Goal: Communication & Community: Connect with others

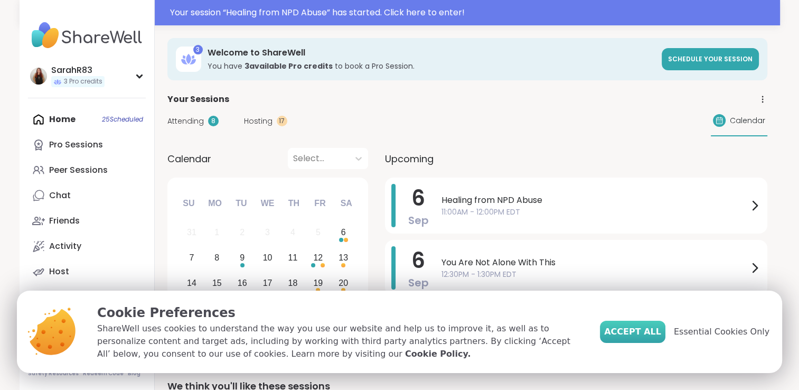
click at [657, 326] on span "Accept All" at bounding box center [632, 331] width 57 height 13
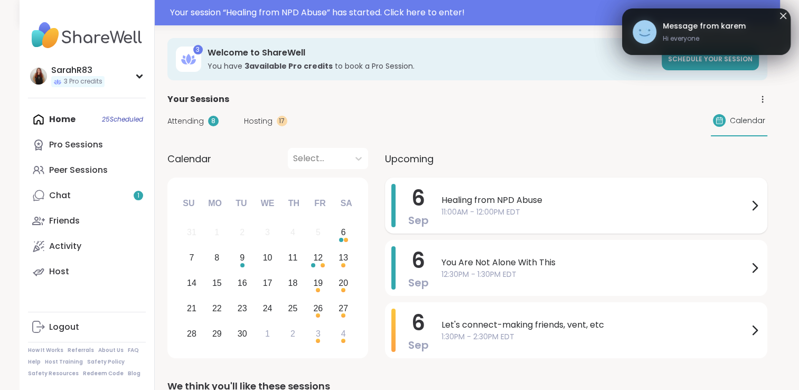
click at [550, 217] on div "Healing from NPD Abuse 11:00AM - 12:00PM EDT" at bounding box center [602, 205] width 320 height 43
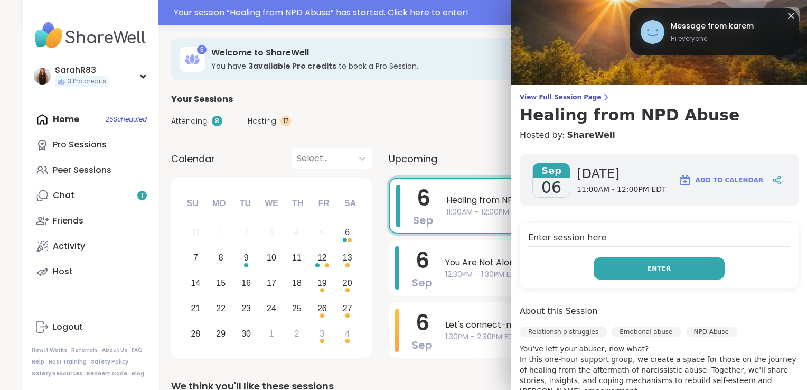
click at [614, 264] on button "Enter" at bounding box center [659, 268] width 131 height 22
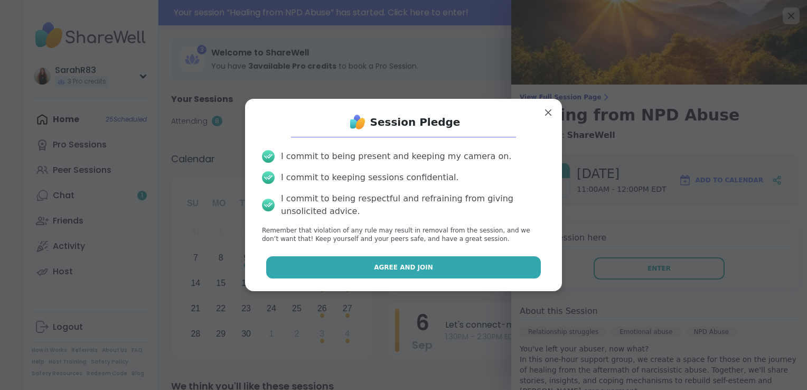
click at [454, 268] on button "Agree and Join" at bounding box center [403, 267] width 275 height 22
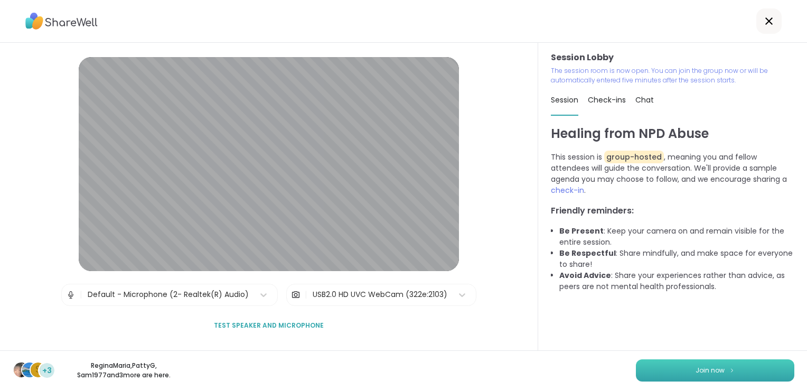
click at [659, 370] on button "Join now" at bounding box center [715, 370] width 158 height 22
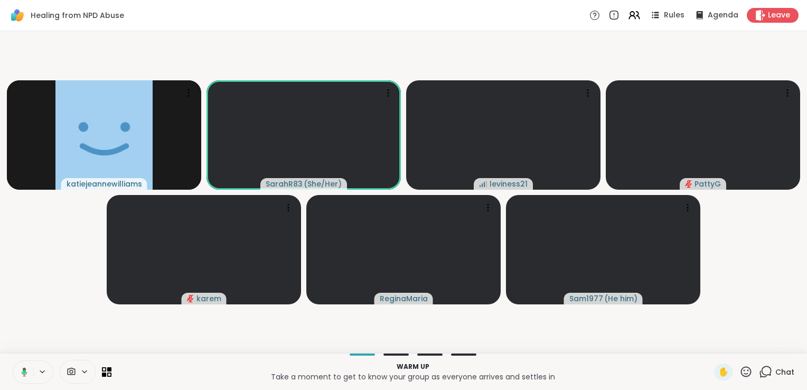
click at [85, 371] on icon at bounding box center [84, 371] width 8 height 9
click at [84, 375] on icon at bounding box center [84, 371] width 8 height 9
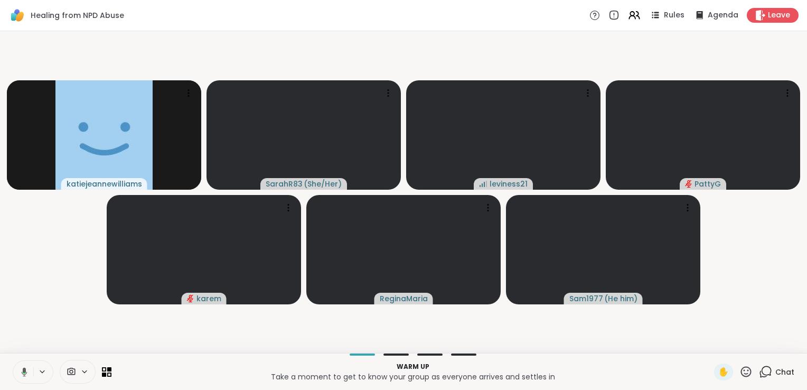
click at [70, 370] on icon at bounding box center [72, 371] width 8 height 7
click at [138, 337] on video-player-container "katiejeannewilliams SarahR83 ( She/Her ) leviness21 PattyG karem ReginaMaria Sa…" at bounding box center [403, 191] width 795 height 313
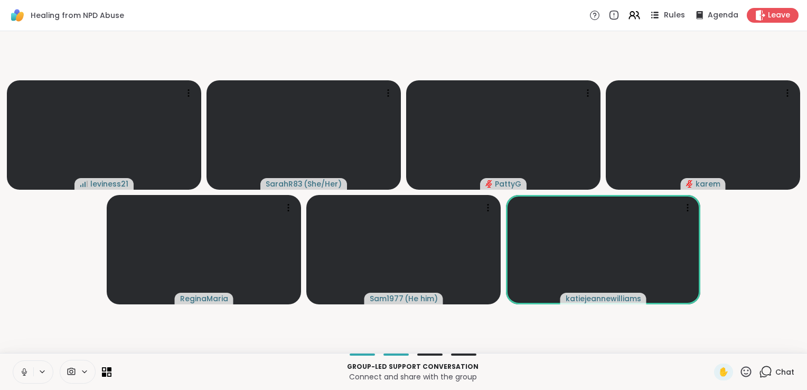
click at [669, 14] on span "Rules" at bounding box center [675, 15] width 22 height 11
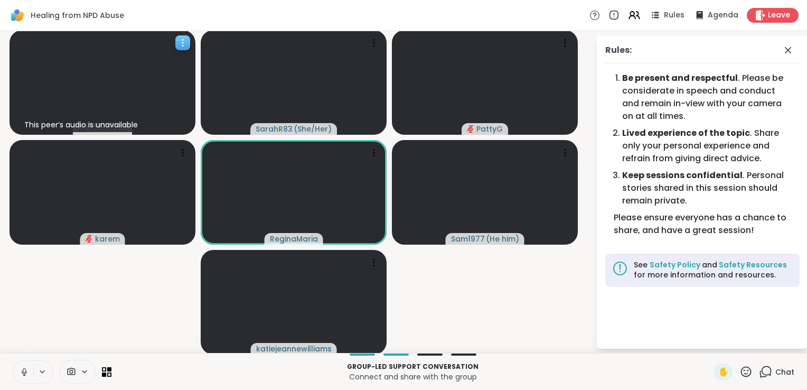
click at [181, 45] on icon at bounding box center [183, 43] width 11 height 11
click at [166, 54] on div "View Profile" at bounding box center [140, 53] width 79 height 17
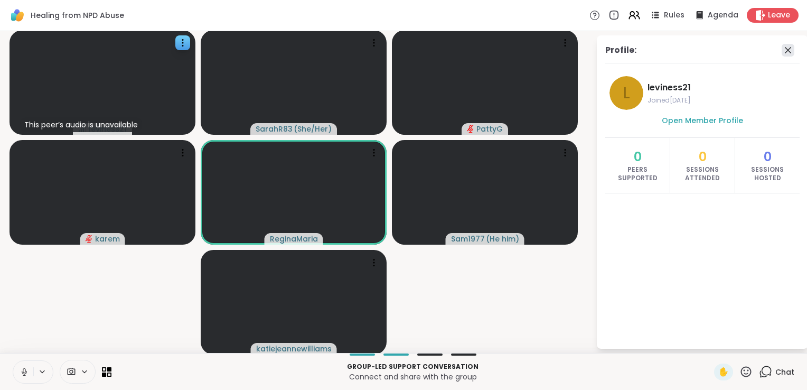
click at [783, 45] on icon at bounding box center [788, 50] width 13 height 13
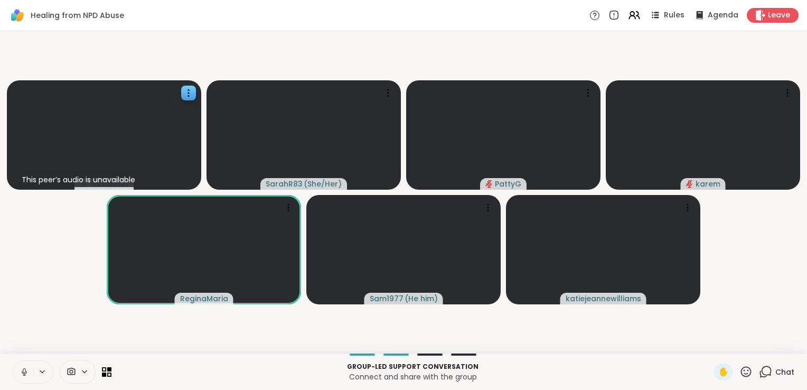
click at [761, 369] on icon at bounding box center [765, 371] width 13 height 13
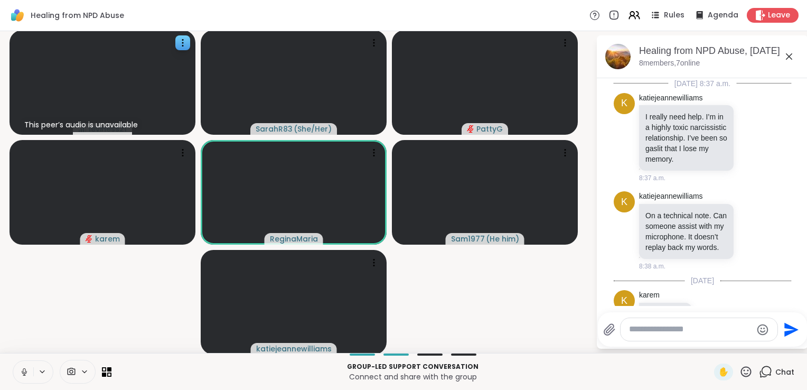
scroll to position [123, 0]
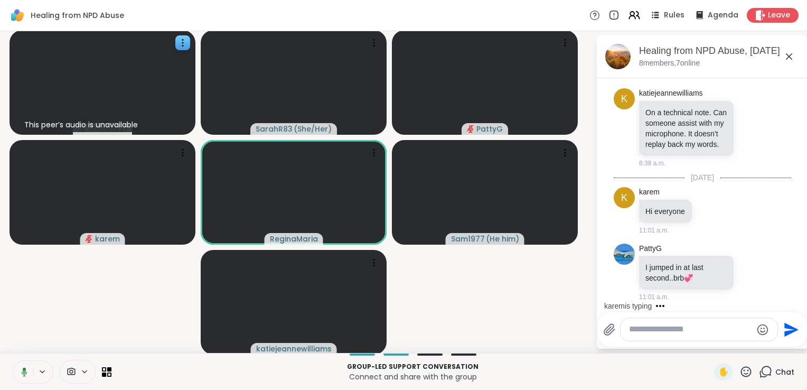
click at [649, 326] on textarea "Type your message" at bounding box center [690, 329] width 123 height 11
click at [630, 331] on textarea "********" at bounding box center [691, 329] width 123 height 11
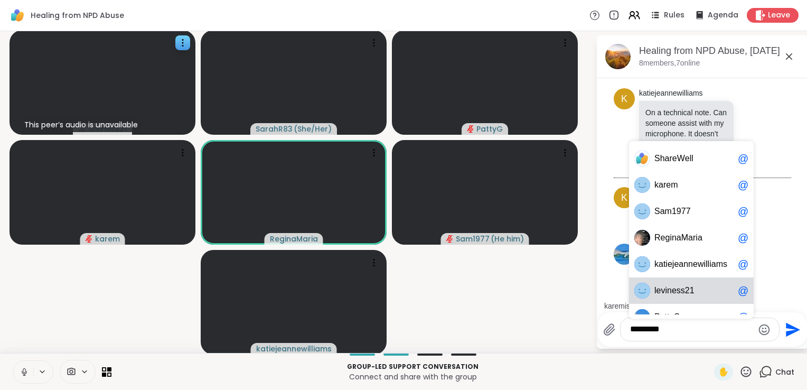
click at [676, 282] on div "l e v i n e s s 2 1 @" at bounding box center [691, 290] width 125 height 26
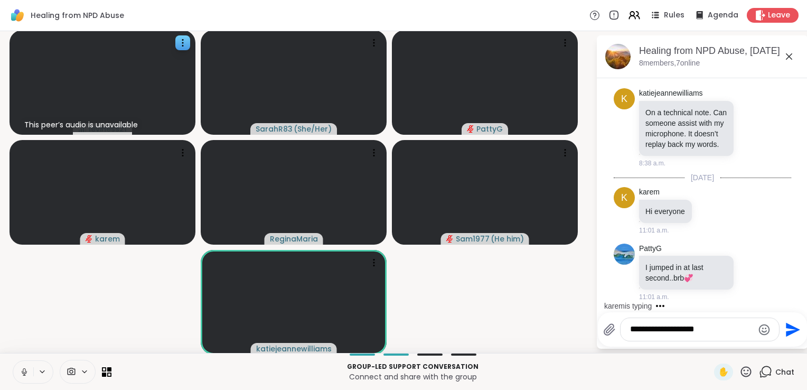
click at [701, 328] on textarea "**********" at bounding box center [691, 329] width 123 height 11
type textarea "**********"
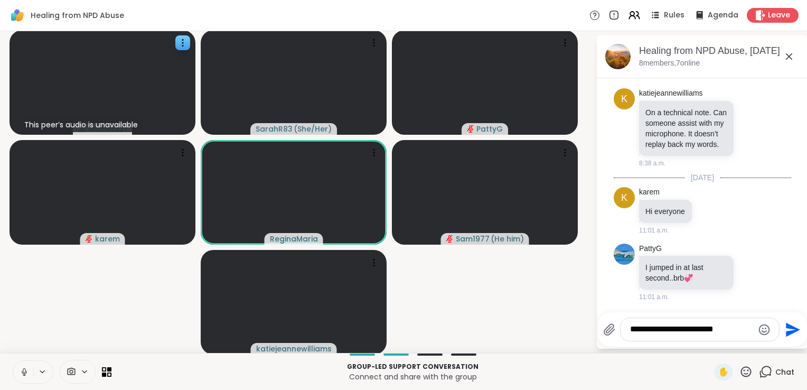
click at [786, 335] on icon "Send" at bounding box center [793, 329] width 14 height 14
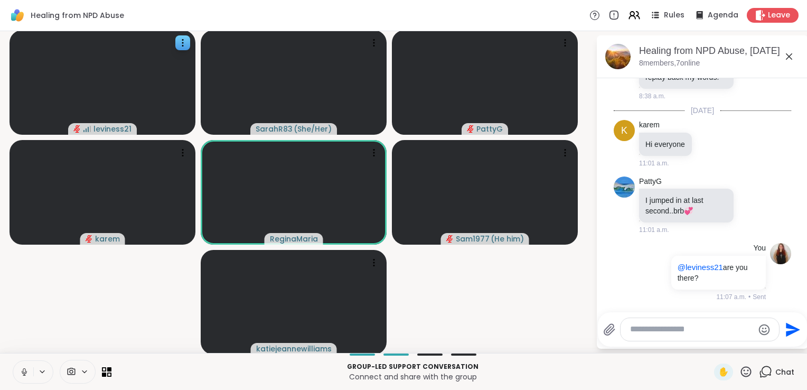
scroll to position [266, 0]
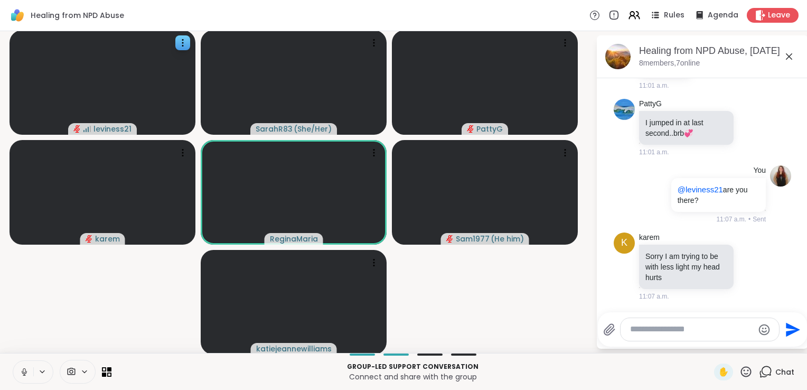
click at [24, 373] on icon at bounding box center [24, 370] width 3 height 5
click at [31, 379] on button at bounding box center [23, 372] width 20 height 22
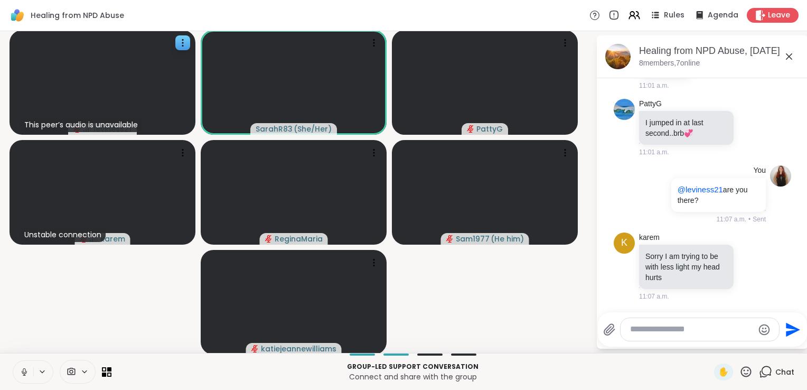
scroll to position [333, 0]
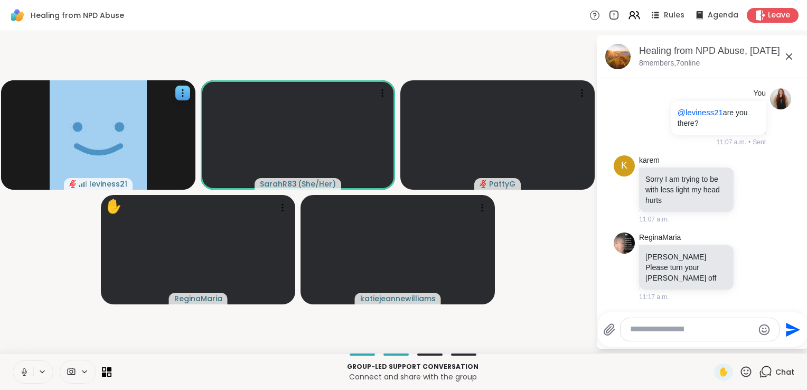
click at [671, 325] on textarea "Type your message" at bounding box center [691, 329] width 123 height 11
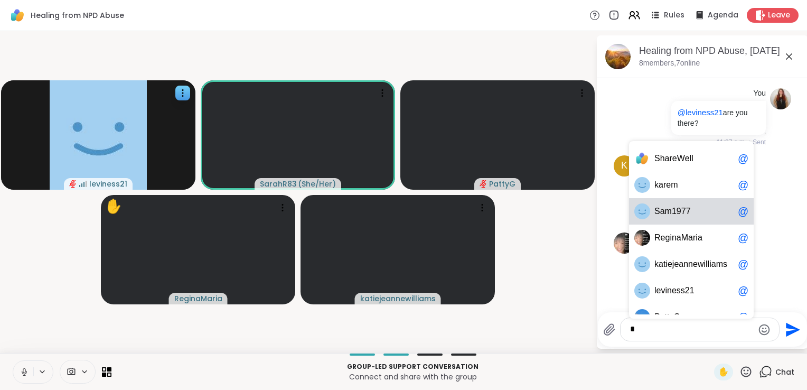
click at [682, 213] on span "7" at bounding box center [684, 211] width 5 height 11
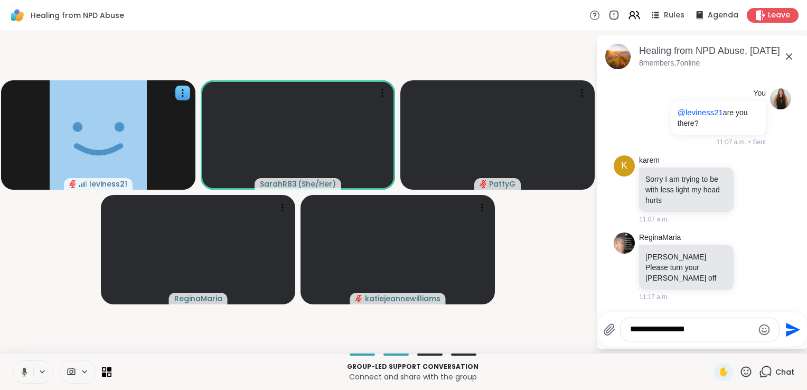
type textarea "**********"
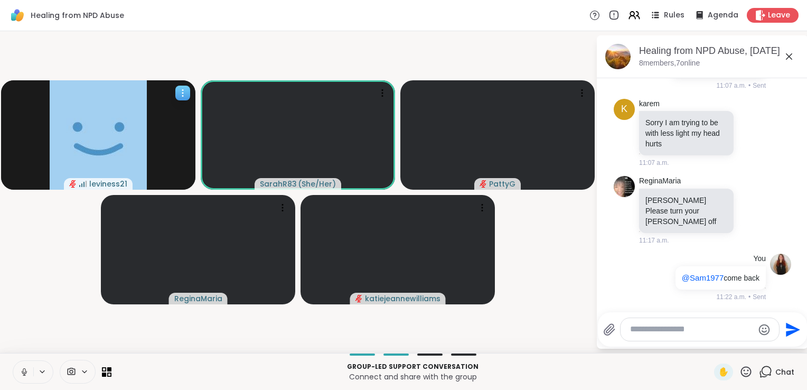
click at [183, 88] on icon at bounding box center [183, 93] width 11 height 11
click at [171, 118] on h4 "Report Member" at bounding box center [152, 117] width 57 height 21
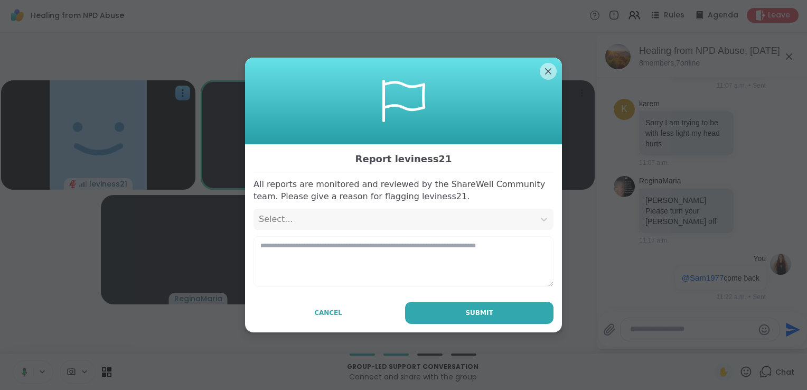
click at [355, 228] on div "Select..." at bounding box center [394, 219] width 281 height 21
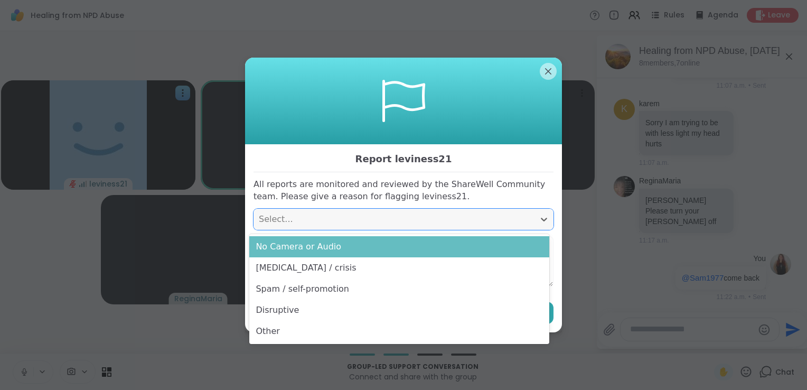
click at [351, 246] on div "No Camera or Audio" at bounding box center [399, 246] width 300 height 21
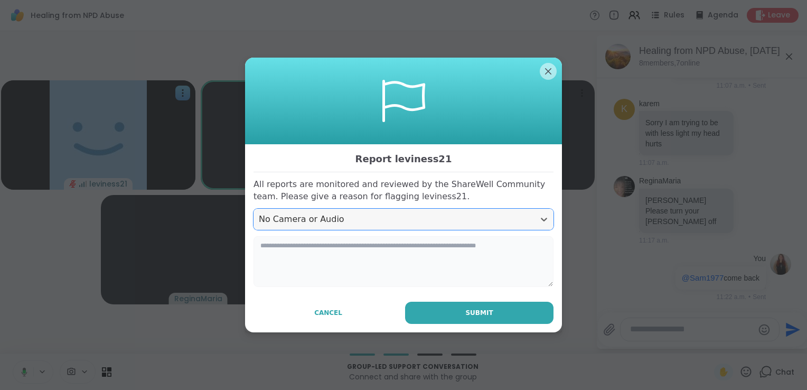
click at [358, 257] on textarea at bounding box center [404, 261] width 300 height 51
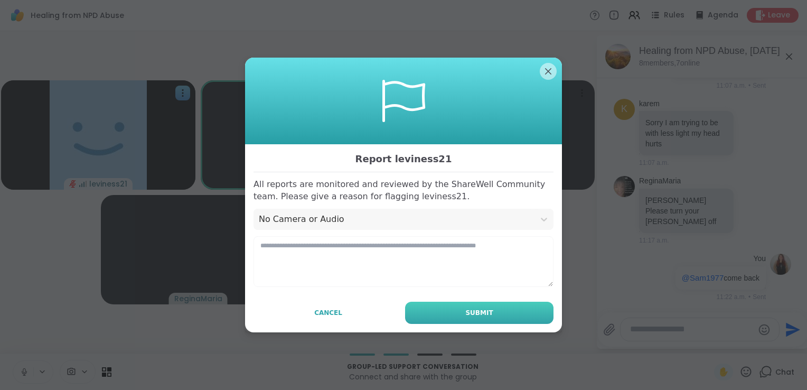
click at [442, 307] on button "Submit" at bounding box center [479, 313] width 148 height 22
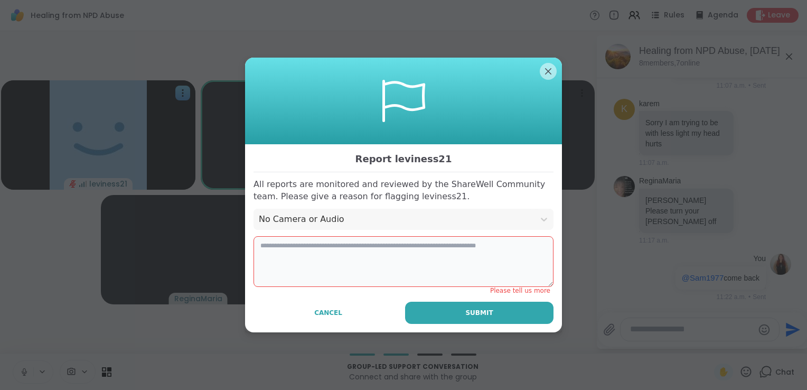
click at [418, 266] on textarea at bounding box center [404, 261] width 300 height 51
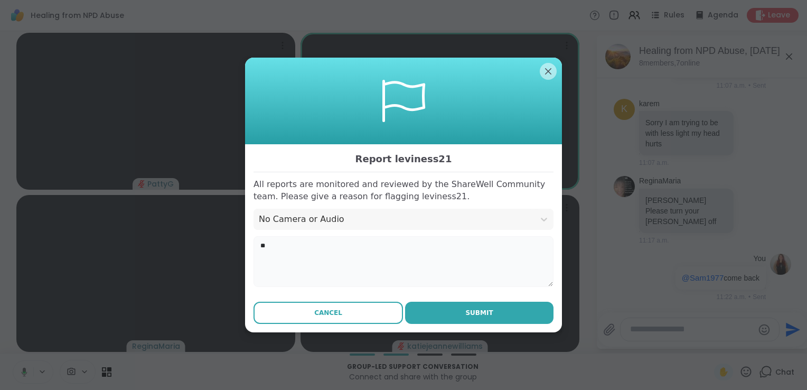
type textarea "**"
click at [350, 305] on button "Cancel" at bounding box center [329, 313] width 150 height 22
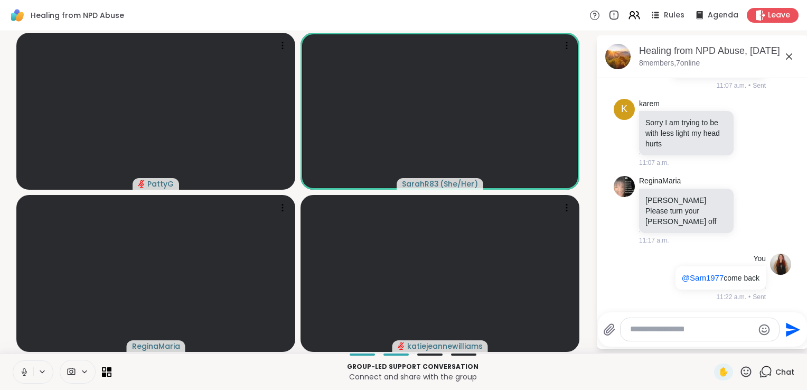
click at [650, 334] on textarea "Type your message" at bounding box center [691, 329] width 123 height 11
type textarea "**********"
click at [786, 333] on icon "Send" at bounding box center [793, 329] width 14 height 14
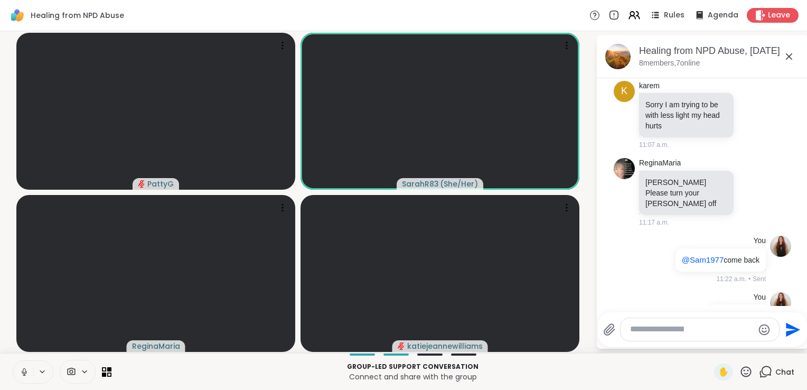
scroll to position [456, 0]
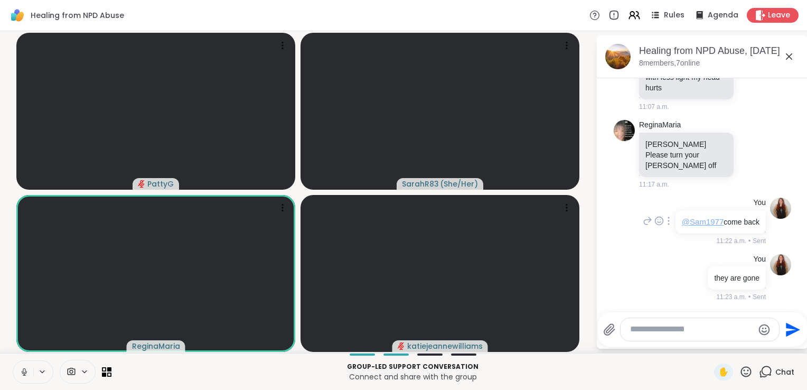
click at [690, 217] on span "@Sam1977" at bounding box center [703, 221] width 42 height 9
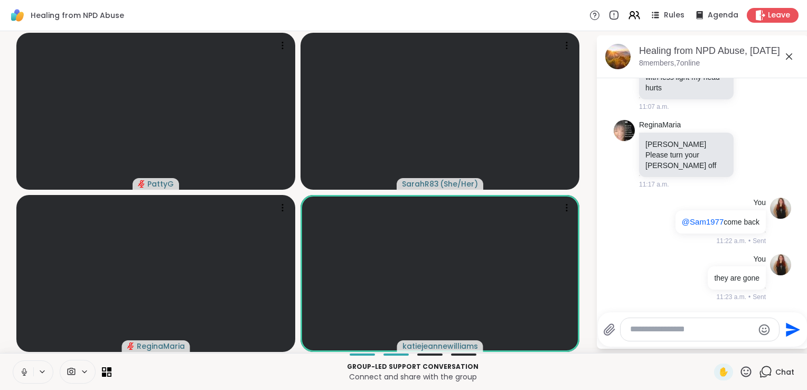
click at [24, 378] on button at bounding box center [23, 372] width 20 height 22
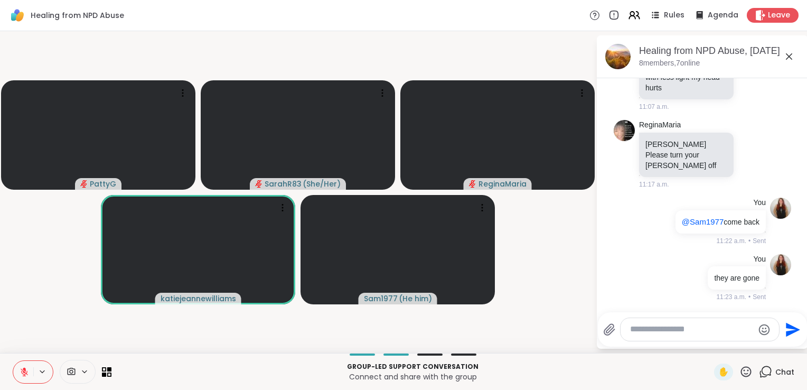
click at [24, 376] on icon at bounding box center [24, 371] width 7 height 7
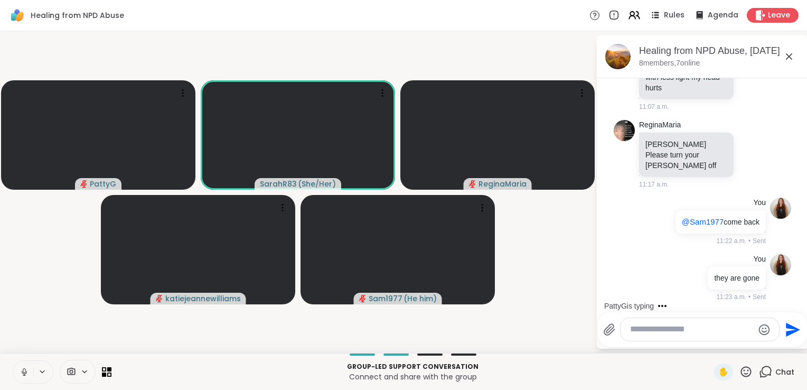
click at [23, 370] on icon at bounding box center [24, 370] width 3 height 5
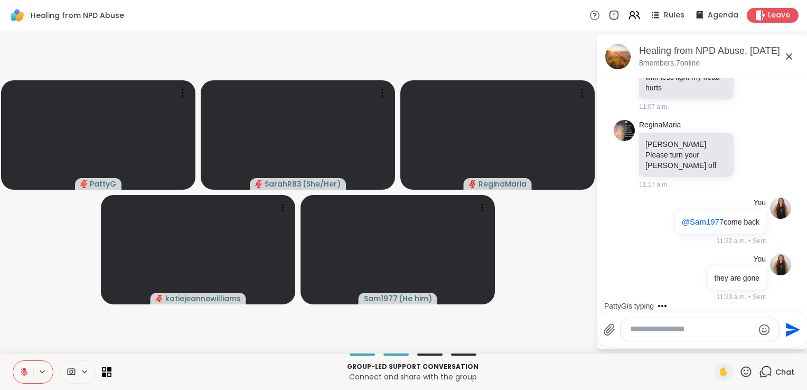
click at [27, 375] on icon at bounding box center [24, 371] width 7 height 7
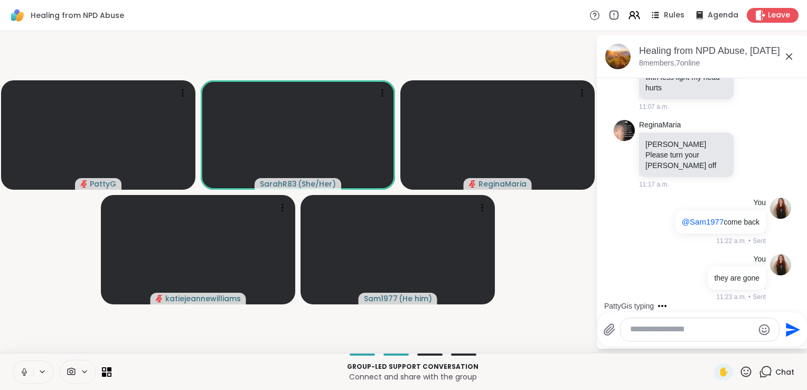
click at [27, 375] on icon at bounding box center [25, 372] width 10 height 10
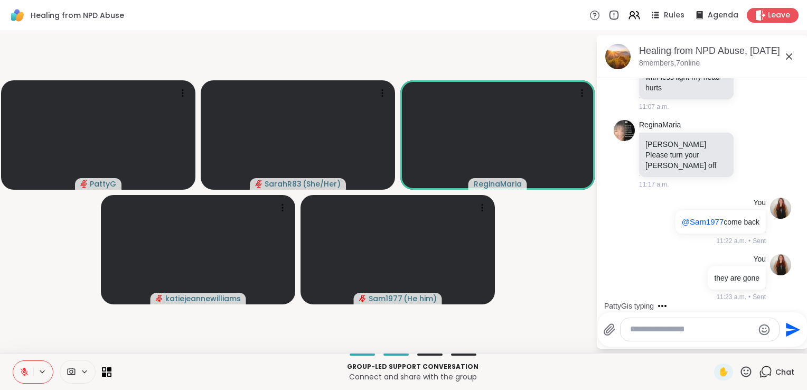
scroll to position [544, 0]
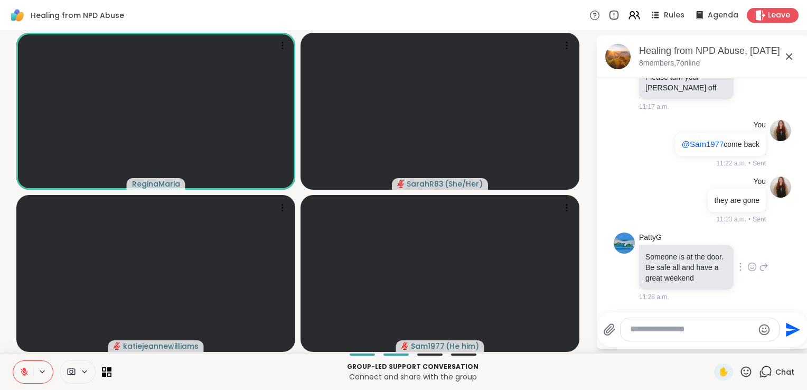
click at [761, 263] on icon at bounding box center [764, 266] width 7 height 7
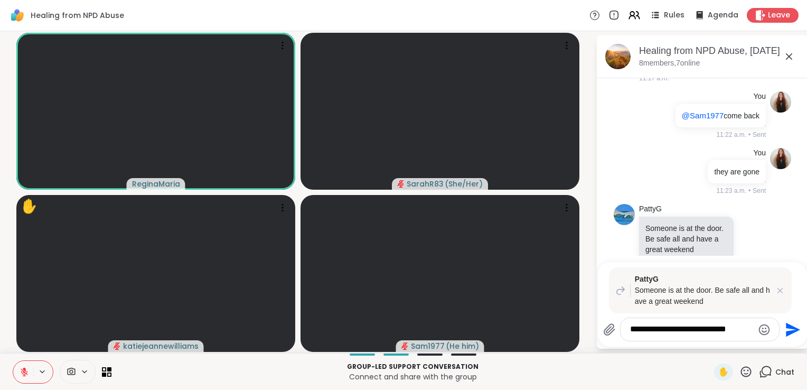
type textarea "**********"
click at [791, 325] on icon "Send" at bounding box center [791, 329] width 17 height 17
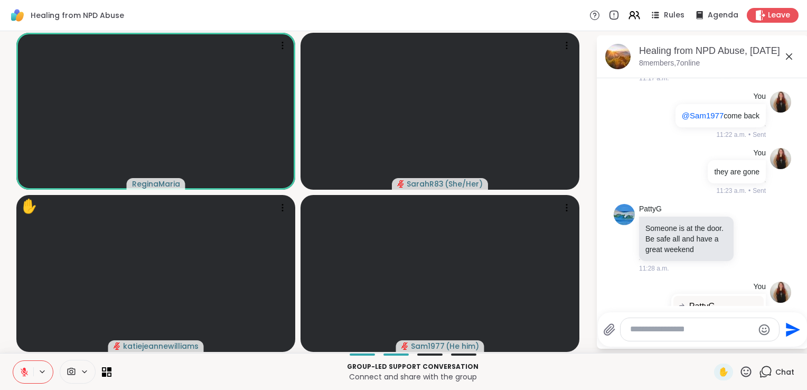
scroll to position [671, 0]
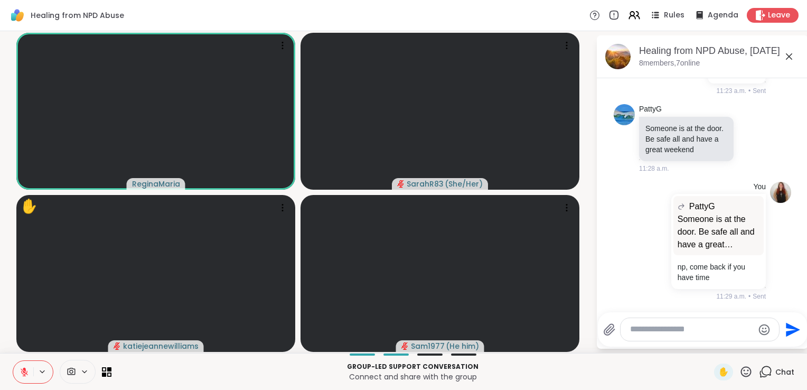
click at [24, 371] on icon at bounding box center [24, 371] width 7 height 7
click at [24, 371] on icon at bounding box center [25, 372] width 10 height 10
click at [25, 374] on icon at bounding box center [25, 372] width 10 height 10
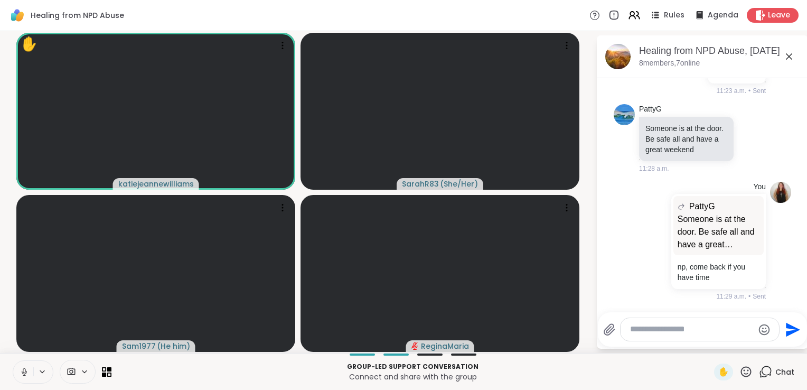
click at [23, 372] on icon at bounding box center [24, 370] width 3 height 5
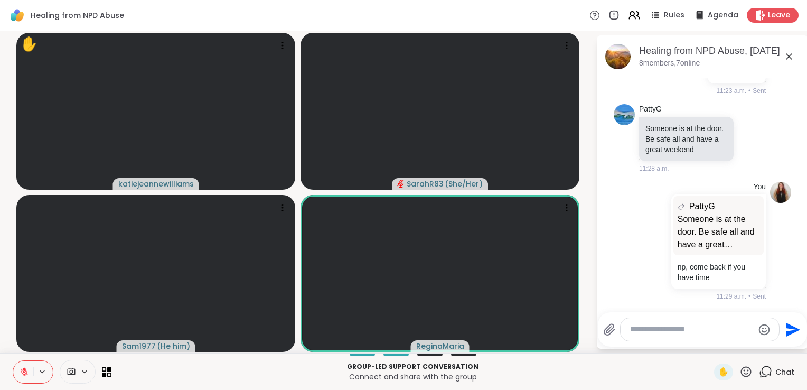
click at [25, 377] on button at bounding box center [23, 372] width 20 height 22
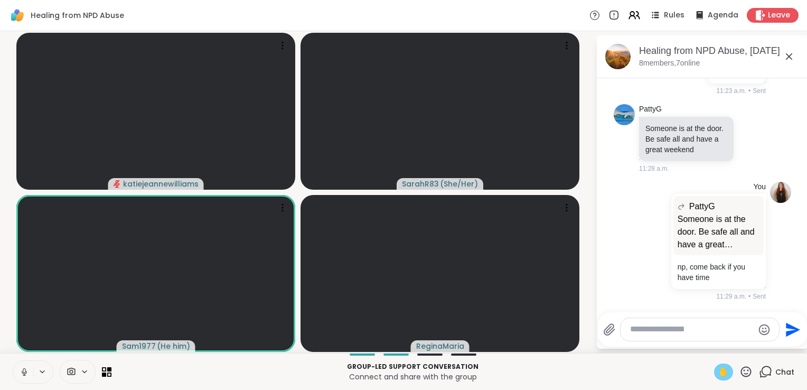
click at [718, 373] on span "✋" at bounding box center [723, 372] width 11 height 13
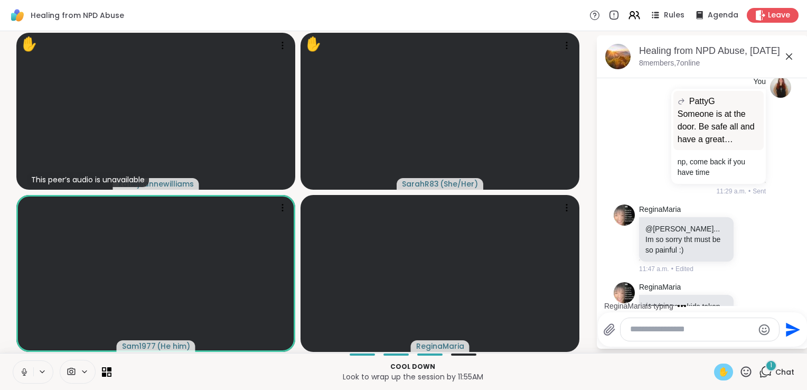
scroll to position [837, 0]
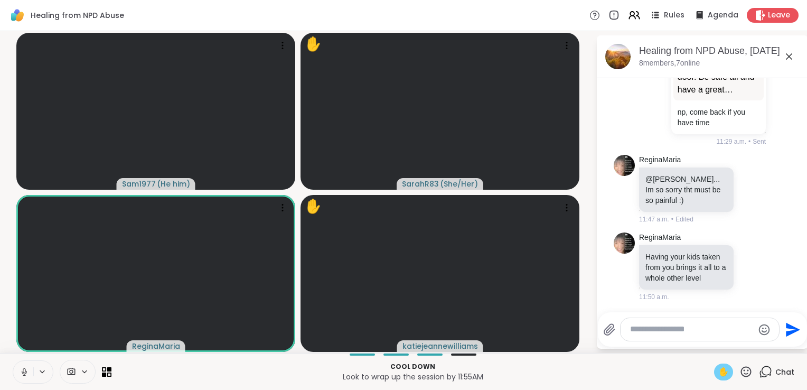
click at [719, 373] on span "✋" at bounding box center [723, 372] width 11 height 13
click at [718, 375] on span "✋" at bounding box center [723, 372] width 11 height 13
click at [718, 374] on span "✋" at bounding box center [723, 372] width 11 height 13
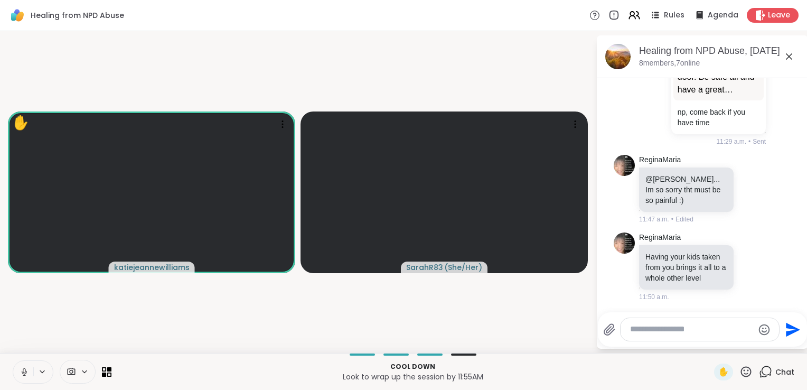
click at [665, 329] on textarea "Type your message" at bounding box center [691, 329] width 123 height 11
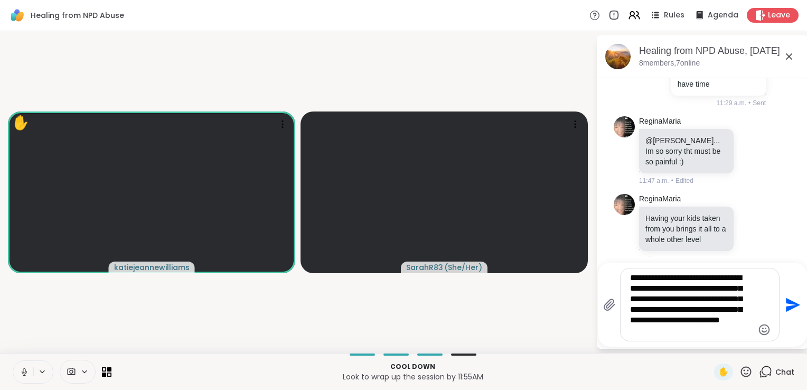
type textarea "**********"
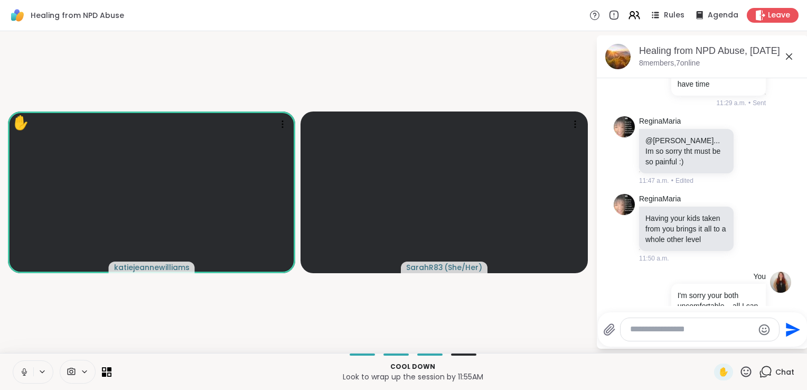
scroll to position [967, 0]
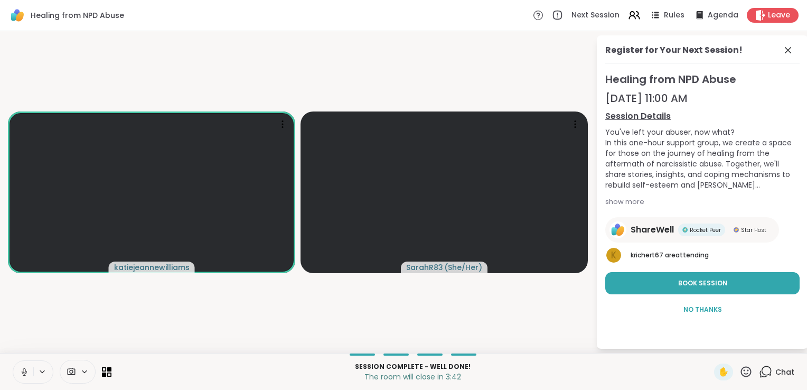
click at [760, 377] on icon at bounding box center [763, 374] width 7 height 7
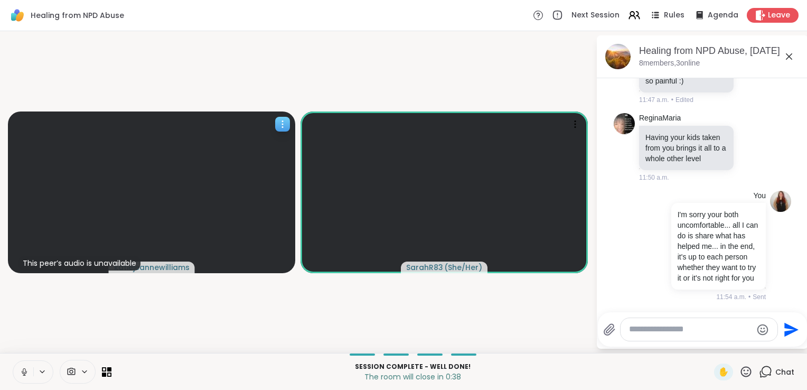
click at [182, 267] on span "katiejeannewilliams" at bounding box center [152, 267] width 76 height 11
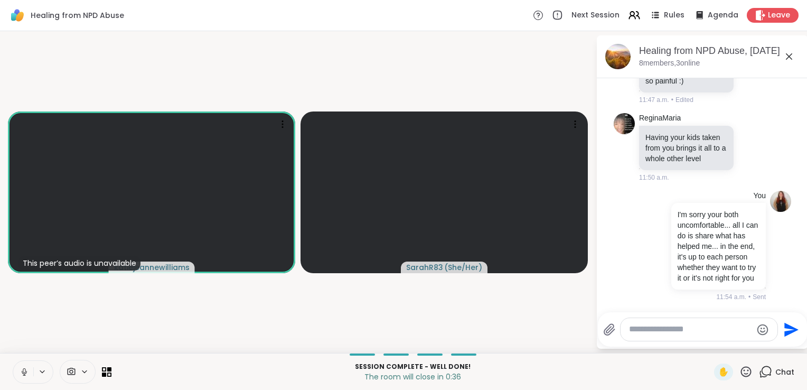
drag, startPoint x: 204, startPoint y: 291, endPoint x: 324, endPoint y: 300, distance: 120.3
click at [324, 300] on video-player-container "This peer’s audio is unavailable katiejeannewilliams SarahR83 ( She/Her )" at bounding box center [297, 191] width 583 height 313
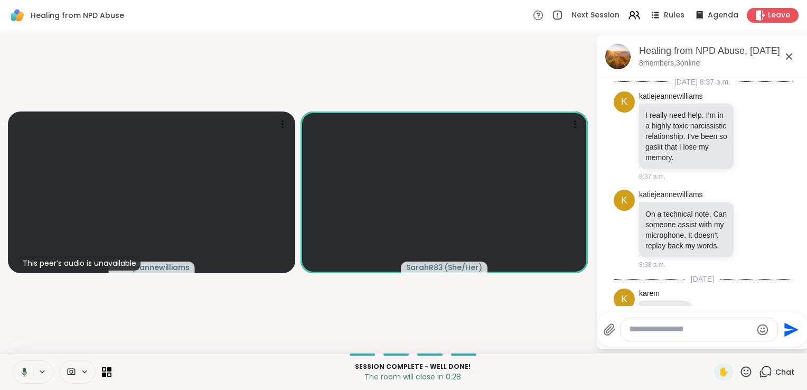
scroll to position [0, 0]
click at [662, 96] on link "katiejeannewilliams" at bounding box center [671, 98] width 64 height 11
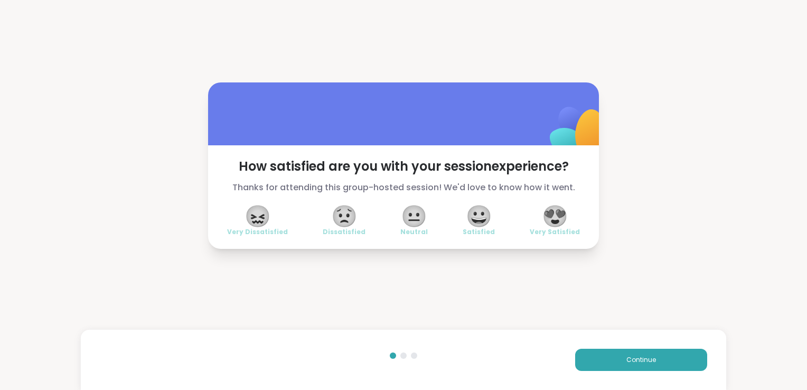
click at [405, 222] on span "😐" at bounding box center [414, 216] width 26 height 19
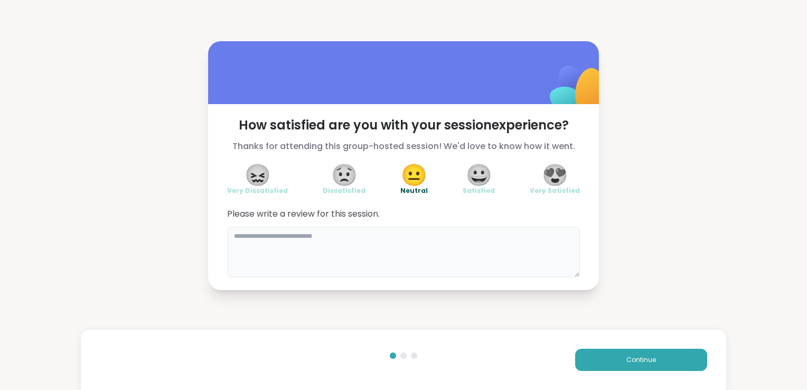
click at [379, 234] on textarea at bounding box center [403, 252] width 353 height 51
type textarea "**********"
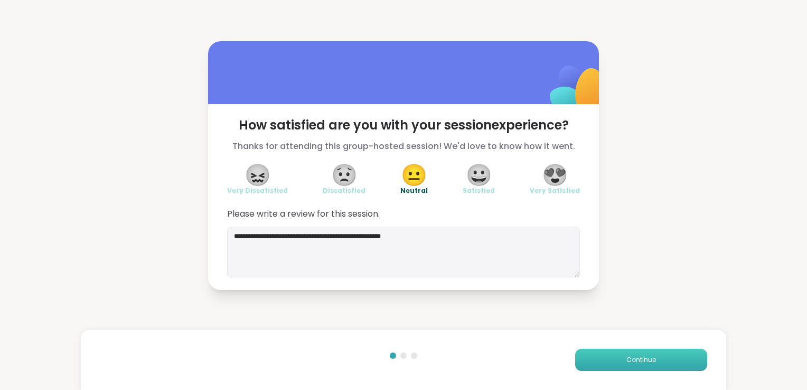
click at [592, 350] on button "Continue" at bounding box center [641, 360] width 132 height 22
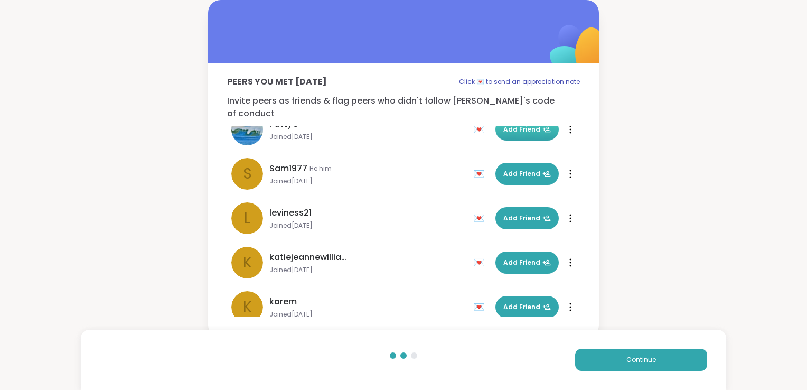
scroll to position [76, 0]
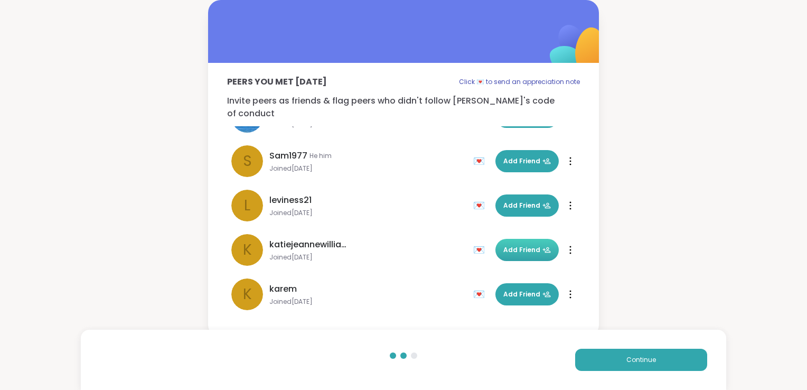
click at [515, 245] on span "Add Friend" at bounding box center [527, 250] width 48 height 10
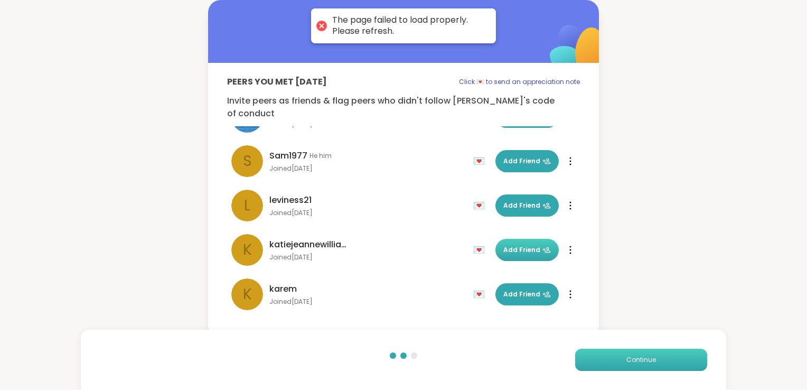
click at [619, 367] on button "Continue" at bounding box center [641, 360] width 132 height 22
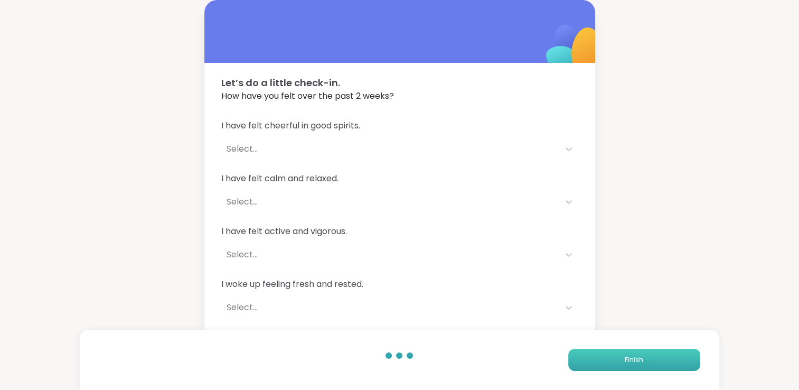
click at [619, 367] on button "Finish" at bounding box center [634, 360] width 132 height 22
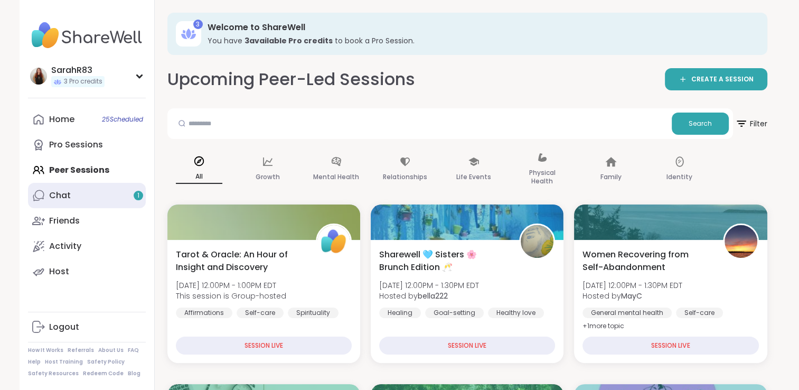
click at [97, 195] on link "Chat 1" at bounding box center [87, 195] width 118 height 25
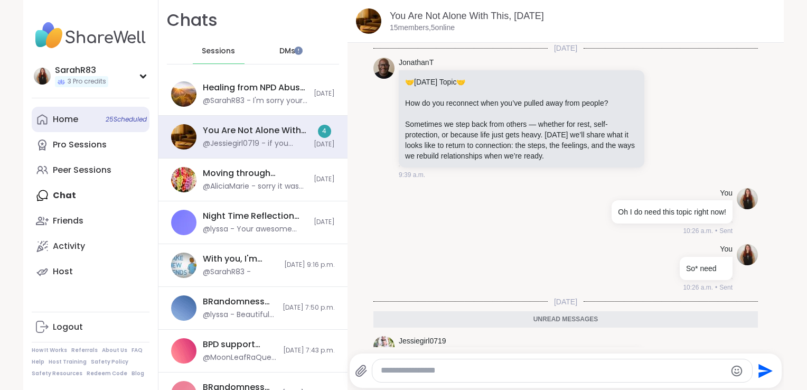
click at [56, 121] on div "Home 25 Scheduled" at bounding box center [65, 120] width 25 height 12
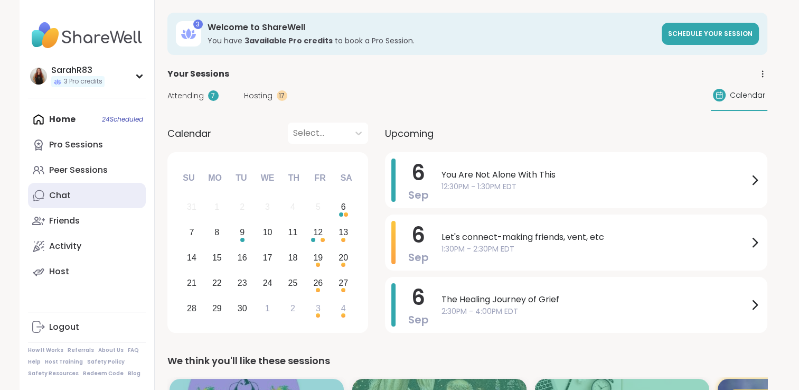
click at [77, 195] on link "Chat" at bounding box center [87, 195] width 118 height 25
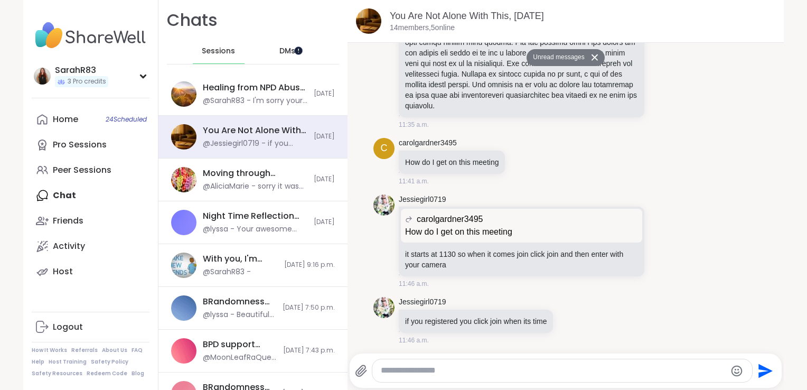
click at [294, 46] on div at bounding box center [294, 46] width 0 height 0
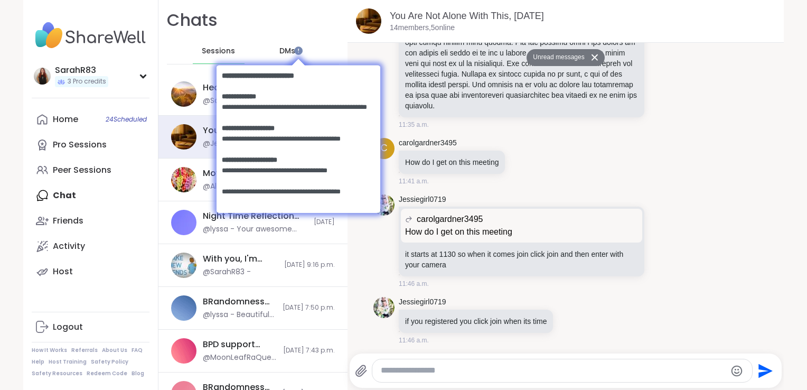
click at [275, 50] on body at bounding box center [298, 138] width 185 height 184
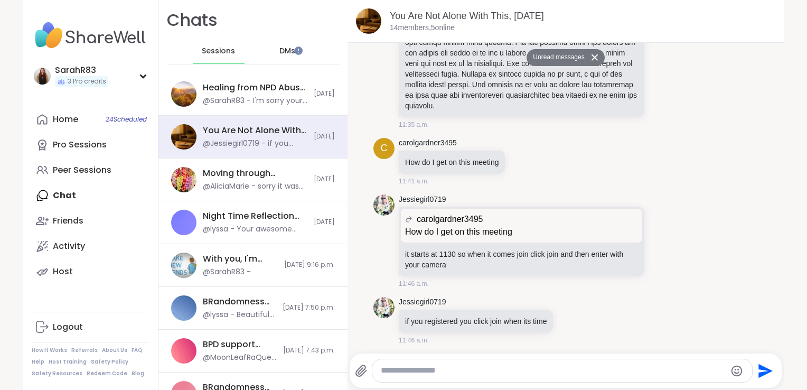
click at [279, 51] on span "DMs" at bounding box center [287, 51] width 16 height 11
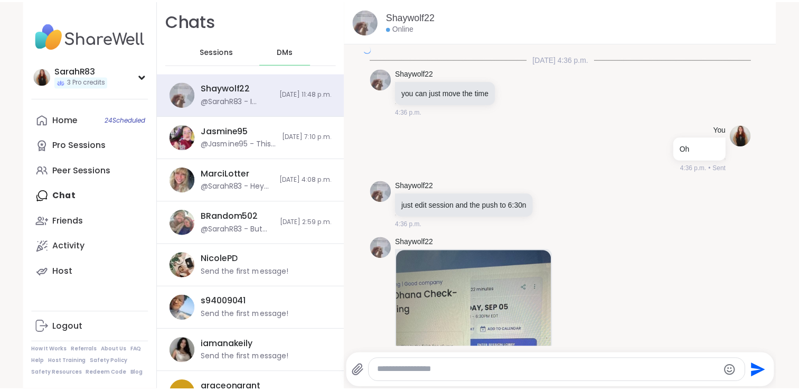
scroll to position [3598, 0]
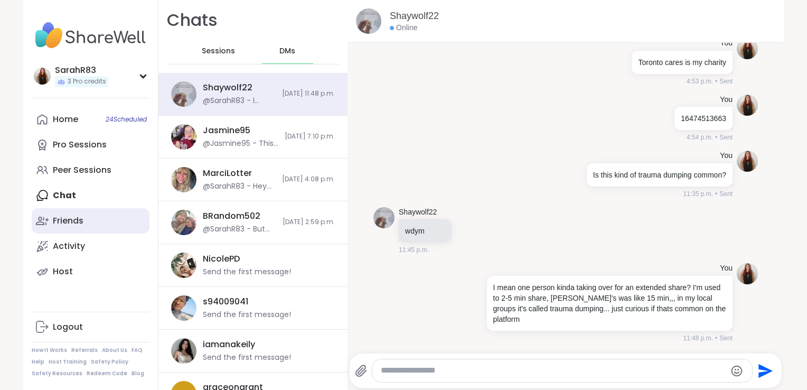
click at [83, 218] on link "Friends" at bounding box center [91, 220] width 118 height 25
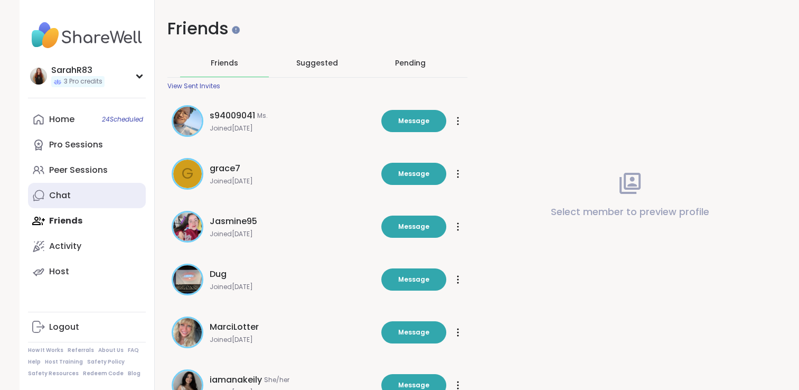
click at [72, 187] on link "Chat" at bounding box center [87, 195] width 118 height 25
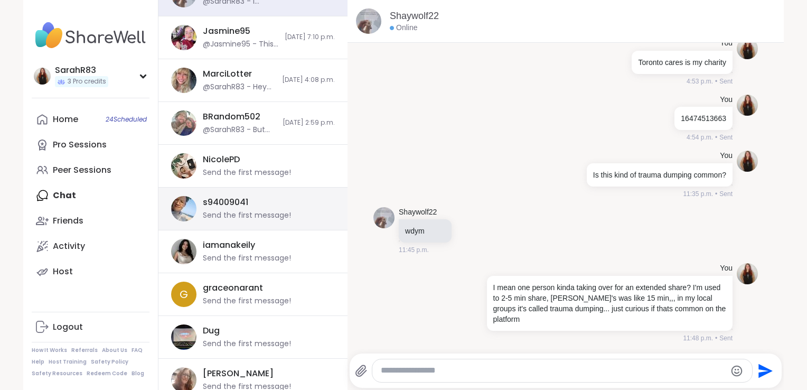
scroll to position [136, 0]
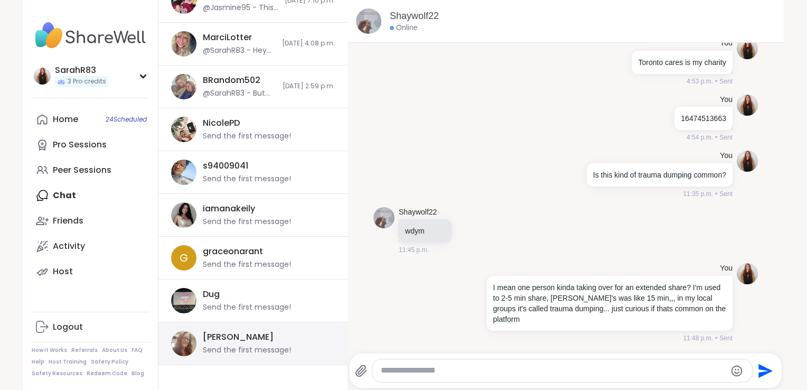
click at [258, 343] on div "dodi Send the first message!" at bounding box center [266, 343] width 126 height 24
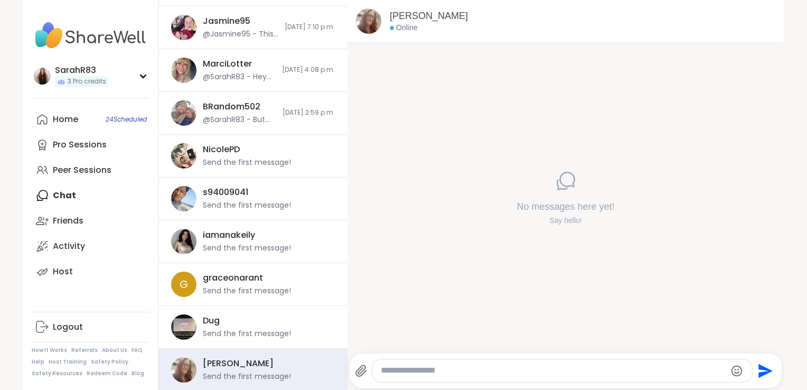
click at [421, 372] on textarea "Type your message" at bounding box center [553, 370] width 345 height 11
type textarea "**********"
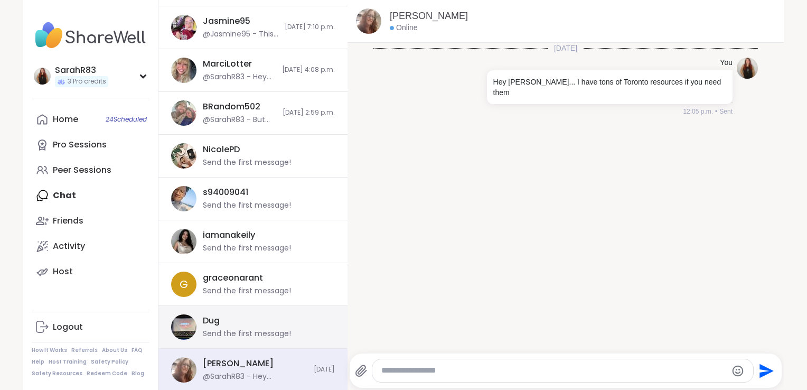
click at [285, 344] on div "Dug Send the first message!" at bounding box center [252, 327] width 189 height 43
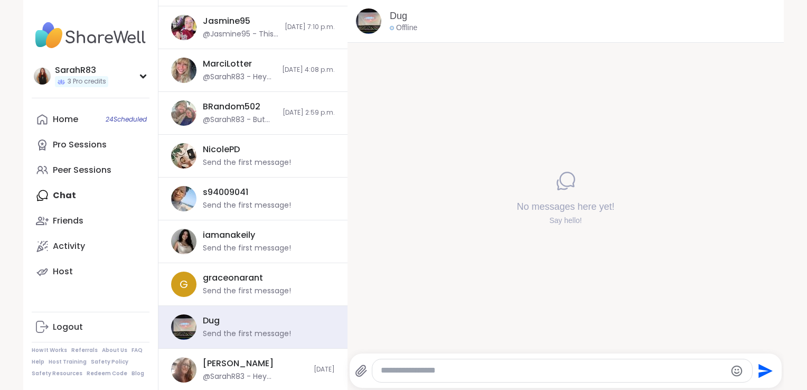
click at [401, 376] on textarea "Type your message" at bounding box center [553, 370] width 345 height 11
type textarea "**********"
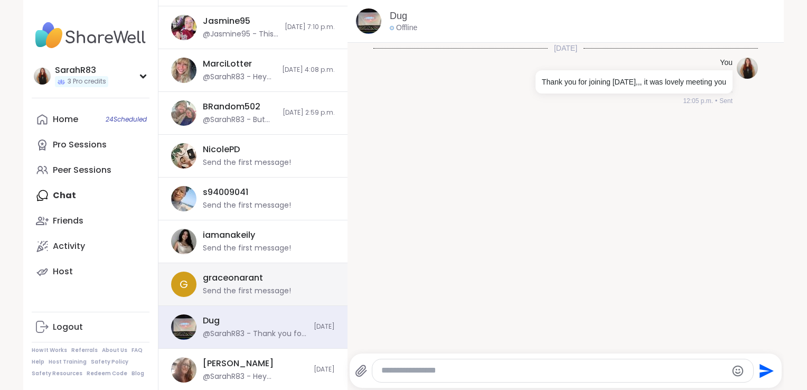
click at [258, 291] on div "Send the first message!" at bounding box center [247, 291] width 88 height 11
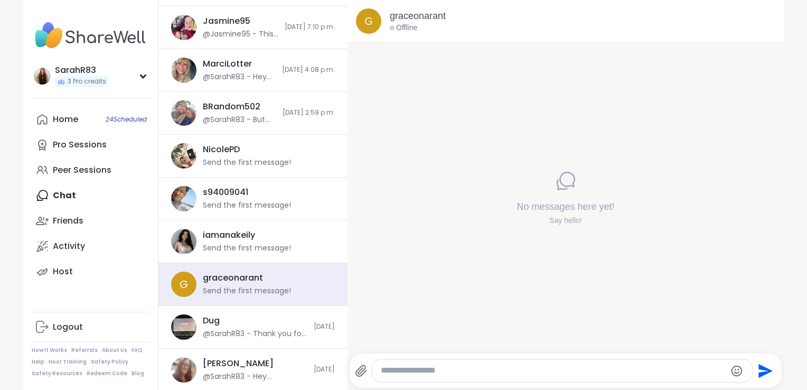
click at [402, 374] on textarea "Type your message" at bounding box center [553, 370] width 345 height 11
type textarea "**********"
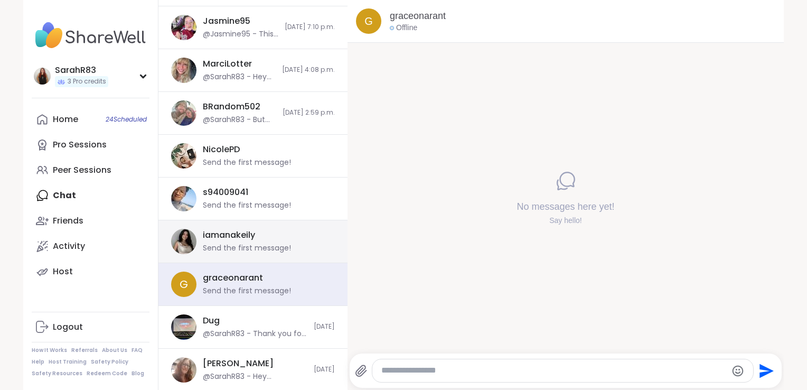
click at [275, 254] on div "iamanakeily Send the first message!" at bounding box center [252, 241] width 189 height 43
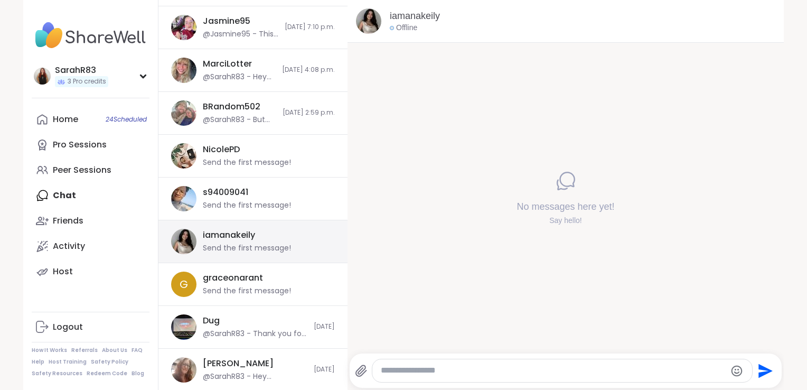
click at [272, 248] on div "Send the first message!" at bounding box center [247, 248] width 88 height 11
click at [410, 379] on div at bounding box center [562, 370] width 380 height 23
click at [410, 370] on textarea "Type your message" at bounding box center [553, 370] width 345 height 11
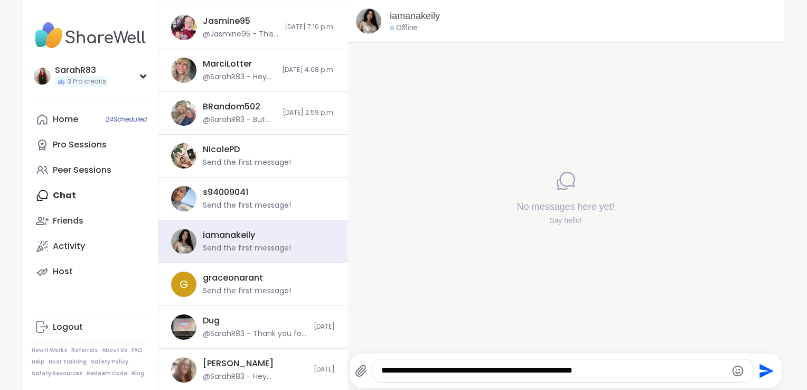
type textarea "**********"
click at [757, 373] on icon "Send" at bounding box center [765, 370] width 17 height 17
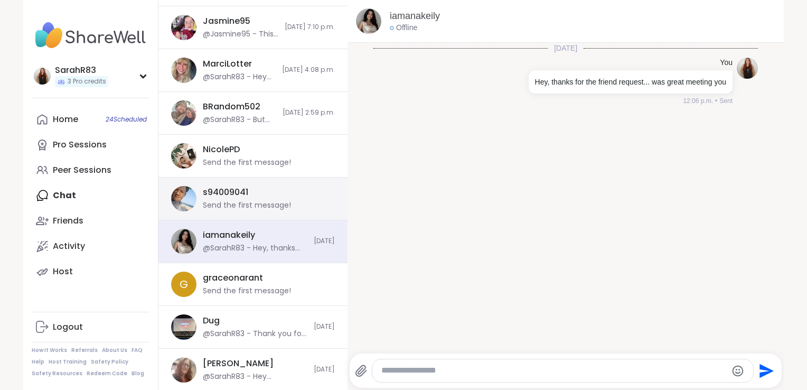
click at [273, 202] on div "Send the first message!" at bounding box center [247, 205] width 88 height 11
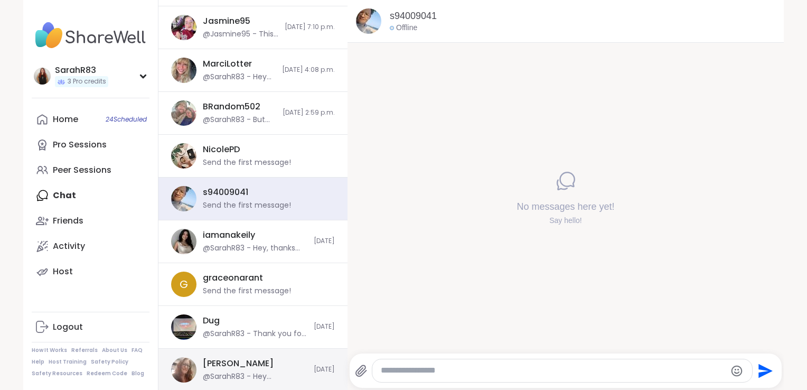
click at [271, 374] on div "@SarahR83 - Hey Dodi... I have tons of Toronto resources if you need them" at bounding box center [255, 376] width 105 height 11
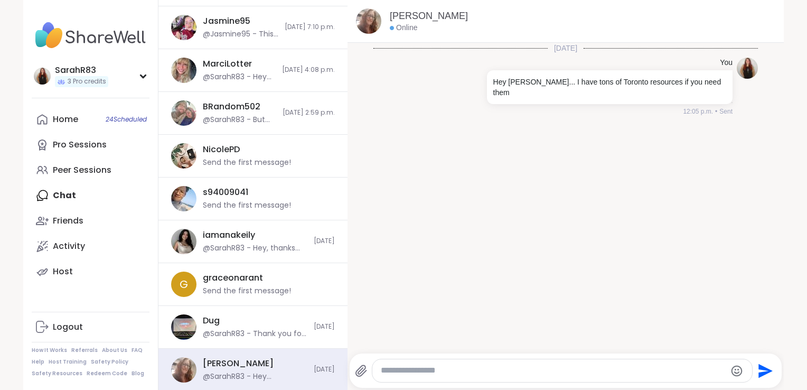
click at [408, 372] on textarea "Type your message" at bounding box center [553, 370] width 345 height 11
type textarea "**********"
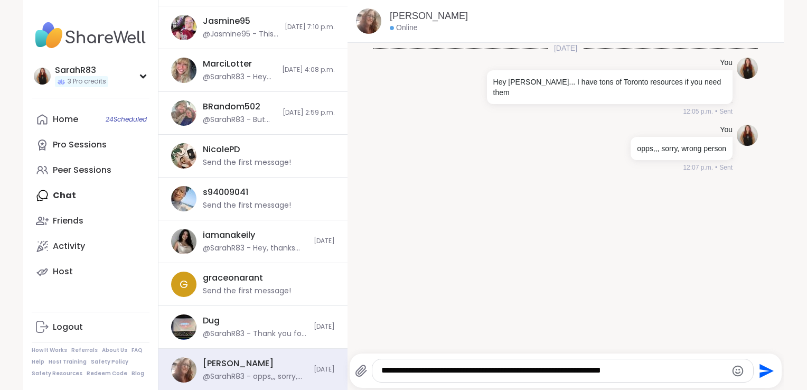
type textarea "**********"
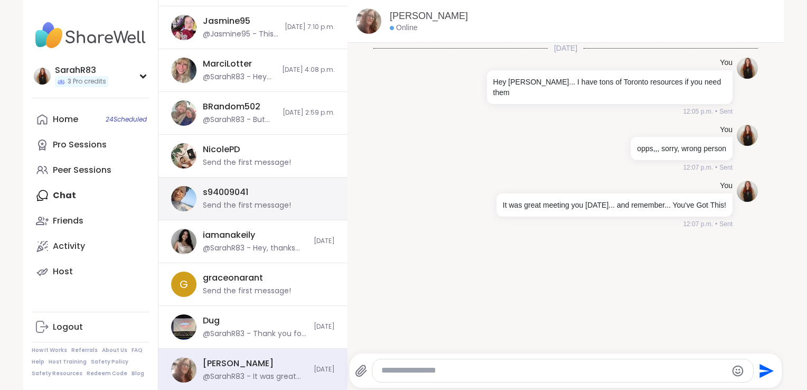
click at [270, 192] on div "s94009041 Send the first message!" at bounding box center [266, 198] width 126 height 24
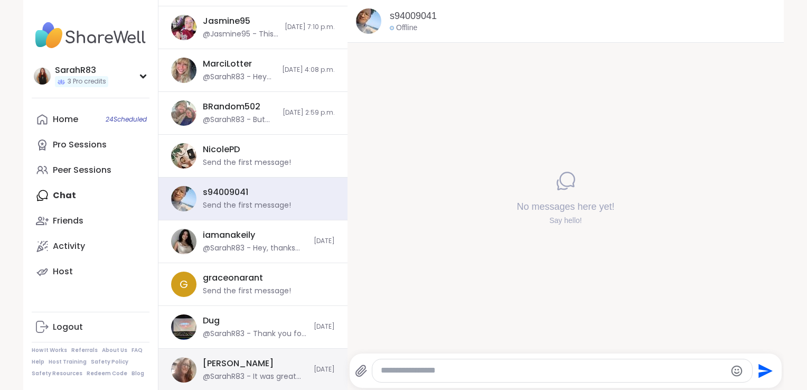
click at [251, 363] on div "dodi @SarahR83 - It was great meeting you yesterday... and remember... You've G…" at bounding box center [255, 370] width 105 height 24
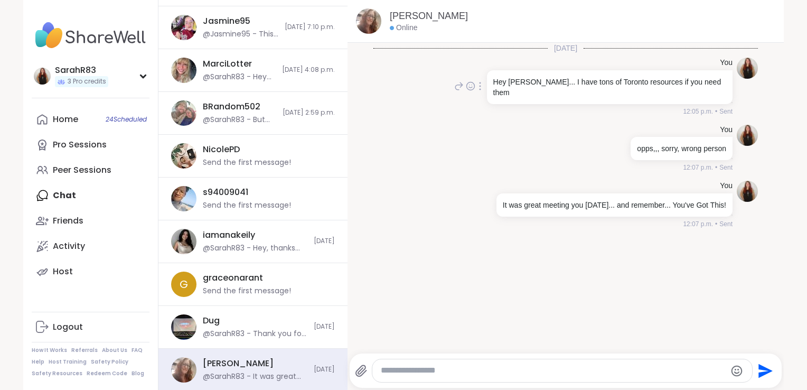
click at [615, 83] on p "Hey Dodi... I have tons of Toronto resources if you need them" at bounding box center [609, 87] width 233 height 21
click at [525, 81] on p "Hey Dodi... I have tons of Toronto resources if you need them" at bounding box center [609, 87] width 233 height 21
click at [520, 85] on p "Hey Dodi... I have tons of Toronto resources if you need them" at bounding box center [609, 87] width 233 height 21
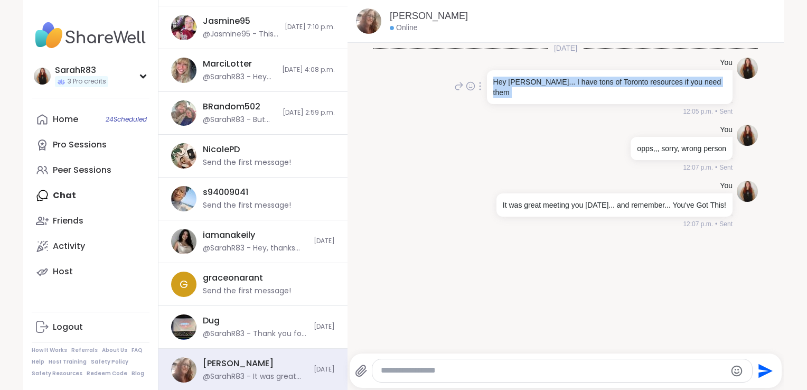
drag, startPoint x: 515, startPoint y: 82, endPoint x: 594, endPoint y: 104, distance: 82.2
click at [594, 104] on div "You Hey Dodi... I have tons of Toronto resources if you need them 12:05 p.m. • …" at bounding box center [609, 87] width 248 height 59
copy div "Hey Dodi... I have tons of Toronto resources if you need them"
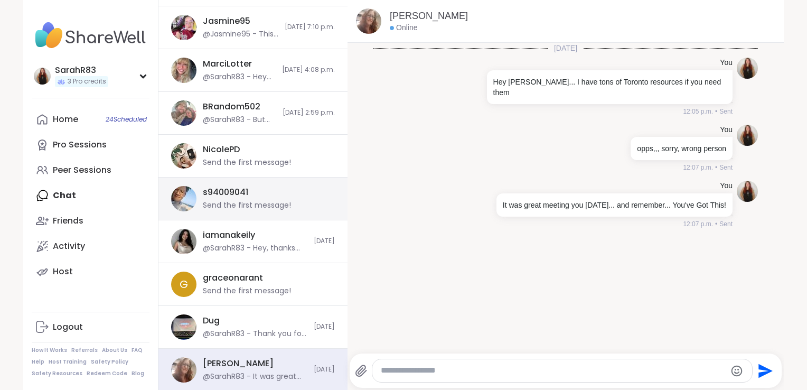
click at [244, 185] on div "s94009041 Send the first message!" at bounding box center [252, 199] width 189 height 43
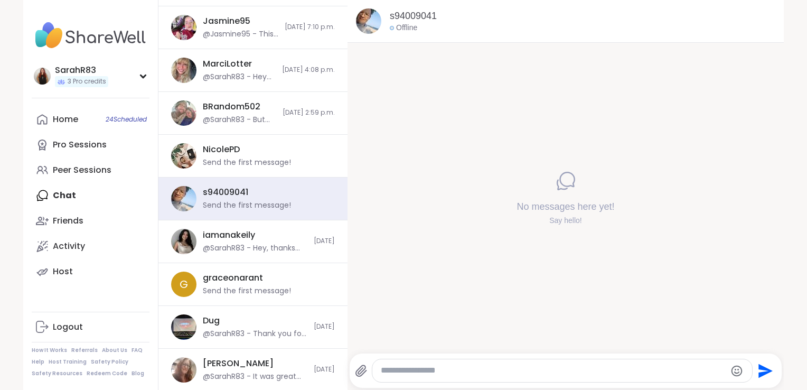
click at [390, 370] on textarea "Type your message" at bounding box center [553, 370] width 345 height 11
paste textarea "**********"
click at [411, 364] on textarea "**********" at bounding box center [553, 367] width 345 height 21
type textarea "**********"
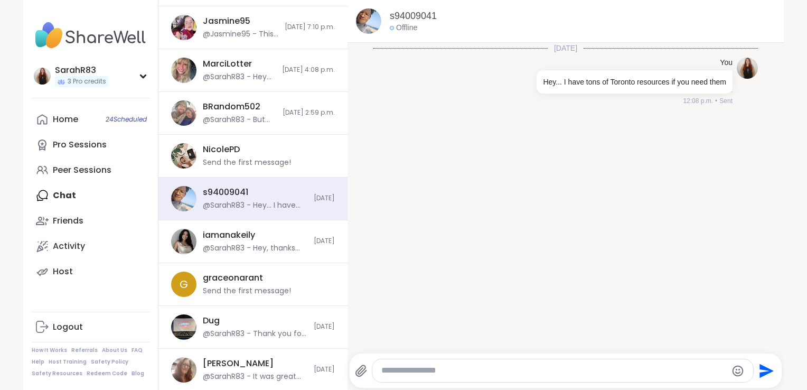
type textarea "*"
type textarea "**********"
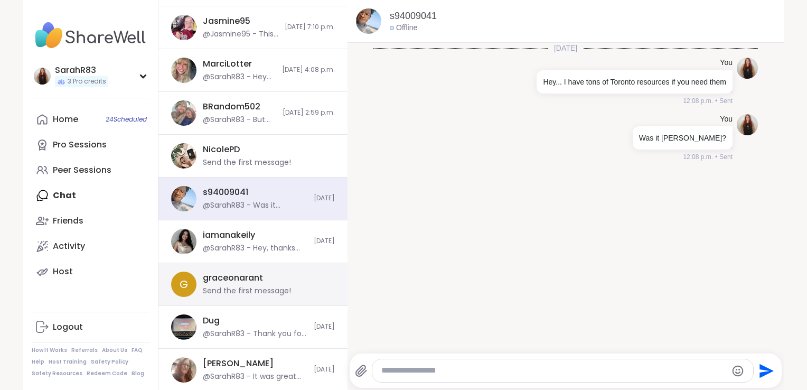
click at [252, 291] on div "Send the first message!" at bounding box center [247, 291] width 88 height 11
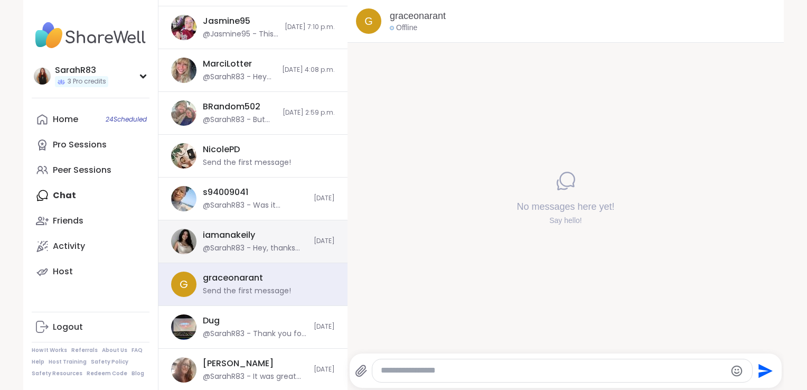
click at [250, 252] on div "@SarahR83 - Hey, thanks for the friend request... was great meeting you" at bounding box center [255, 248] width 105 height 11
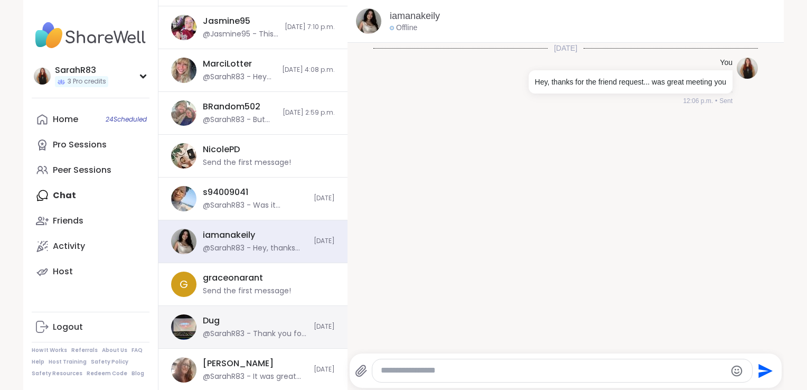
click at [251, 332] on div "@SarahR83 - Thank you for joining [DATE],,, it was lovely meeting you" at bounding box center [255, 334] width 105 height 11
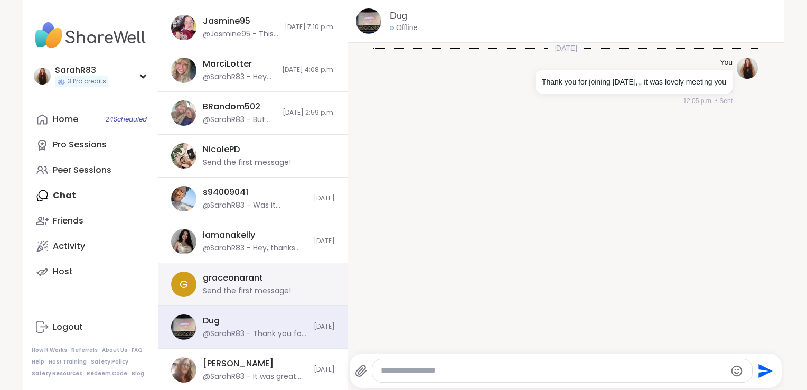
click at [247, 291] on div "Send the first message!" at bounding box center [247, 291] width 88 height 11
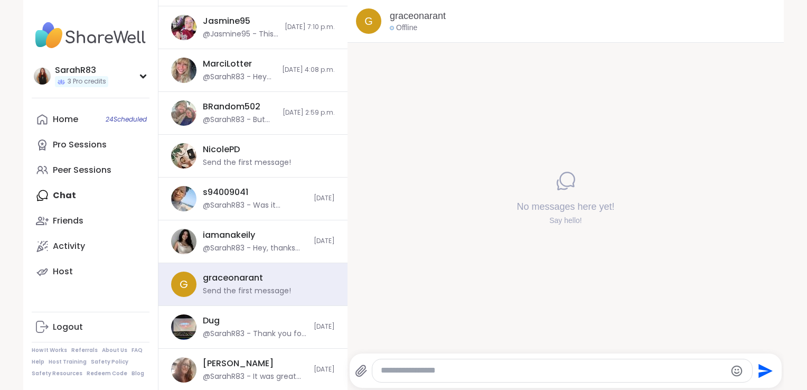
click at [395, 374] on textarea "Type your message" at bounding box center [553, 370] width 345 height 11
type textarea "**********"
click at [459, 373] on textarea "Type your message" at bounding box center [553, 370] width 345 height 11
type textarea "********"
click at [761, 371] on icon "Send" at bounding box center [767, 370] width 14 height 14
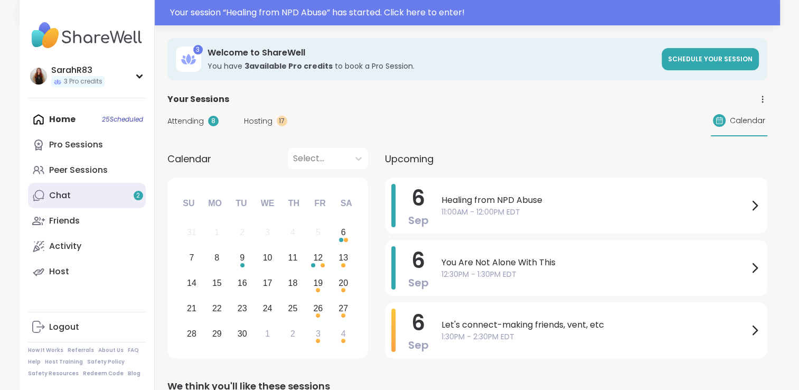
click at [98, 204] on link "Chat 2" at bounding box center [87, 195] width 118 height 25
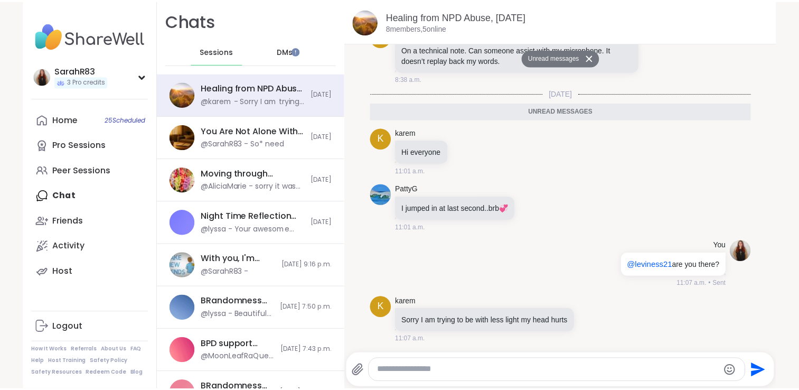
scroll to position [267, 0]
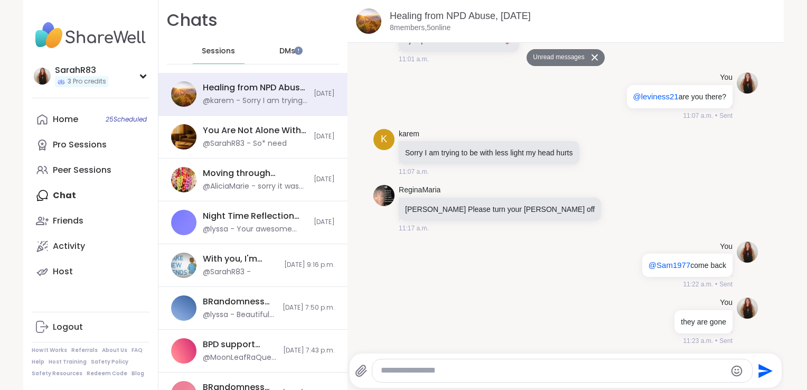
click at [70, 192] on div "Home 25 Scheduled Pro Sessions Peer Sessions Chat Friends Activity Host" at bounding box center [91, 196] width 118 height 178
click at [70, 222] on div "Friends" at bounding box center [68, 221] width 31 height 12
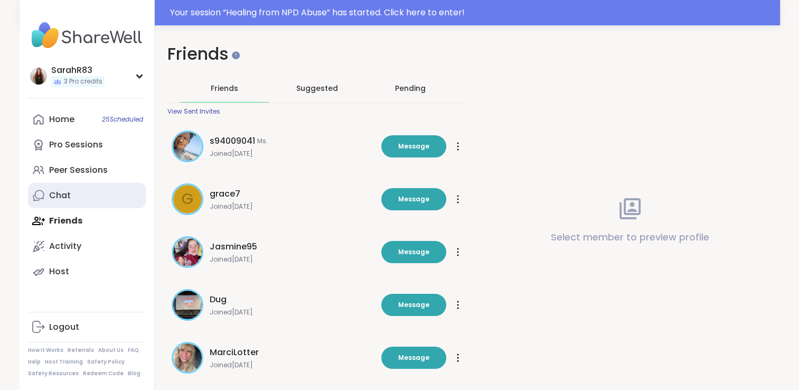
click at [57, 198] on div "Chat" at bounding box center [60, 196] width 22 height 12
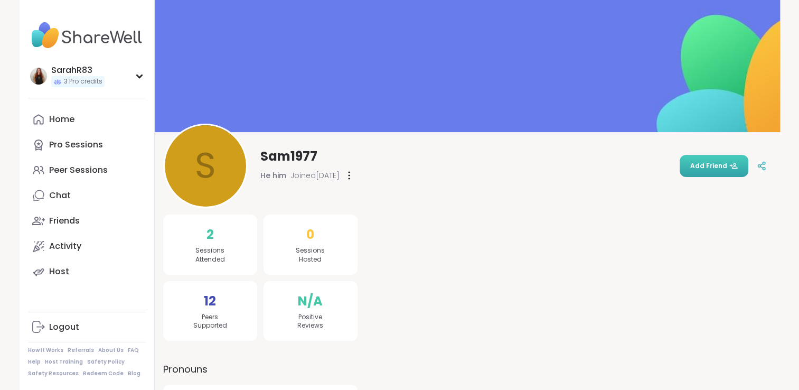
click at [715, 168] on div "S Sam1977 He him Joined Jul 2025 Add Friend" at bounding box center [467, 166] width 609 height 85
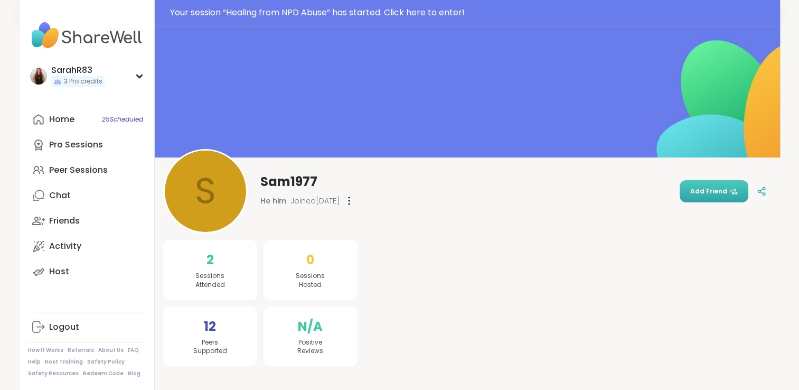
click at [710, 195] on span "Add Friend" at bounding box center [714, 191] width 48 height 10
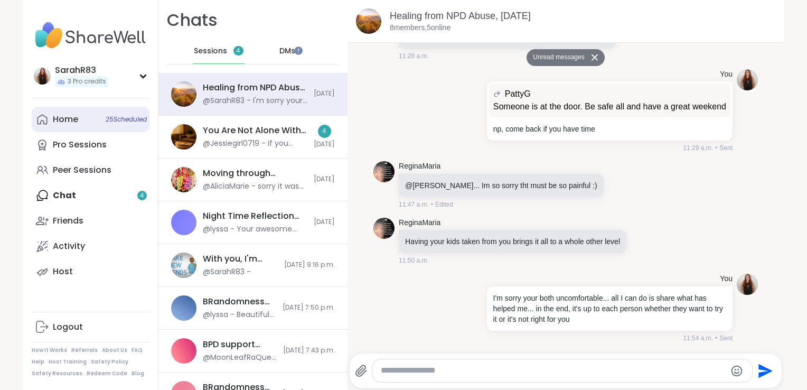
click at [67, 122] on div "Home 25 Scheduled" at bounding box center [65, 120] width 25 height 12
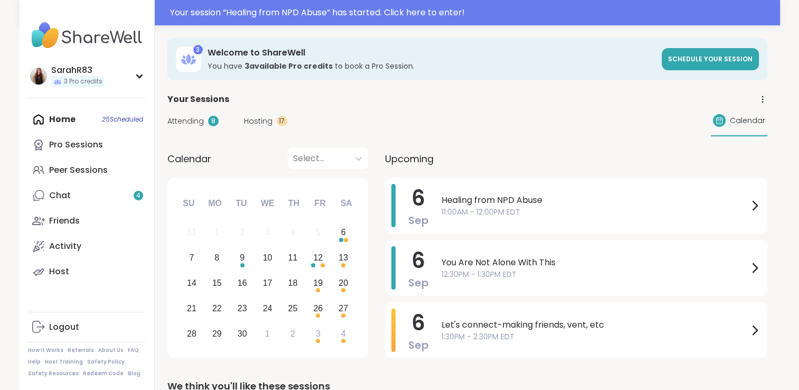
click at [266, 125] on span "Hosting" at bounding box center [258, 121] width 29 height 11
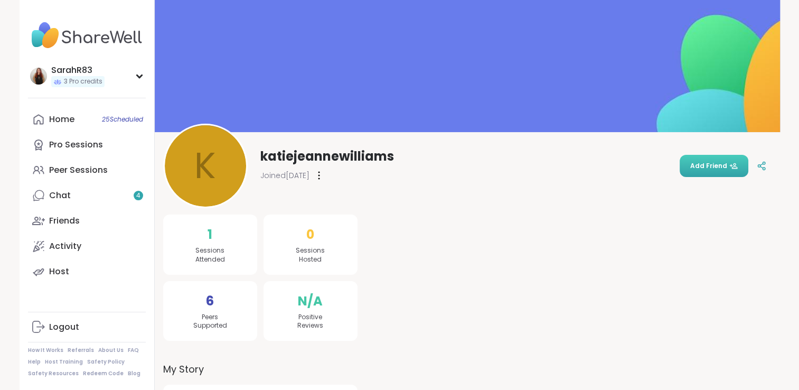
click at [704, 167] on span "Add Friend" at bounding box center [714, 166] width 48 height 10
click at [61, 222] on div "Friends" at bounding box center [64, 221] width 31 height 12
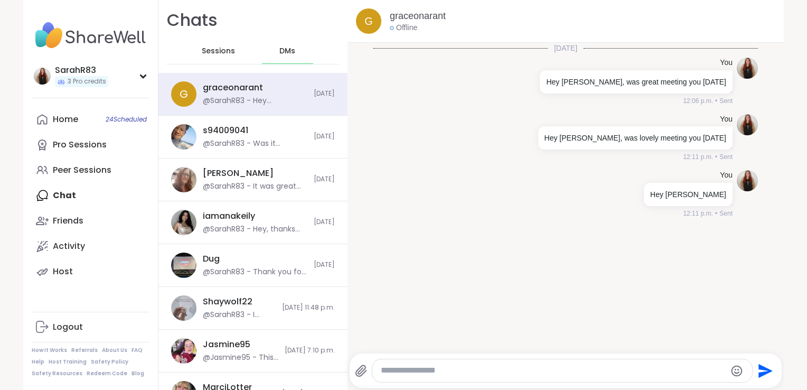
click at [418, 371] on textarea "Type your message" at bounding box center [553, 370] width 345 height 11
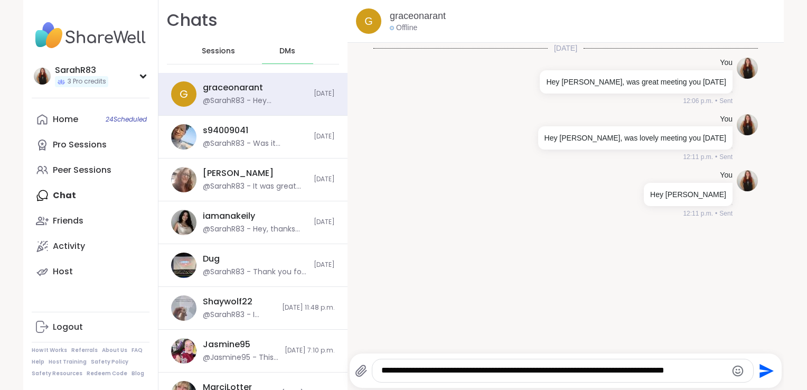
type textarea "**********"
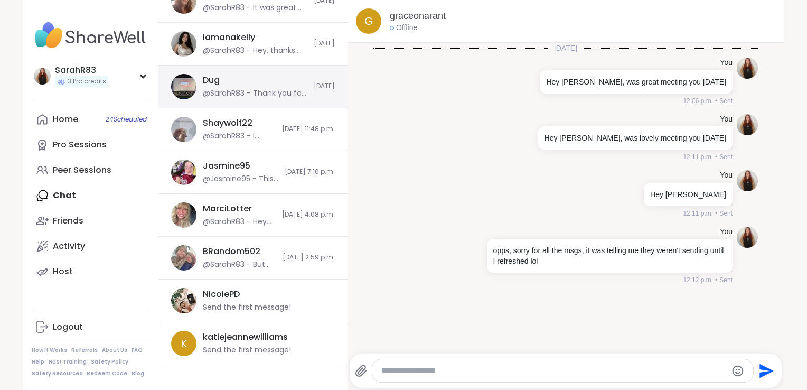
scroll to position [178, 0]
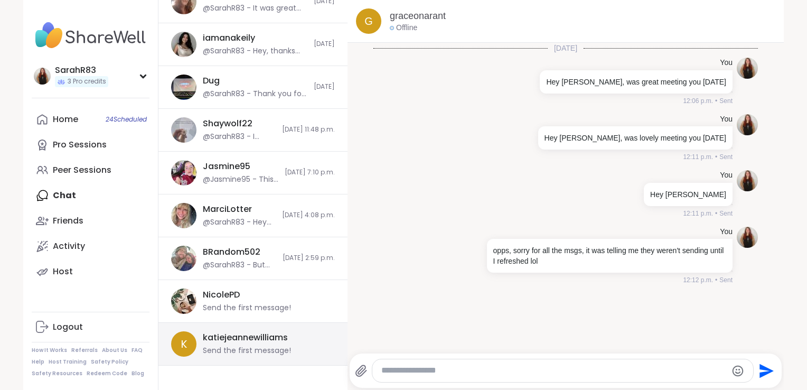
click at [260, 346] on div "Send the first message!" at bounding box center [247, 351] width 88 height 11
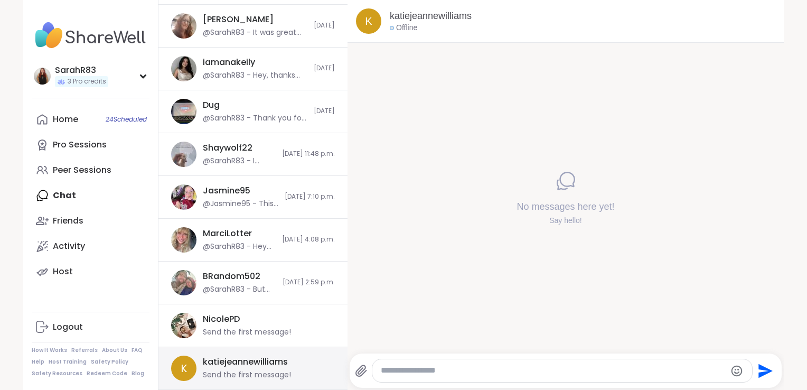
scroll to position [152, 0]
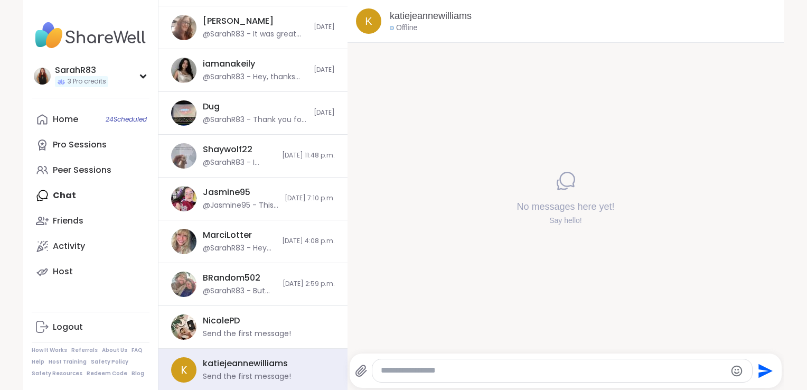
click at [387, 367] on textarea "Type your message" at bounding box center [553, 370] width 345 height 11
type textarea "*********"
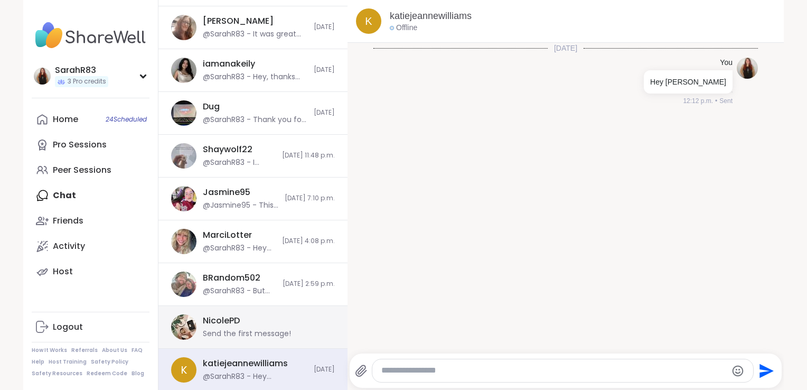
click at [274, 331] on div "Send the first message!" at bounding box center [247, 334] width 88 height 11
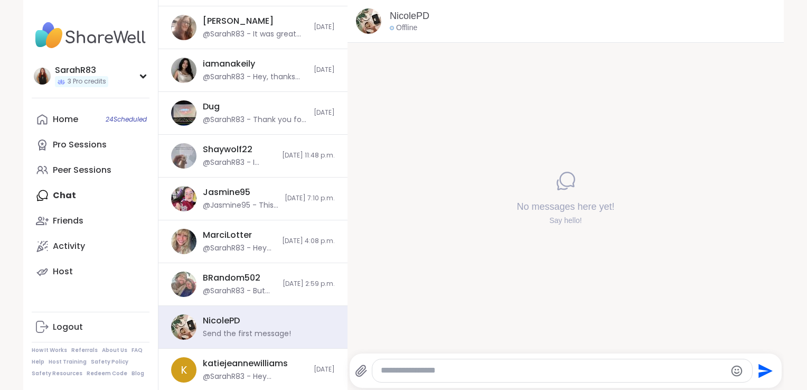
click at [422, 373] on textarea "Type your message" at bounding box center [553, 370] width 345 height 11
type textarea "**********"
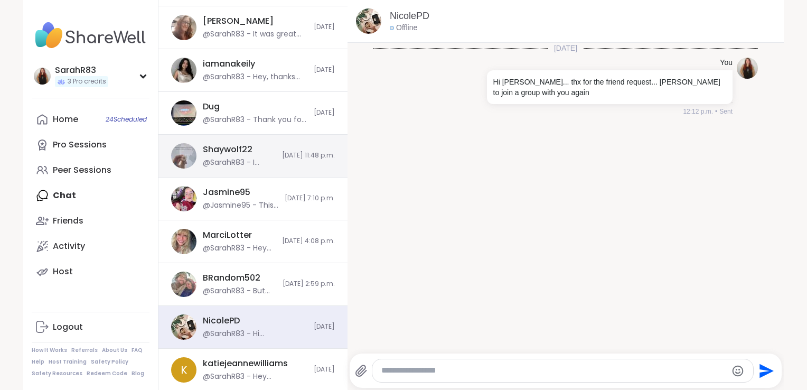
scroll to position [0, 0]
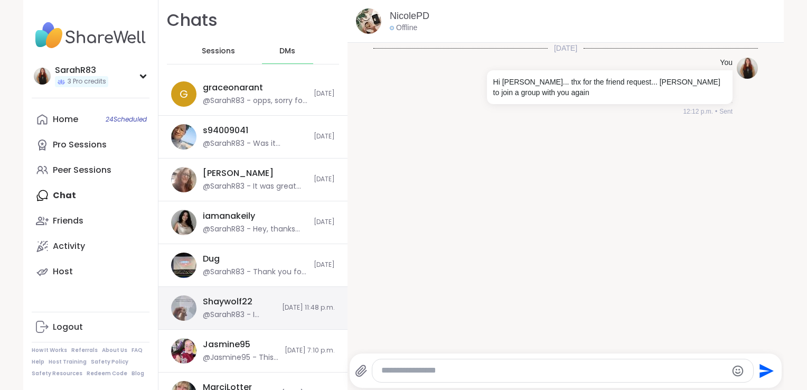
click at [282, 303] on span "[DATE] 11:48 p.m." at bounding box center [308, 307] width 53 height 9
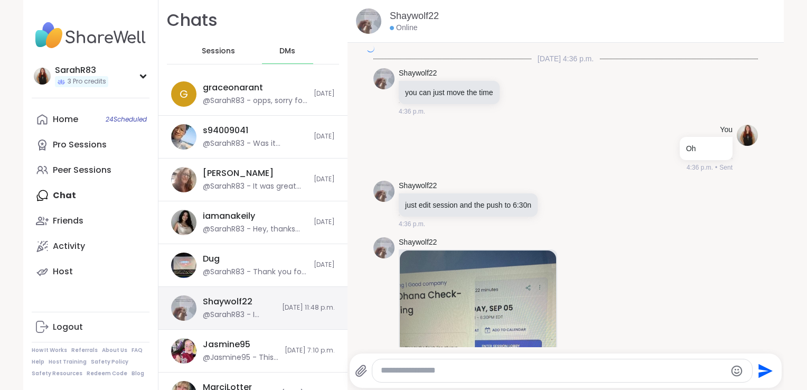
scroll to position [3598, 0]
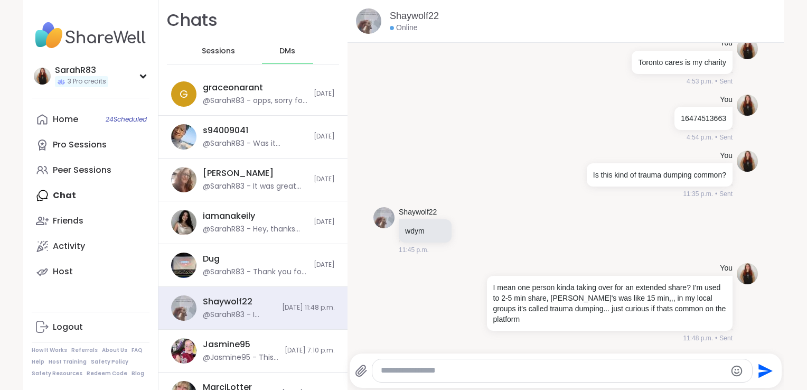
click at [394, 368] on textarea "Type your message" at bounding box center [553, 370] width 345 height 11
type textarea "**********"
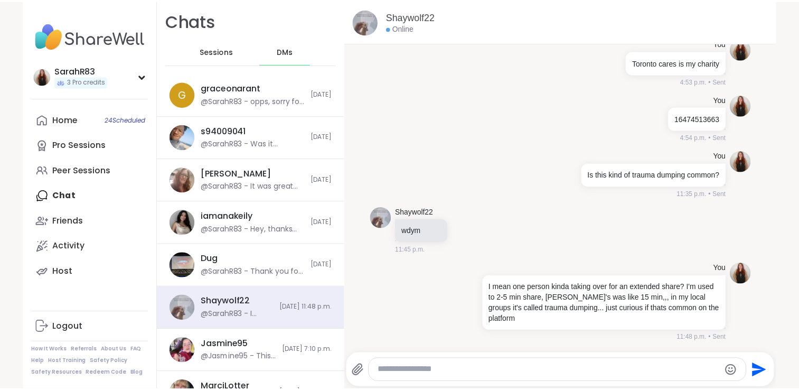
scroll to position [3664, 0]
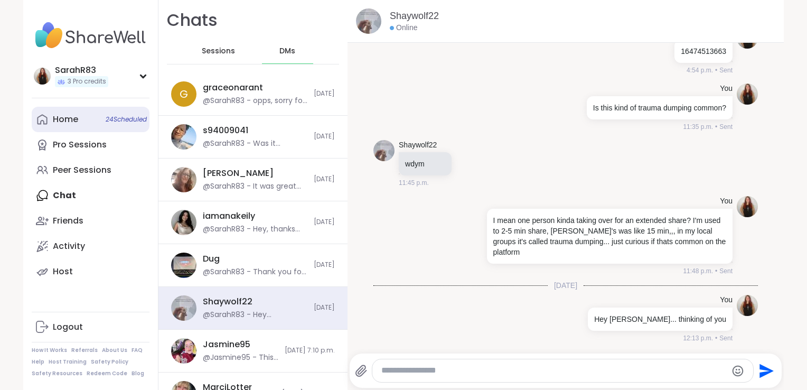
click at [74, 117] on div "Home 24 Scheduled" at bounding box center [65, 120] width 25 height 12
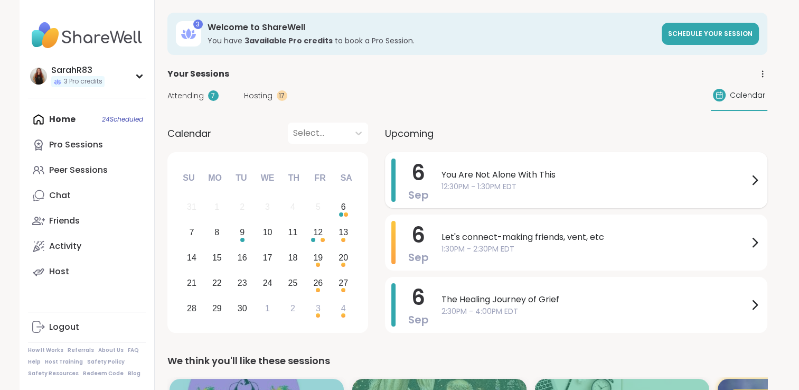
click at [437, 179] on div "[DATE] You Are Not Alone With This 12:30PM - 1:30PM EDT" at bounding box center [576, 180] width 382 height 56
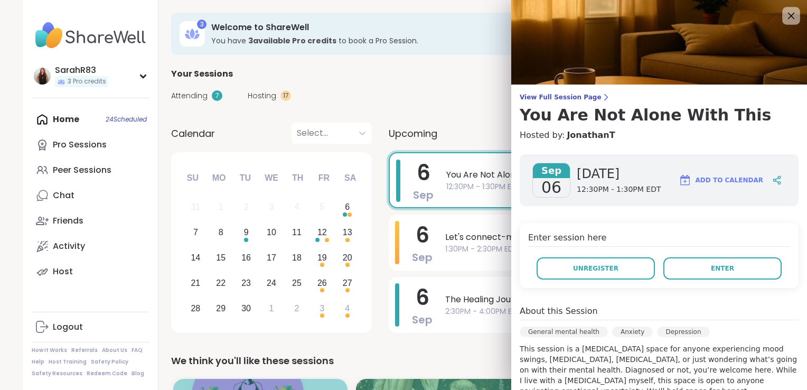
click at [785, 10] on icon at bounding box center [791, 15] width 13 height 13
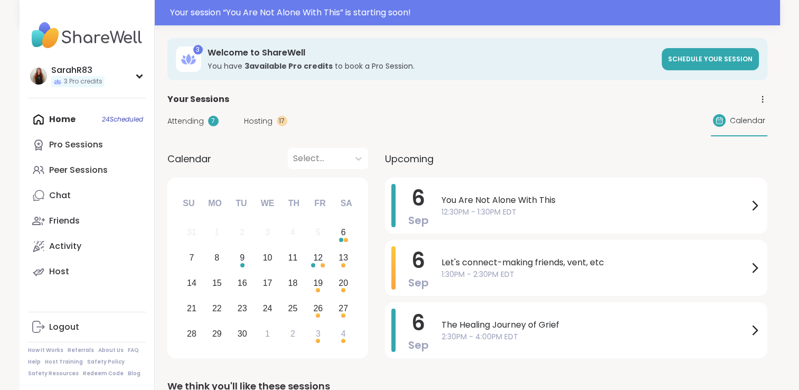
click at [510, 204] on span "You Are Not Alone With This" at bounding box center [595, 200] width 307 height 13
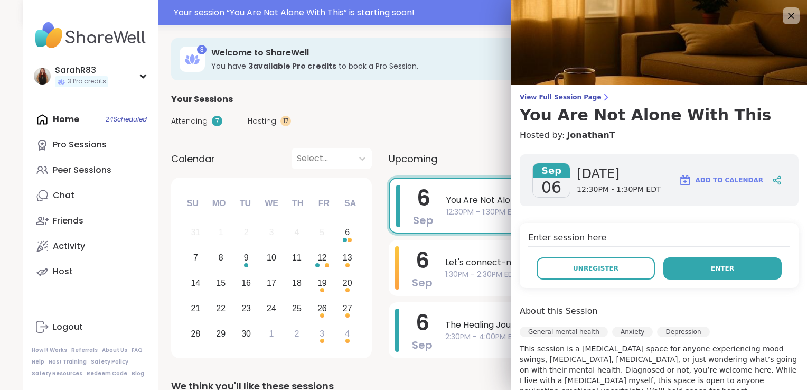
click at [677, 272] on button "Enter" at bounding box center [723, 268] width 118 height 22
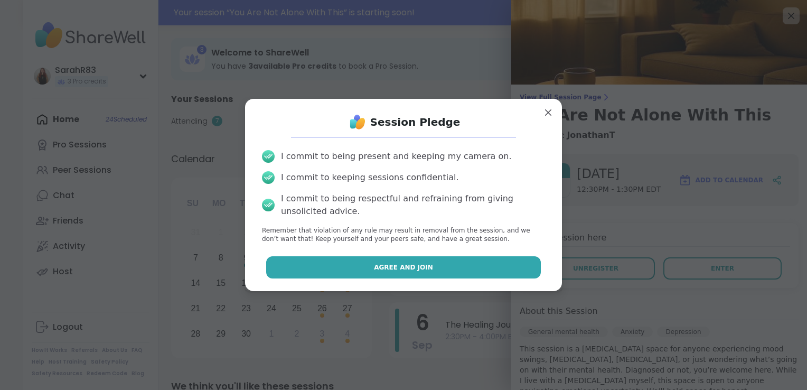
click at [482, 267] on button "Agree and Join" at bounding box center [403, 267] width 275 height 22
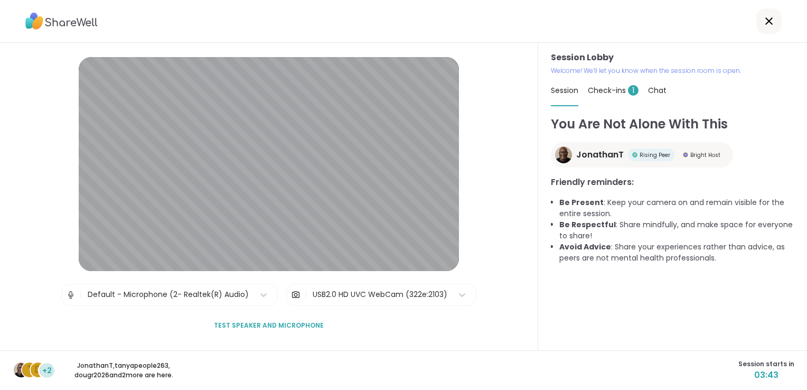
click at [648, 154] on span "Rising Peer" at bounding box center [655, 155] width 31 height 8
click at [603, 92] on span "Check-ins 1" at bounding box center [613, 90] width 51 height 11
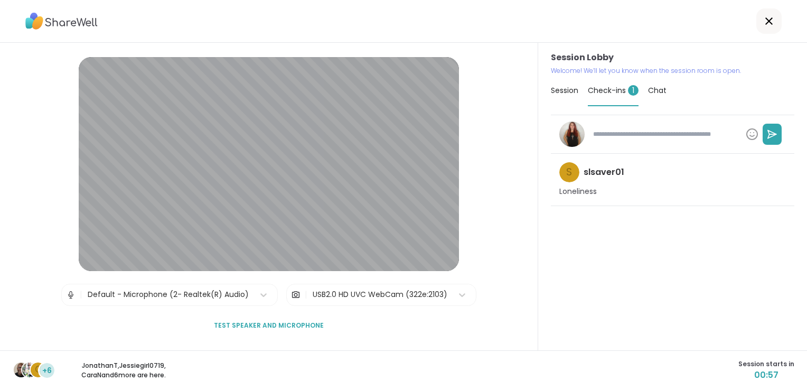
type textarea "*"
click at [562, 86] on span "Session" at bounding box center [564, 90] width 27 height 11
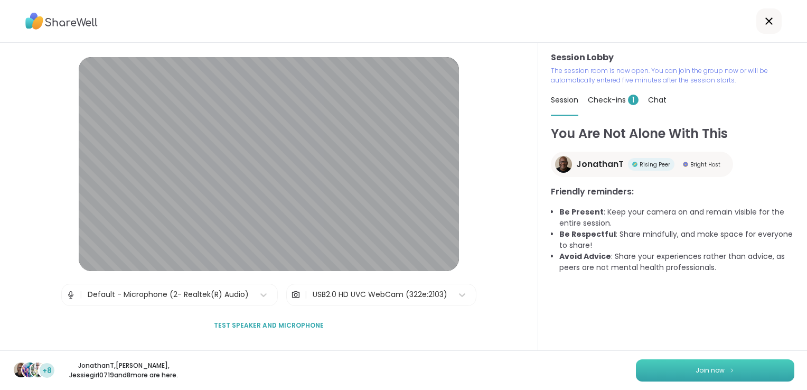
click at [729, 371] on img at bounding box center [732, 370] width 6 height 6
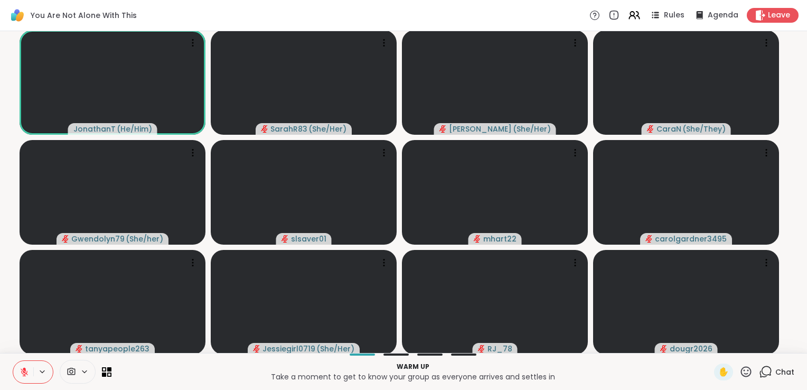
click at [589, 368] on p "Warm up" at bounding box center [413, 367] width 590 height 10
click at [762, 372] on icon at bounding box center [765, 371] width 13 height 13
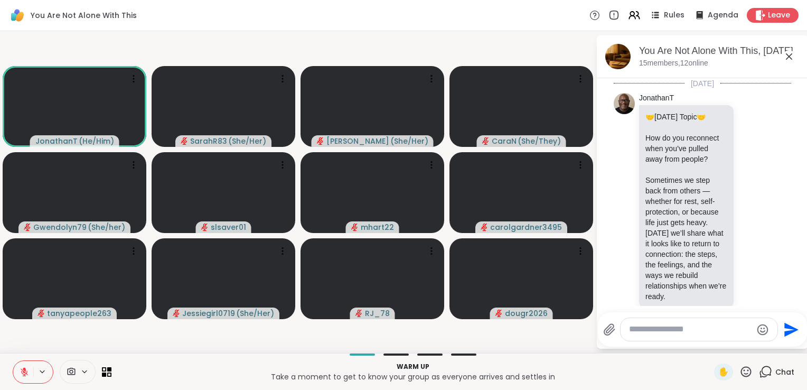
scroll to position [1168, 0]
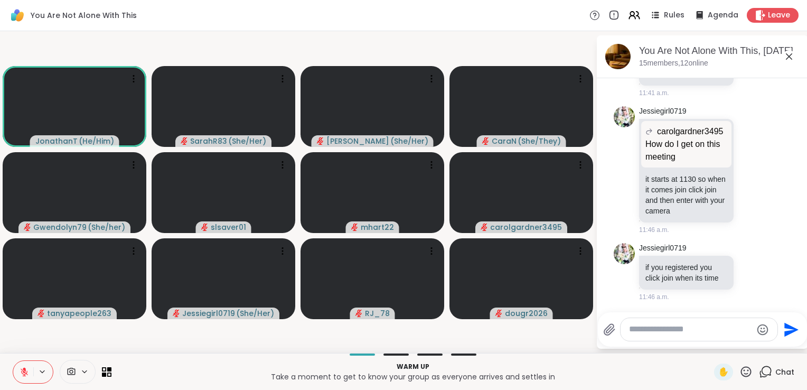
click at [688, 331] on textarea "Type your message" at bounding box center [690, 329] width 123 height 11
type textarea "*"
type textarea "**********"
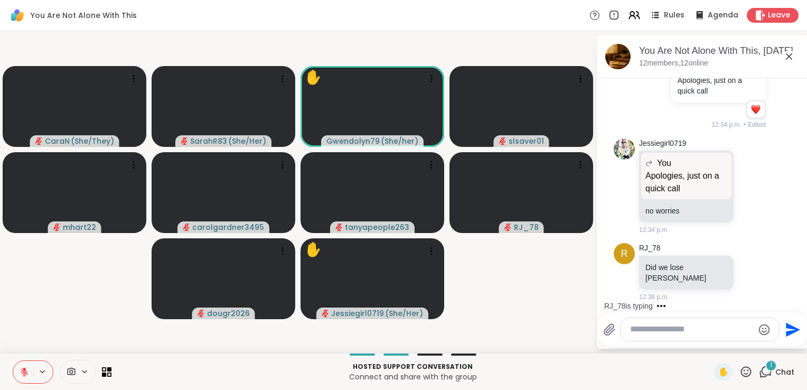
scroll to position [1411, 0]
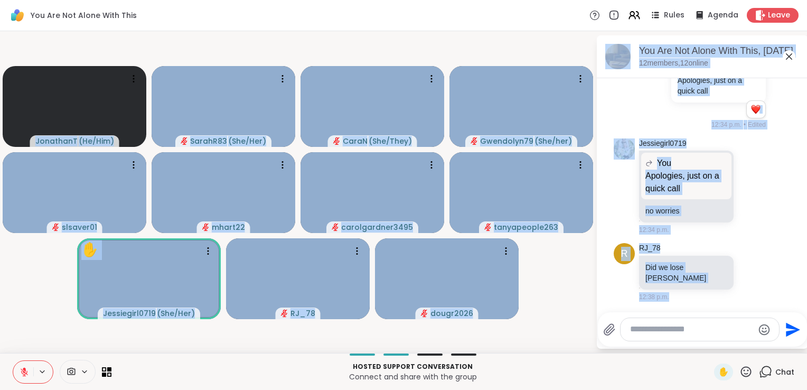
drag, startPoint x: 578, startPoint y: 338, endPoint x: 668, endPoint y: 335, distance: 89.3
click at [668, 335] on div "JonathanT ( He/Him ) SarahR83 ( She/Her ) CaraN ( She/They ) Gwendolyn79 ( She/…" at bounding box center [403, 192] width 807 height 322
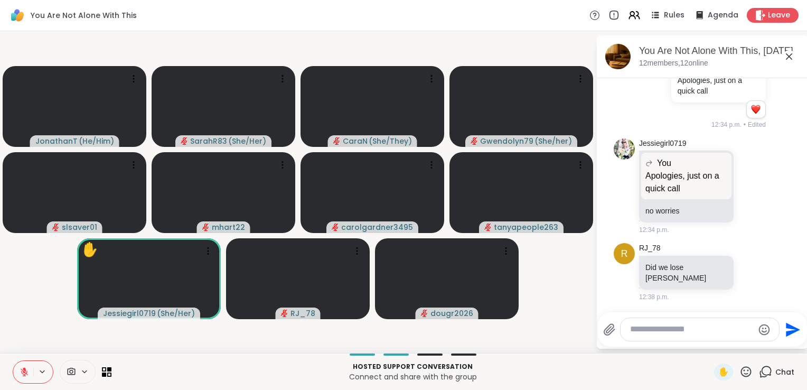
click at [668, 334] on textarea "Type your message" at bounding box center [691, 329] width 123 height 11
type textarea "**********"
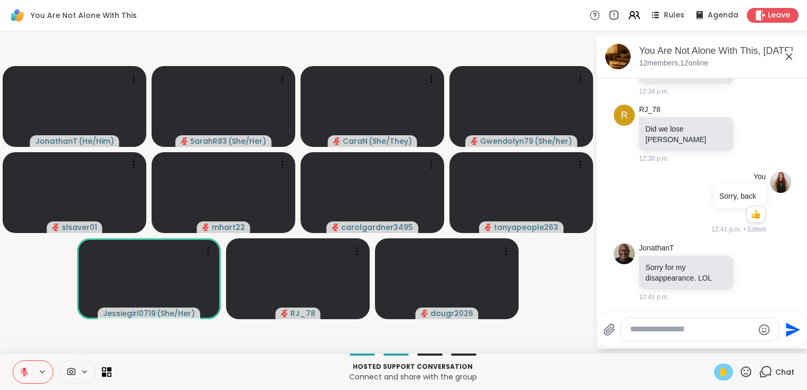
scroll to position [1564, 0]
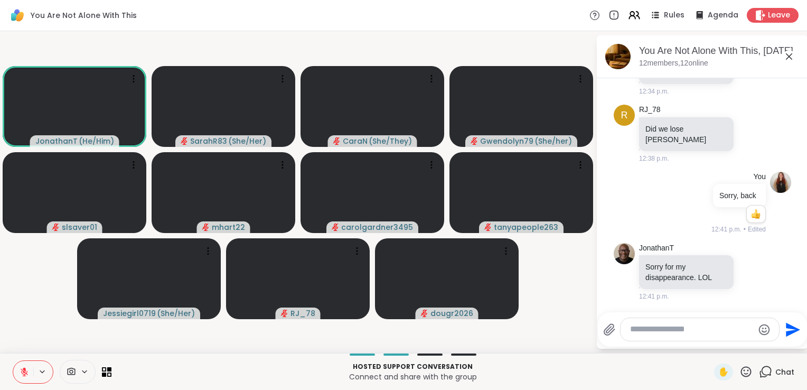
click at [740, 375] on icon at bounding box center [746, 371] width 13 height 13
click at [710, 341] on span "❤️" at bounding box center [715, 344] width 11 height 13
click at [718, 371] on span "✋" at bounding box center [723, 372] width 11 height 13
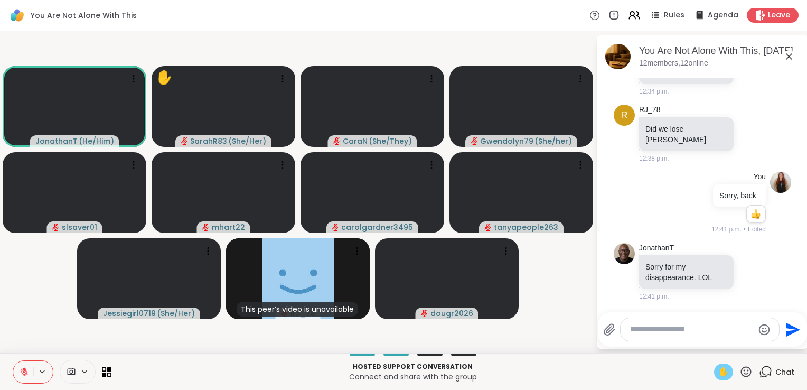
click at [25, 374] on icon at bounding box center [24, 371] width 7 height 7
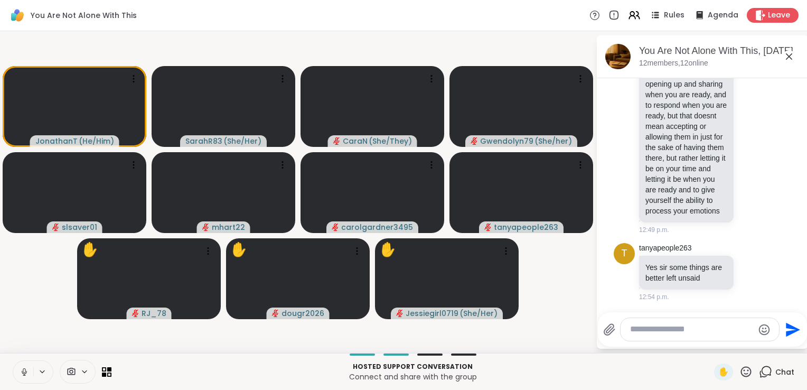
scroll to position [2499, 0]
click at [26, 371] on icon at bounding box center [24, 371] width 5 height 3
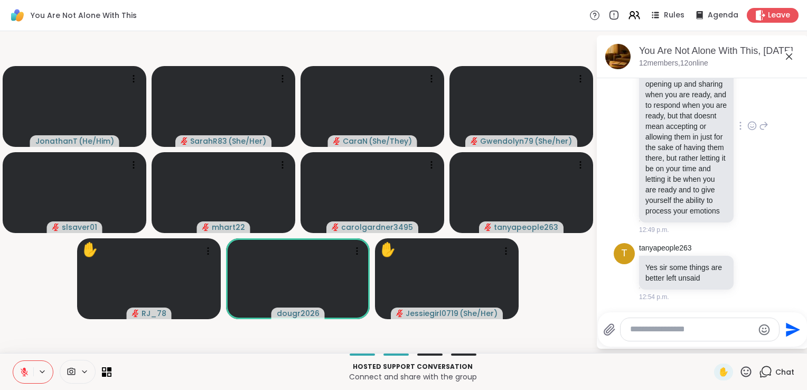
scroll to position [2590, 0]
click at [563, 318] on video-player-container "JonathanT ( He/Him ) SarahR83 ( She/Her ) CaraN ( She/They ) Gwendolyn79 ( She/…" at bounding box center [297, 191] width 583 height 313
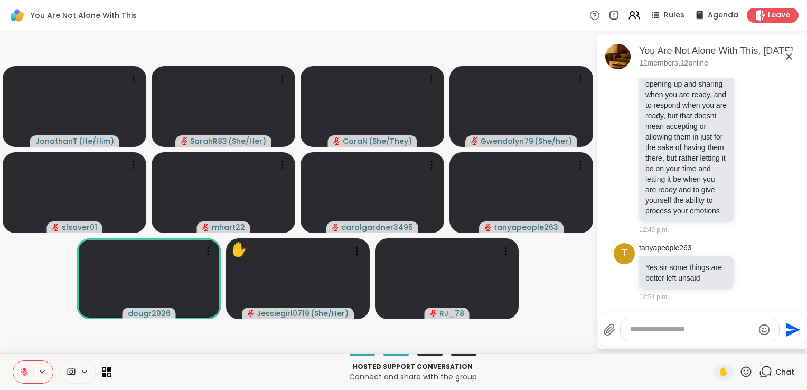
click at [23, 372] on icon at bounding box center [25, 372] width 10 height 10
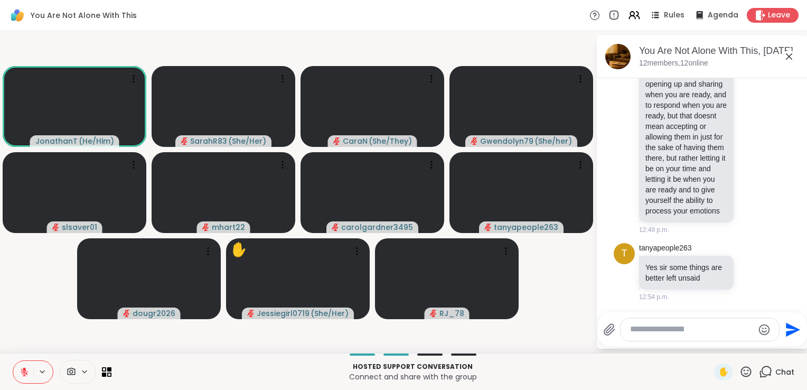
click at [657, 331] on textarea "Type your message" at bounding box center [691, 329] width 123 height 11
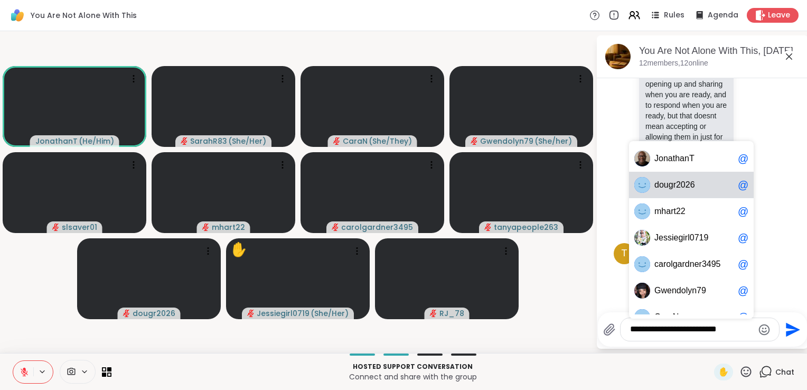
click at [681, 193] on div "d o u g r 2 0 2 6 @" at bounding box center [691, 185] width 125 height 26
type textarea "**********"
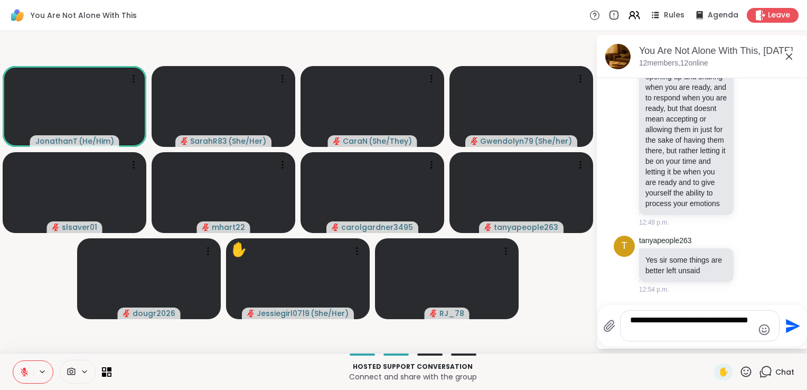
click at [792, 325] on icon "Send" at bounding box center [793, 326] width 14 height 14
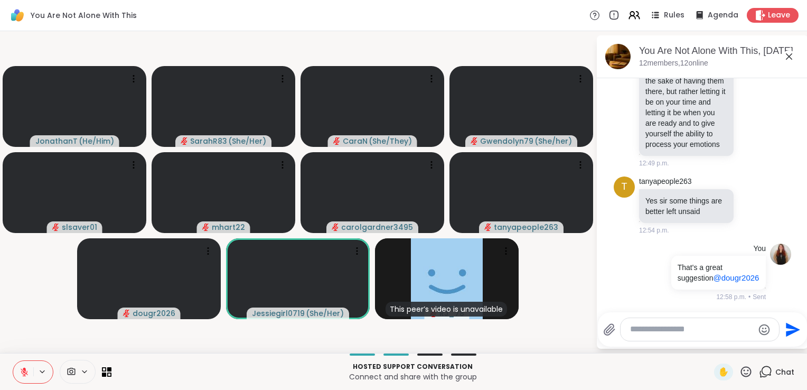
click at [558, 338] on video-player-container "JonathanT ( He/Him ) SarahR83 ( She/Her ) CaraN ( She/They ) Gwendolyn79 ( She/…" at bounding box center [297, 191] width 583 height 313
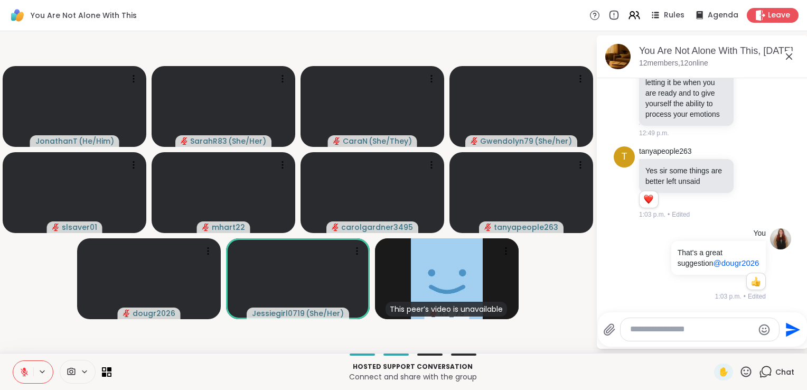
scroll to position [2698, 0]
click at [670, 326] on textarea "Type your message" at bounding box center [691, 329] width 123 height 11
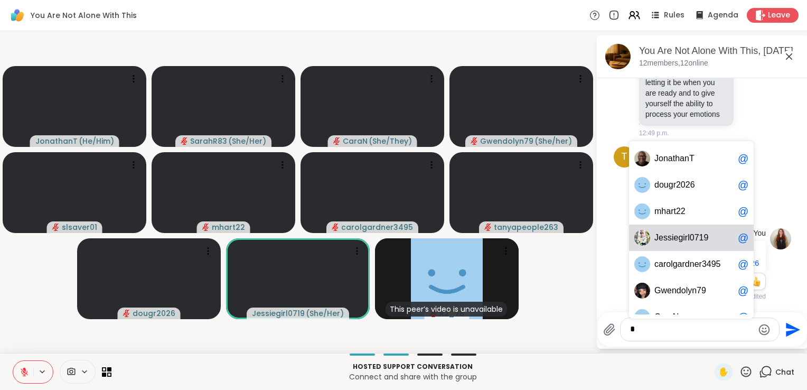
click at [672, 239] on span "i" at bounding box center [673, 237] width 2 height 11
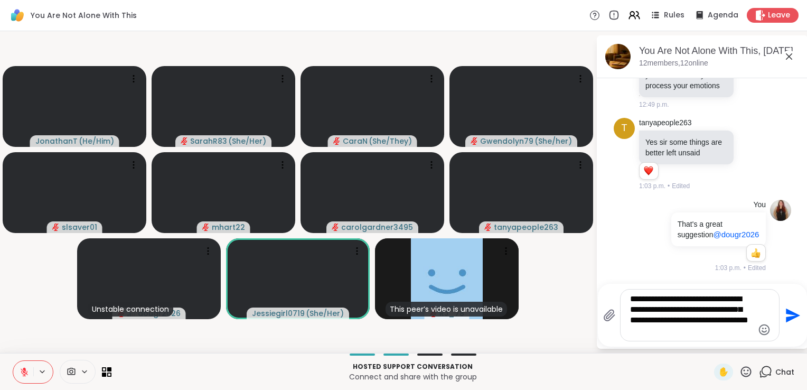
type textarea "**********"
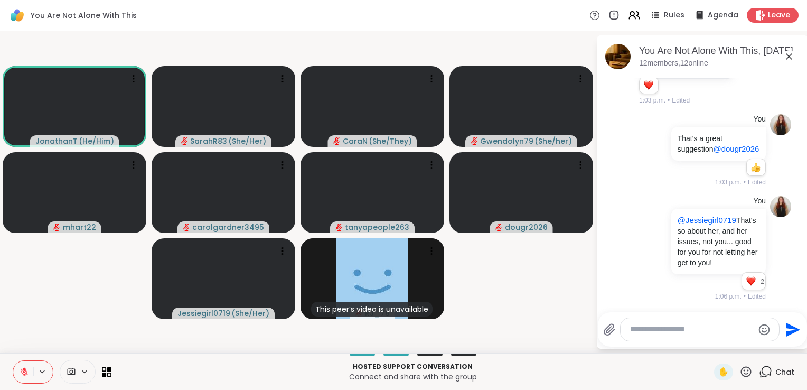
scroll to position [2899, 0]
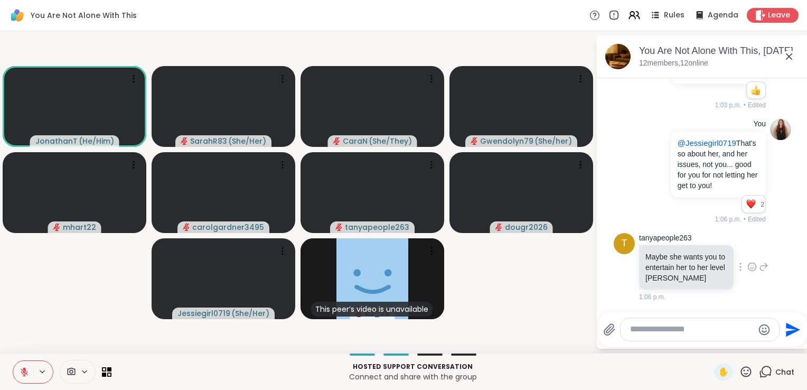
click at [748, 269] on icon at bounding box center [753, 267] width 10 height 11
click at [725, 255] on button "Select Reaction: Thumbs up" at bounding box center [728, 249] width 21 height 21
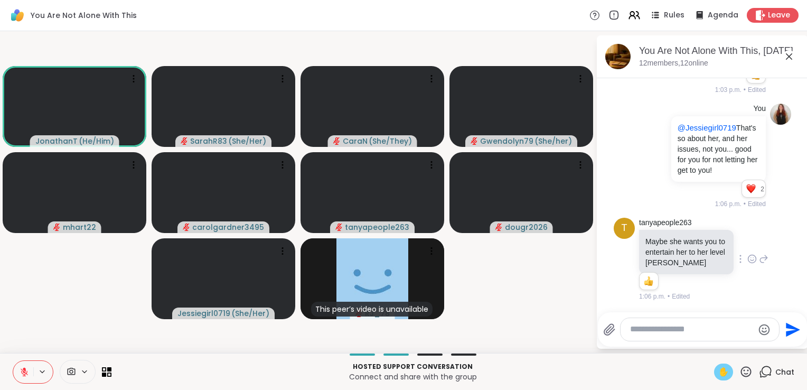
click at [718, 373] on span "✋" at bounding box center [723, 372] width 11 height 13
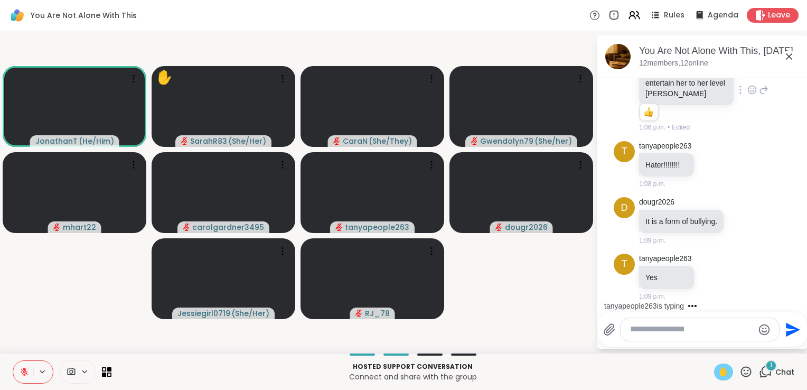
scroll to position [3093, 0]
click at [739, 217] on icon at bounding box center [743, 221] width 10 height 11
click at [723, 204] on button "Select Reaction: Thumbs up" at bounding box center [718, 203] width 21 height 21
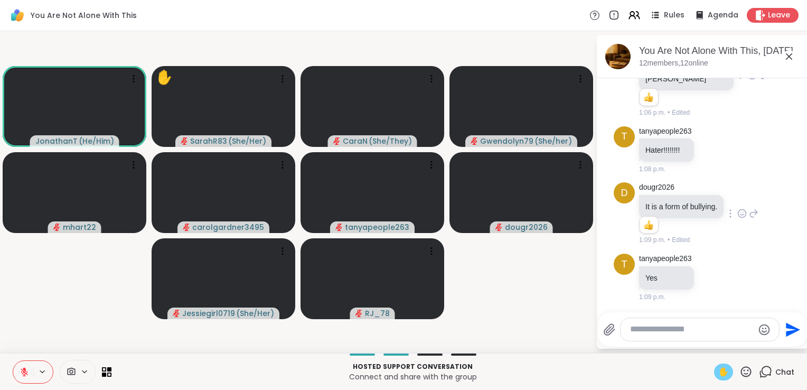
click at [20, 374] on icon at bounding box center [25, 372] width 10 height 10
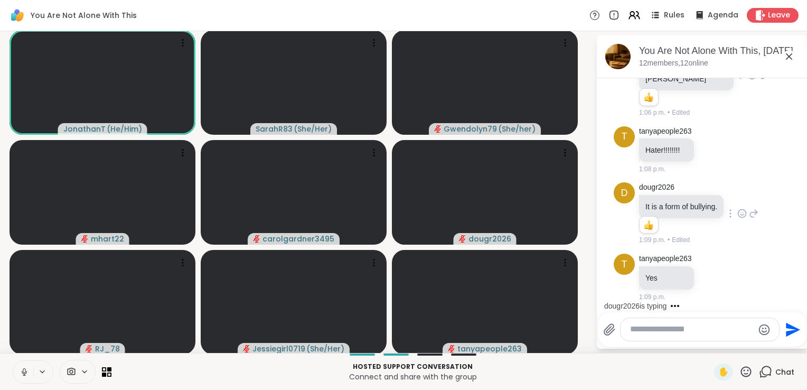
click at [26, 371] on icon at bounding box center [25, 372] width 10 height 10
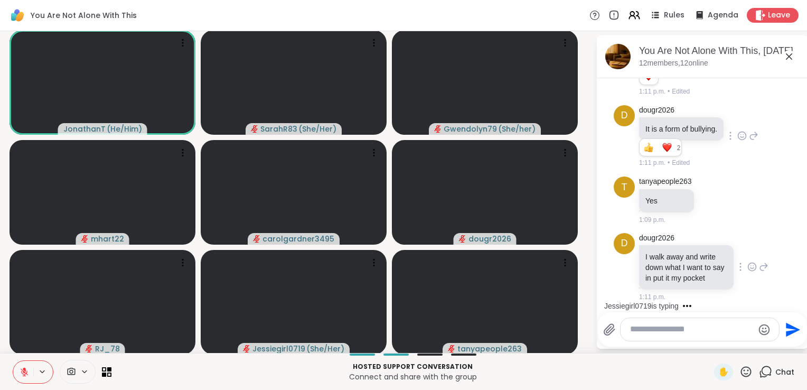
click at [748, 272] on icon at bounding box center [753, 267] width 10 height 11
click at [724, 255] on div "Select Reaction: Thumbs up" at bounding box center [729, 250] width 10 height 10
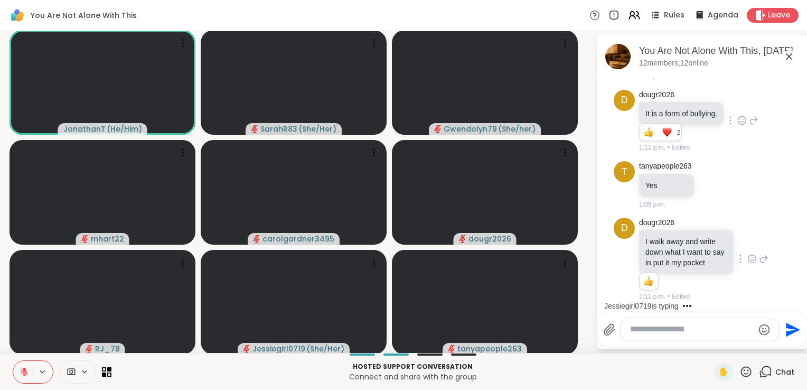
scroll to position [3409, 0]
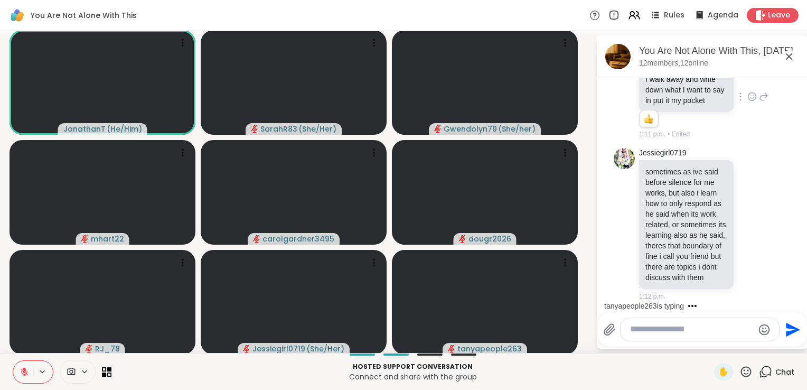
click at [23, 374] on icon at bounding box center [24, 371] width 7 height 7
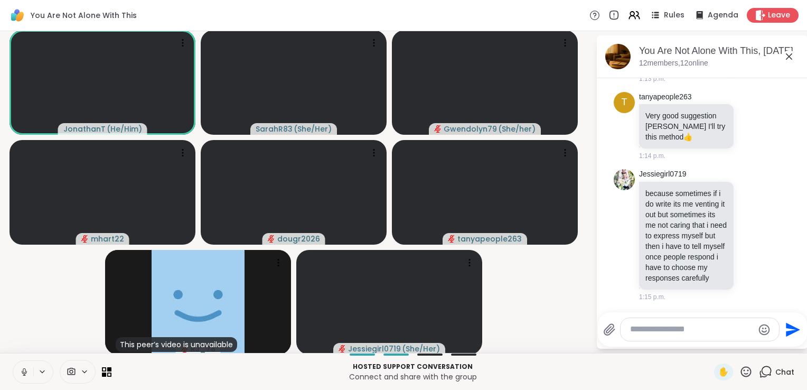
scroll to position [3985, 0]
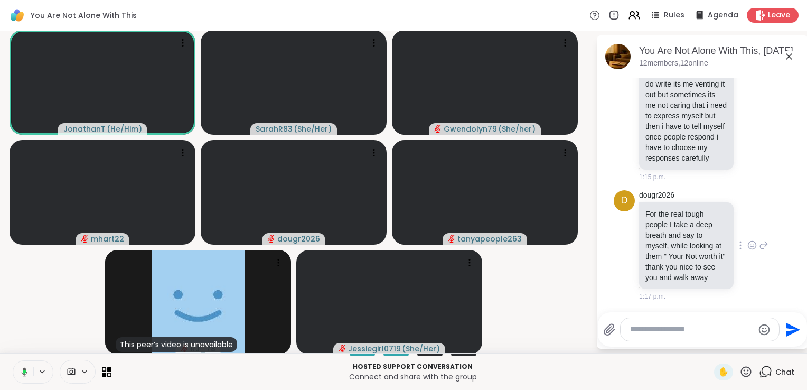
click at [748, 241] on icon at bounding box center [753, 245] width 10 height 11
click at [748, 226] on div "Select Reaction: Heart" at bounding box center [753, 228] width 10 height 10
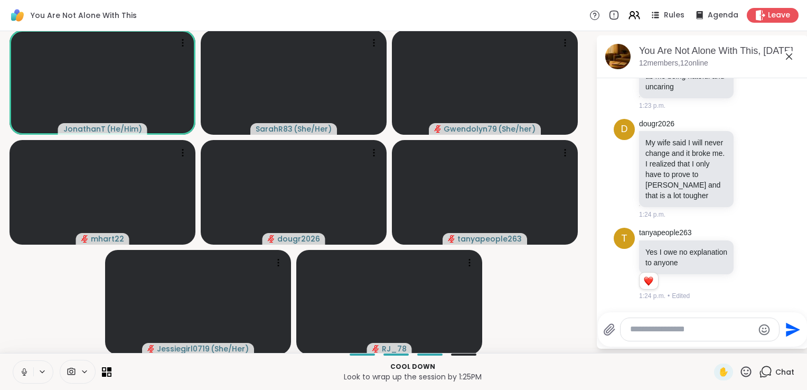
scroll to position [4480, 0]
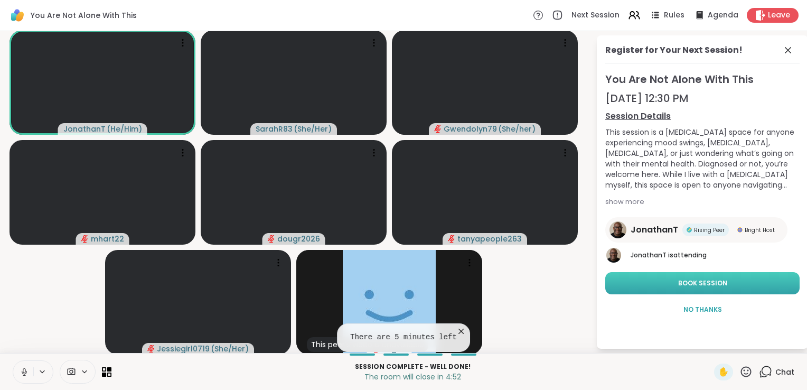
click at [714, 279] on span "Book Session" at bounding box center [702, 283] width 49 height 10
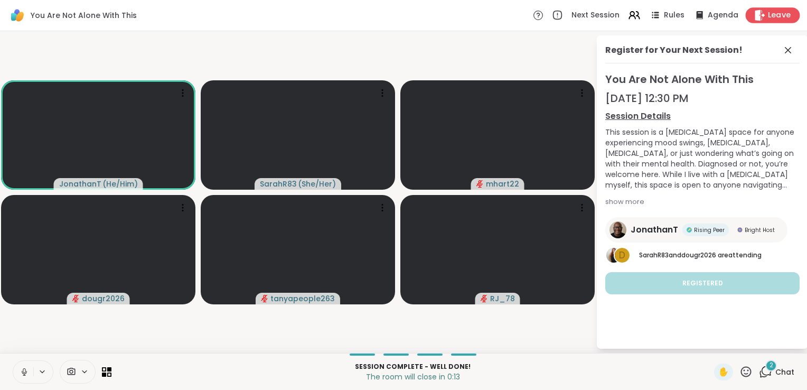
click at [768, 20] on span "Leave" at bounding box center [779, 15] width 23 height 11
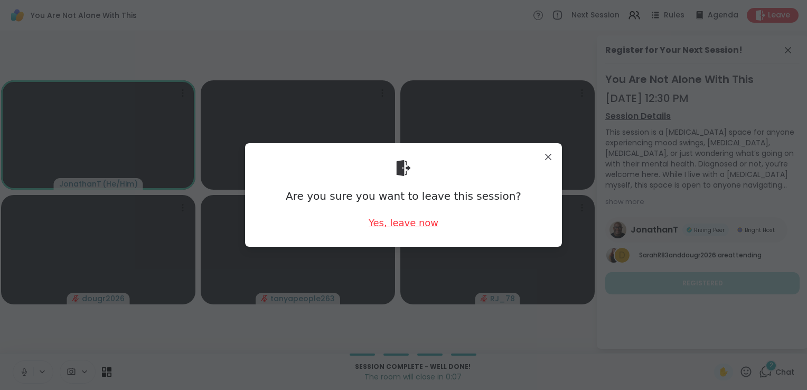
click at [399, 225] on div "Yes, leave now" at bounding box center [404, 222] width 70 height 13
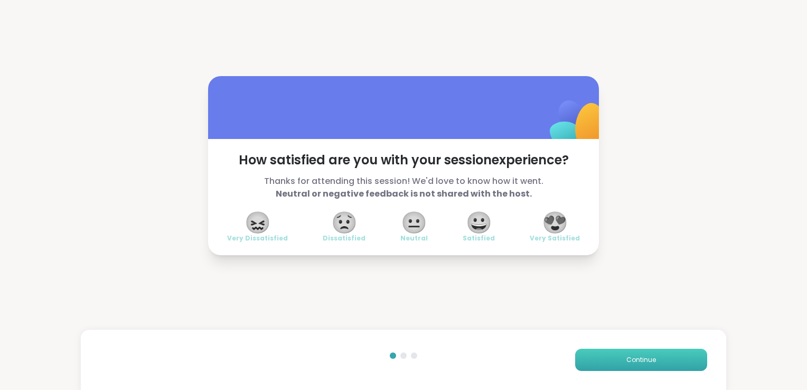
click at [627, 365] on span "Continue" at bounding box center [642, 360] width 30 height 10
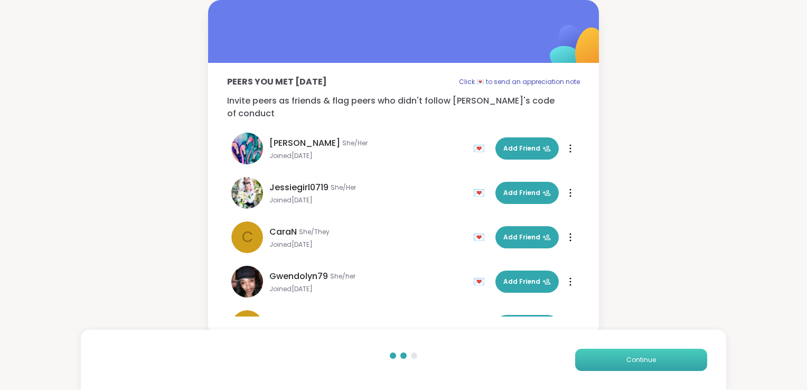
click at [627, 365] on span "Continue" at bounding box center [642, 360] width 30 height 10
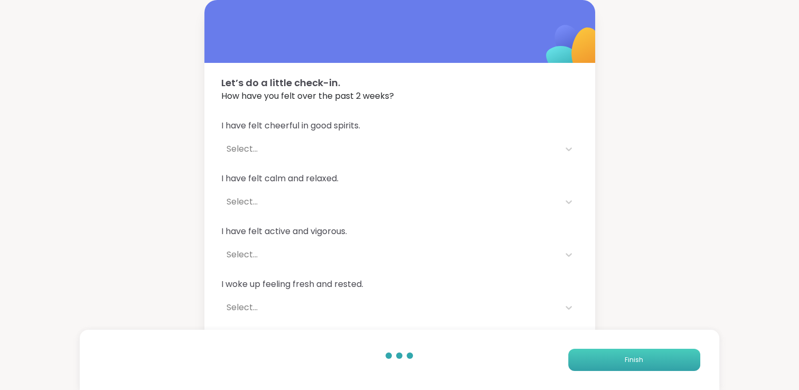
click at [626, 365] on span "Finish" at bounding box center [634, 360] width 18 height 10
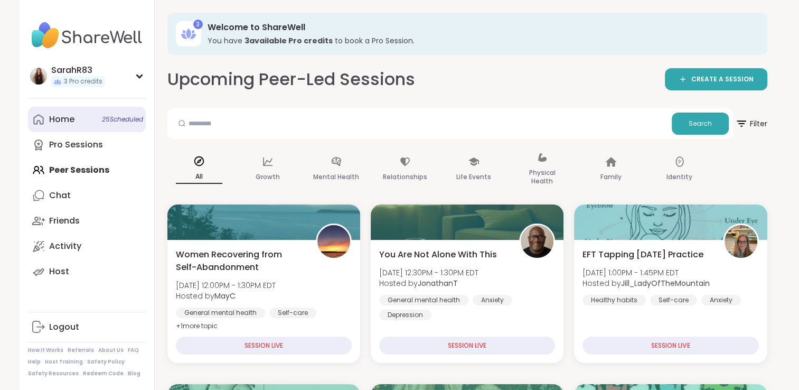
click at [72, 122] on div "Home 25 Scheduled" at bounding box center [61, 120] width 25 height 12
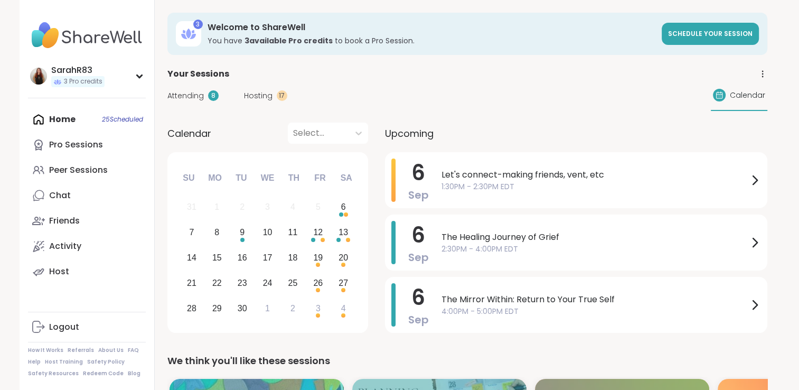
click at [506, 189] on span "1:30PM - 2:30PM EDT" at bounding box center [595, 186] width 307 height 11
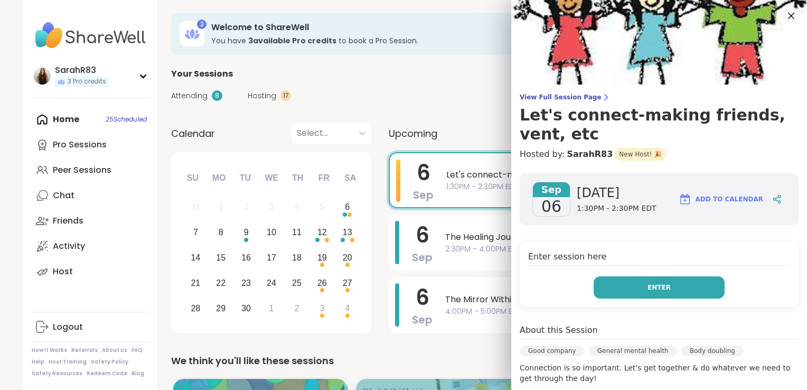
click at [630, 296] on button "Enter" at bounding box center [659, 287] width 131 height 22
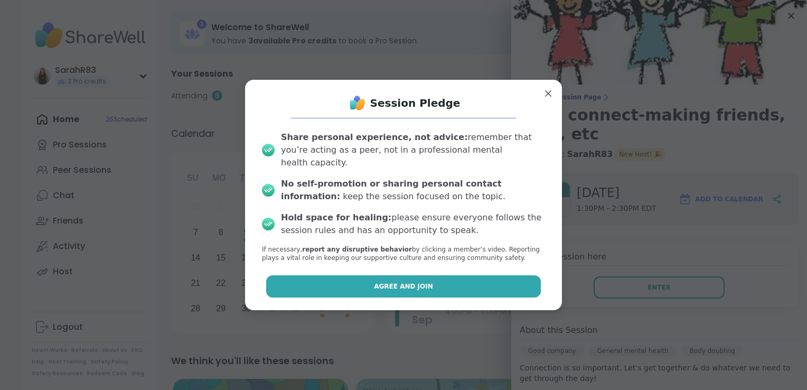
click at [450, 288] on button "Agree and Join" at bounding box center [403, 286] width 275 height 22
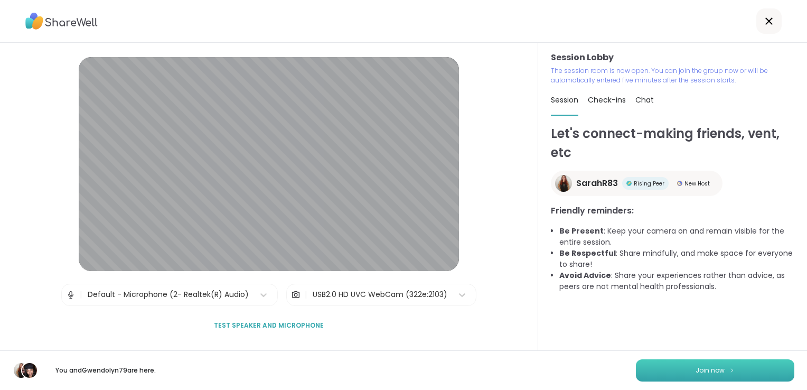
click at [696, 363] on button "Join now" at bounding box center [715, 370] width 158 height 22
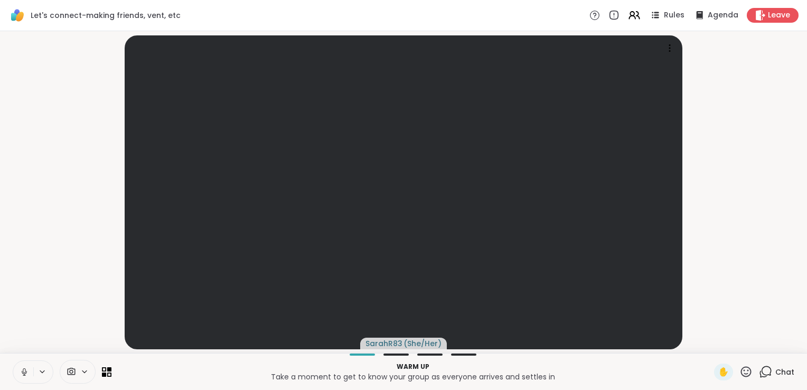
click at [759, 375] on icon at bounding box center [765, 371] width 13 height 13
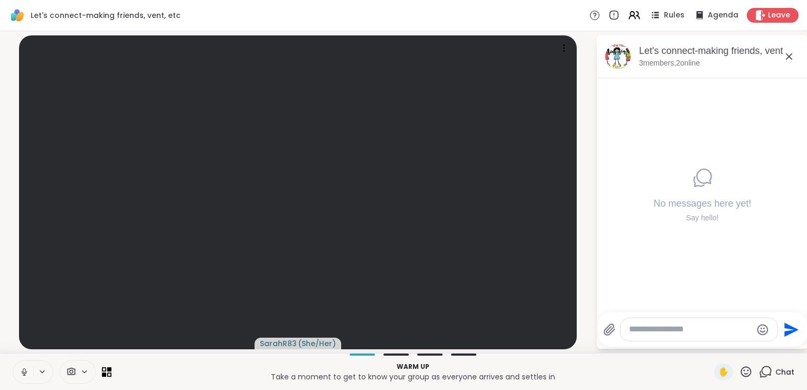
click at [659, 334] on textarea "Type your message" at bounding box center [690, 329] width 123 height 11
type textarea "**********"
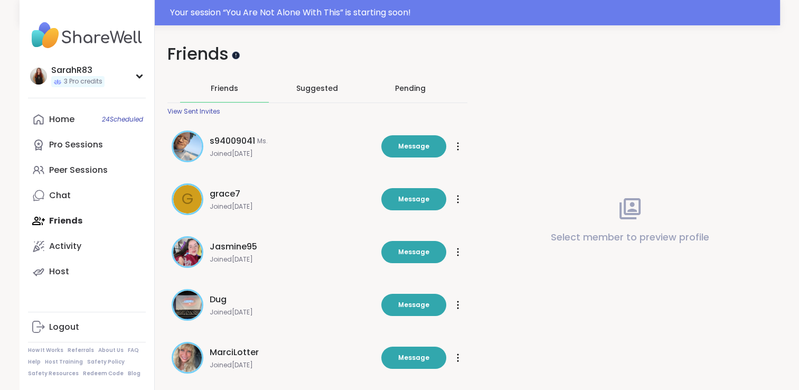
click at [237, 54] on div at bounding box center [236, 55] width 8 height 8
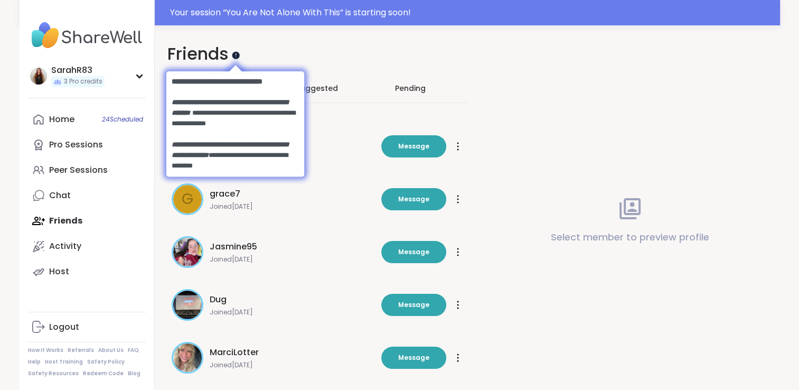
click at [237, 54] on div at bounding box center [236, 55] width 8 height 8
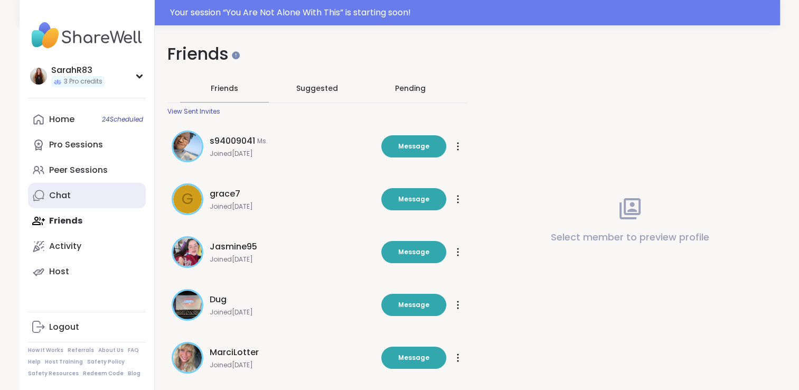
click at [79, 194] on link "Chat" at bounding box center [87, 195] width 118 height 25
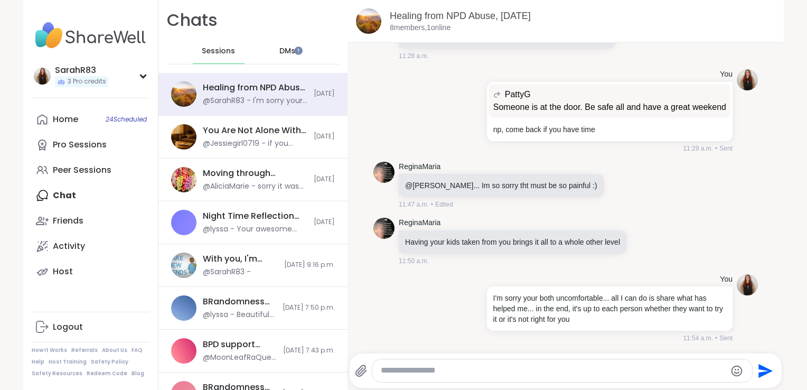
click at [269, 54] on div "DMs" at bounding box center [288, 51] width 52 height 25
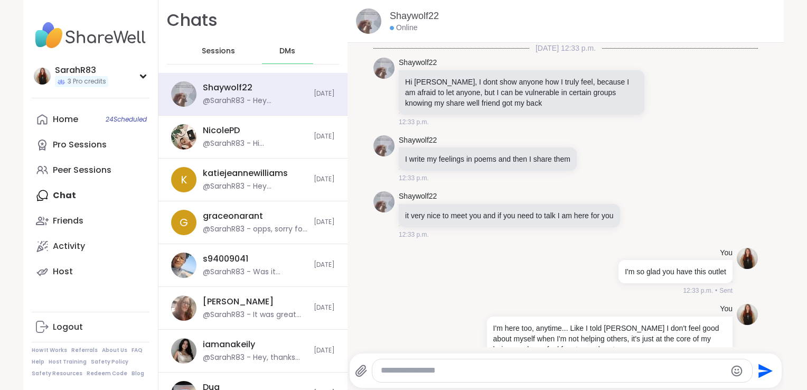
scroll to position [3664, 0]
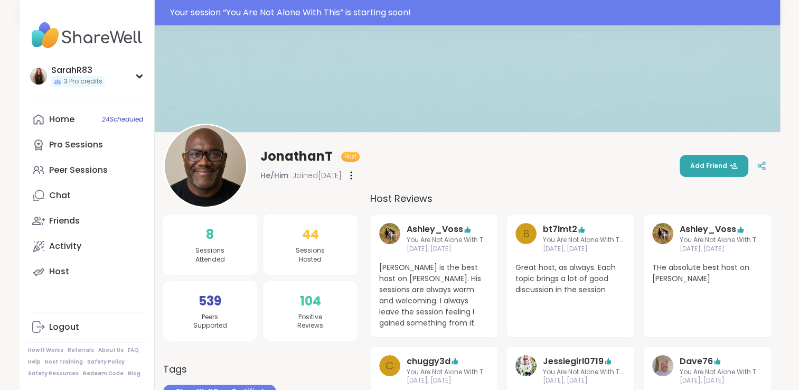
scroll to position [18, 0]
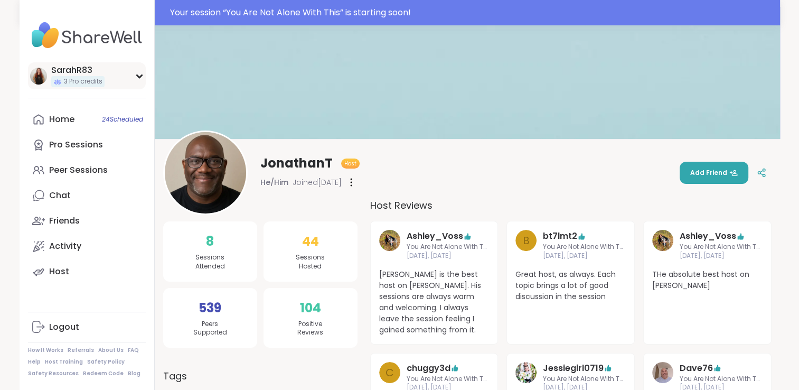
click at [74, 64] on div "SarahR83" at bounding box center [77, 70] width 53 height 12
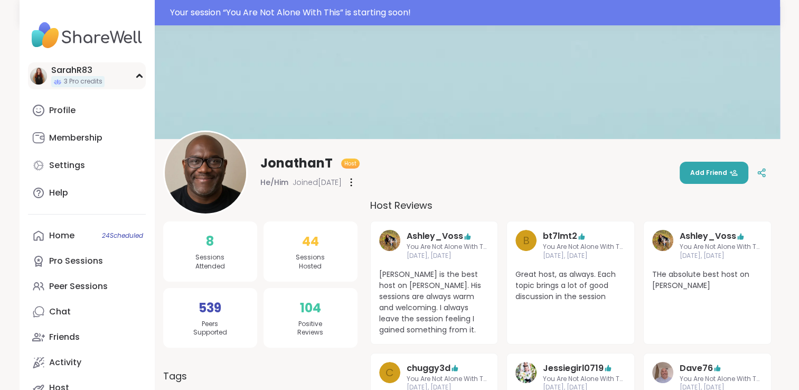
click at [74, 70] on div "SarahR83" at bounding box center [77, 70] width 53 height 12
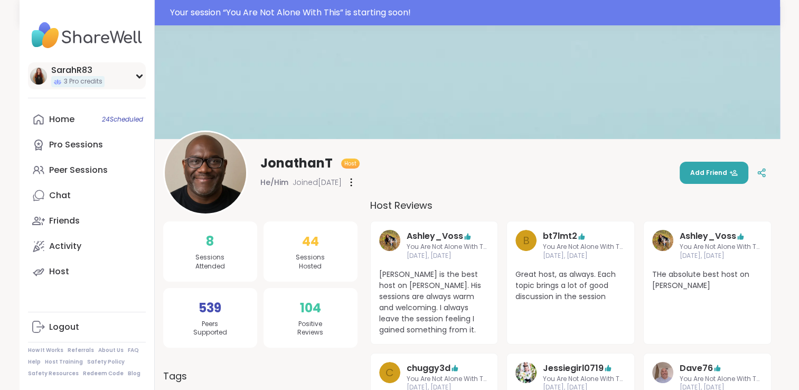
click at [74, 70] on div "SarahR83" at bounding box center [77, 70] width 53 height 12
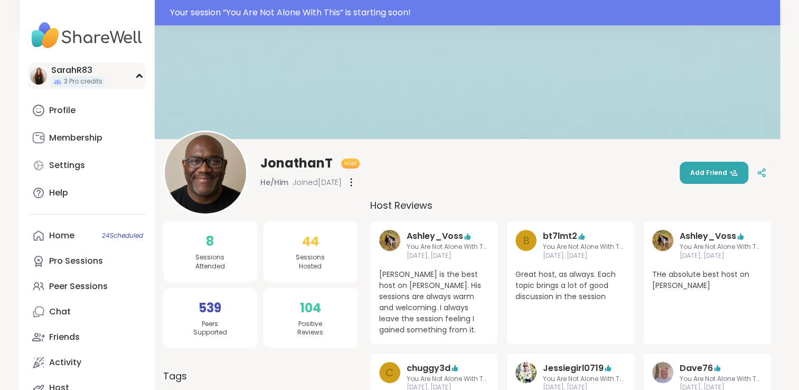
click at [74, 70] on div "SarahR83" at bounding box center [77, 70] width 53 height 12
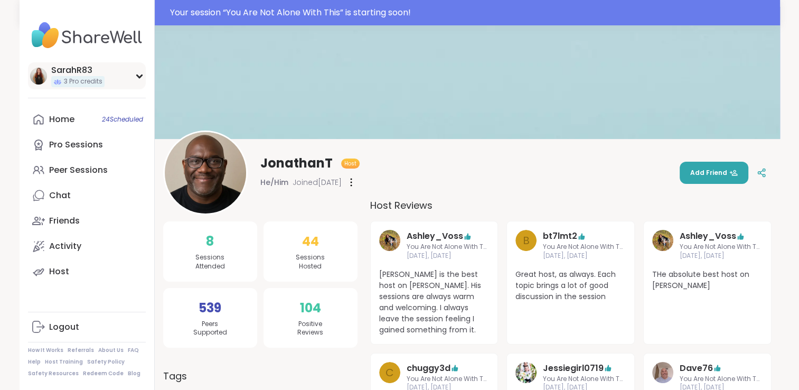
click at [141, 77] on icon at bounding box center [139, 75] width 8 height 5
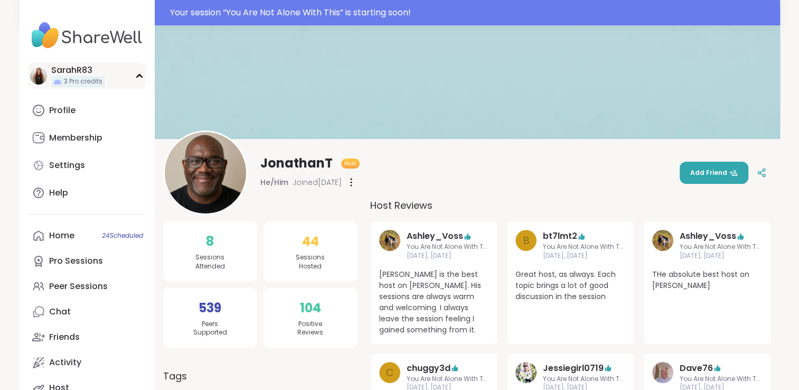
click at [141, 77] on icon at bounding box center [139, 75] width 5 height 3
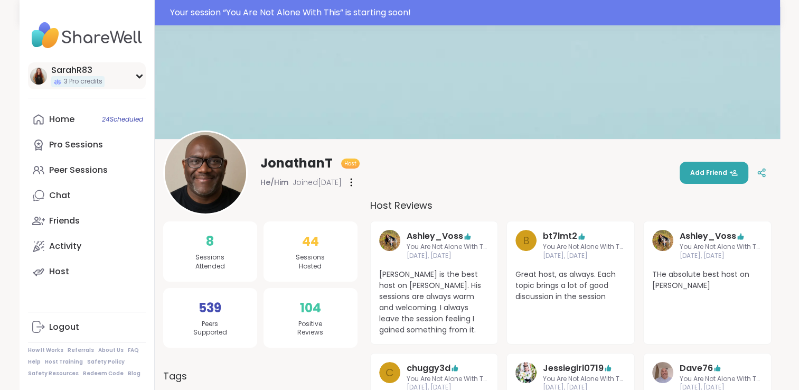
click at [142, 78] on icon at bounding box center [139, 75] width 8 height 5
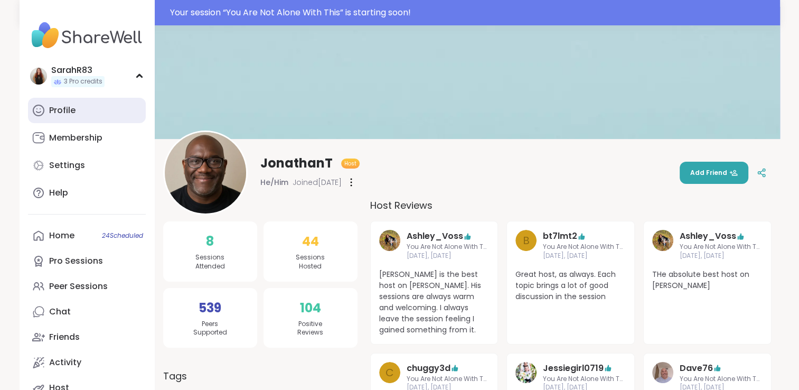
click at [78, 110] on link "Profile" at bounding box center [87, 110] width 118 height 25
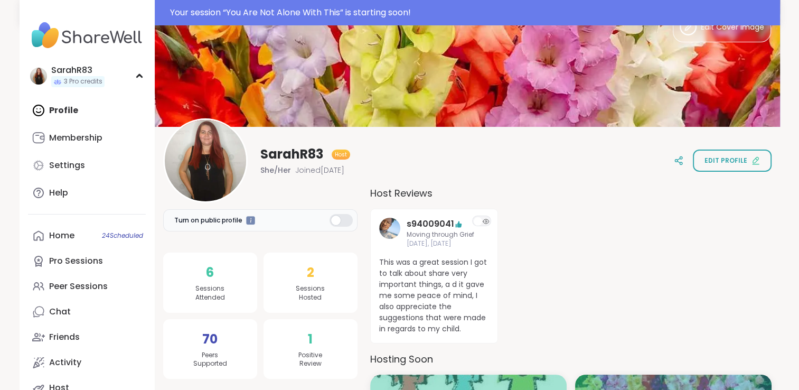
scroll to position [31, 0]
click at [457, 222] on icon at bounding box center [459, 223] width 5 height 6
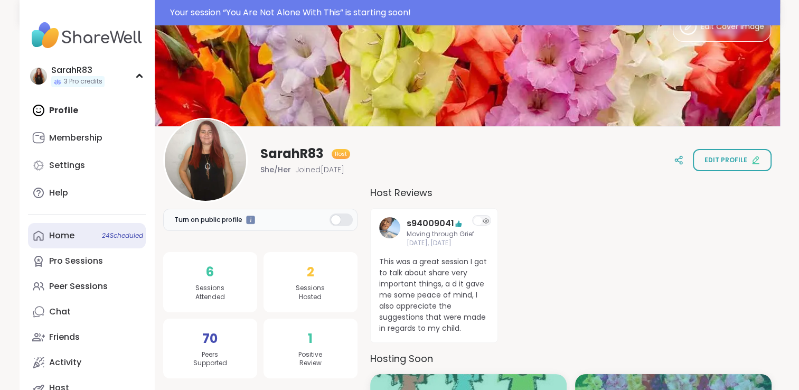
click at [67, 228] on link "Home 24 Scheduled" at bounding box center [87, 235] width 118 height 25
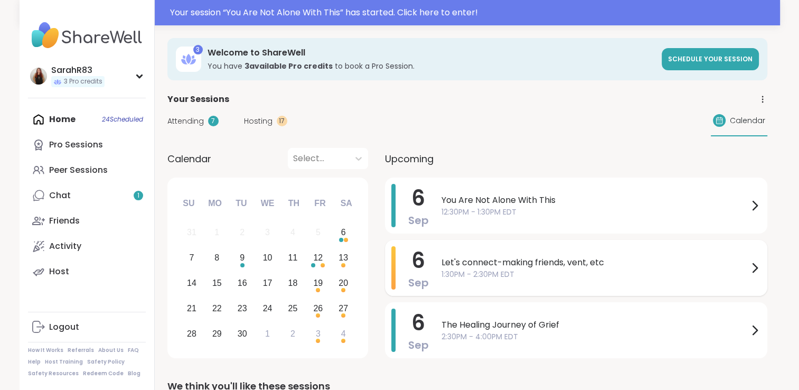
click at [438, 259] on div "[DATE] Let's connect-making friends, vent, etc 1:30PM - 2:30PM EDT" at bounding box center [576, 268] width 382 height 56
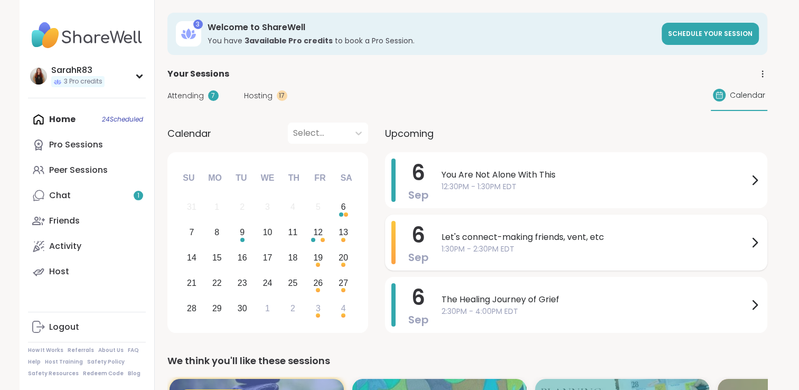
click at [472, 244] on span "1:30PM - 2:30PM EDT" at bounding box center [595, 249] width 307 height 11
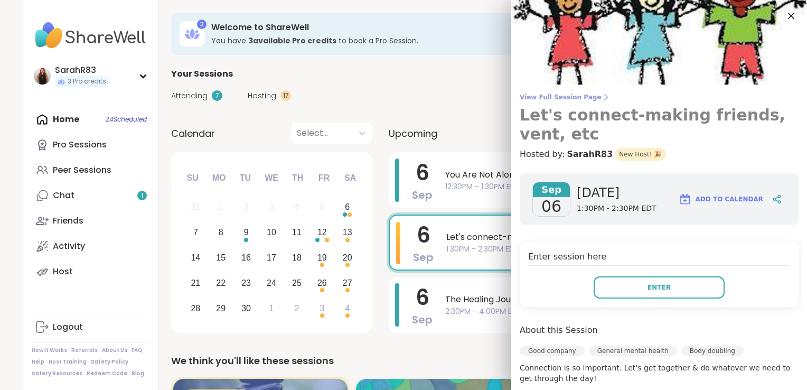
click at [520, 99] on span "View Full Session Page" at bounding box center [659, 97] width 279 height 8
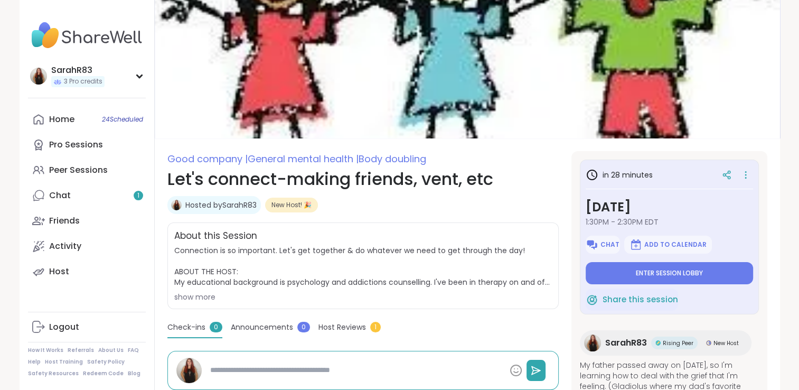
type textarea "*"
click at [665, 272] on span "Enter session lobby" at bounding box center [669, 273] width 67 height 8
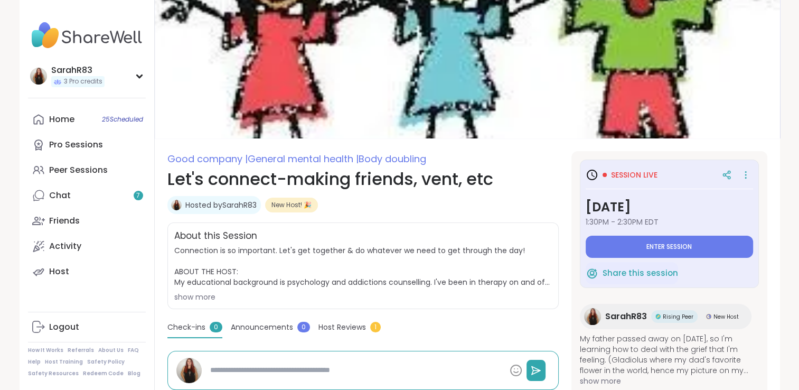
type textarea "*"
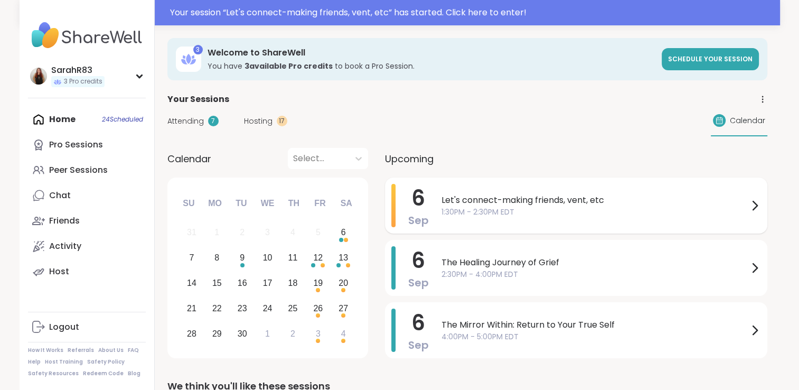
click at [645, 221] on div "Let's connect-making friends, vent, etc 1:30PM - 2:30PM EDT" at bounding box center [602, 205] width 320 height 43
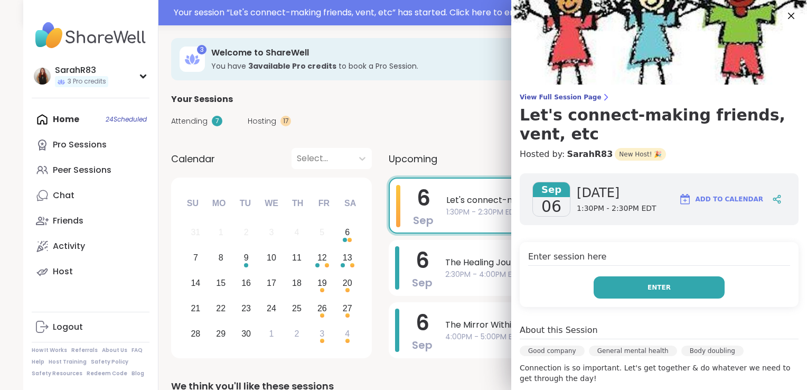
click at [685, 279] on button "Enter" at bounding box center [659, 287] width 131 height 22
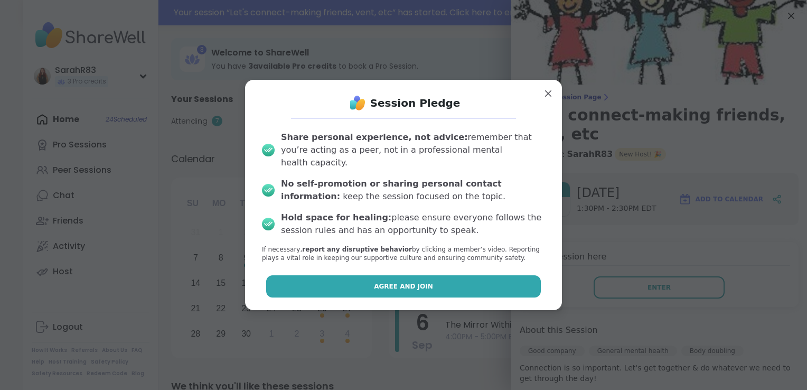
click at [478, 283] on button "Agree and Join" at bounding box center [403, 286] width 275 height 22
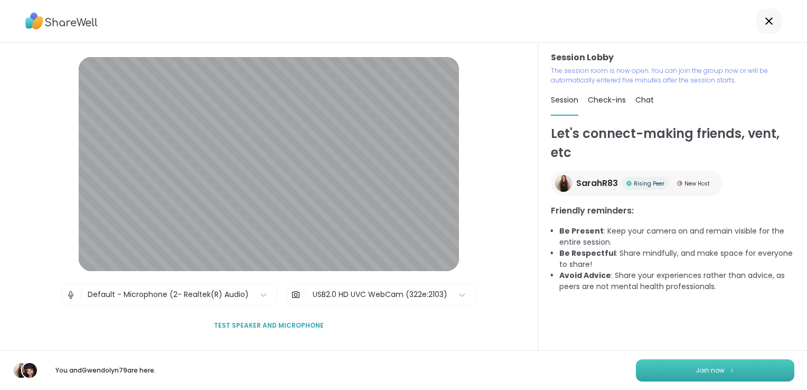
click at [698, 371] on span "Join now" at bounding box center [710, 371] width 29 height 10
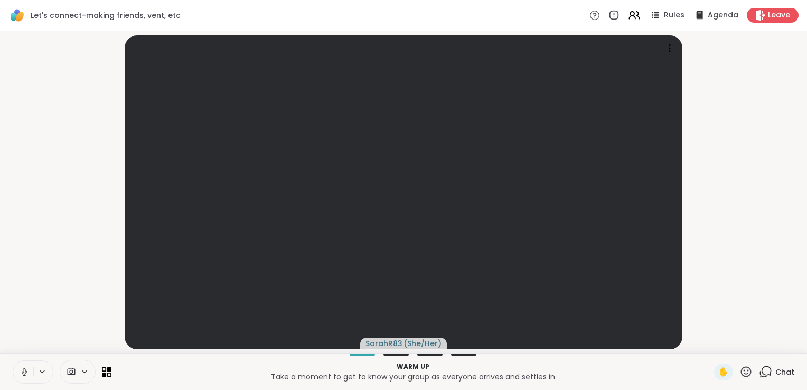
click at [762, 375] on icon at bounding box center [767, 371] width 10 height 10
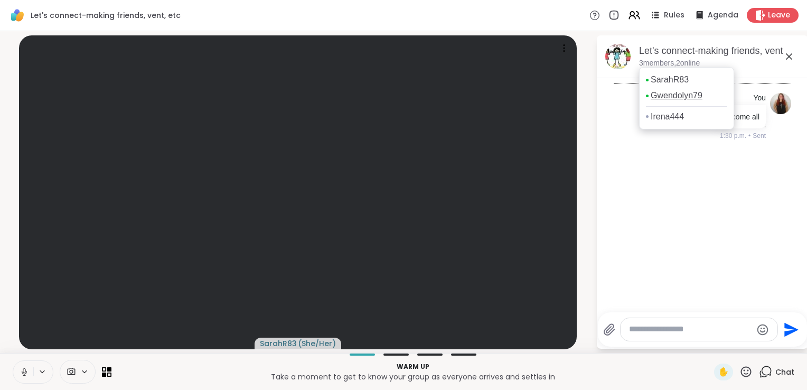
click at [675, 96] on link "Gwendolyn79" at bounding box center [677, 96] width 52 height 12
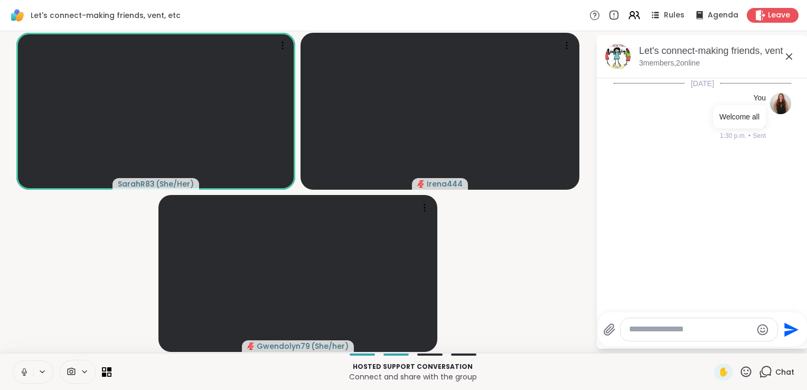
scroll to position [132, 0]
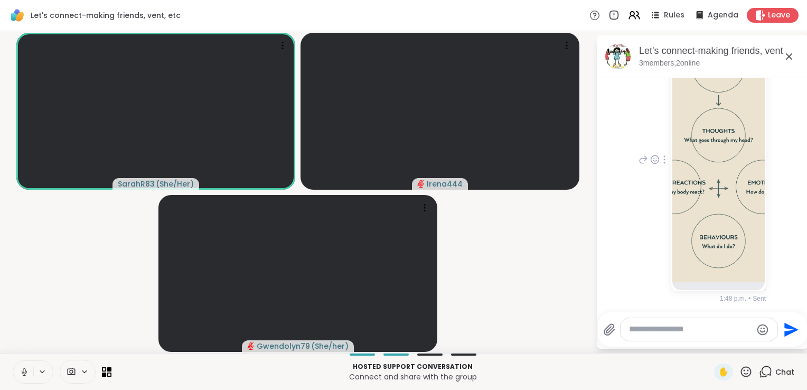
click at [710, 166] on img at bounding box center [719, 156] width 92 height 251
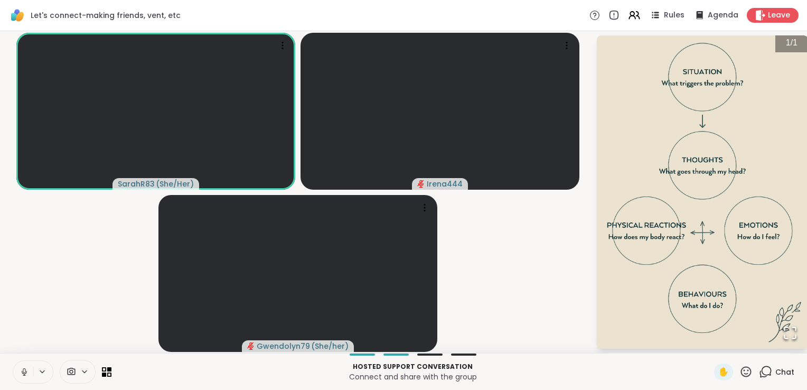
click at [757, 381] on div "Hosted support conversation Connect and share with the group ✋ Chat" at bounding box center [403, 371] width 807 height 37
click at [759, 378] on icon at bounding box center [765, 371] width 13 height 13
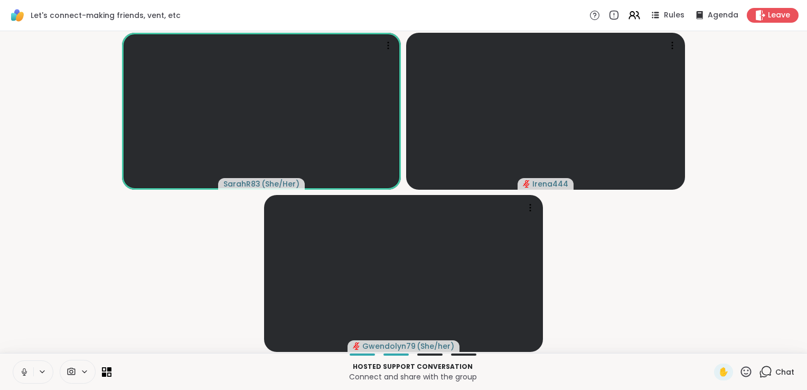
click at [759, 372] on icon at bounding box center [765, 371] width 13 height 13
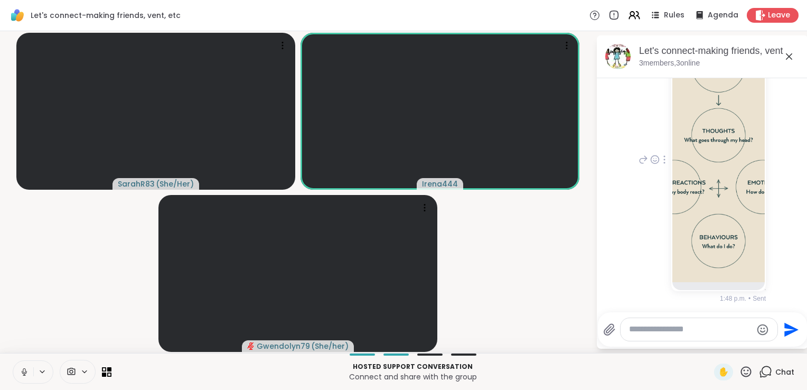
scroll to position [0, 0]
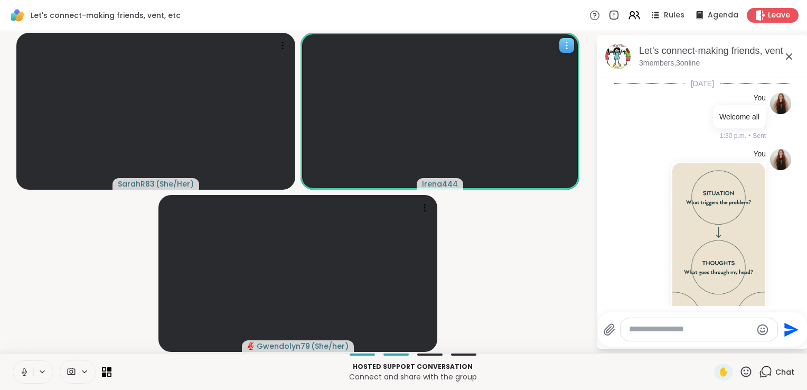
click at [447, 181] on span "Irena444" at bounding box center [440, 184] width 36 height 11
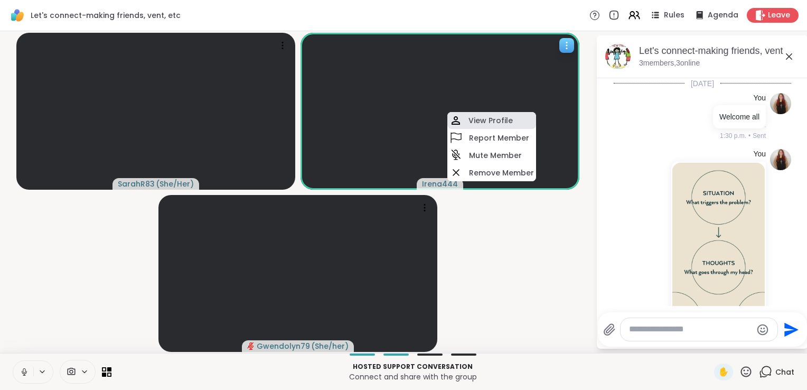
click at [489, 122] on h4 "View Profile" at bounding box center [491, 120] width 44 height 11
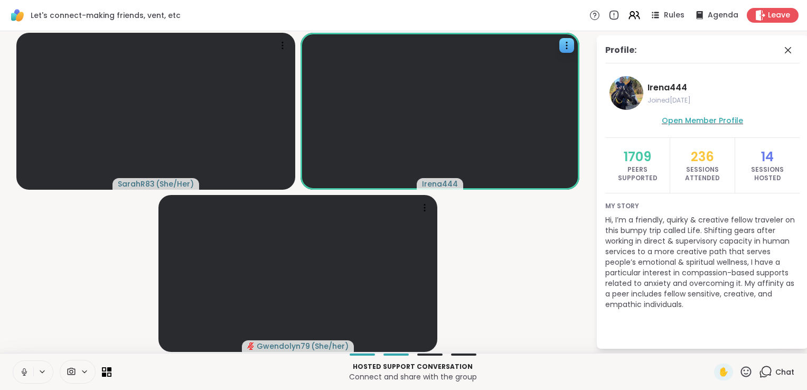
click at [701, 117] on span "Open Member Profile" at bounding box center [702, 120] width 81 height 11
click at [291, 345] on span "Gwendolyn79" at bounding box center [283, 346] width 53 height 11
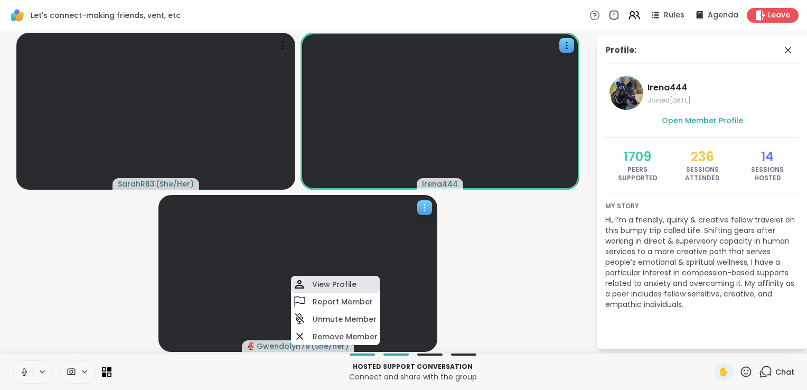
click at [318, 285] on h4 "View Profile" at bounding box center [334, 284] width 44 height 11
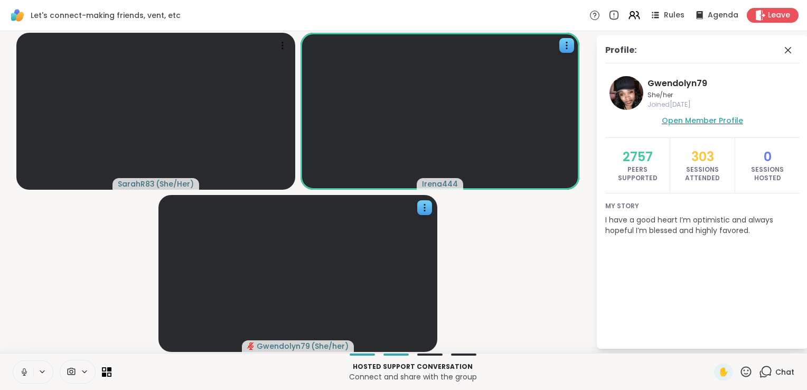
click at [683, 122] on span "Open Member Profile" at bounding box center [702, 120] width 81 height 11
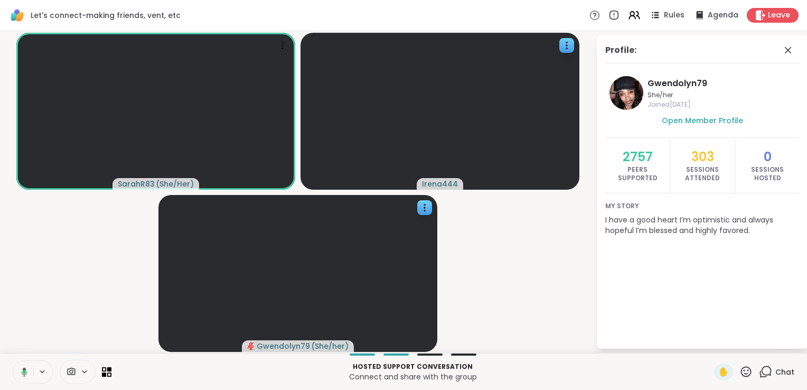
click at [22, 375] on icon at bounding box center [23, 372] width 10 height 10
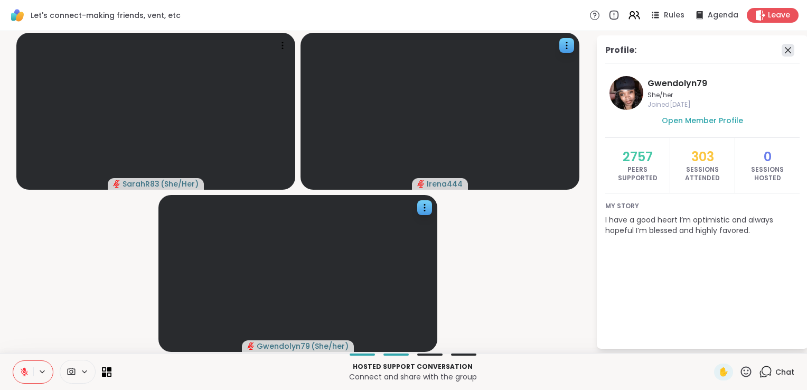
click at [789, 50] on icon at bounding box center [788, 50] width 6 height 6
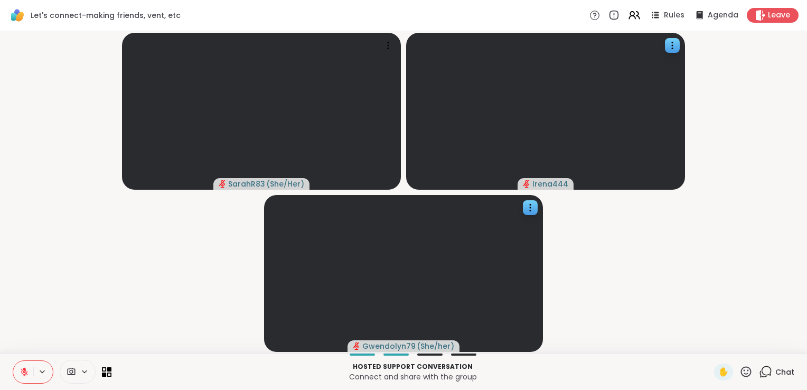
click at [776, 374] on span "Chat" at bounding box center [785, 372] width 19 height 11
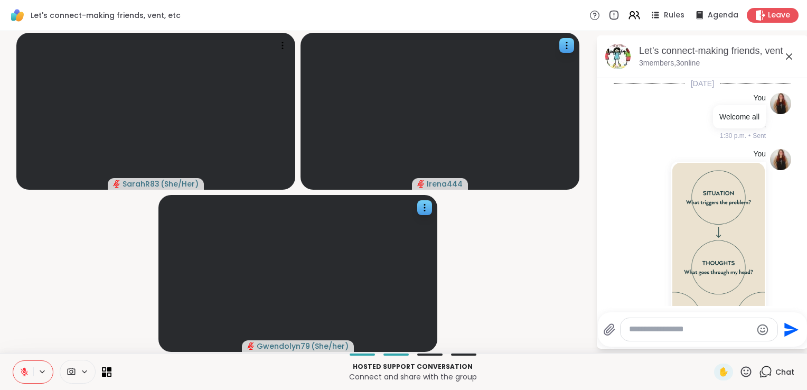
scroll to position [132, 0]
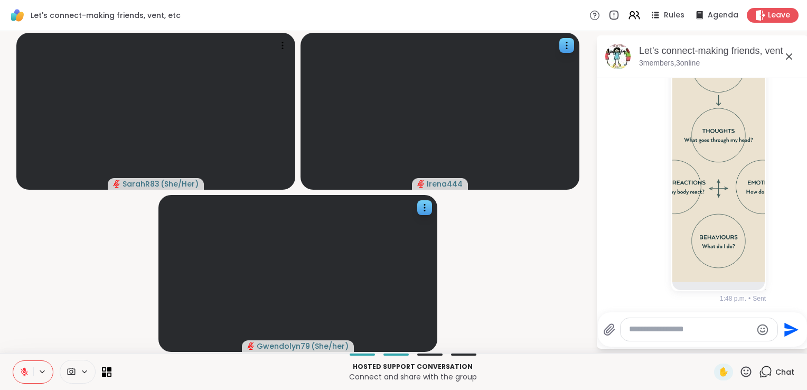
click at [20, 372] on icon at bounding box center [25, 372] width 10 height 10
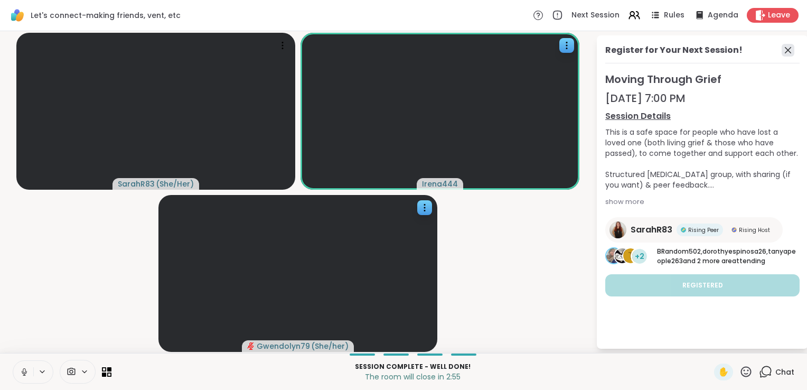
click at [784, 54] on icon at bounding box center [788, 50] width 13 height 13
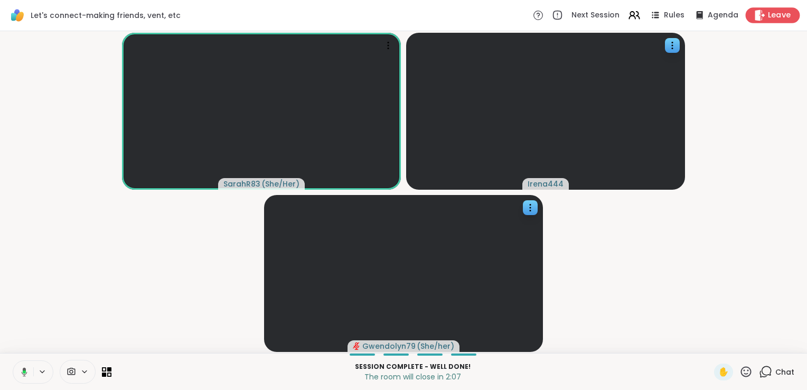
click at [768, 14] on span "Leave" at bounding box center [779, 15] width 23 height 11
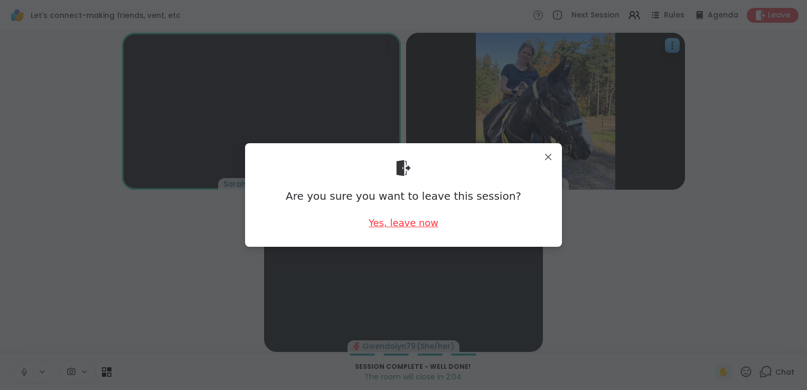
click at [406, 225] on div "Yes, leave now" at bounding box center [404, 222] width 70 height 13
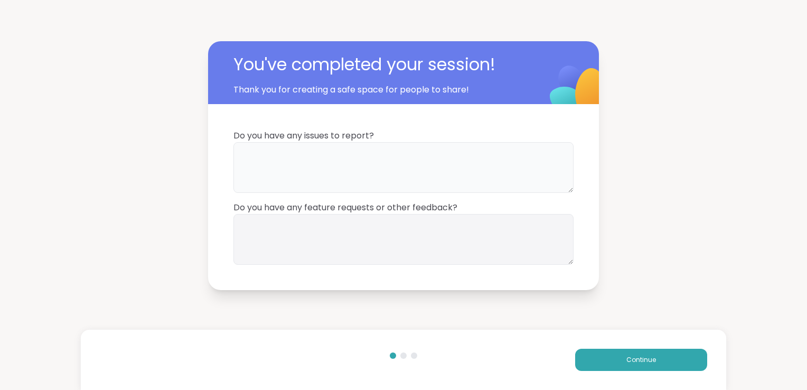
click at [350, 166] on textarea at bounding box center [404, 167] width 340 height 51
type textarea "**"
click at [335, 225] on textarea at bounding box center [404, 239] width 340 height 51
type textarea "*******"
click at [634, 352] on button "Continue" at bounding box center [641, 360] width 132 height 22
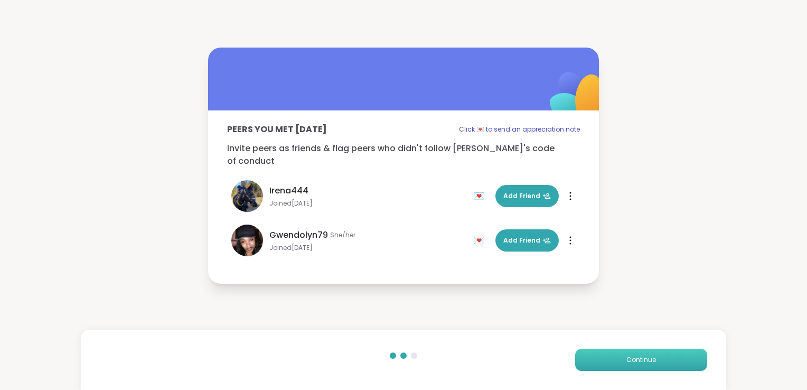
click at [614, 357] on button "Continue" at bounding box center [641, 360] width 132 height 22
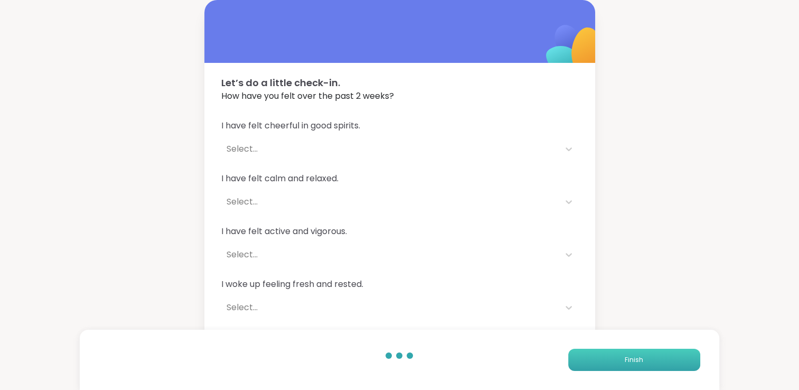
click at [614, 357] on button "Finish" at bounding box center [634, 360] width 132 height 22
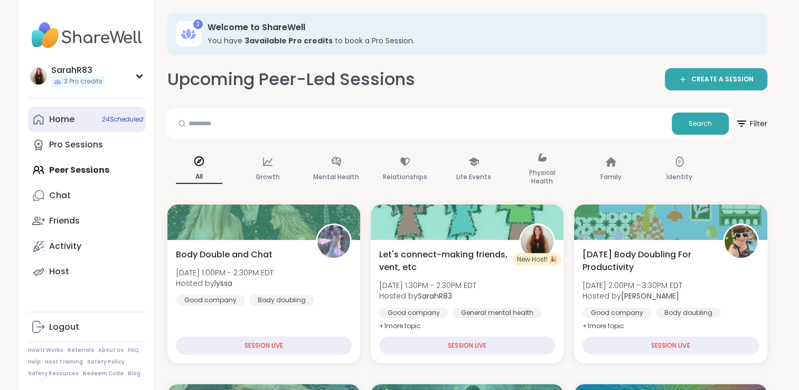
click at [99, 127] on link "Home 24 Scheduled" at bounding box center [87, 119] width 118 height 25
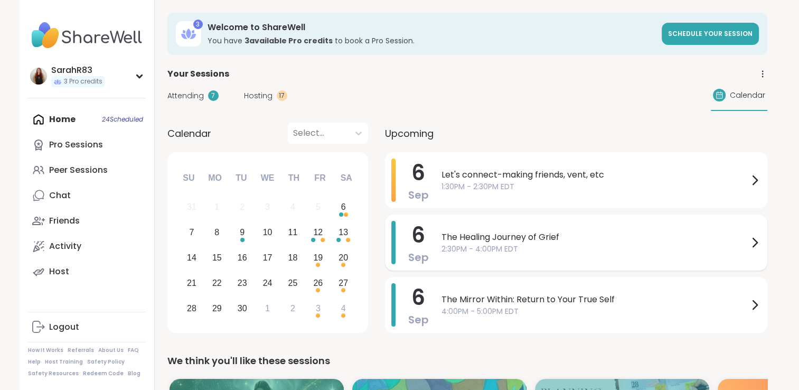
click at [497, 249] on span "2:30PM - 4:00PM EDT" at bounding box center [595, 249] width 307 height 11
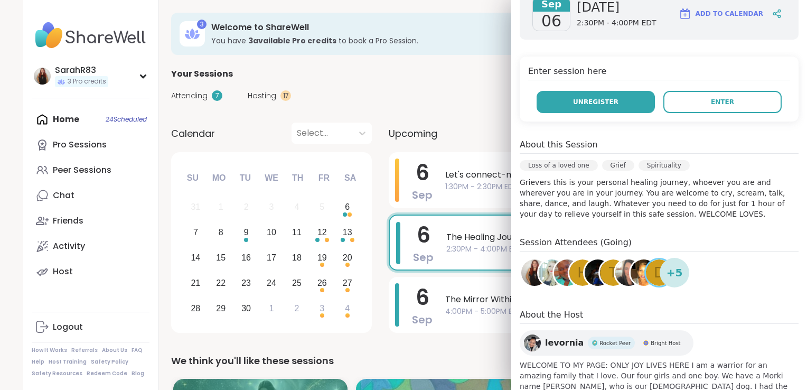
scroll to position [167, 0]
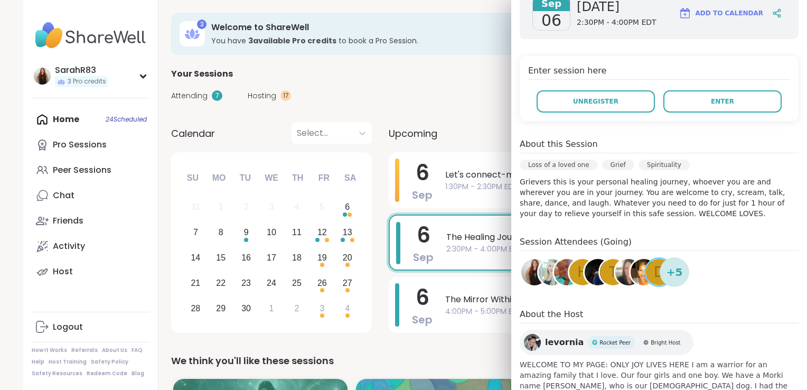
click at [587, 237] on h4 "Session Attendees (Going)" at bounding box center [659, 243] width 279 height 15
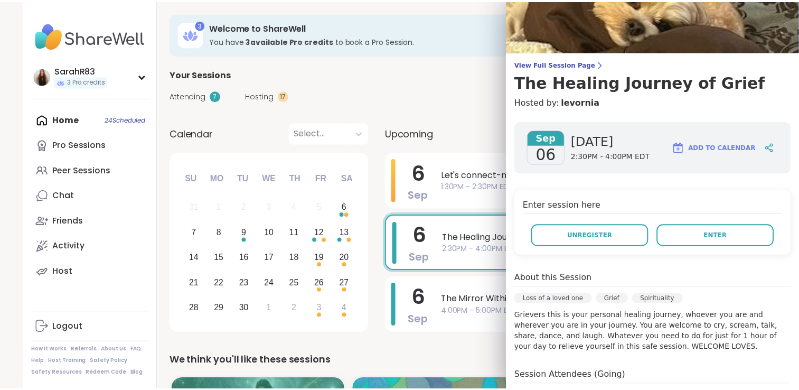
scroll to position [33, 0]
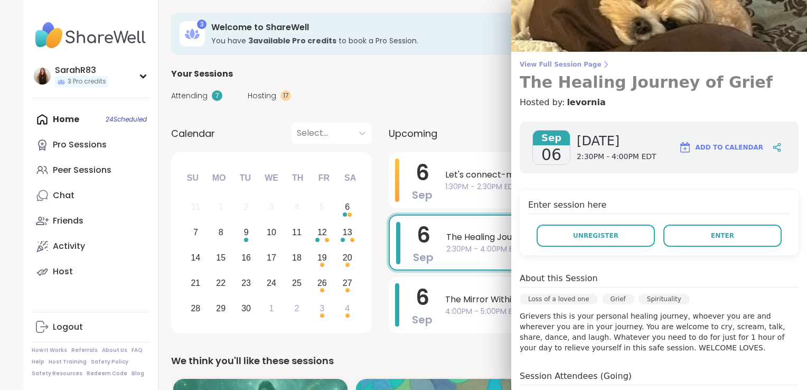
click at [535, 67] on span "View Full Session Page" at bounding box center [659, 64] width 279 height 8
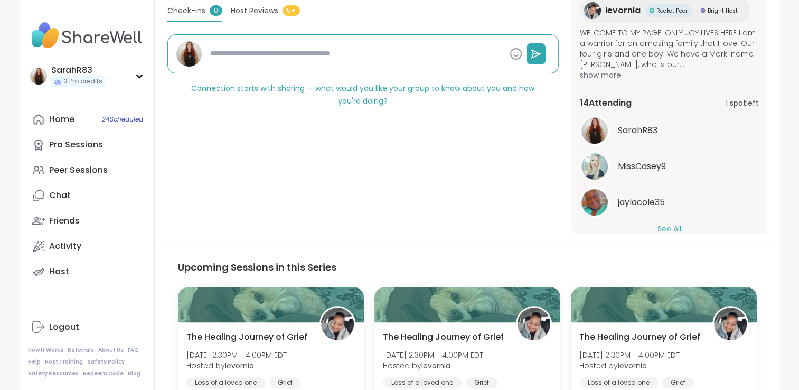
scroll to position [80, 0]
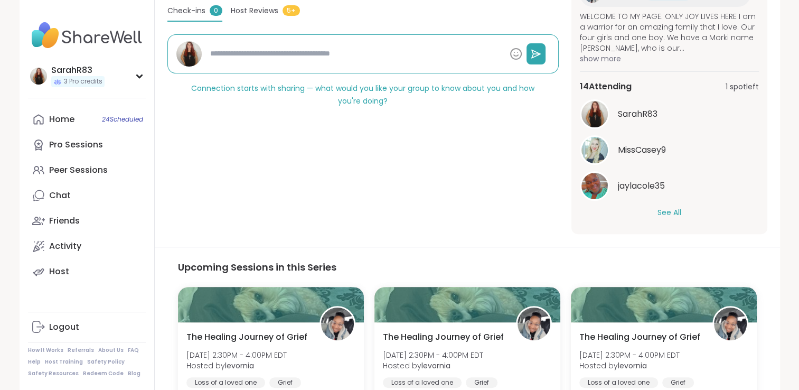
click at [673, 210] on button "See All" at bounding box center [670, 212] width 24 height 11
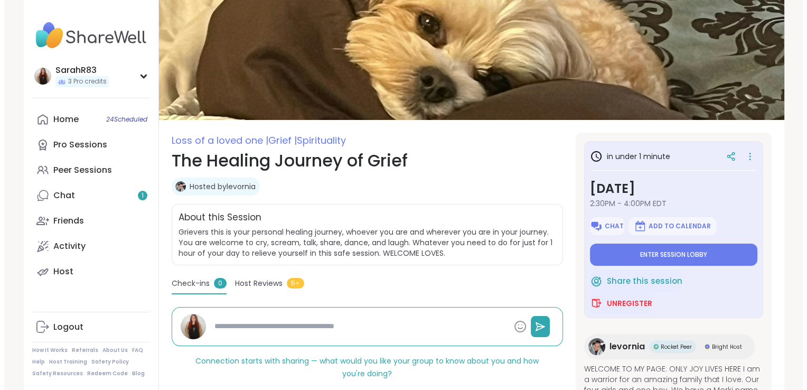
scroll to position [0, 0]
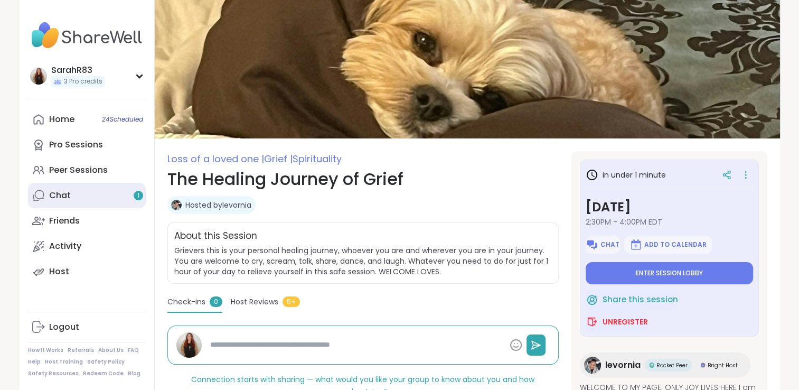
click at [107, 200] on link "Chat 1" at bounding box center [87, 195] width 118 height 25
type textarea "*"
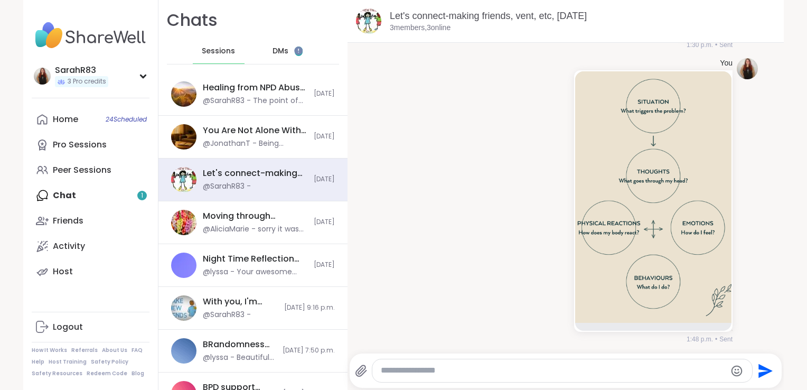
click at [273, 46] on span "DMs" at bounding box center [281, 51] width 16 height 11
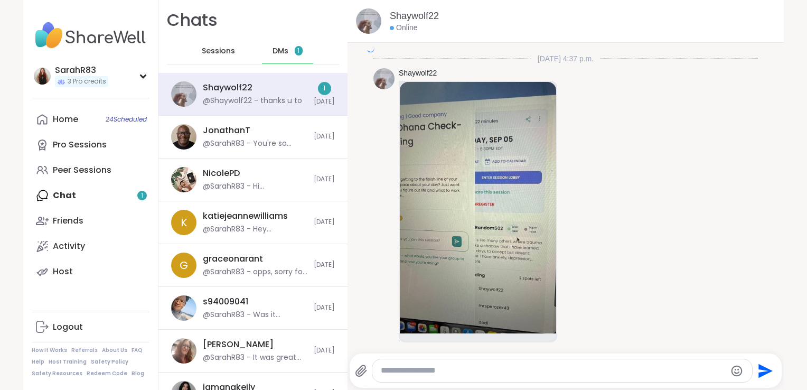
scroll to position [3924, 0]
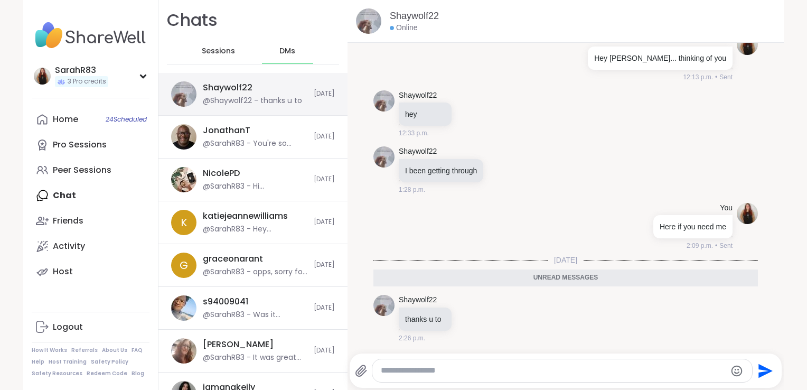
click at [249, 94] on div "Shaywolf22 @Shaywolf22 - thanks u to" at bounding box center [255, 94] width 105 height 24
click at [443, 375] on textarea "Type your message" at bounding box center [553, 370] width 345 height 11
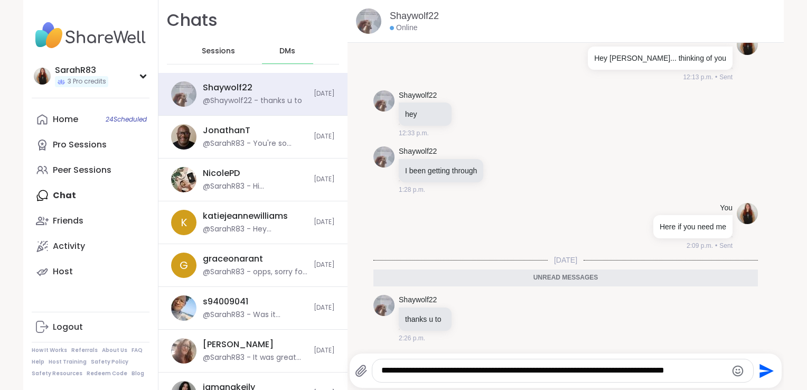
click at [732, 370] on icon "Emoji picker" at bounding box center [737, 370] width 11 height 11
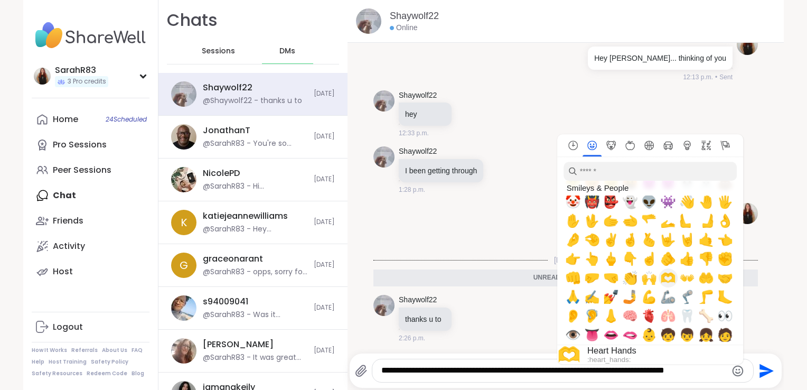
scroll to position [285, 0]
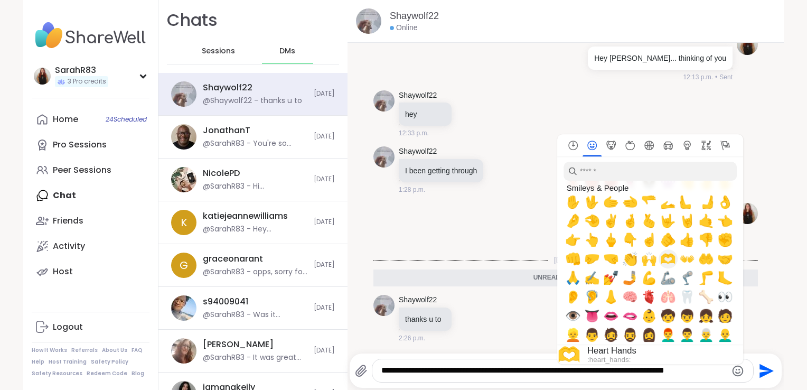
click at [662, 264] on span "🫶" at bounding box center [668, 258] width 16 height 15
type textarea "**********"
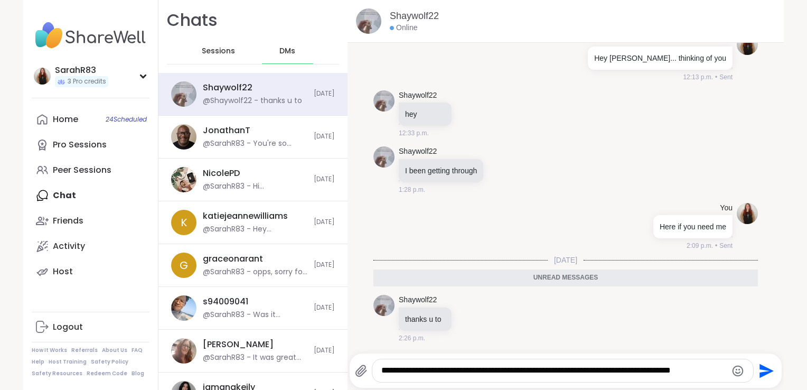
click at [761, 373] on icon "Send" at bounding box center [767, 370] width 14 height 14
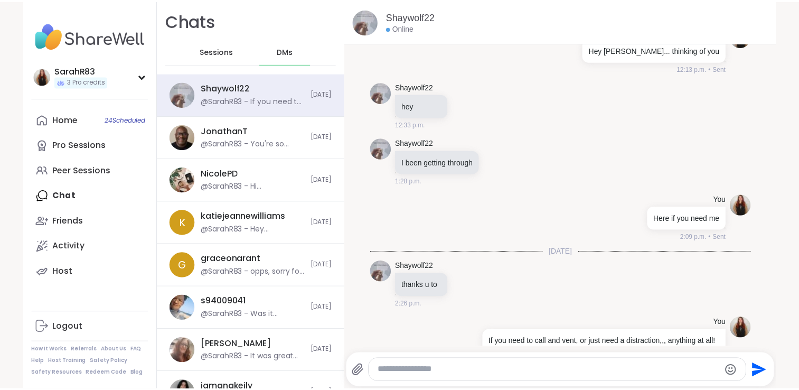
scroll to position [3966, 0]
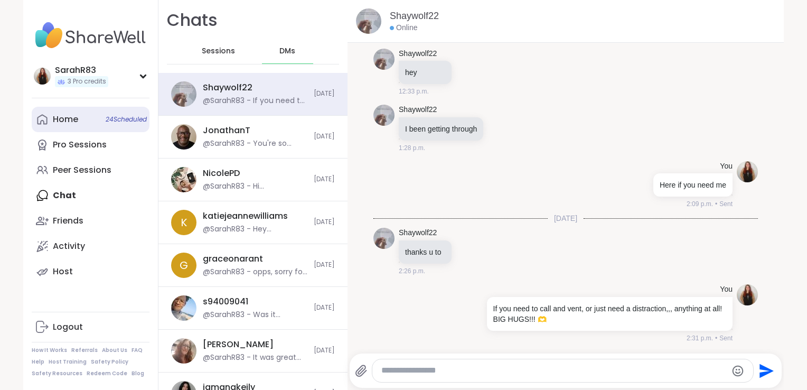
click at [90, 115] on link "Home 24 Scheduled" at bounding box center [91, 119] width 118 height 25
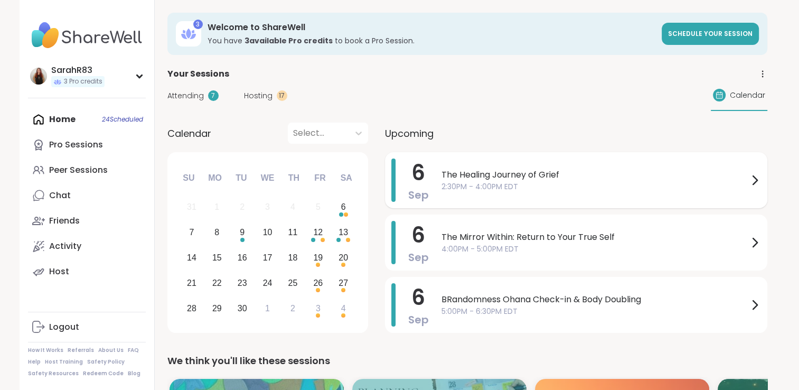
click at [516, 183] on span "2:30PM - 4:00PM EDT" at bounding box center [595, 186] width 307 height 11
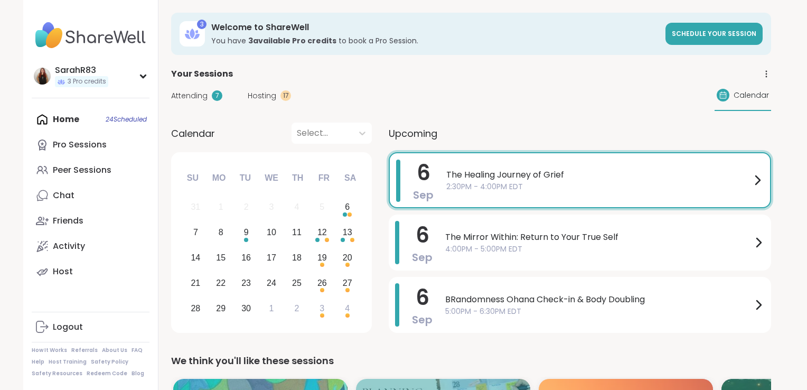
click at [264, 100] on span "Hosting" at bounding box center [262, 95] width 29 height 11
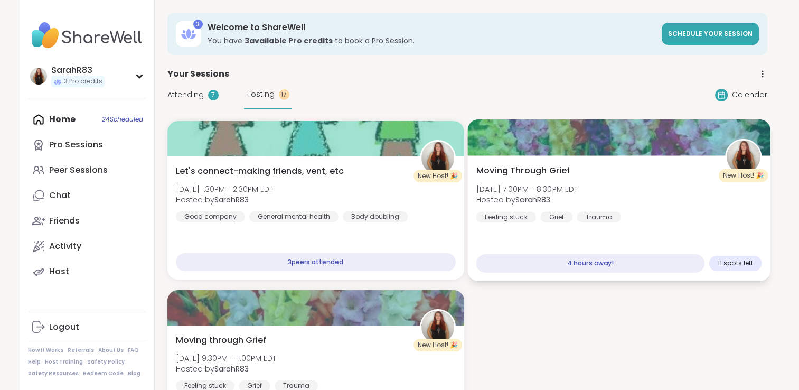
click at [640, 214] on div "Moving Through Grief Sat, Sep 06 | 7:00PM - 8:30PM EDT Hosted by SarahR83 Feeli…" at bounding box center [619, 193] width 286 height 58
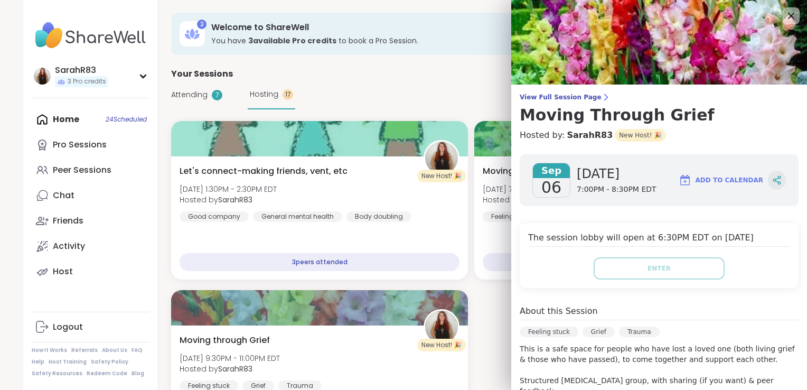
click at [772, 176] on icon at bounding box center [777, 180] width 10 height 10
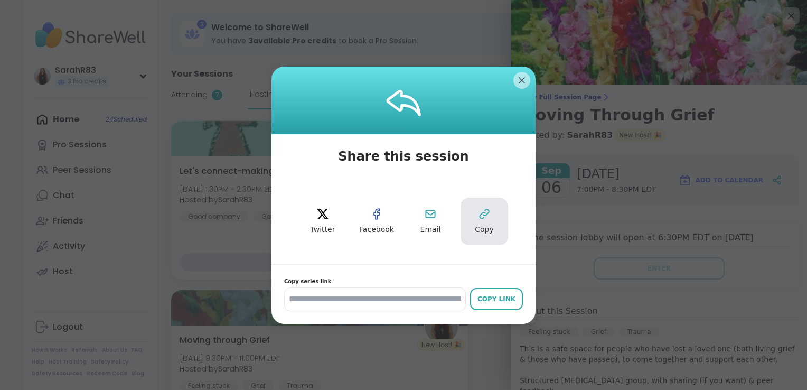
click at [492, 221] on button "Copy" at bounding box center [485, 222] width 48 height 48
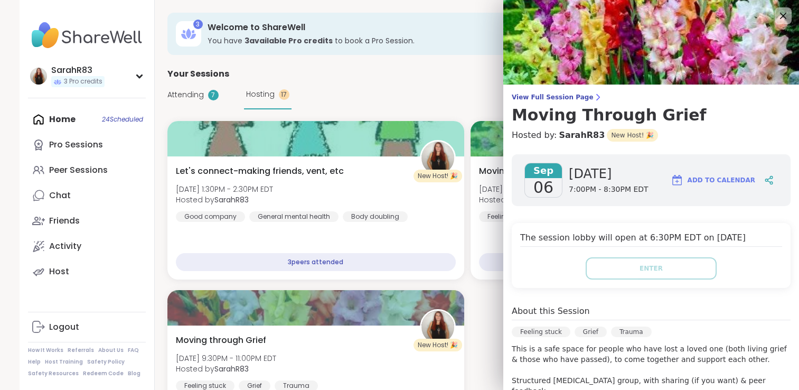
click at [328, 86] on div "Attending 7 Hosting 17 Calendar" at bounding box center [467, 94] width 600 height 29
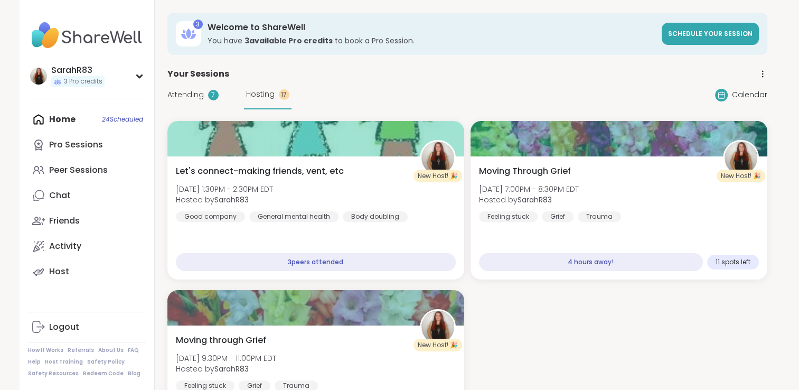
click at [720, 96] on icon at bounding box center [721, 95] width 8 height 8
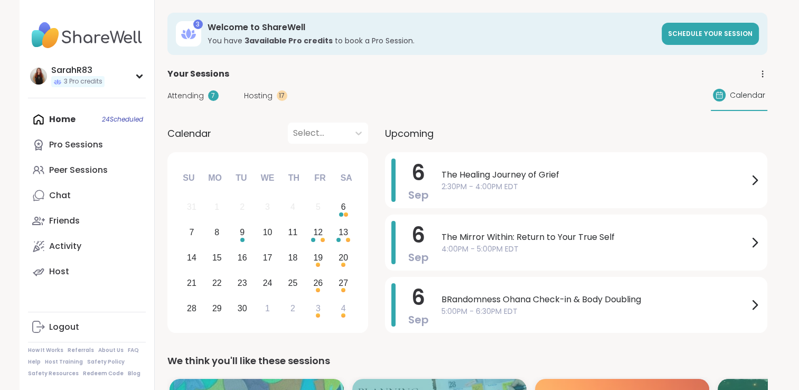
click at [421, 134] on span "Upcoming" at bounding box center [409, 133] width 49 height 14
click at [353, 132] on icon at bounding box center [358, 133] width 11 height 11
click at [392, 128] on span "Upcoming" at bounding box center [409, 133] width 49 height 14
click at [51, 195] on div "Chat" at bounding box center [60, 196] width 22 height 12
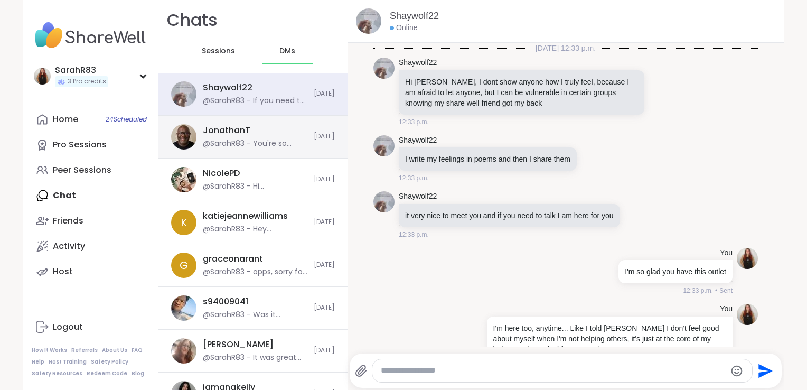
scroll to position [3955, 0]
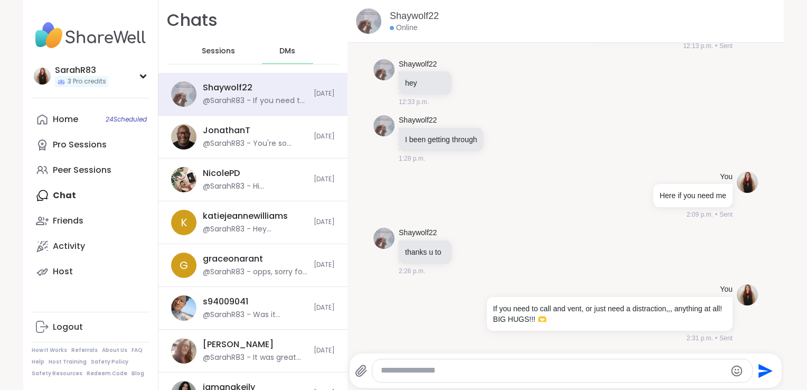
click at [207, 41] on div "Sessions" at bounding box center [219, 51] width 52 height 25
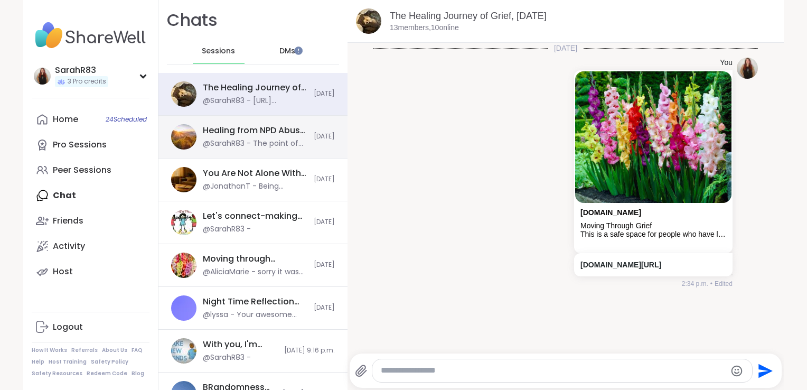
click at [254, 132] on div "Healing from NPD Abuse, [DATE]" at bounding box center [255, 131] width 105 height 12
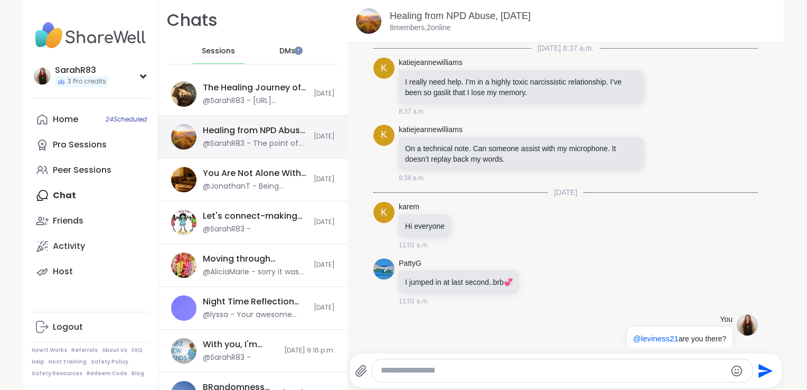
scroll to position [884, 0]
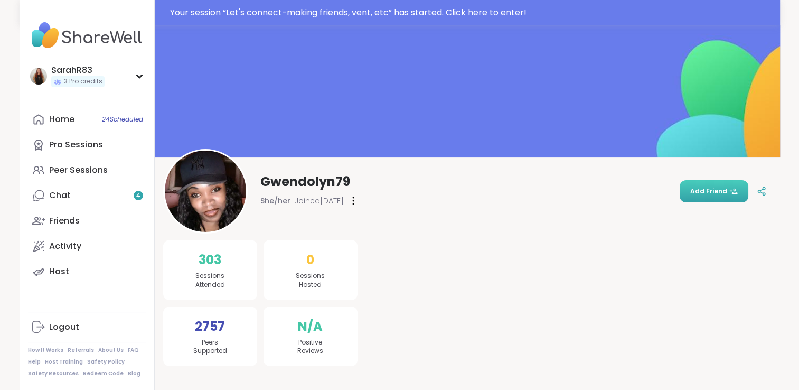
click at [706, 194] on span "Add Friend" at bounding box center [714, 191] width 48 height 10
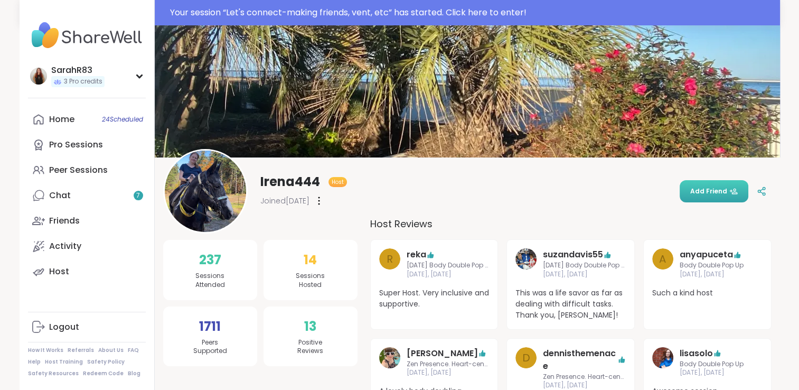
click at [695, 166] on div "Irena444 Host Joined Jan 2024 Add Friend" at bounding box center [467, 191] width 609 height 85
click at [698, 189] on span "Add Friend" at bounding box center [714, 191] width 48 height 10
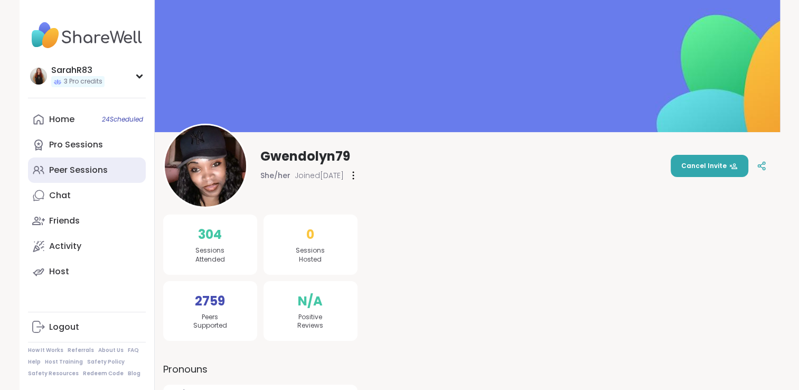
click at [73, 172] on div "Peer Sessions" at bounding box center [78, 170] width 59 height 12
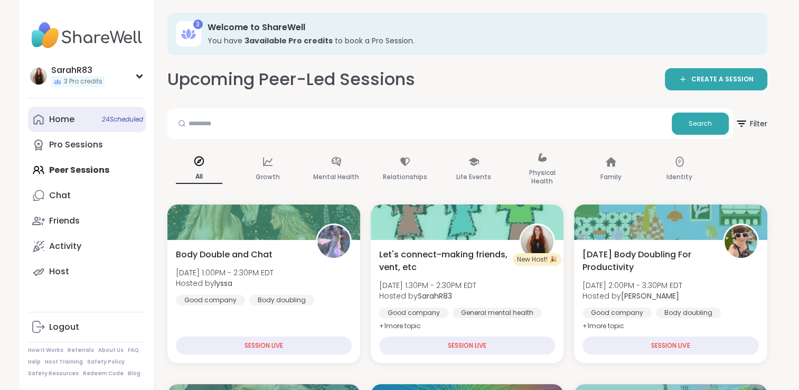
click at [67, 122] on div "Home 24 Scheduled" at bounding box center [61, 120] width 25 height 12
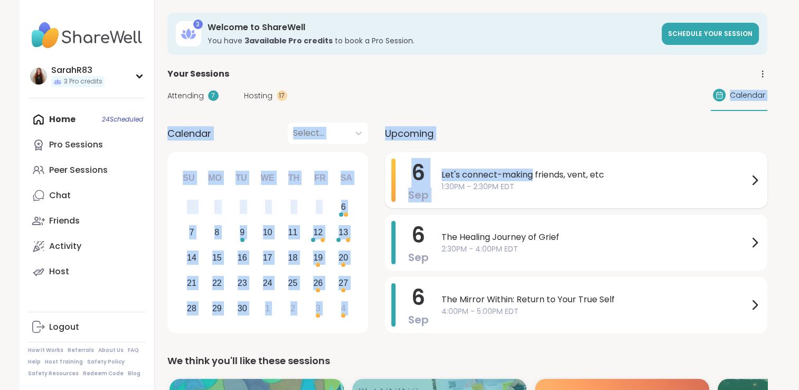
drag, startPoint x: 462, startPoint y: 101, endPoint x: 533, endPoint y: 179, distance: 105.1
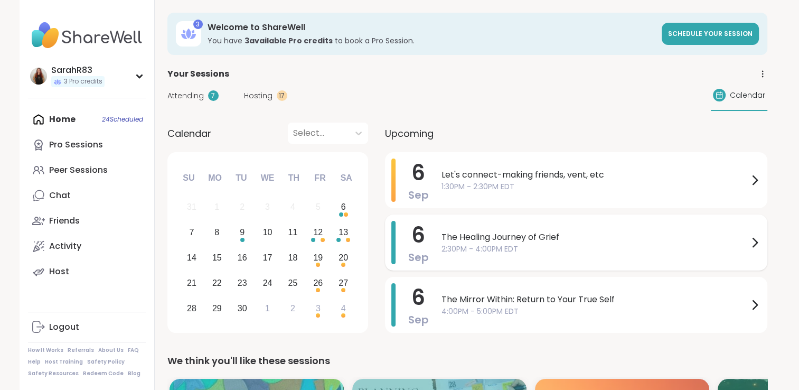
drag, startPoint x: 533, startPoint y: 179, endPoint x: 602, endPoint y: 232, distance: 87.3
click at [602, 232] on span "The Healing Journey of Grief" at bounding box center [595, 237] width 307 height 13
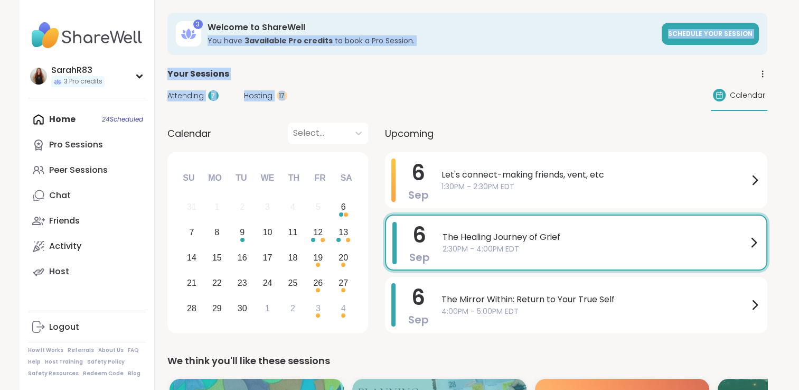
drag, startPoint x: 471, startPoint y: 88, endPoint x: 329, endPoint y: -32, distance: 186.0
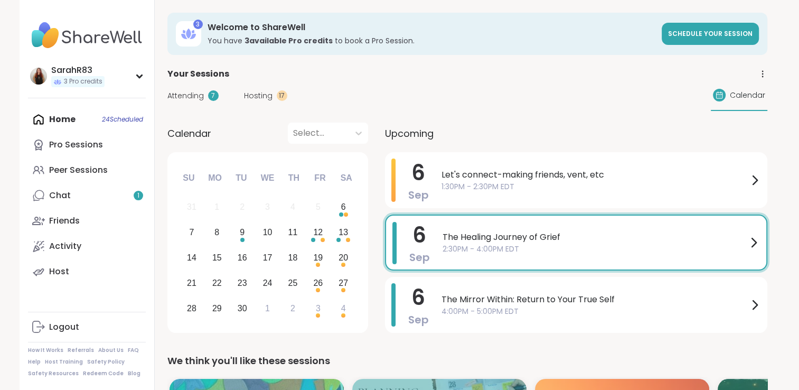
click at [480, 241] on span "The Healing Journey of Grief" at bounding box center [595, 237] width 305 height 13
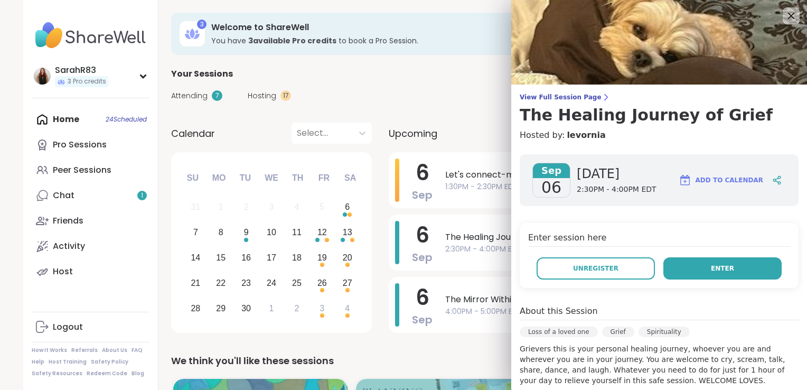
click at [717, 265] on span "Enter" at bounding box center [722, 269] width 23 height 10
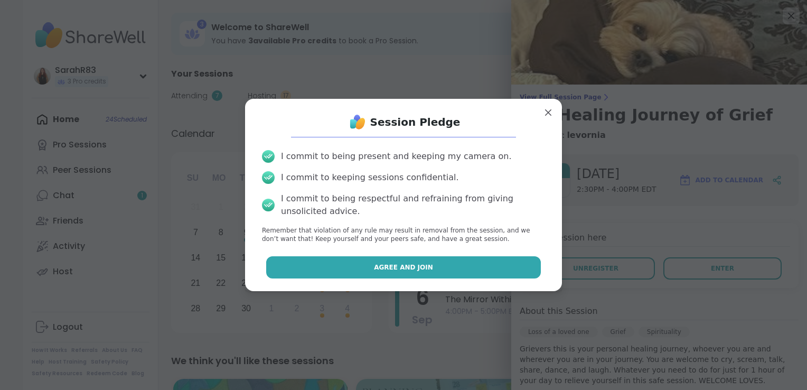
click at [381, 269] on span "Agree and Join" at bounding box center [403, 268] width 59 height 10
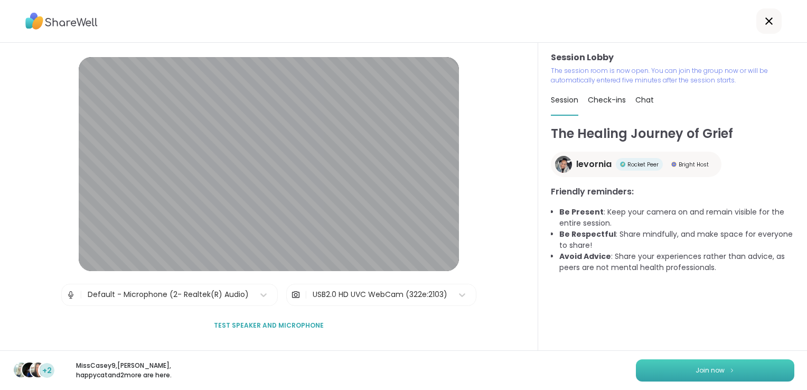
click at [693, 365] on button "Join now" at bounding box center [715, 370] width 158 height 22
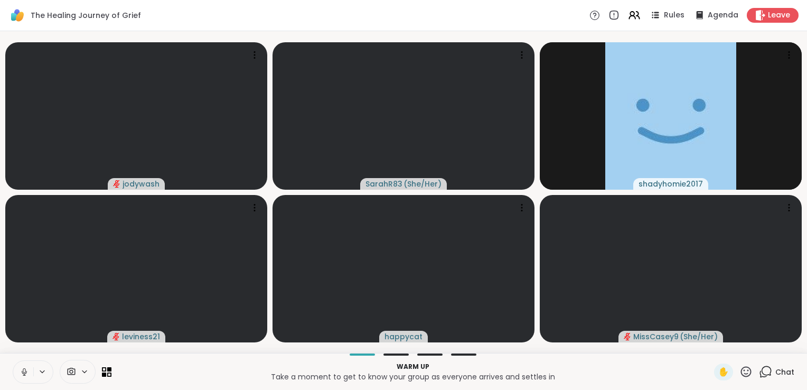
click at [23, 372] on icon at bounding box center [24, 370] width 3 height 5
click at [707, 12] on span "Agenda" at bounding box center [723, 15] width 32 height 11
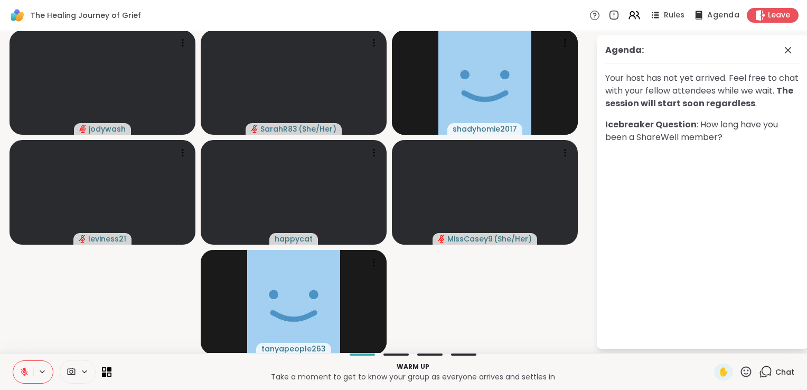
click at [707, 12] on span "Agenda" at bounding box center [723, 15] width 32 height 11
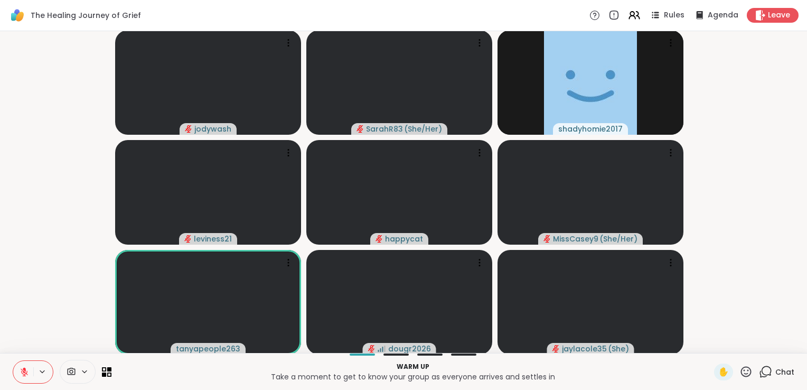
click at [23, 372] on icon at bounding box center [24, 371] width 7 height 7
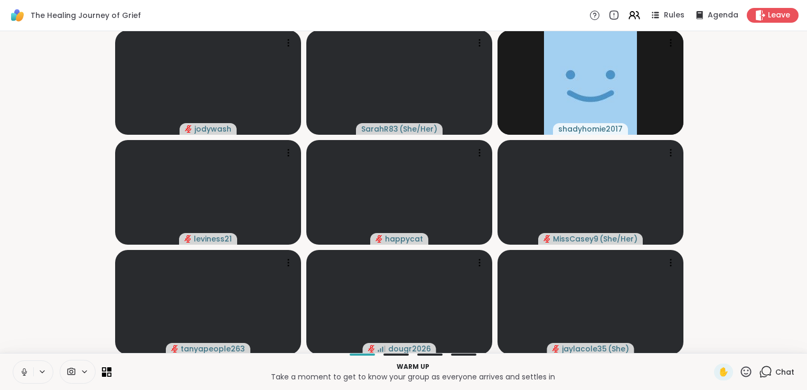
click at [48, 321] on video-player-container "jodywash SarahR83 ( She/Her ) shadyhomie2017 leviness21 happycat MissCasey9 ( S…" at bounding box center [403, 191] width 795 height 313
click at [24, 367] on icon at bounding box center [25, 372] width 10 height 10
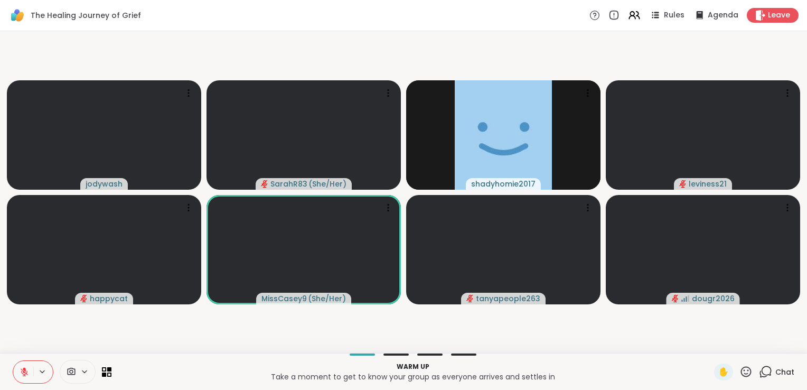
click at [26, 374] on icon at bounding box center [24, 371] width 7 height 7
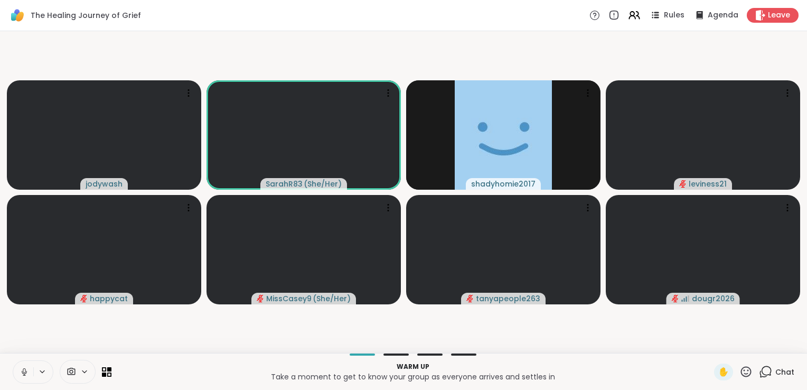
click at [18, 374] on button at bounding box center [23, 372] width 20 height 22
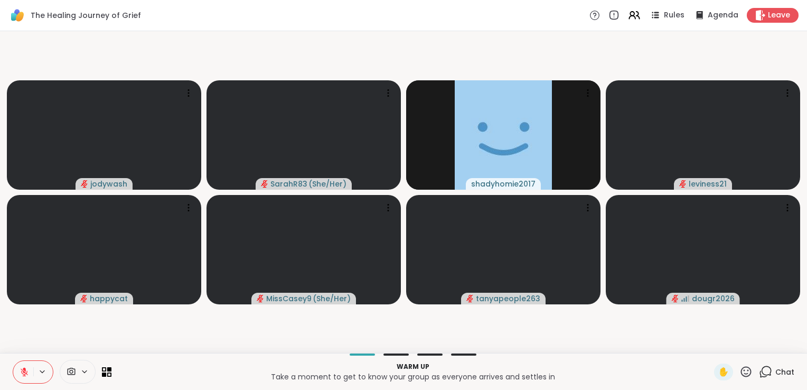
click at [22, 372] on icon at bounding box center [24, 371] width 7 height 7
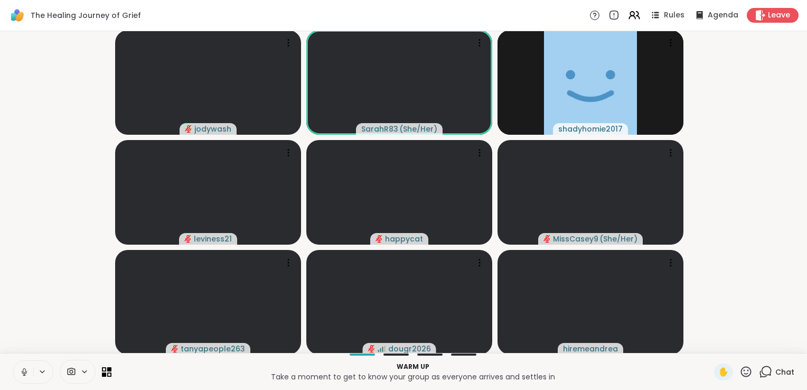
click at [25, 374] on icon at bounding box center [24, 371] width 5 height 3
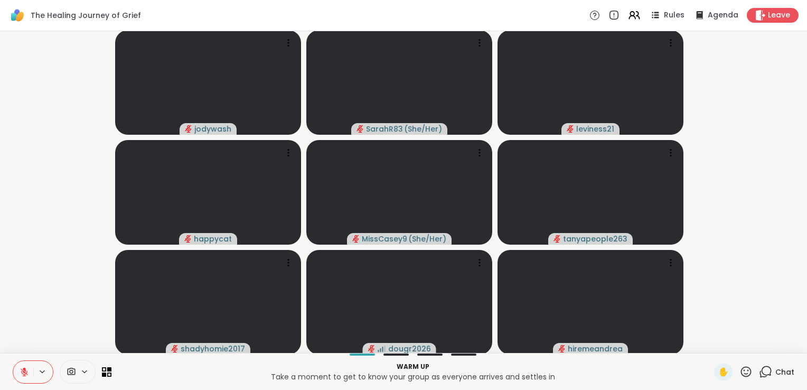
click at [761, 371] on icon at bounding box center [765, 371] width 13 height 13
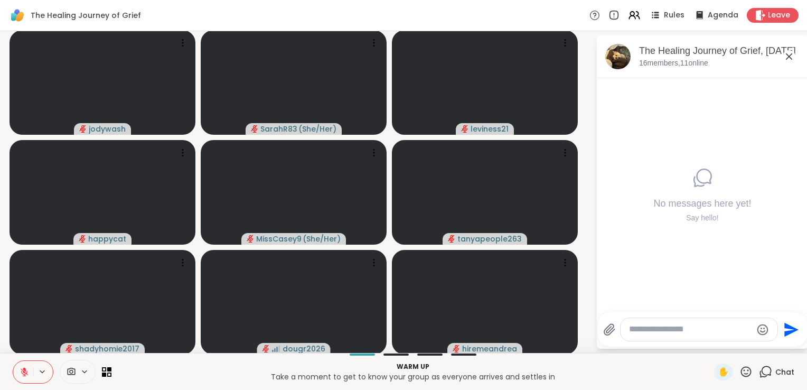
click at [674, 329] on textarea "Type your message" at bounding box center [690, 329] width 123 height 11
paste textarea "**********"
type textarea "**********"
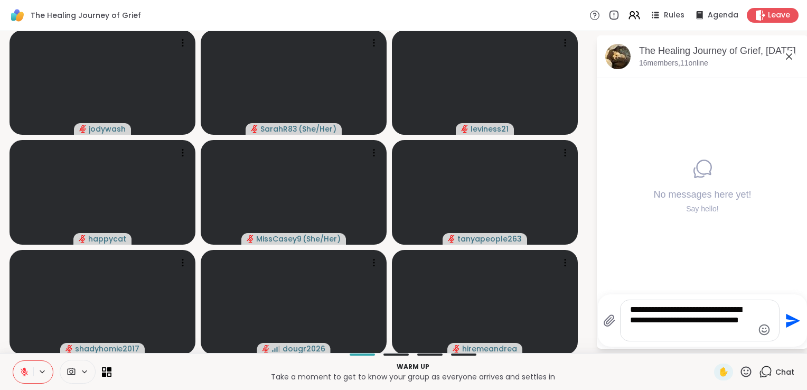
click at [786, 317] on icon "Send" at bounding box center [791, 320] width 17 height 17
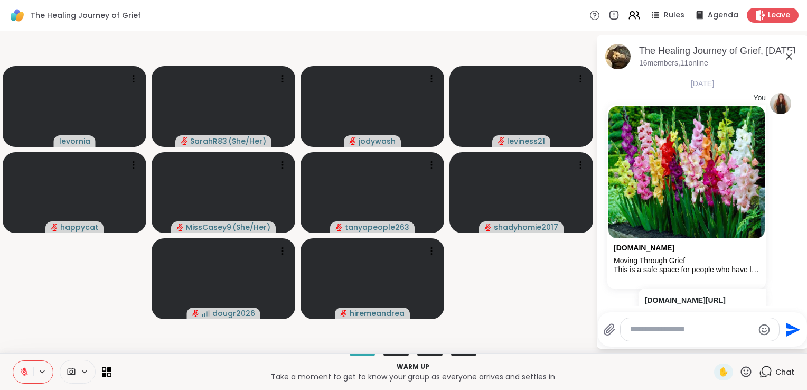
click at [26, 376] on icon at bounding box center [25, 372] width 10 height 10
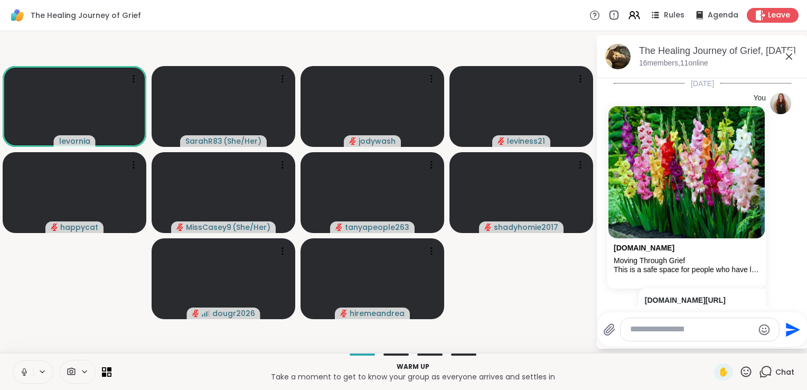
click at [25, 375] on icon at bounding box center [25, 372] width 10 height 10
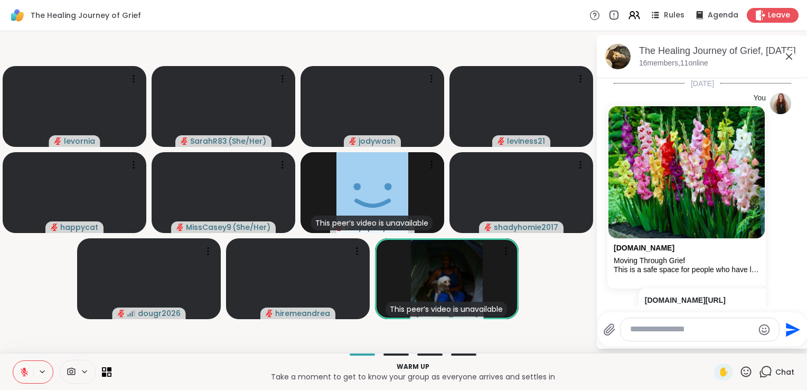
click at [24, 372] on icon at bounding box center [24, 371] width 7 height 7
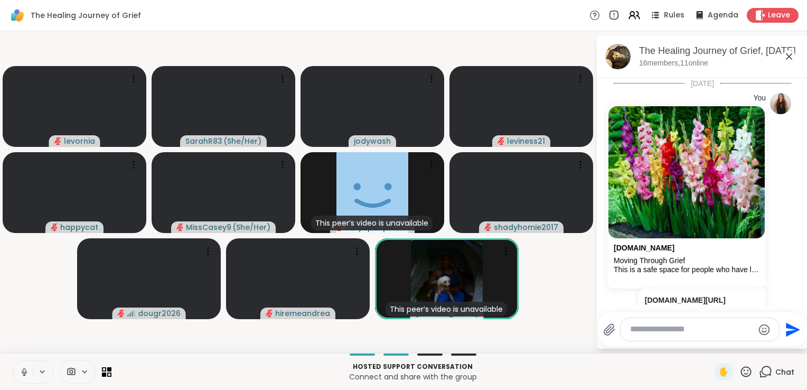
click at [25, 373] on icon at bounding box center [25, 372] width 10 height 10
click at [18, 371] on button at bounding box center [23, 372] width 20 height 22
click at [23, 370] on icon at bounding box center [24, 370] width 3 height 5
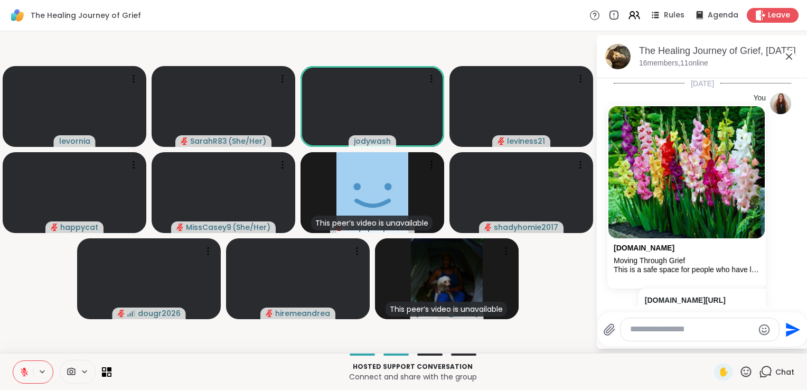
click at [22, 367] on icon at bounding box center [25, 372] width 10 height 10
click at [29, 346] on video-player-container "levornia SarahR83 ( She/Her ) jodywash leviness21 happycat MissCasey9 ( She/Her…" at bounding box center [297, 191] width 583 height 313
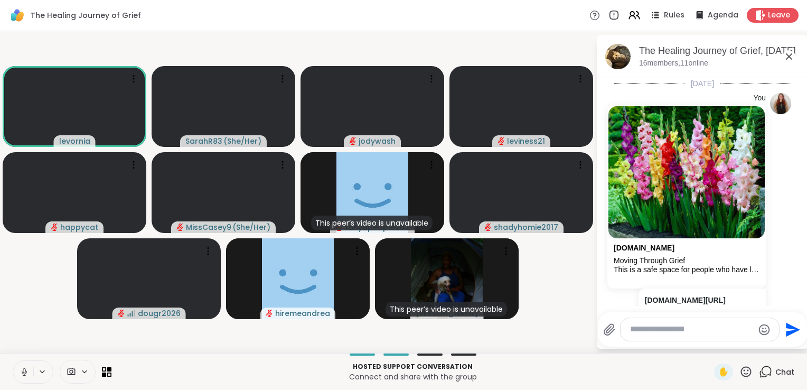
click at [21, 374] on icon at bounding box center [25, 372] width 10 height 10
click at [25, 372] on icon at bounding box center [24, 371] width 7 height 7
click at [26, 372] on icon at bounding box center [25, 372] width 10 height 10
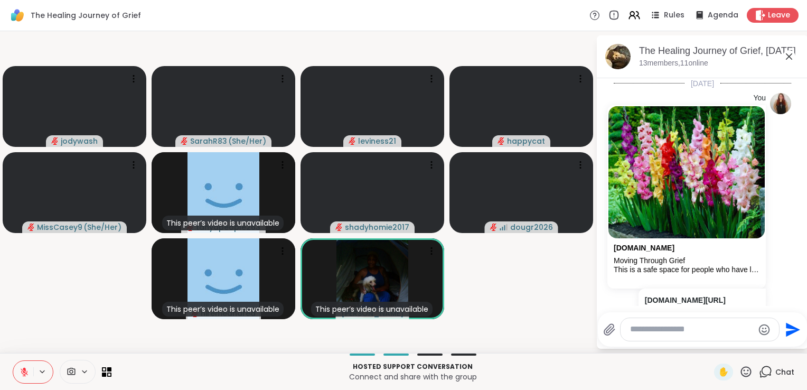
click at [26, 373] on icon at bounding box center [24, 371] width 7 height 7
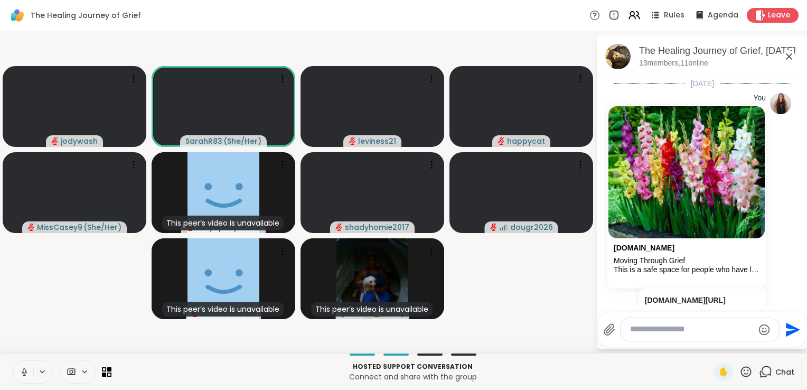
click at [25, 372] on icon at bounding box center [24, 370] width 3 height 5
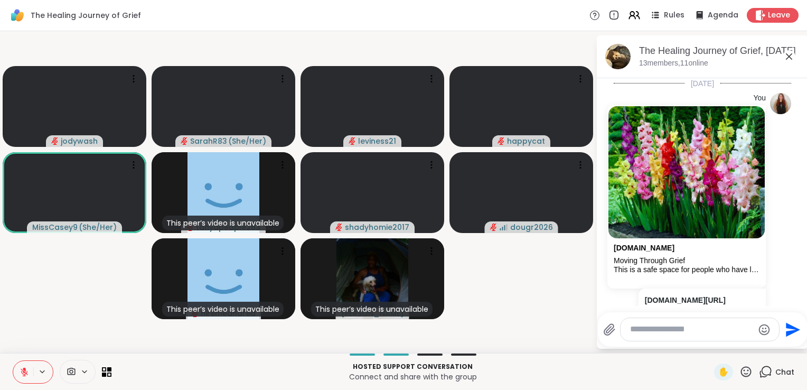
click at [25, 372] on icon at bounding box center [24, 371] width 7 height 7
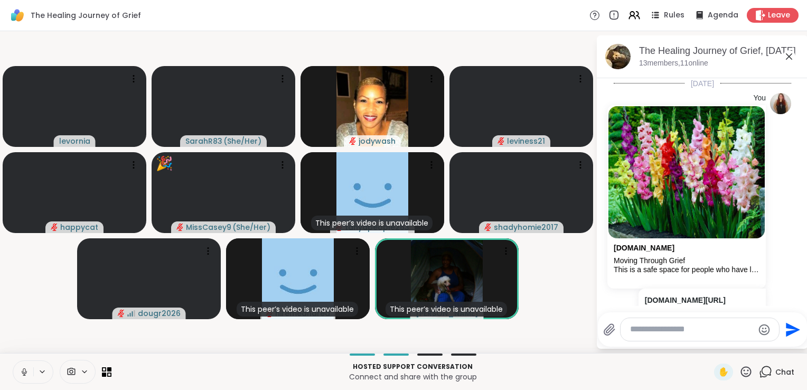
click at [25, 371] on icon at bounding box center [25, 372] width 10 height 10
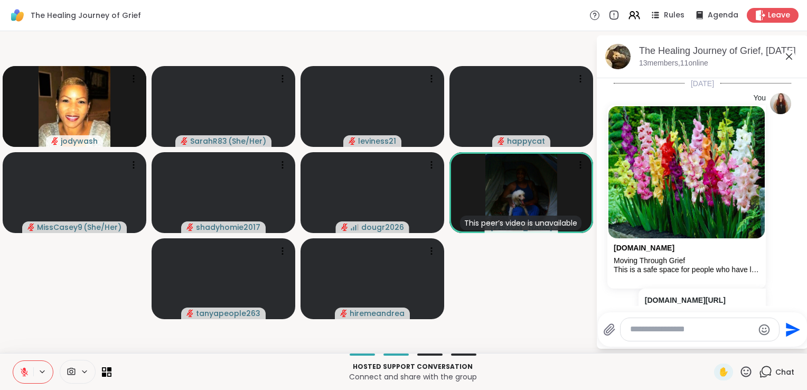
click at [24, 374] on icon at bounding box center [24, 371] width 7 height 7
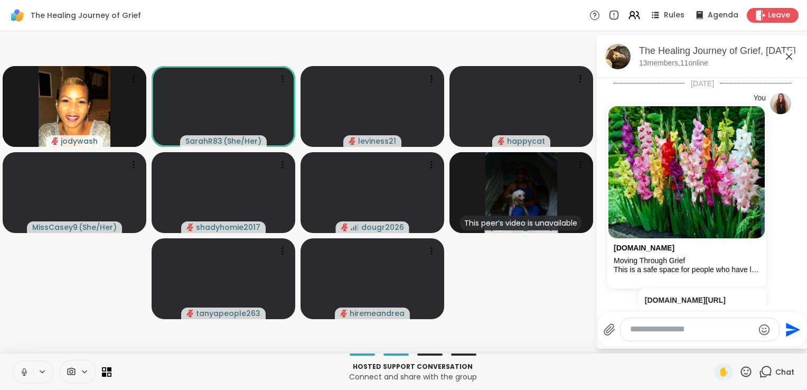
click at [24, 374] on icon at bounding box center [25, 372] width 10 height 10
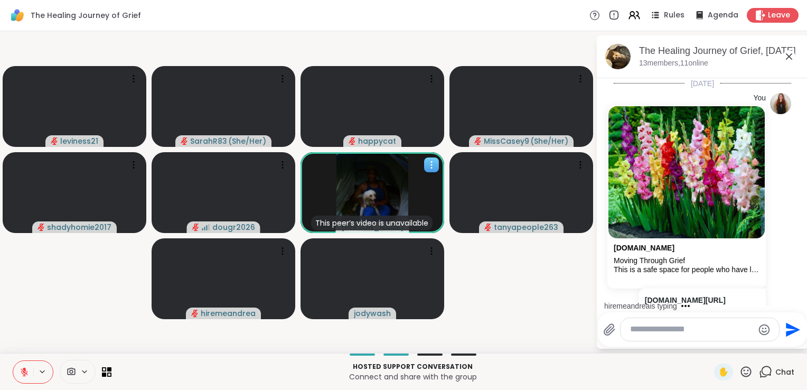
scroll to position [109, 0]
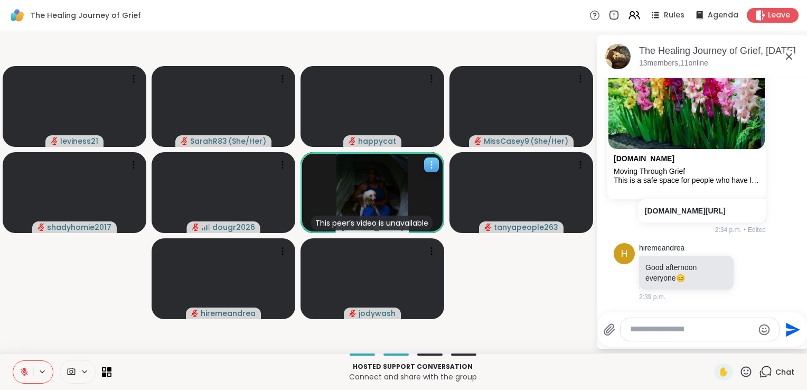
click at [368, 189] on img at bounding box center [373, 192] width 72 height 81
click at [465, 246] on video-player-container "leviness21 SarahR83 ( She/Her ) happycat MissCasey9 ( She/Her ) shadyhomie2017 …" at bounding box center [297, 191] width 583 height 313
click at [19, 370] on button at bounding box center [23, 372] width 20 height 22
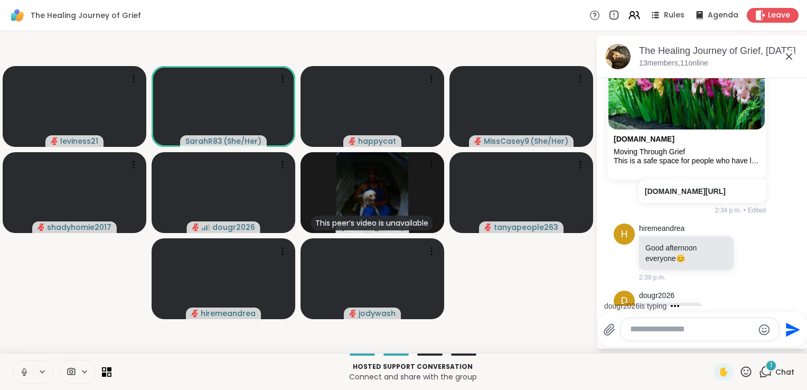
scroll to position [165, 0]
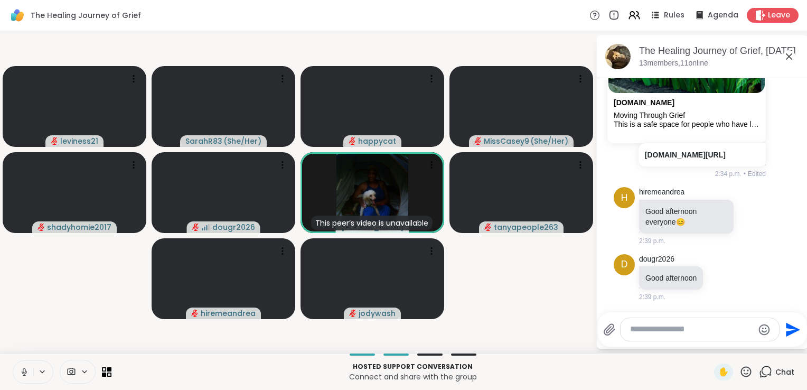
click at [23, 369] on icon at bounding box center [24, 370] width 3 height 5
click at [30, 374] on button at bounding box center [23, 372] width 20 height 22
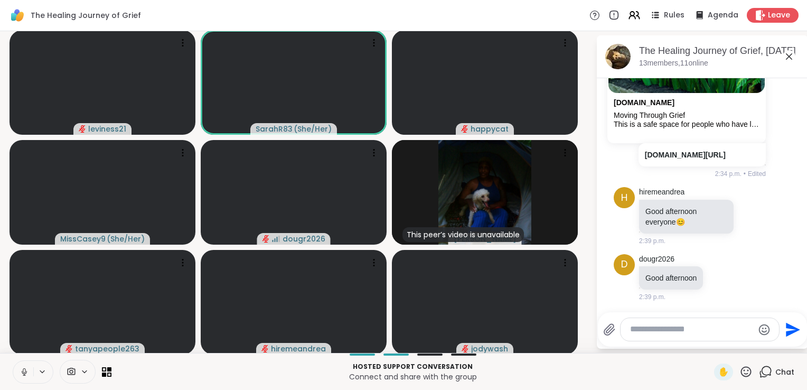
click at [23, 372] on icon at bounding box center [24, 370] width 3 height 5
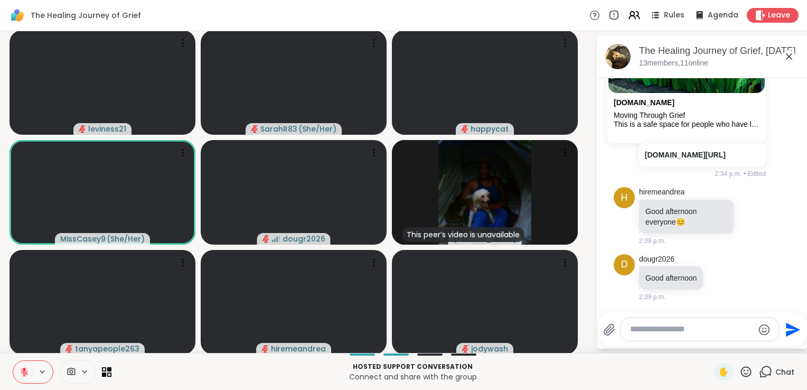
click at [24, 369] on icon at bounding box center [24, 369] width 3 height 4
click at [24, 369] on icon at bounding box center [25, 372] width 10 height 10
click at [24, 369] on icon at bounding box center [24, 369] width 3 height 4
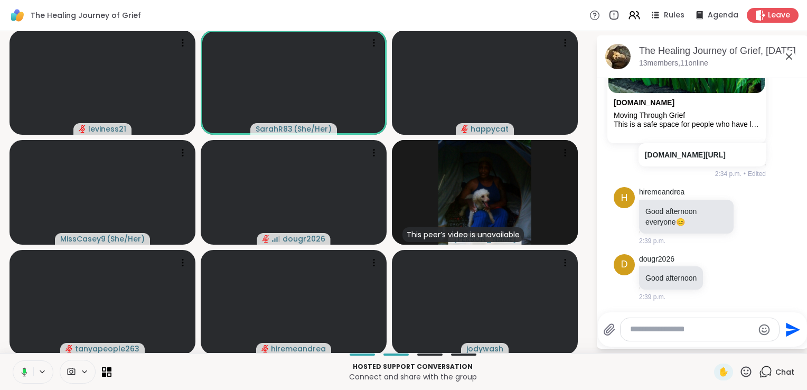
click at [24, 369] on rect at bounding box center [24, 371] width 3 height 5
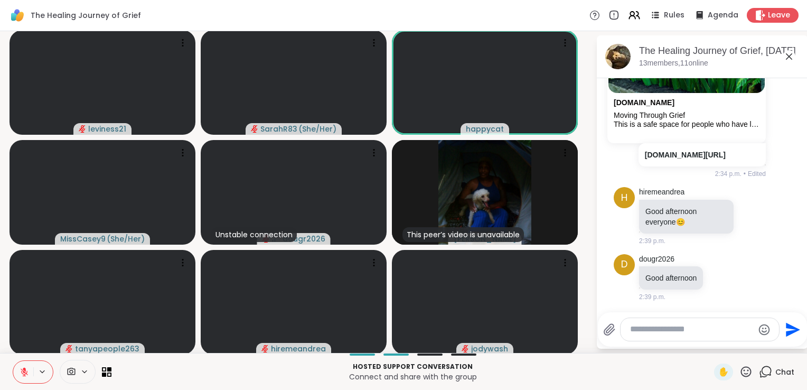
click at [23, 376] on icon at bounding box center [25, 372] width 10 height 10
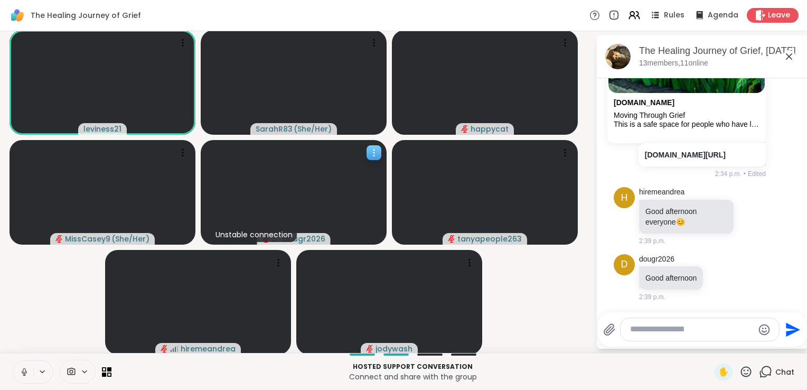
click at [309, 239] on span "dougr2026" at bounding box center [304, 239] width 43 height 11
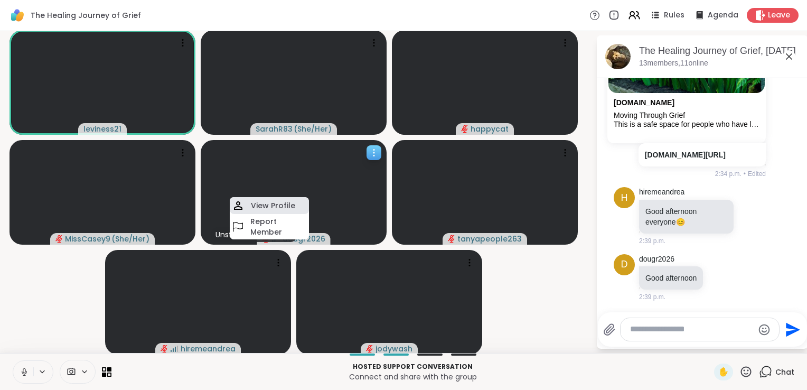
click at [287, 203] on h4 "View Profile" at bounding box center [273, 205] width 44 height 11
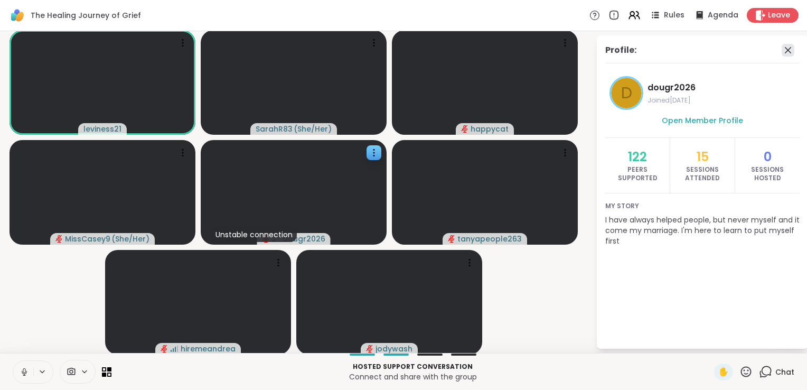
click at [785, 50] on icon at bounding box center [788, 50] width 6 height 6
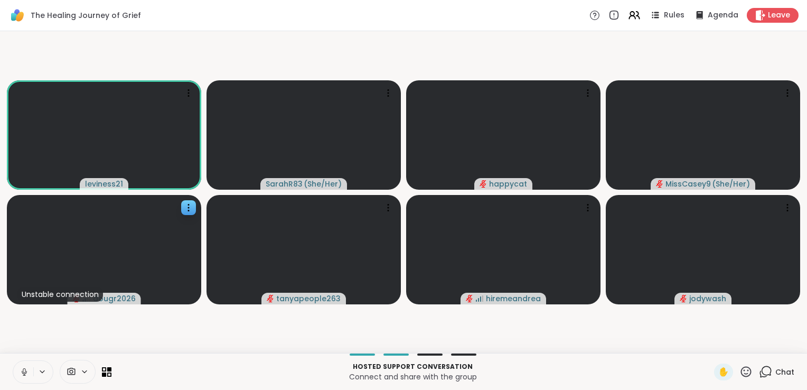
click at [761, 377] on icon at bounding box center [765, 371] width 13 height 13
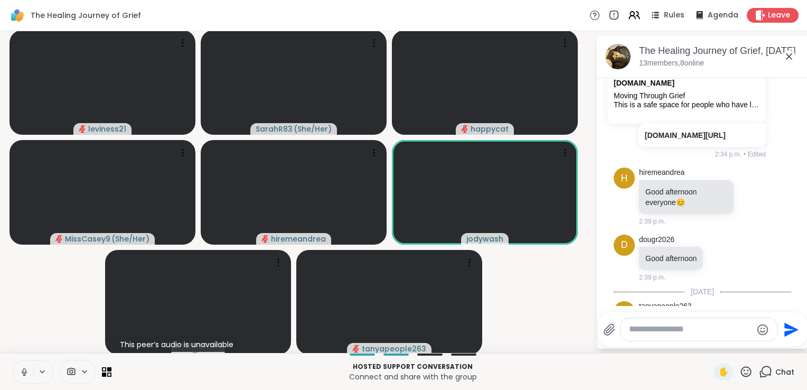
scroll to position [242, 0]
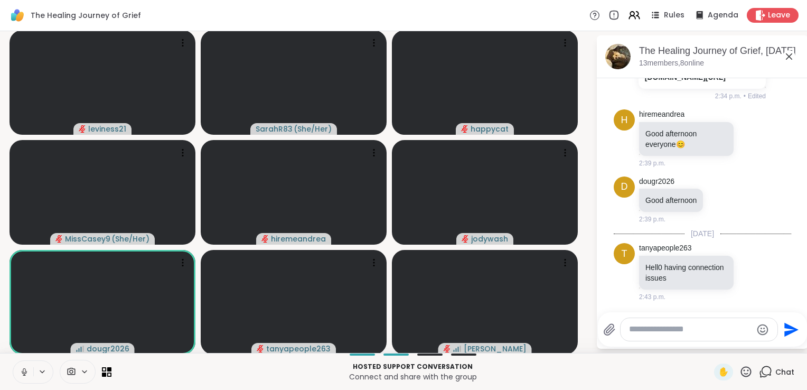
click at [25, 374] on icon at bounding box center [25, 372] width 10 height 10
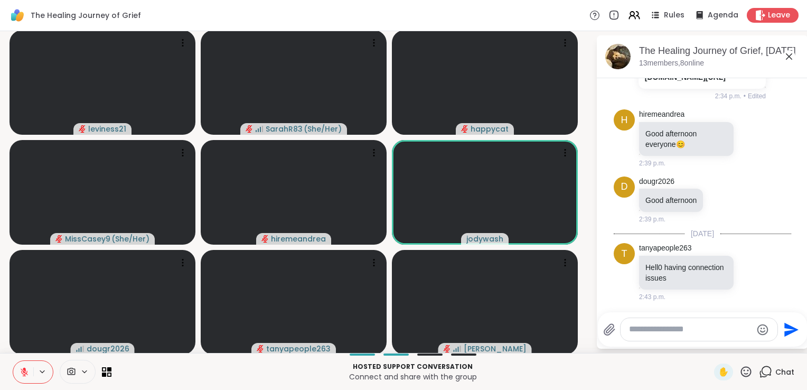
click at [22, 372] on icon at bounding box center [25, 372] width 10 height 10
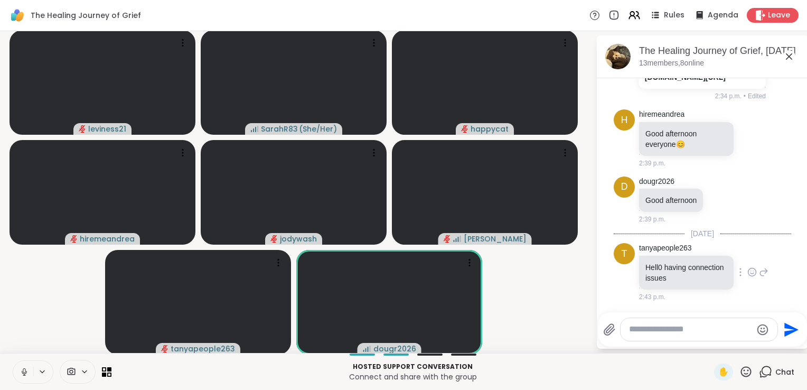
click at [759, 275] on icon at bounding box center [764, 272] width 10 height 13
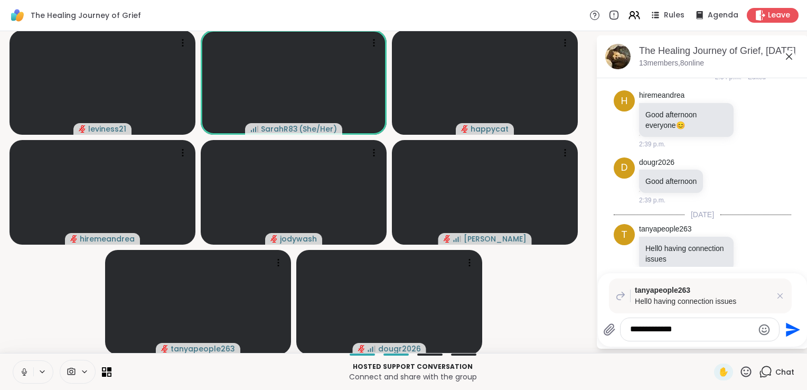
type textarea "**********"
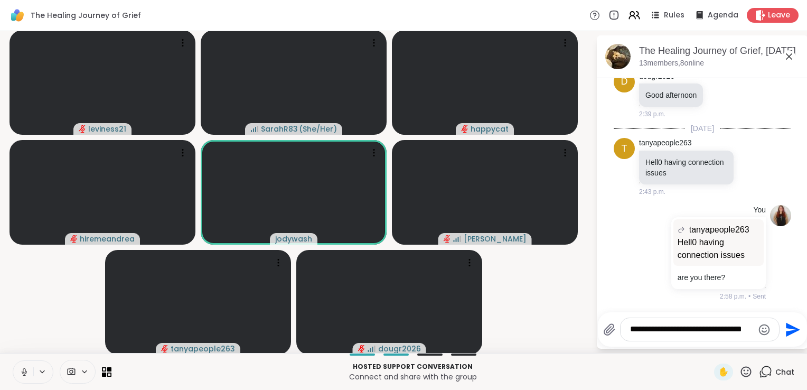
scroll to position [354, 0]
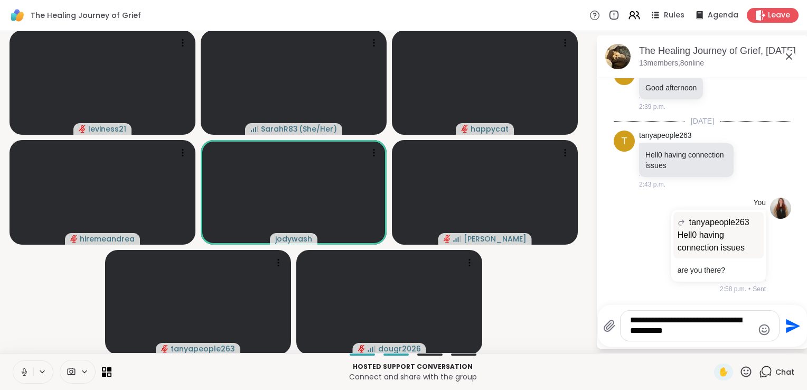
type textarea "**********"
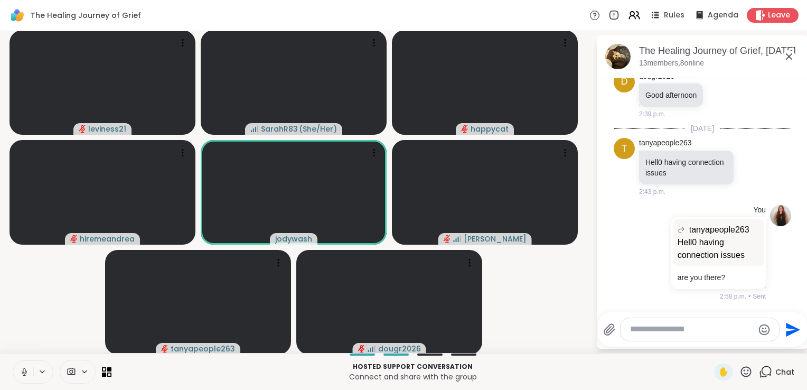
scroll to position [424, 0]
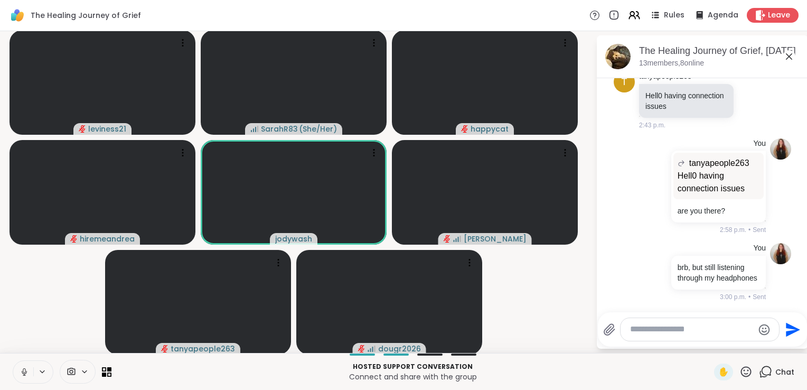
click at [23, 379] on button at bounding box center [23, 372] width 20 height 22
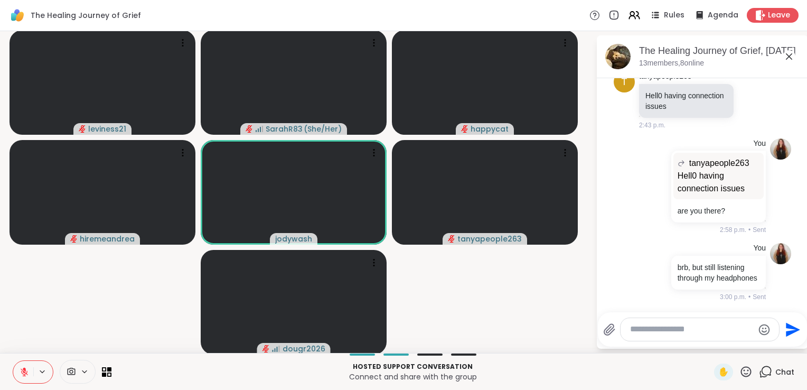
drag, startPoint x: 25, startPoint y: 368, endPoint x: 46, endPoint y: 340, distance: 35.1
click at [46, 340] on div "The Healing Journey of Grief Rules Agenda Leave leviness21 SarahR83 ( She/Her )…" at bounding box center [403, 195] width 807 height 390
click at [23, 371] on icon at bounding box center [24, 371] width 7 height 7
click at [645, 333] on textarea "Type your message" at bounding box center [691, 329] width 123 height 11
type textarea "****"
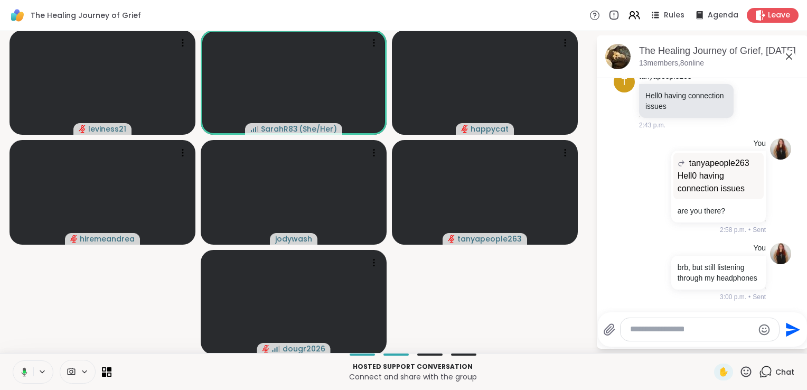
scroll to position [480, 0]
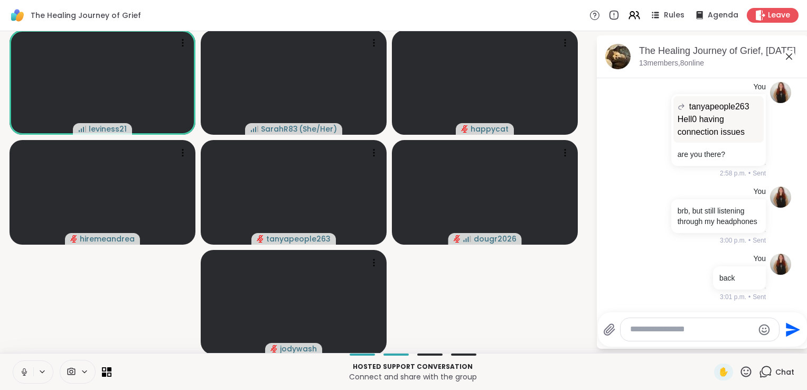
click at [22, 375] on icon at bounding box center [25, 372] width 10 height 10
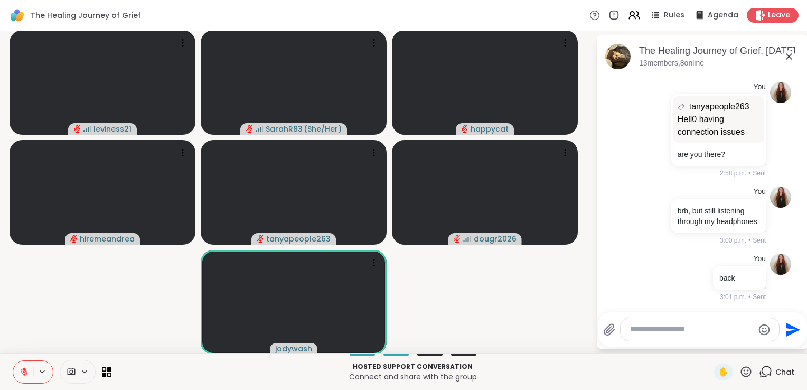
drag, startPoint x: 24, startPoint y: 371, endPoint x: 48, endPoint y: 334, distance: 43.5
click at [48, 334] on div "The Healing Journey of Grief Rules Agenda Leave leviness21 SarahR83 ( She/Her )…" at bounding box center [403, 195] width 807 height 390
click at [22, 374] on icon at bounding box center [25, 372] width 10 height 10
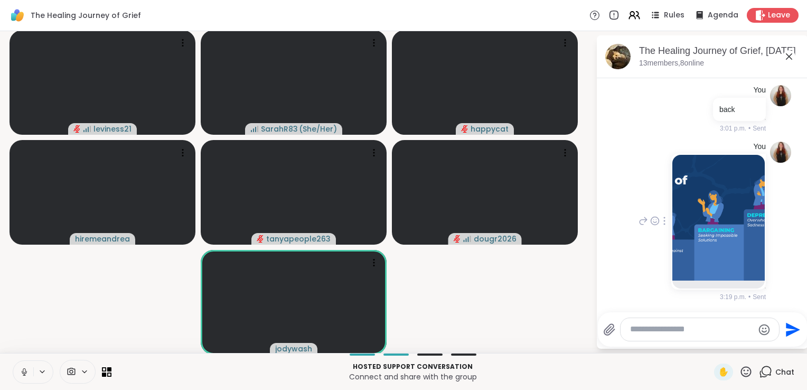
click at [713, 248] on img at bounding box center [719, 218] width 92 height 126
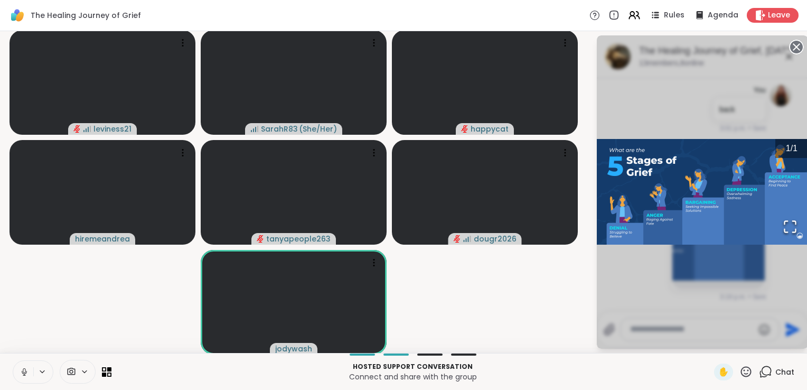
click at [612, 275] on div "1 / 1" at bounding box center [702, 191] width 211 height 313
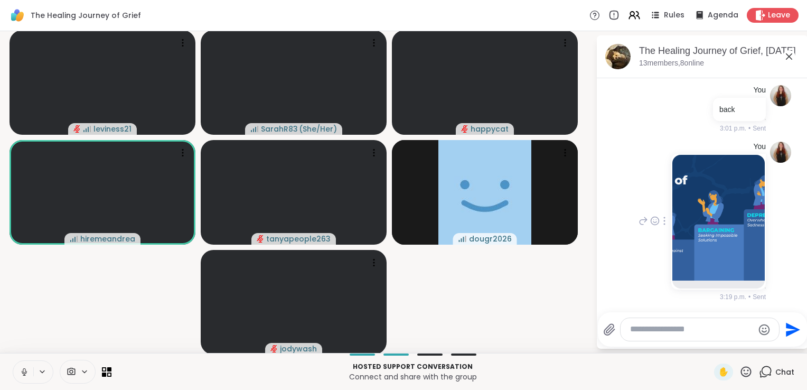
click at [653, 331] on textarea "Type your message" at bounding box center [691, 329] width 123 height 11
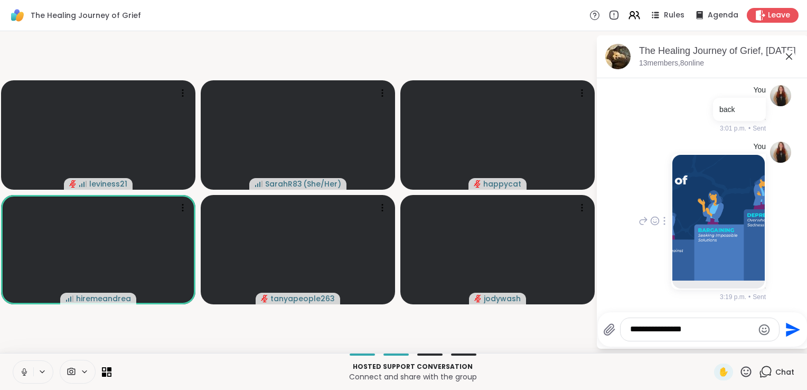
type textarea "**********"
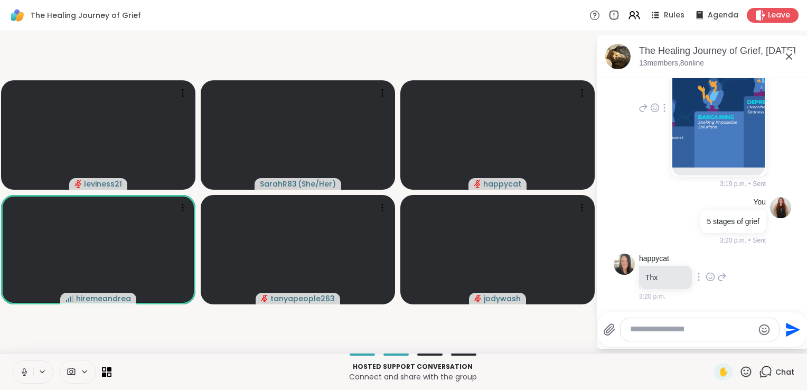
scroll to position [995, 0]
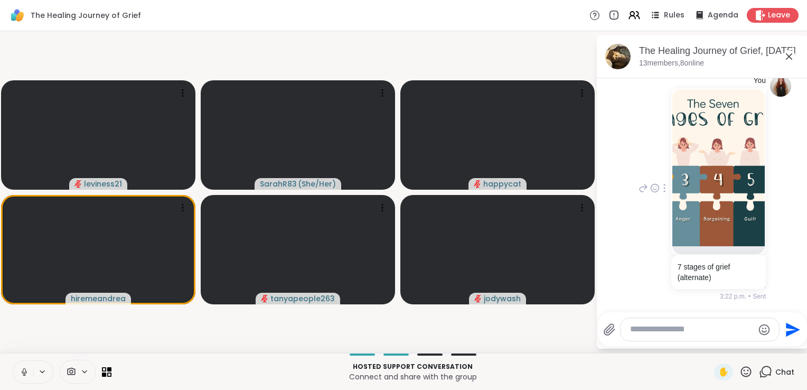
click at [729, 224] on img at bounding box center [719, 167] width 92 height 157
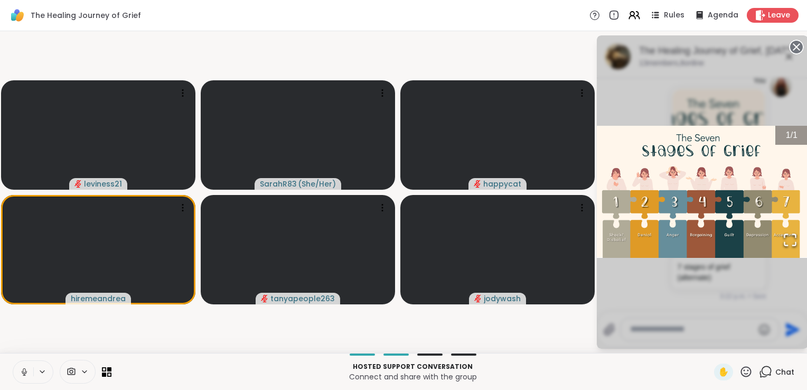
click at [645, 297] on div "1 / 1" at bounding box center [702, 191] width 211 height 313
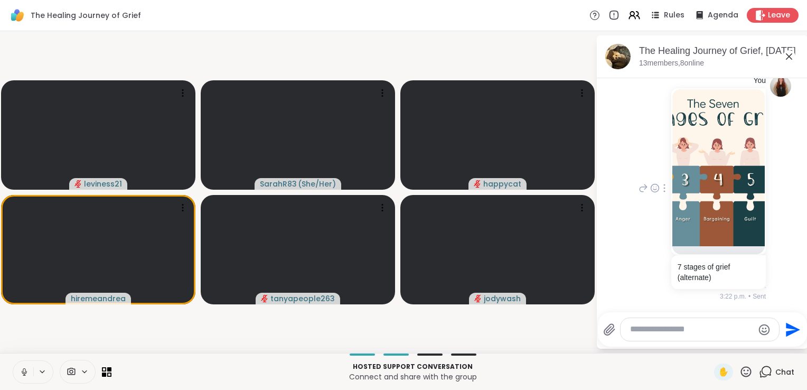
click at [648, 333] on textarea "Type your message" at bounding box center [691, 329] width 123 height 11
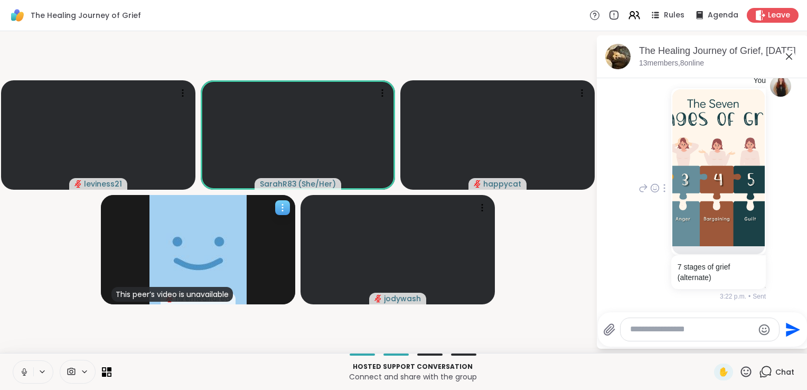
click at [226, 267] on img at bounding box center [198, 249] width 97 height 109
click at [207, 238] on h4 "View Profile" at bounding box center [190, 233] width 44 height 11
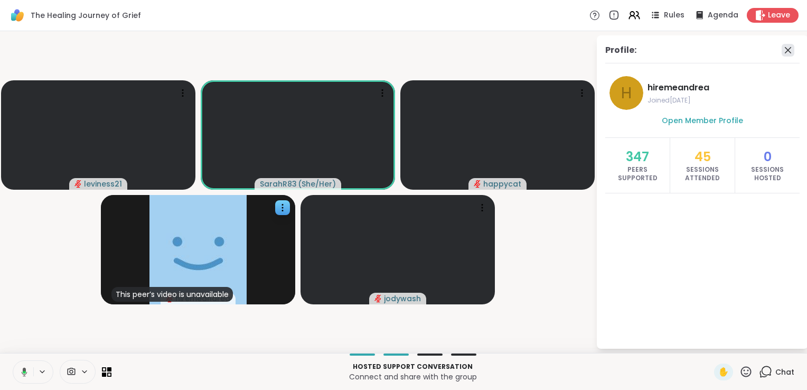
click at [785, 49] on icon at bounding box center [788, 50] width 13 height 13
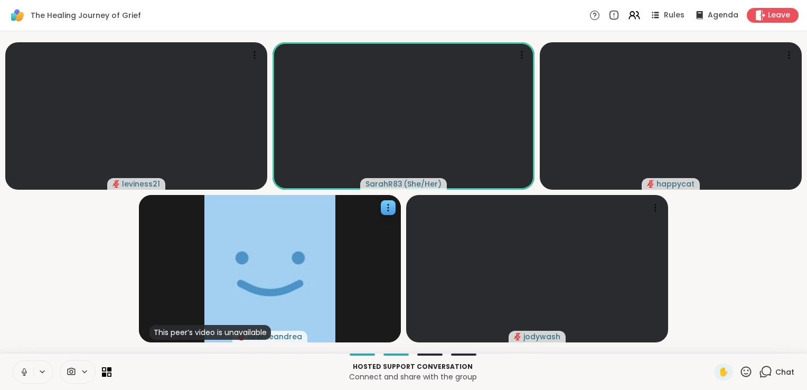
click at [760, 376] on icon at bounding box center [765, 371] width 13 height 13
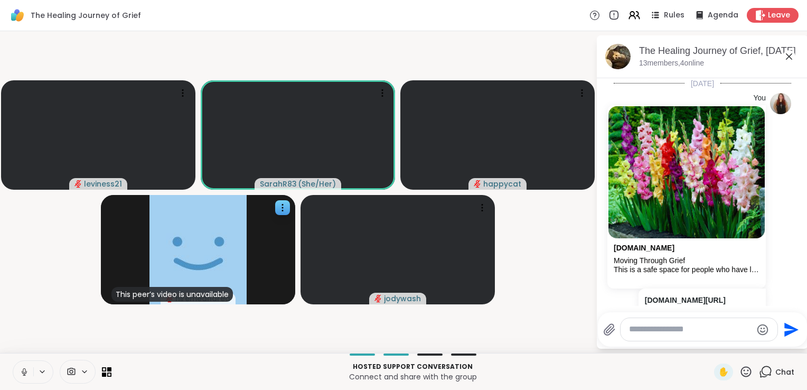
scroll to position [984, 0]
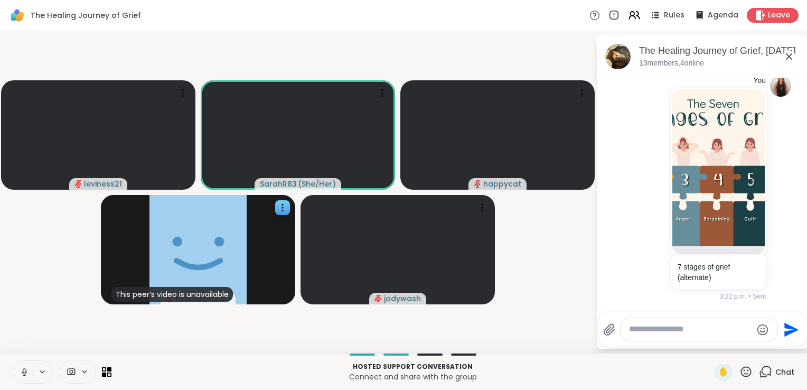
click at [560, 286] on video-player-container "leviness21 SarahR83 ( She/Her ) happycat This peer’s video is unavailable hirem…" at bounding box center [297, 191] width 583 height 313
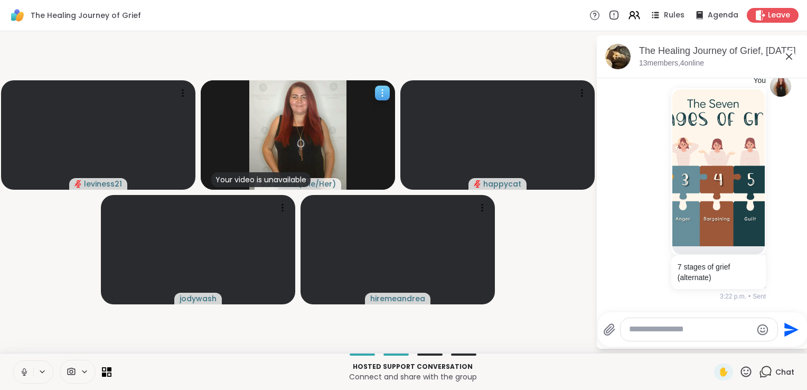
click at [323, 160] on img at bounding box center [297, 134] width 97 height 109
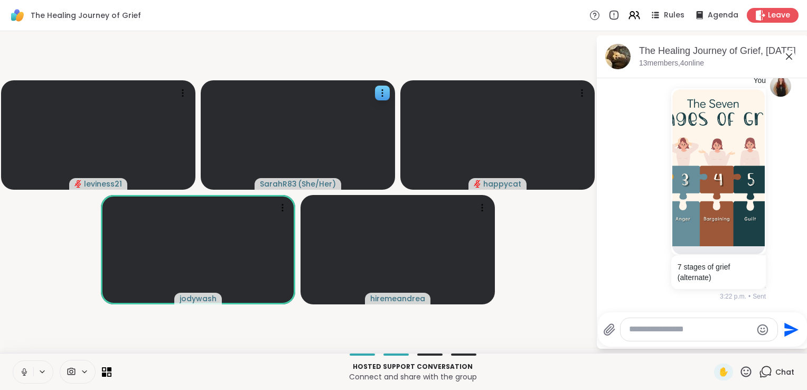
click at [535, 253] on video-player-container "leviness21 SarahR83 ( She/Her ) happycat jodywash hiremeandrea" at bounding box center [297, 191] width 583 height 313
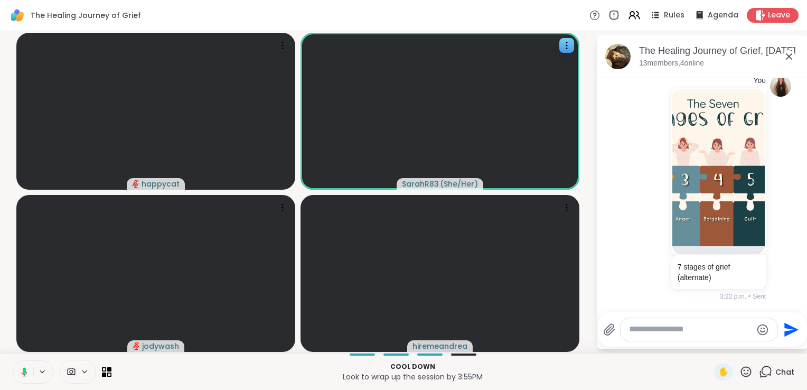
click at [21, 370] on icon at bounding box center [23, 372] width 10 height 10
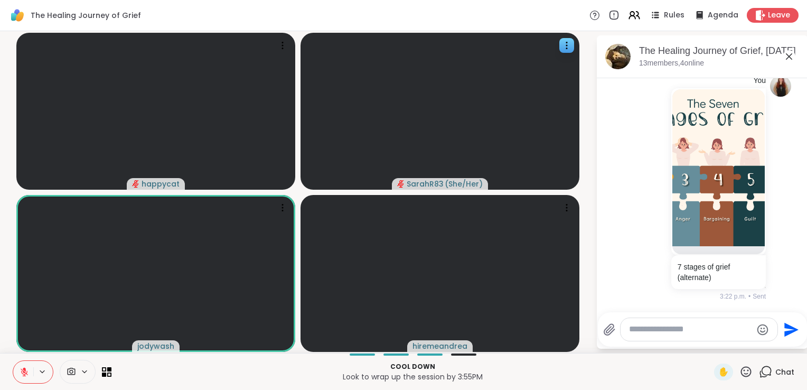
click at [25, 376] on icon at bounding box center [24, 371] width 7 height 7
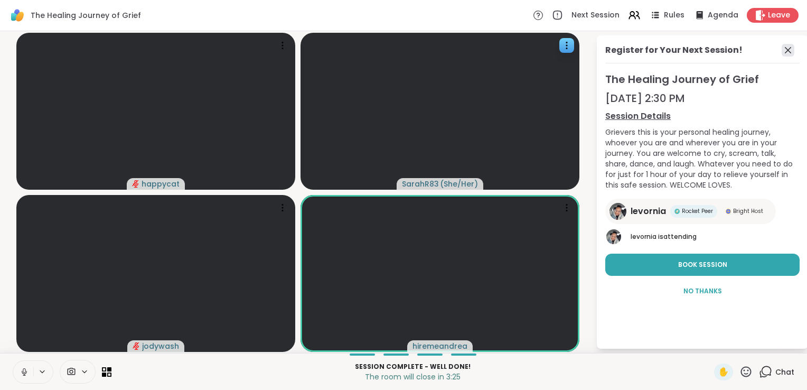
click at [788, 51] on icon at bounding box center [788, 50] width 13 height 13
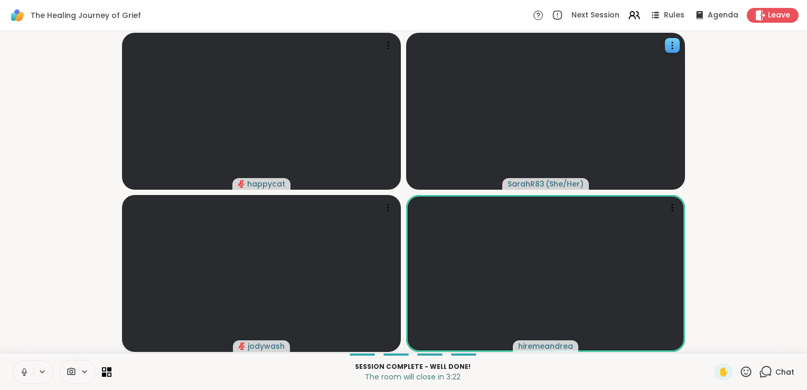
click at [759, 370] on icon at bounding box center [765, 371] width 13 height 13
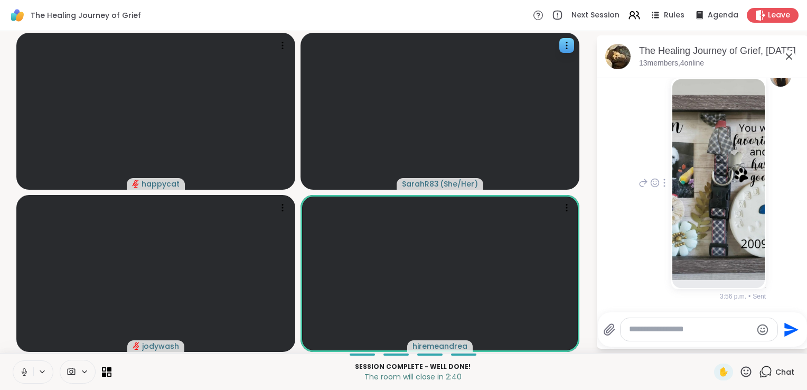
scroll to position [1475, 0]
click at [637, 276] on div "You 3:56 p.m. • Sent" at bounding box center [701, 184] width 129 height 236
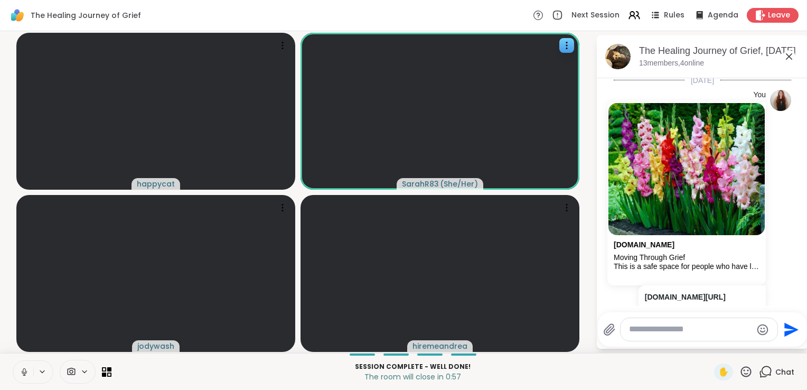
scroll to position [0, 0]
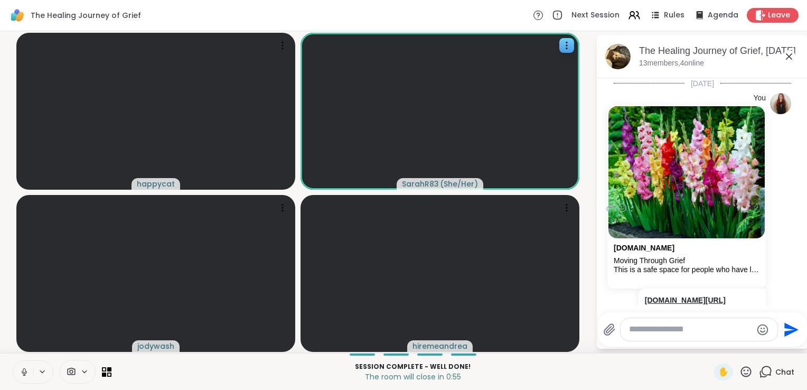
click at [670, 297] on link "sharewellnow.com/session/e0b93d3b-c4e7-46a0-a2f0-37492ee59304" at bounding box center [685, 300] width 81 height 8
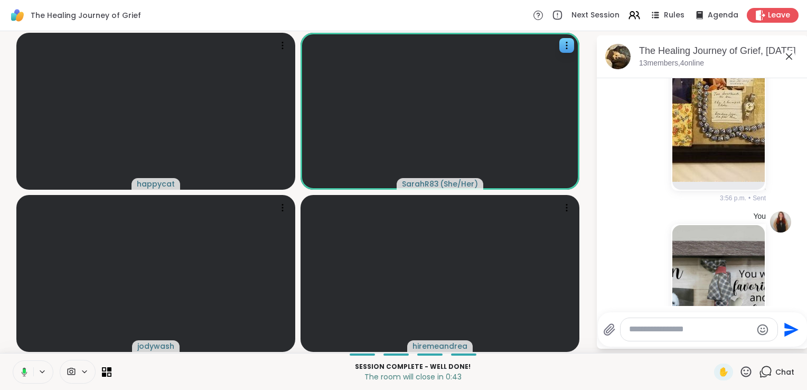
scroll to position [1475, 0]
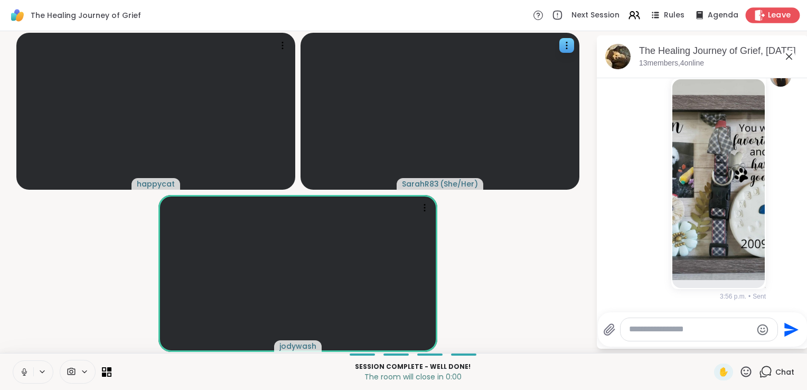
click at [758, 16] on icon at bounding box center [759, 15] width 11 height 11
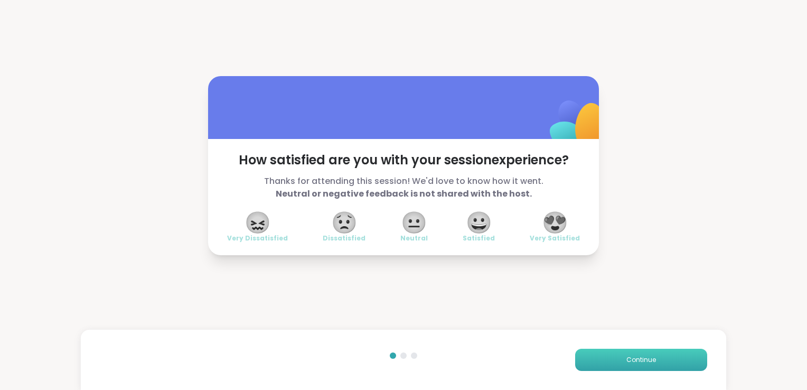
click at [613, 356] on button "Continue" at bounding box center [641, 360] width 132 height 22
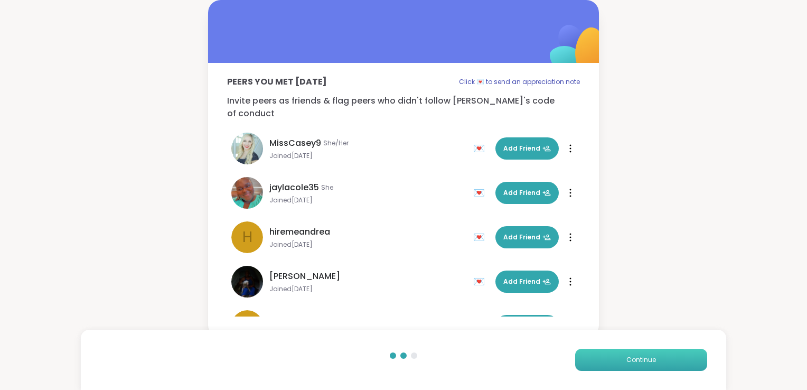
click at [613, 356] on button "Continue" at bounding box center [641, 360] width 132 height 22
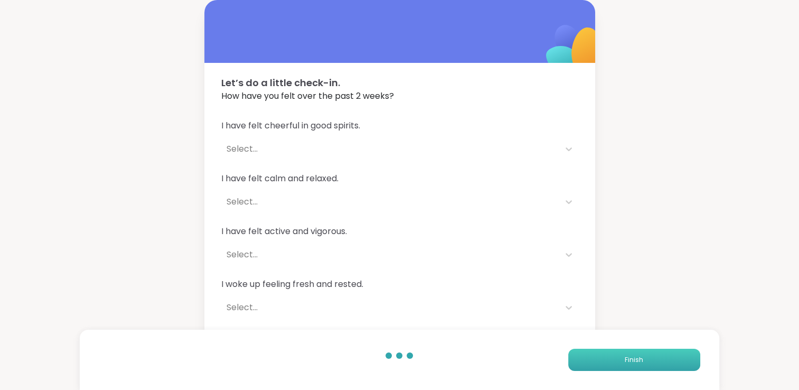
click at [613, 356] on button "Finish" at bounding box center [634, 360] width 132 height 22
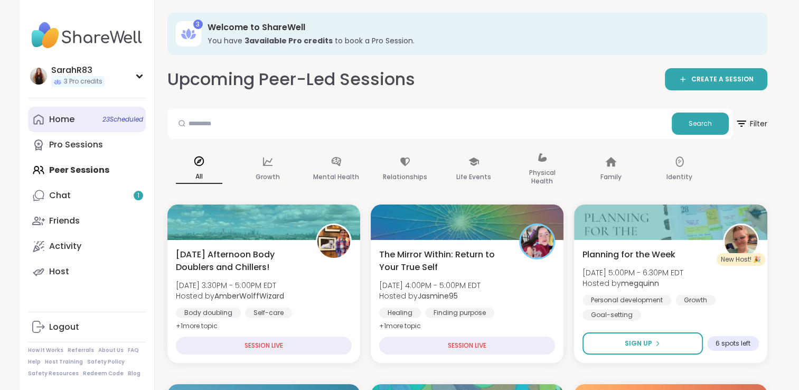
click at [62, 125] on div "Home 23 Scheduled" at bounding box center [61, 120] width 25 height 12
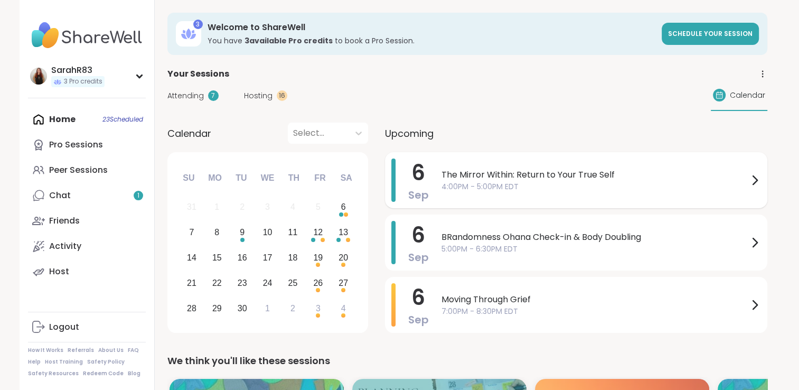
click at [445, 187] on span "4:00PM - 5:00PM EDT" at bounding box center [595, 186] width 307 height 11
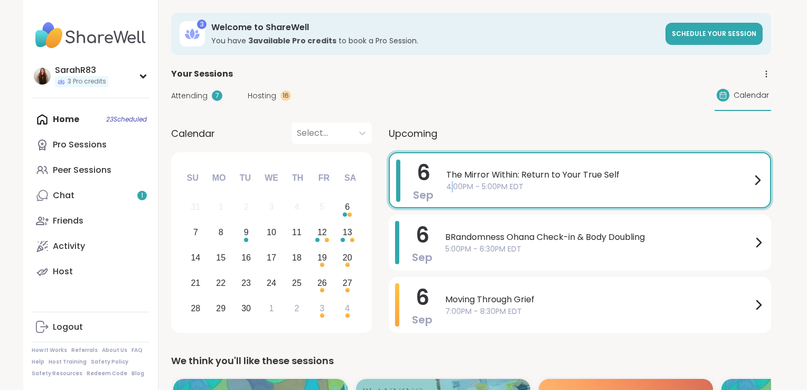
click at [446, 187] on span "4:00PM - 5:00PM EDT" at bounding box center [598, 186] width 305 height 11
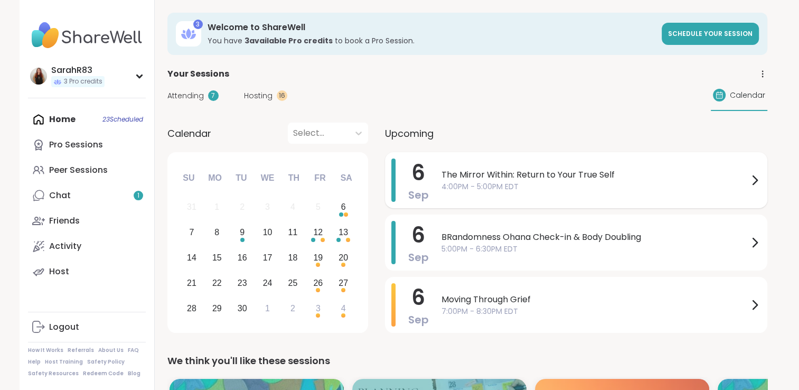
drag, startPoint x: 445, startPoint y: 187, endPoint x: 468, endPoint y: 191, distance: 22.5
click at [468, 191] on span "4:00PM - 5:00PM EDT" at bounding box center [595, 186] width 307 height 11
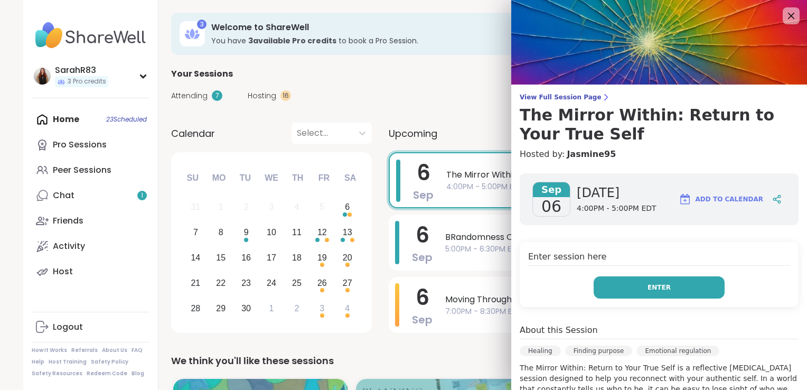
click at [636, 285] on button "Enter" at bounding box center [659, 287] width 131 height 22
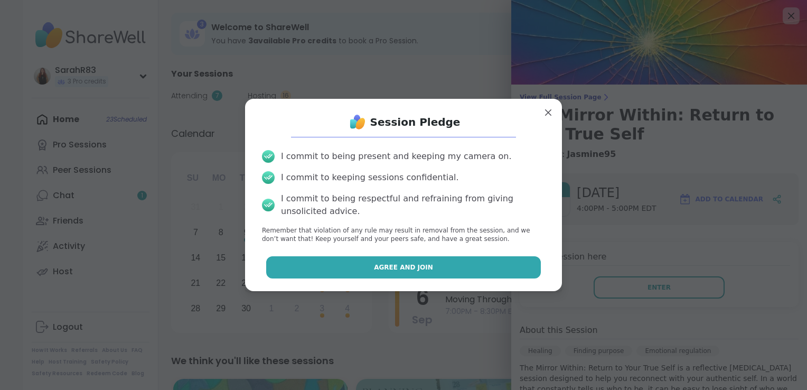
click at [509, 270] on button "Agree and Join" at bounding box center [403, 267] width 275 height 22
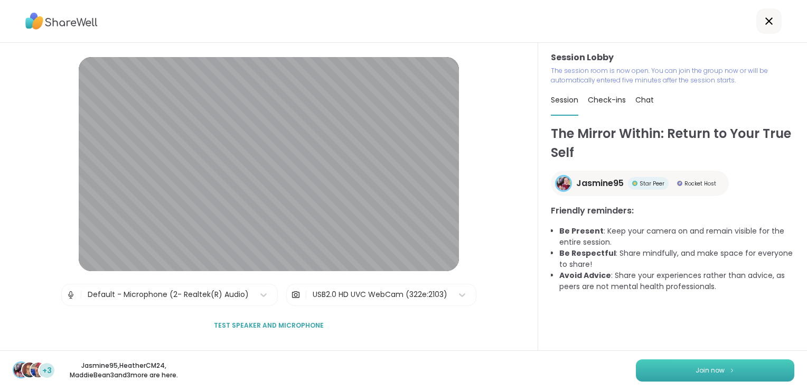
drag, startPoint x: 673, startPoint y: 371, endPoint x: 636, endPoint y: 377, distance: 37.4
click at [636, 377] on button "Join now" at bounding box center [715, 370] width 158 height 22
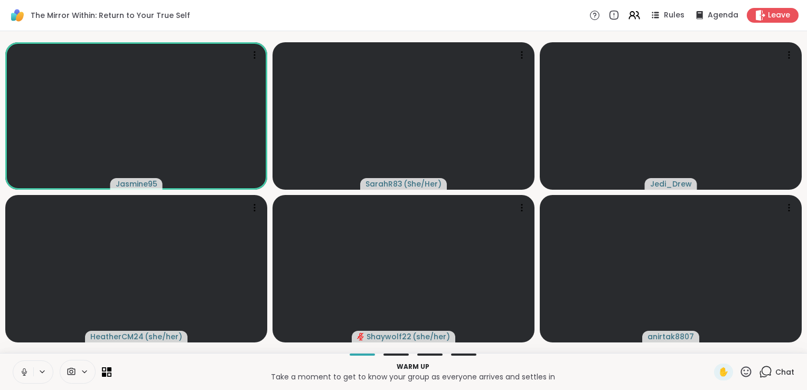
click at [24, 375] on icon at bounding box center [25, 372] width 10 height 10
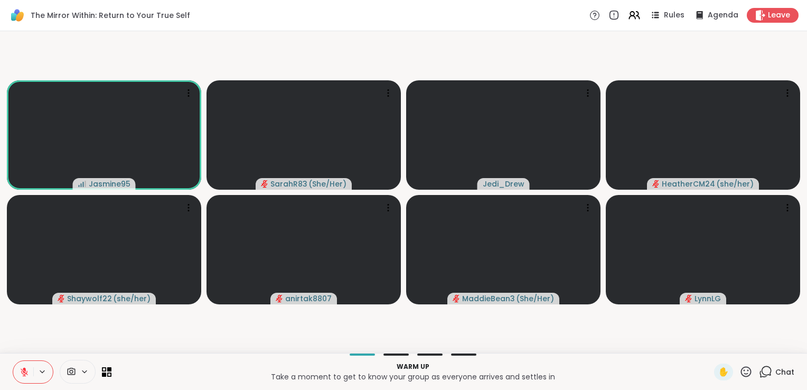
click at [25, 369] on icon at bounding box center [24, 369] width 3 height 4
click at [20, 379] on button at bounding box center [23, 372] width 20 height 22
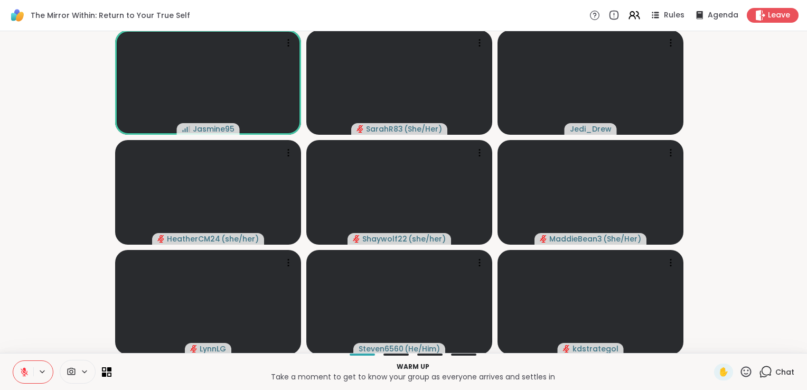
click at [759, 376] on icon at bounding box center [765, 371] width 13 height 13
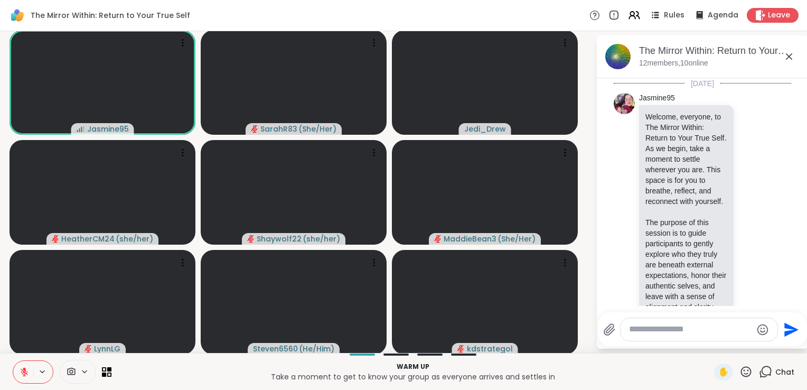
scroll to position [106, 0]
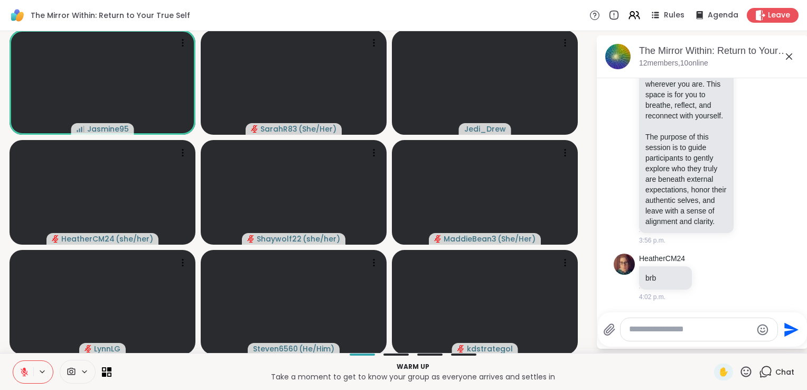
click at [666, 332] on textarea "Type your message" at bounding box center [690, 329] width 123 height 11
type textarea "**********"
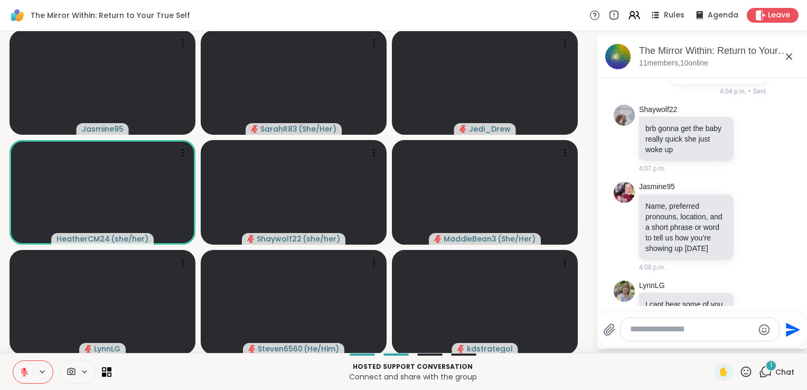
scroll to position [456, 0]
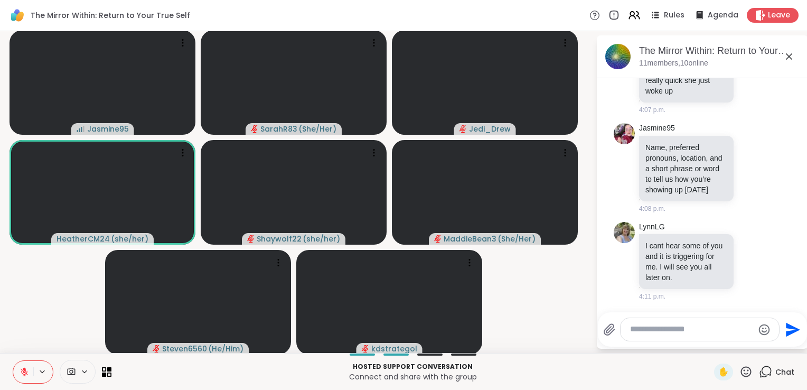
drag, startPoint x: 654, startPoint y: 337, endPoint x: 647, endPoint y: 324, distance: 14.4
click at [647, 324] on div at bounding box center [700, 329] width 158 height 23
click at [647, 324] on textarea "Type your message" at bounding box center [691, 329] width 123 height 11
click at [761, 260] on icon at bounding box center [764, 260] width 7 height 7
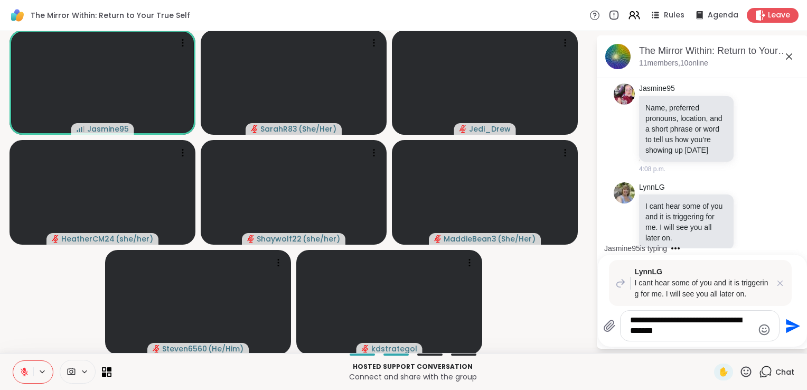
type textarea "**********"
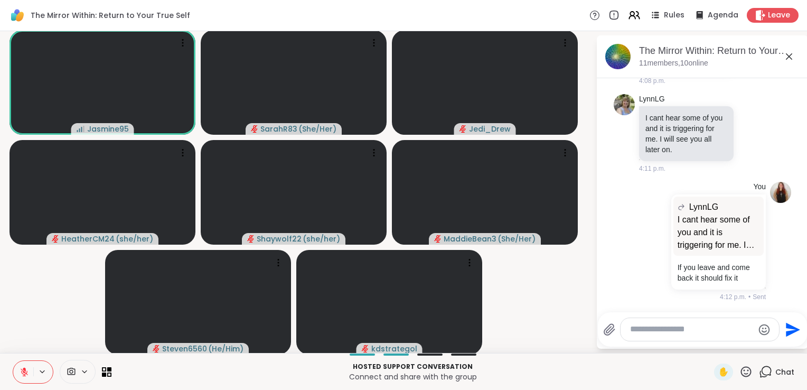
scroll to position [712, 0]
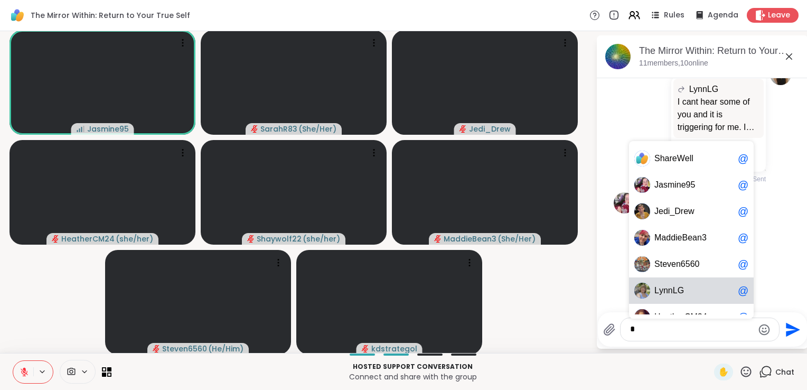
click at [664, 288] on span "n" at bounding box center [666, 290] width 5 height 11
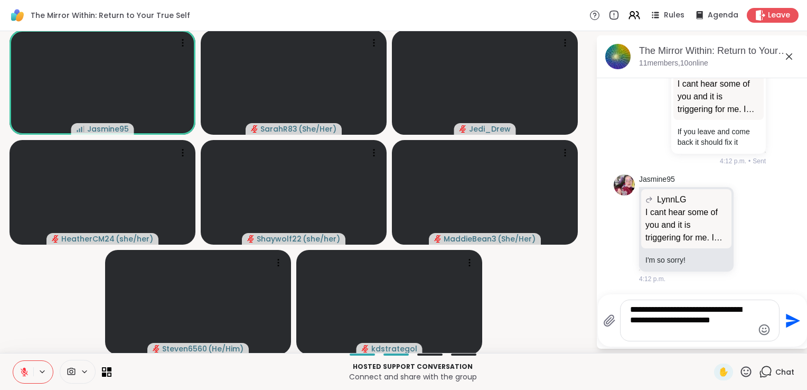
type textarea "**********"
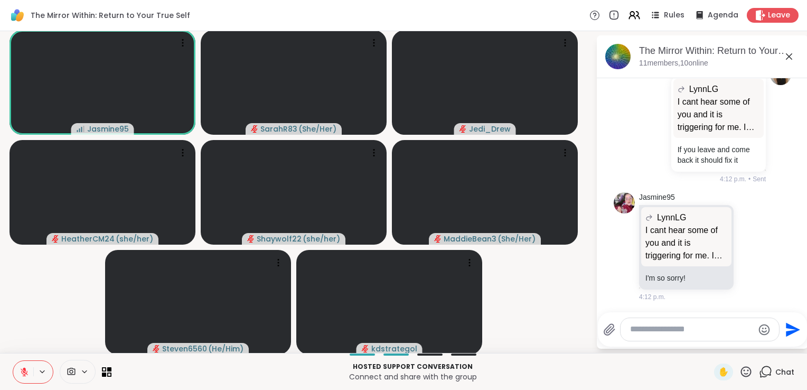
scroll to position [800, 0]
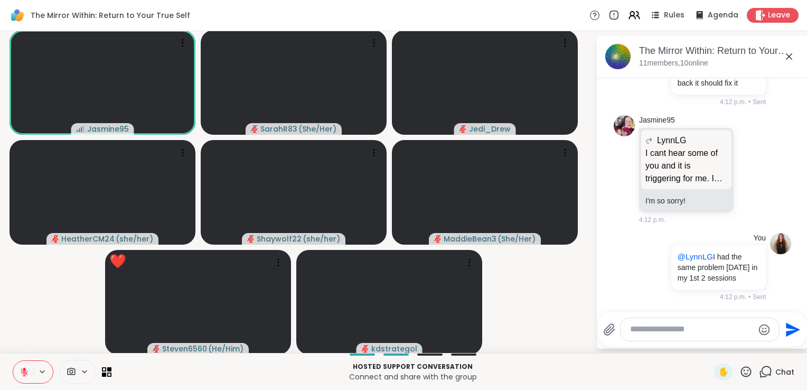
click at [27, 373] on icon at bounding box center [25, 372] width 10 height 10
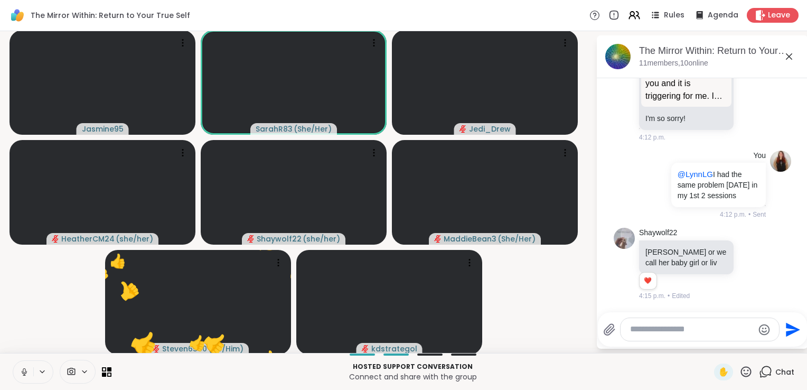
scroll to position [882, 0]
click at [24, 372] on icon at bounding box center [24, 370] width 3 height 5
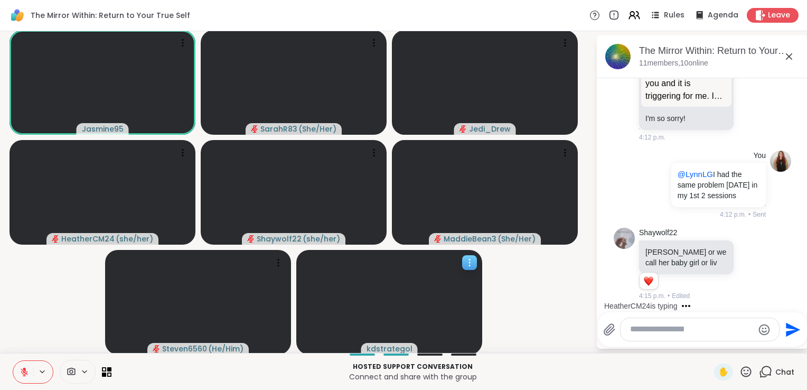
click at [394, 346] on span "kdstrategol" at bounding box center [390, 348] width 46 height 11
click at [424, 316] on h4 "View Profile" at bounding box center [437, 320] width 44 height 11
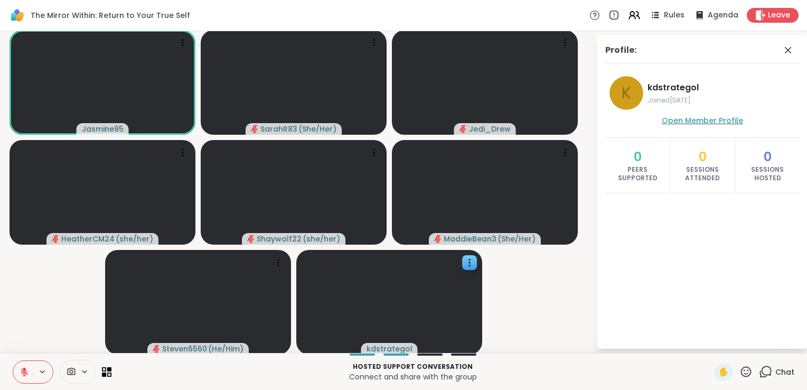
click at [675, 115] on span "Open Member Profile" at bounding box center [702, 120] width 81 height 11
click at [21, 371] on icon at bounding box center [24, 371] width 7 height 7
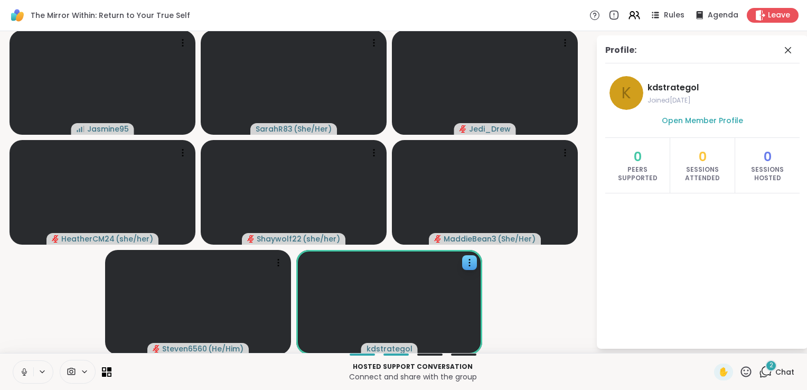
click at [21, 374] on icon at bounding box center [25, 372] width 10 height 10
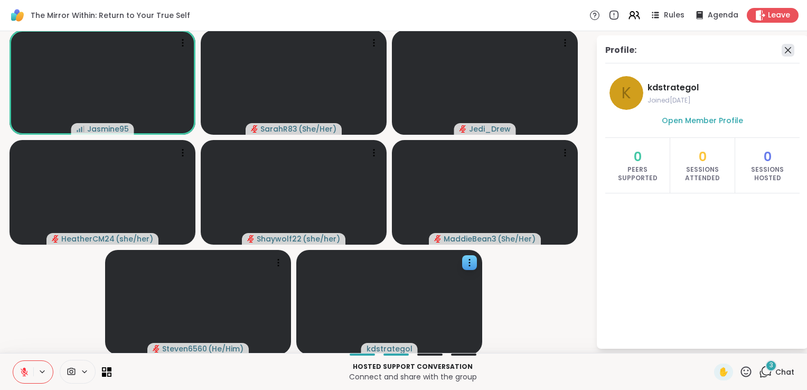
click at [782, 50] on icon at bounding box center [788, 50] width 13 height 13
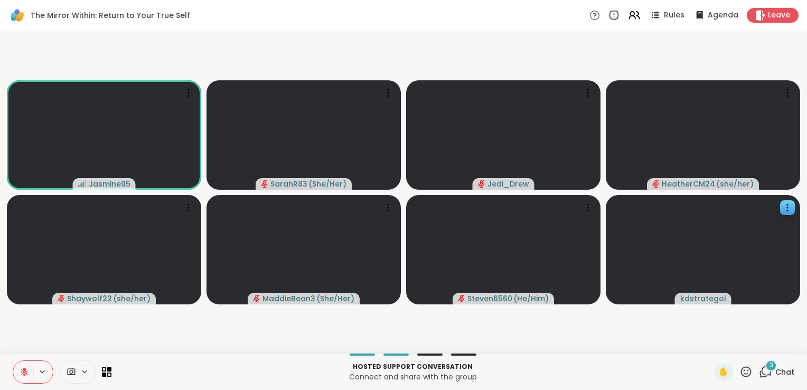
click at [761, 371] on icon at bounding box center [765, 371] width 13 height 13
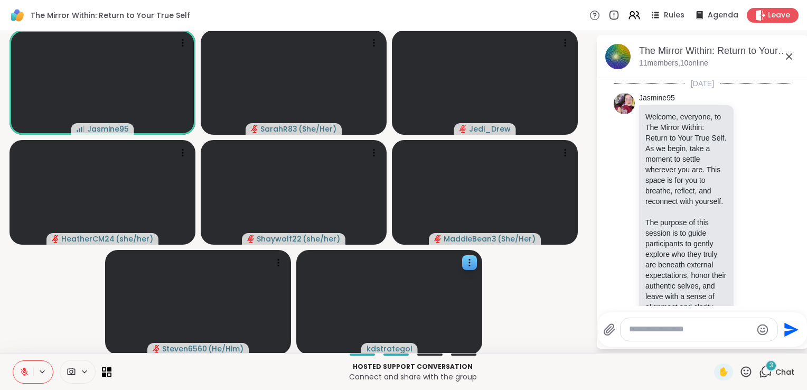
scroll to position [1128, 0]
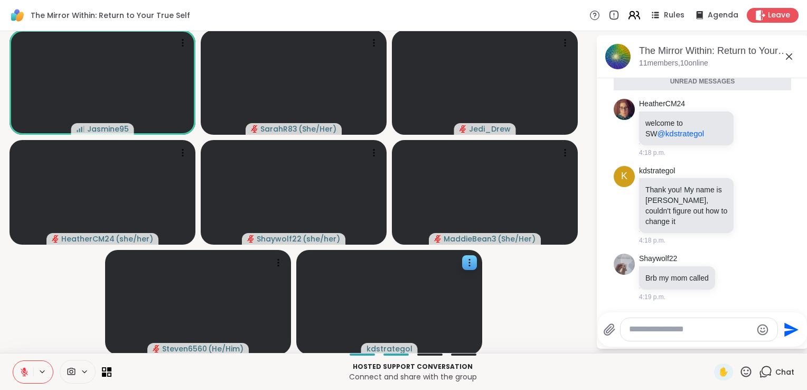
click at [629, 16] on icon at bounding box center [632, 17] width 6 height 3
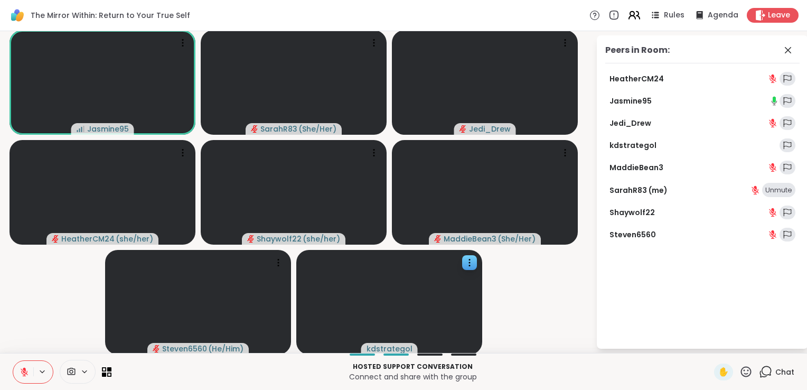
click at [629, 16] on icon at bounding box center [632, 17] width 6 height 3
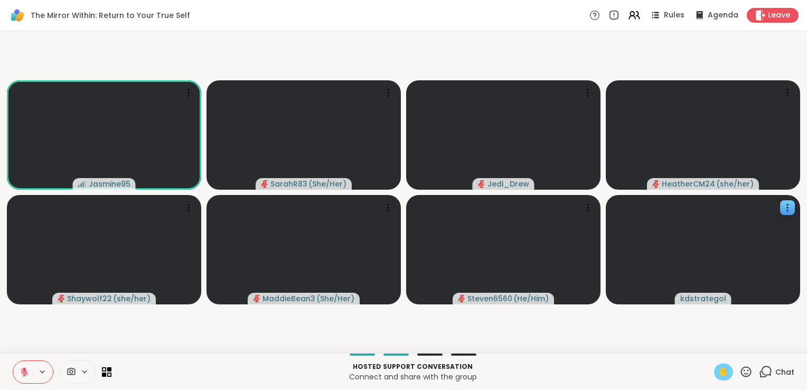
click at [718, 375] on span "✋" at bounding box center [723, 372] width 11 height 13
click at [22, 375] on icon at bounding box center [25, 372] width 10 height 10
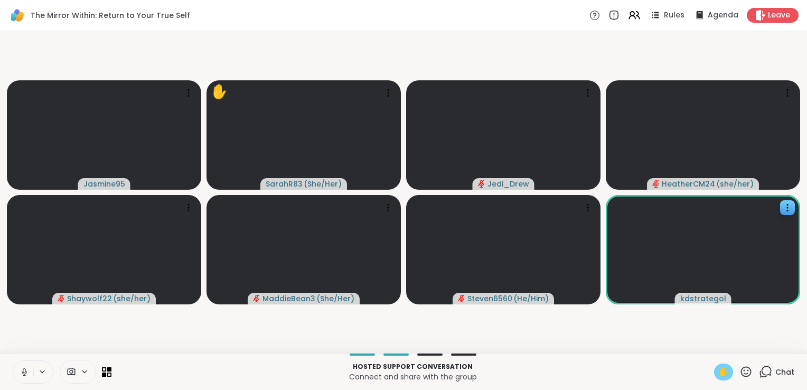
click at [24, 370] on icon at bounding box center [25, 372] width 10 height 10
click at [718, 375] on span "✋" at bounding box center [723, 372] width 11 height 13
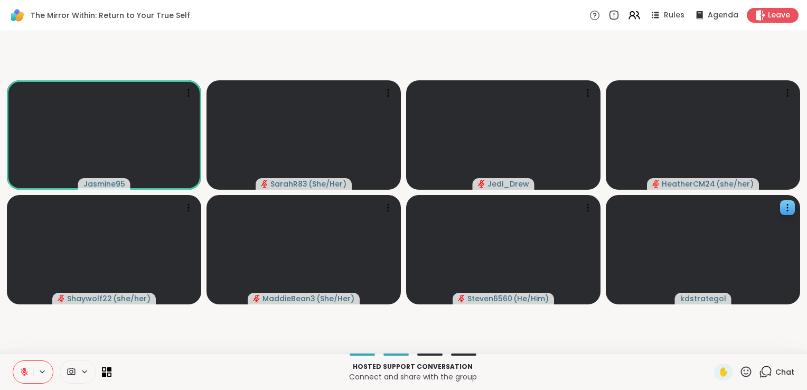
click at [761, 376] on icon at bounding box center [765, 371] width 13 height 13
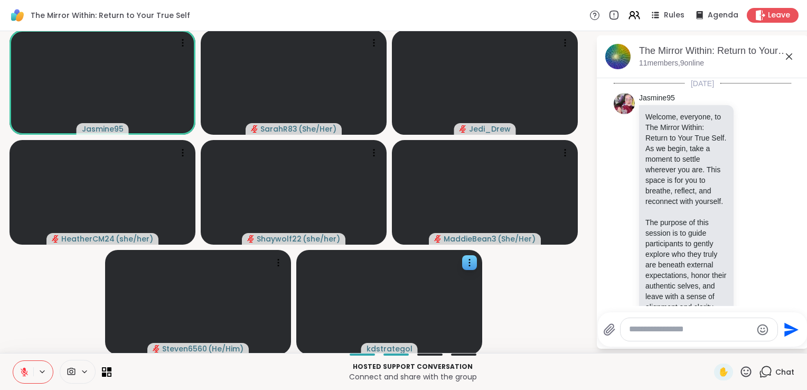
scroll to position [1093, 0]
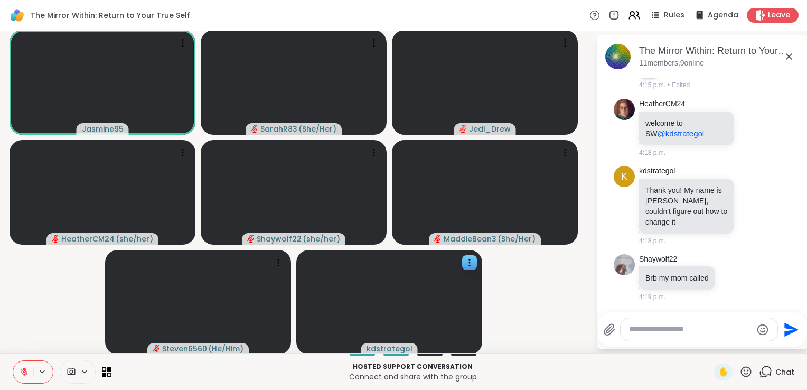
click at [662, 332] on textarea "Type your message" at bounding box center [690, 329] width 123 height 11
type textarea "**********"
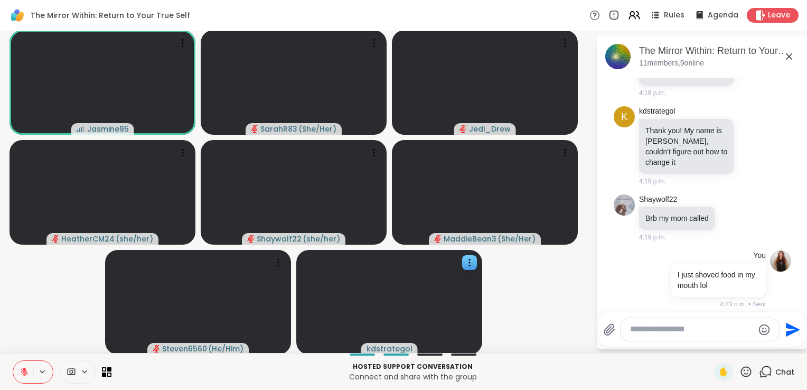
scroll to position [1159, 0]
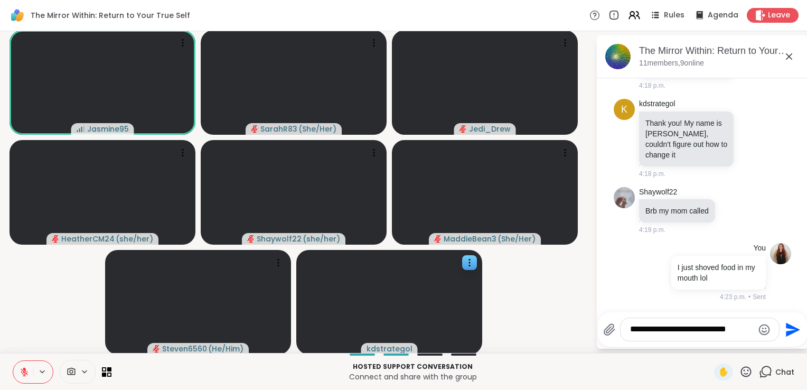
type textarea "**********"
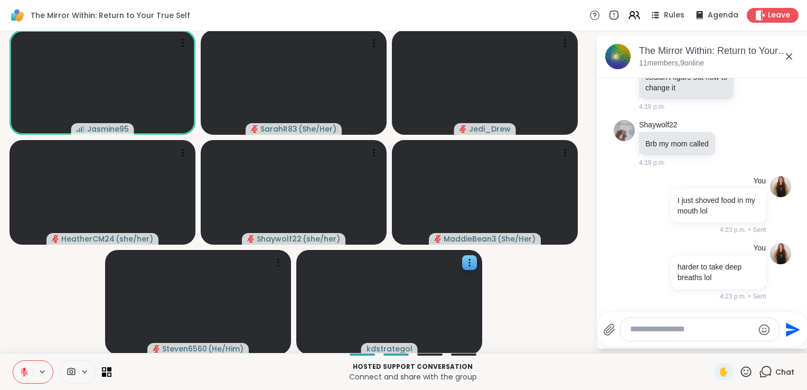
click at [22, 378] on button at bounding box center [23, 372] width 20 height 22
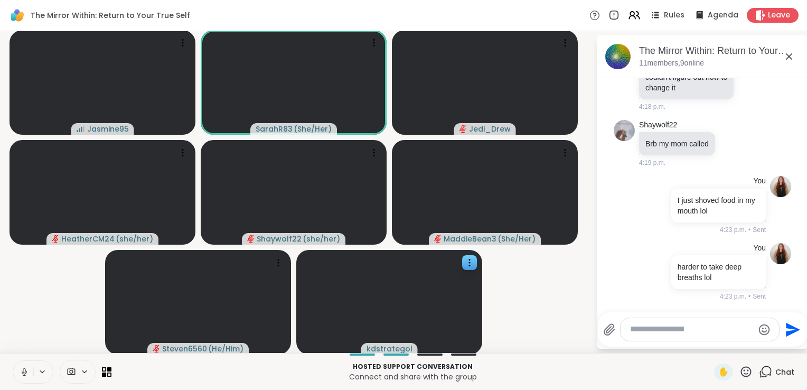
click at [23, 371] on icon at bounding box center [24, 370] width 3 height 5
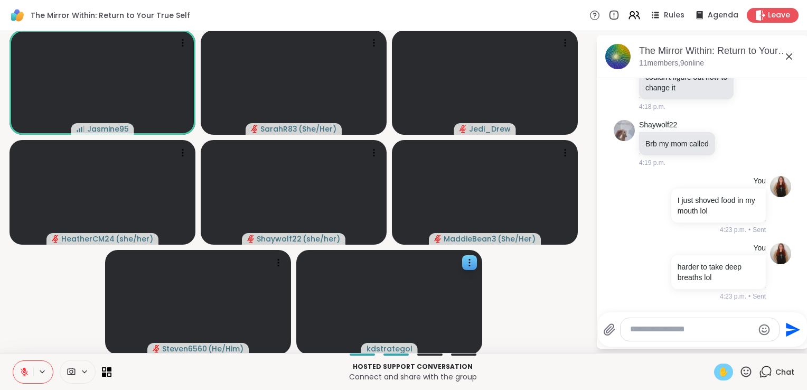
click at [718, 372] on span "✋" at bounding box center [723, 372] width 11 height 13
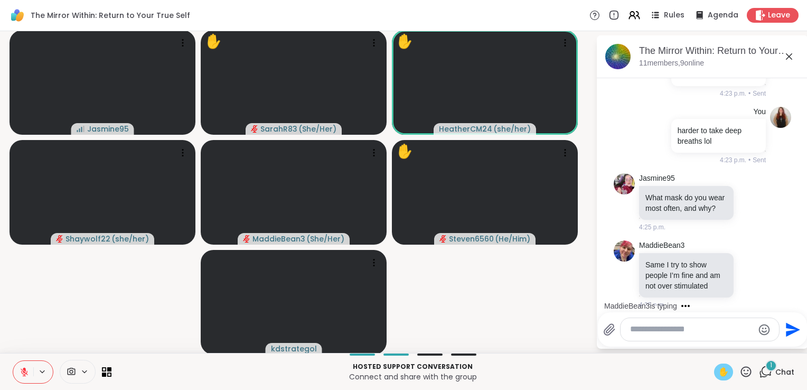
scroll to position [1391, 0]
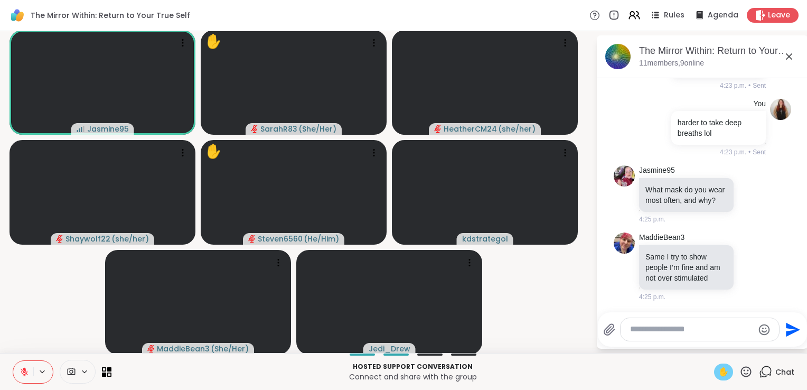
click at [25, 372] on icon at bounding box center [24, 371] width 7 height 7
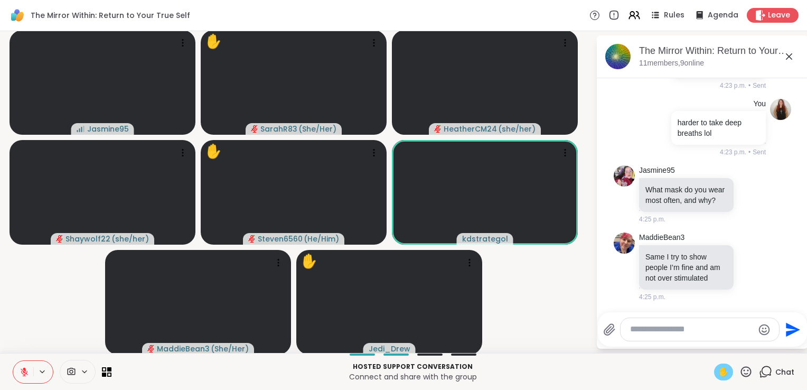
click at [719, 375] on span "✋" at bounding box center [723, 372] width 11 height 13
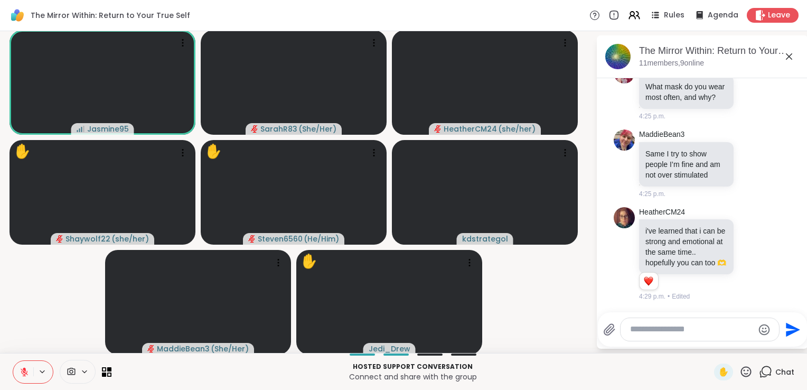
scroll to position [1505, 0]
click at [644, 283] on div "Reactions: love" at bounding box center [649, 281] width 10 height 10
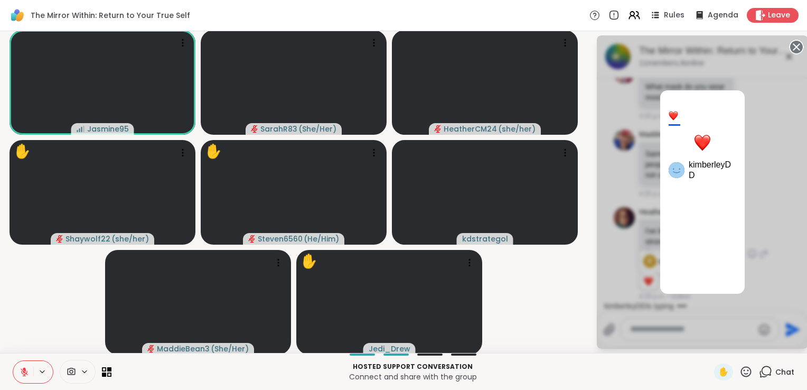
click at [669, 116] on div at bounding box center [674, 116] width 10 height 10
click at [607, 225] on div "1 kimberleyDD" at bounding box center [702, 191] width 211 height 313
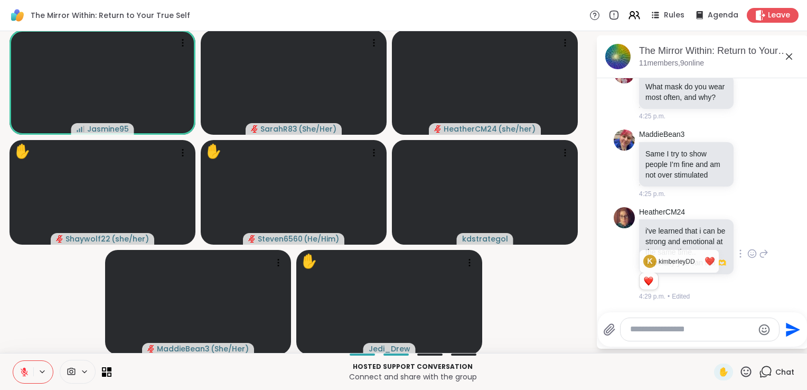
click at [748, 248] on icon at bounding box center [753, 253] width 10 height 11
click at [748, 232] on div "Select Reaction: Heart" at bounding box center [753, 237] width 10 height 10
click at [724, 188] on div "MaddieBean3 Same I try to show people I’m fine and am not over stimulated 4:25 …" at bounding box center [703, 163] width 129 height 69
click at [679, 242] on link "SarahR83 ❤️" at bounding box center [679, 240] width 78 height 22
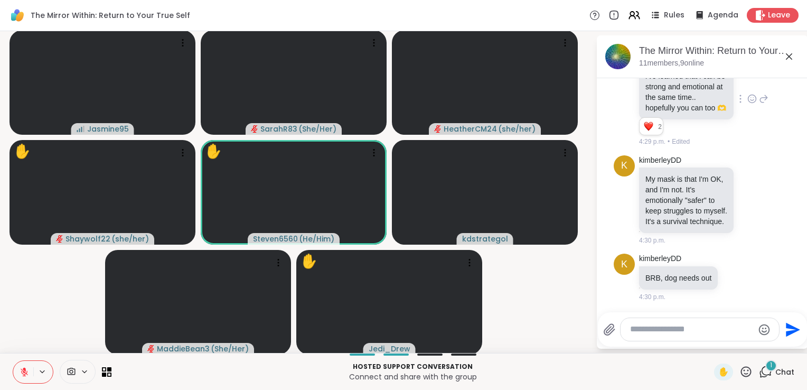
scroll to position [1669, 0]
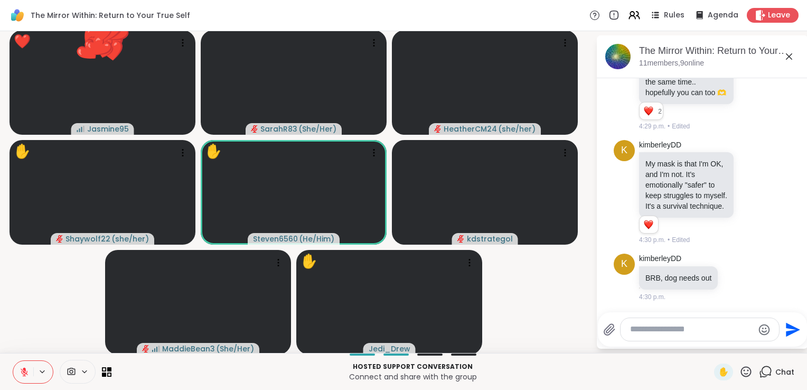
click at [639, 330] on textarea "Type your message" at bounding box center [691, 329] width 123 height 11
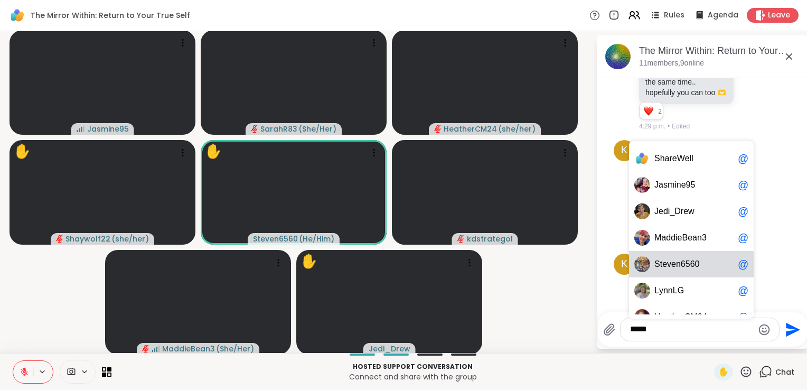
click at [676, 267] on span "n" at bounding box center [678, 264] width 5 height 11
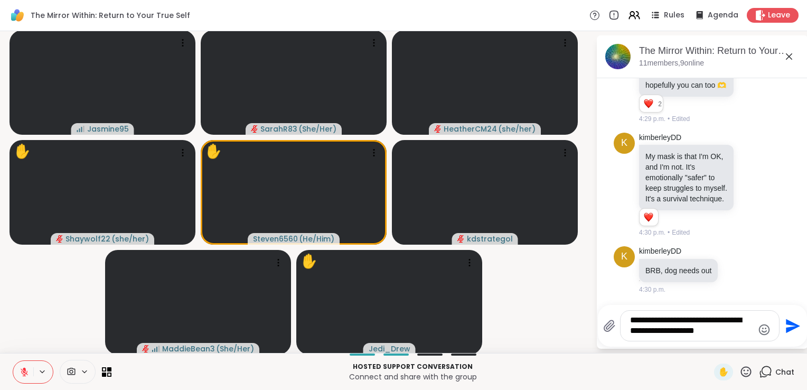
type textarea "**********"
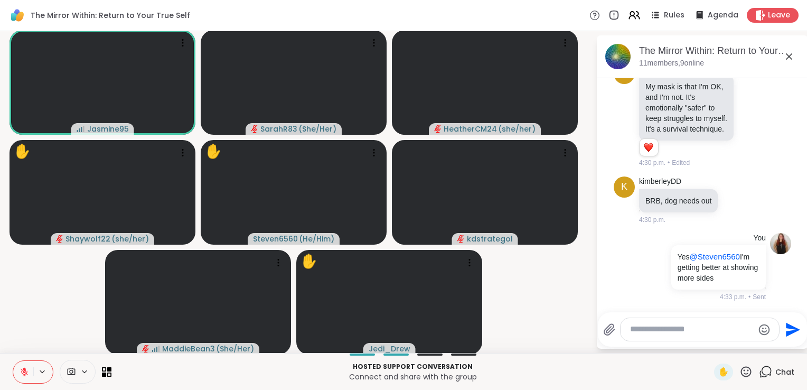
scroll to position [1777, 0]
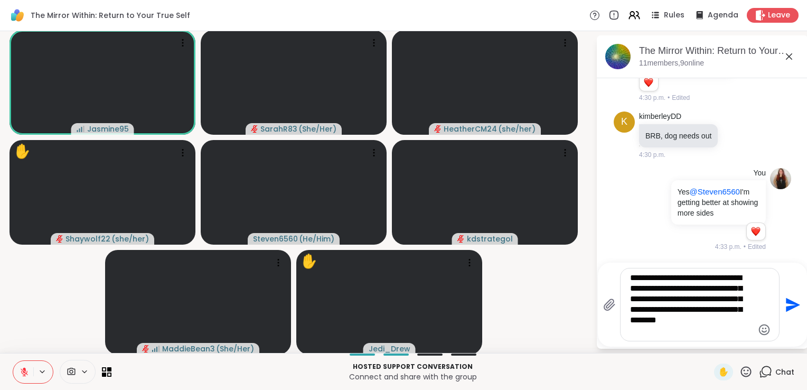
type textarea "**********"
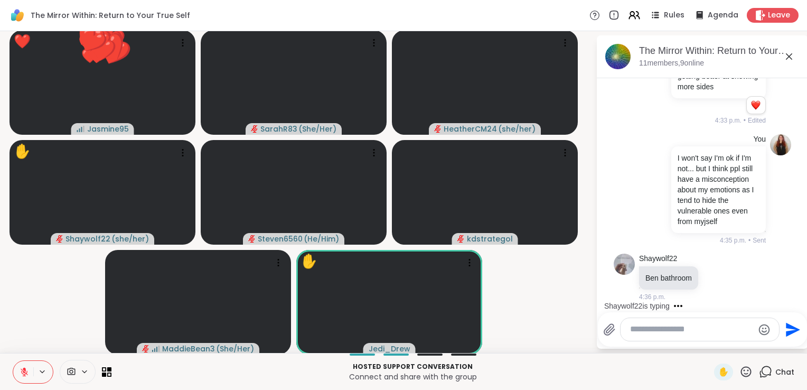
scroll to position [2019, 0]
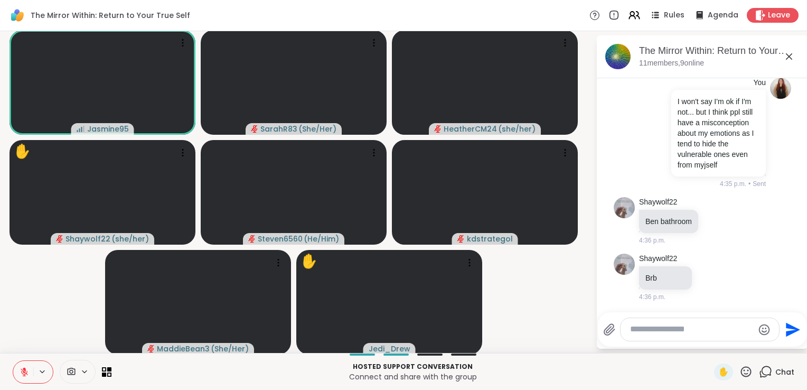
click at [27, 369] on icon at bounding box center [25, 372] width 10 height 10
click at [22, 373] on icon at bounding box center [24, 371] width 5 height 3
click at [718, 376] on span "✋" at bounding box center [723, 372] width 11 height 13
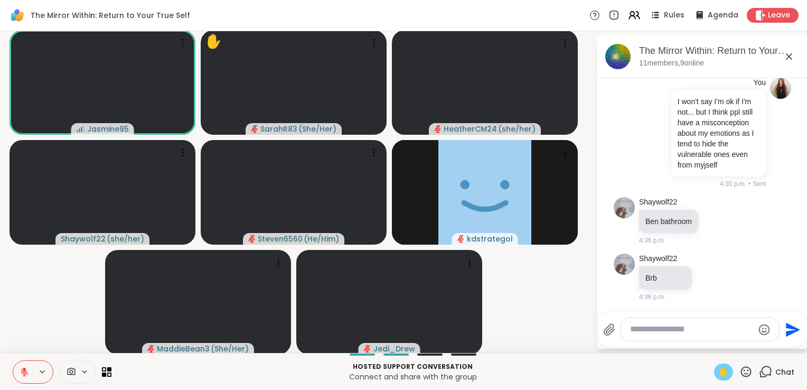
click at [740, 374] on icon at bounding box center [746, 371] width 13 height 13
click at [710, 347] on span "❤️" at bounding box center [715, 344] width 11 height 13
click at [18, 375] on button at bounding box center [23, 372] width 20 height 22
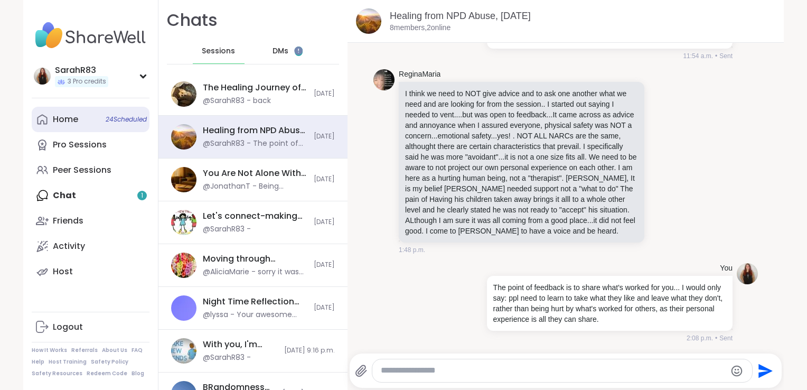
click at [113, 124] on link "Home 24 Scheduled" at bounding box center [91, 119] width 118 height 25
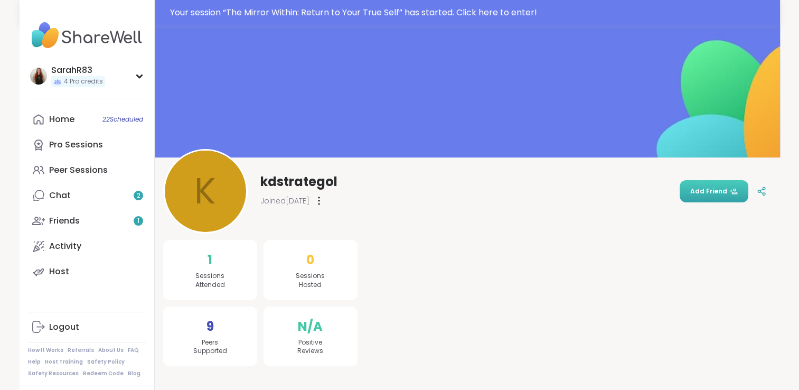
click at [703, 192] on span "Add Friend" at bounding box center [714, 191] width 48 height 10
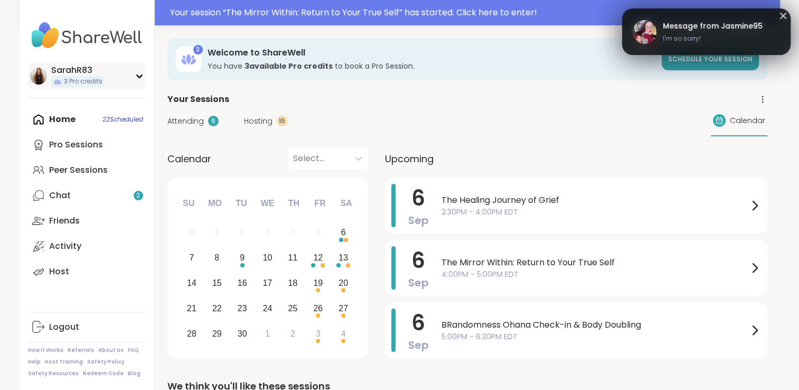
click at [97, 71] on div "SarahR83" at bounding box center [77, 70] width 53 height 12
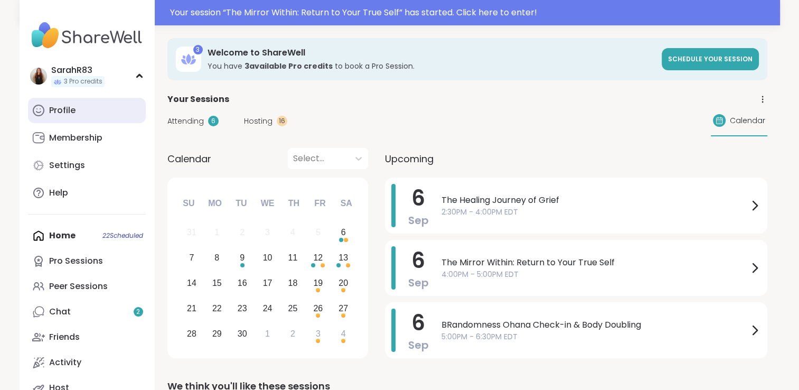
click at [83, 111] on link "Profile" at bounding box center [87, 110] width 118 height 25
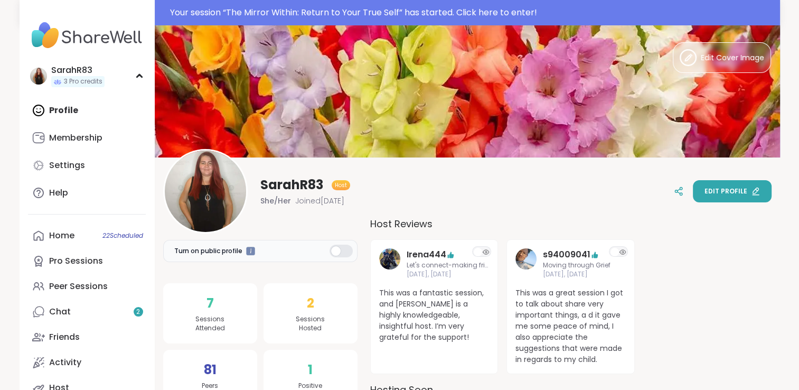
click at [714, 193] on span "Edit profile" at bounding box center [726, 191] width 43 height 10
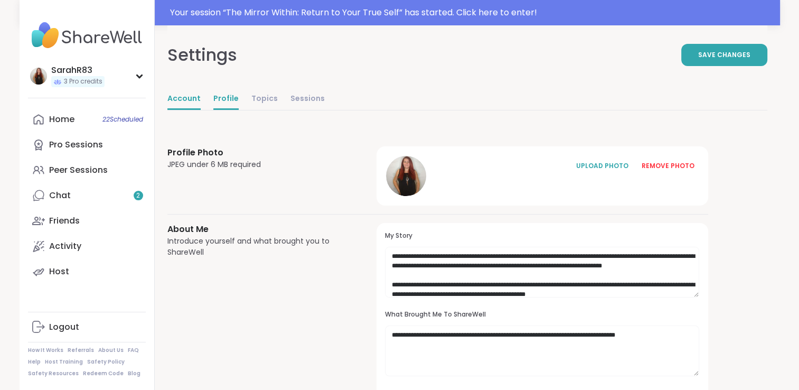
click at [193, 97] on link "Account" at bounding box center [183, 99] width 33 height 21
select select "**"
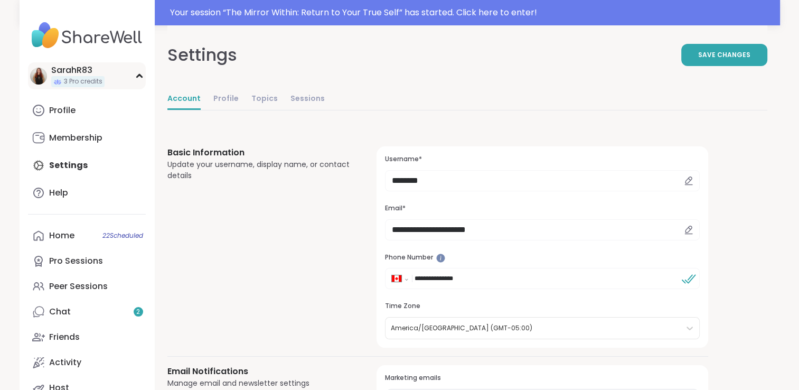
click at [138, 77] on icon at bounding box center [139, 75] width 8 height 5
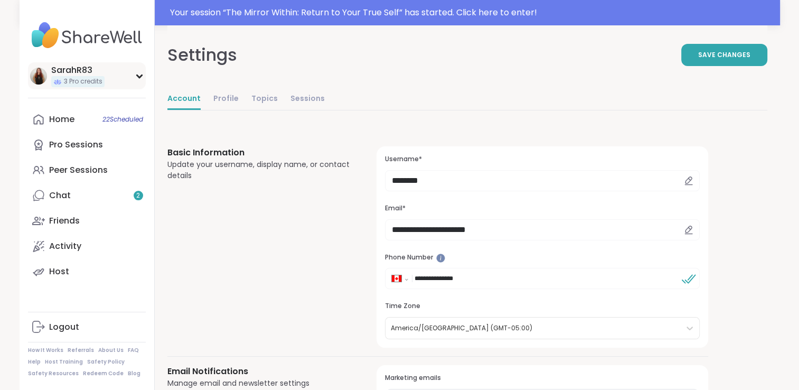
click at [138, 77] on icon at bounding box center [139, 76] width 5 height 3
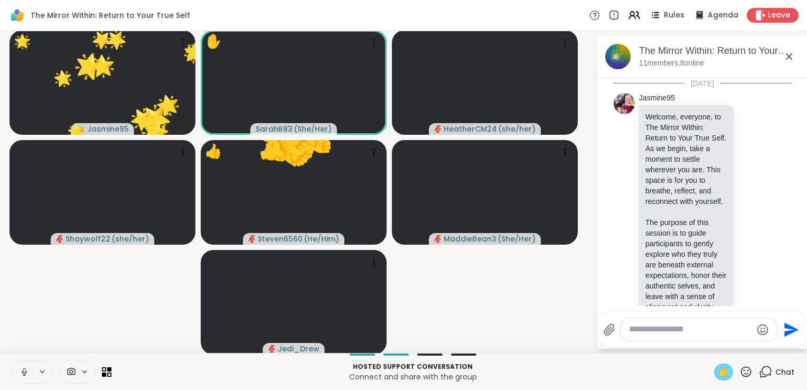
scroll to position [2019, 0]
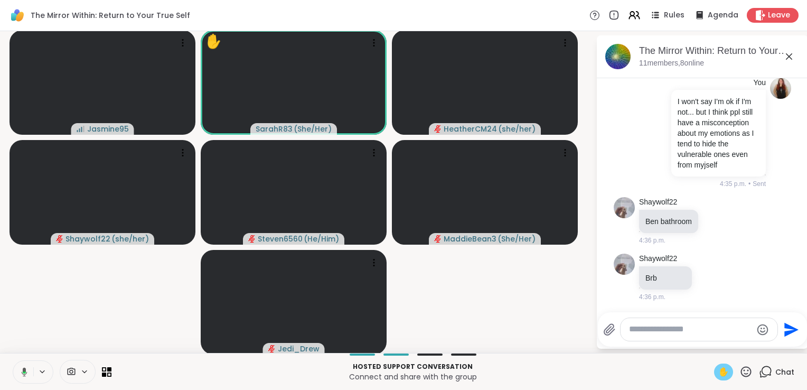
click at [718, 371] on span "✋" at bounding box center [723, 372] width 11 height 13
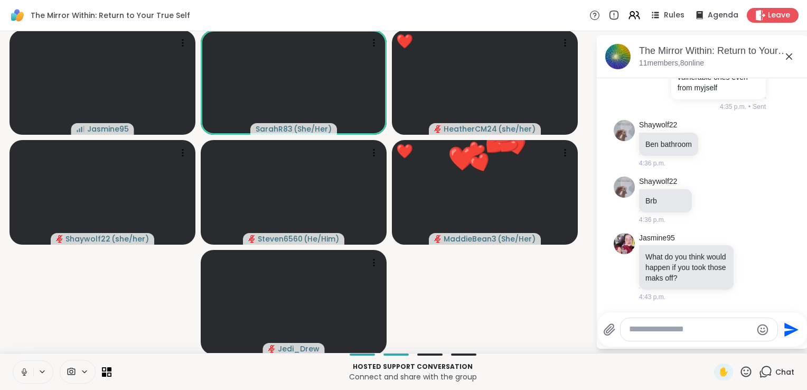
scroll to position [2096, 0]
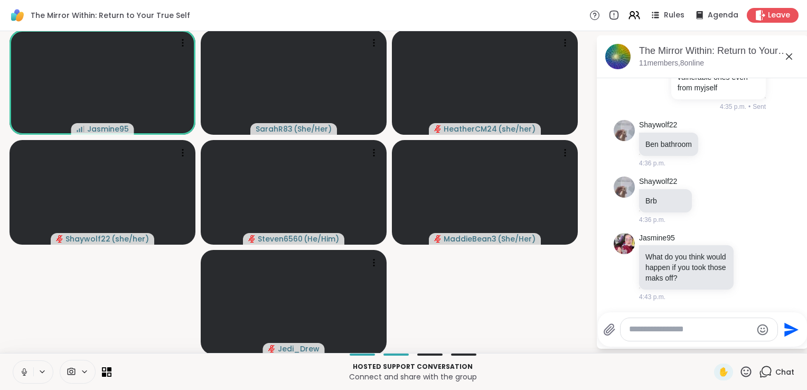
click at [29, 371] on button at bounding box center [23, 372] width 20 height 22
click at [25, 372] on icon at bounding box center [25, 372] width 10 height 10
click at [23, 372] on icon at bounding box center [24, 370] width 3 height 5
click at [23, 372] on icon at bounding box center [24, 371] width 7 height 7
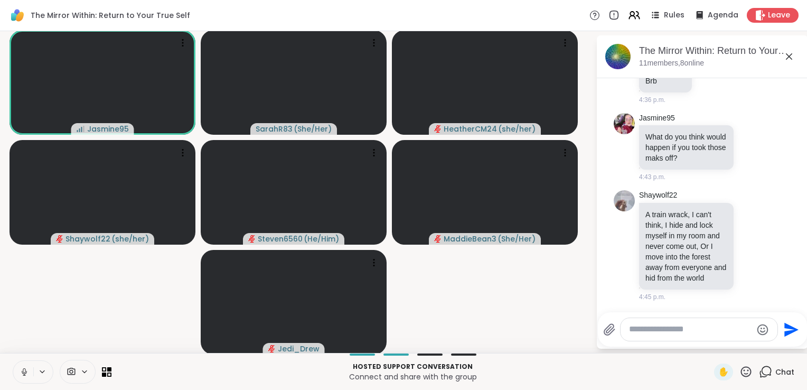
click at [23, 372] on icon at bounding box center [25, 372] width 10 height 10
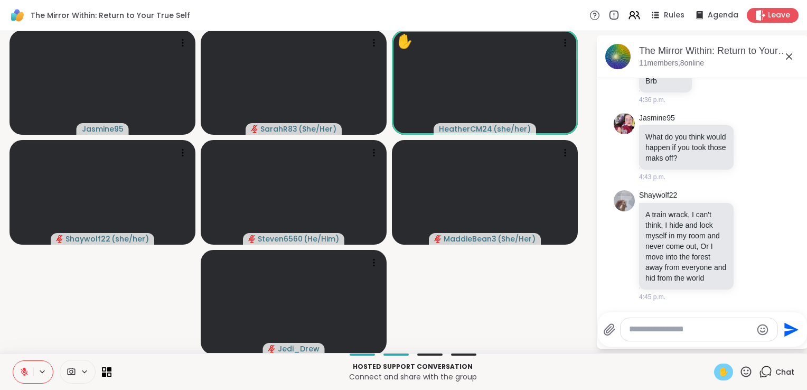
click at [718, 374] on span "✋" at bounding box center [723, 372] width 11 height 13
click at [636, 332] on textarea "Type your message" at bounding box center [690, 329] width 123 height 11
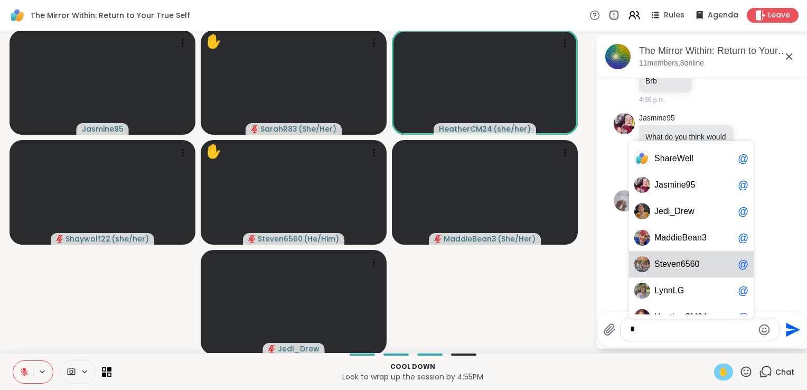
scroll to position [16, 0]
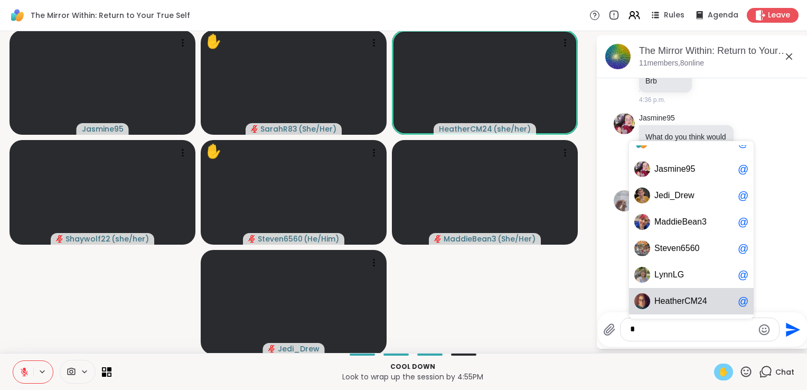
click at [687, 295] on div "H e a t h e r C M 2 4 @" at bounding box center [691, 301] width 125 height 26
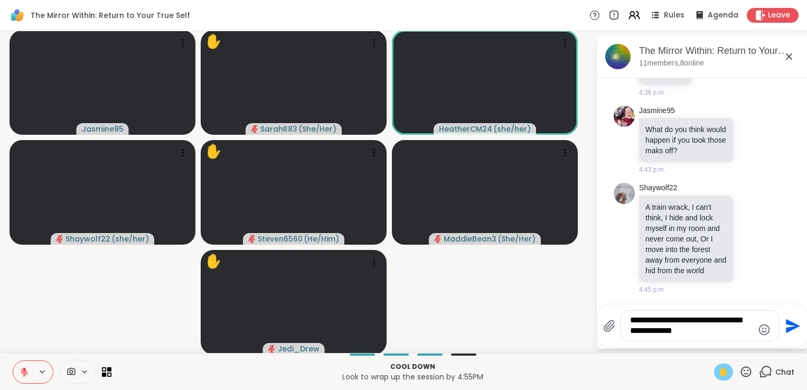
click at [712, 321] on textarea "**********" at bounding box center [691, 326] width 123 height 22
click at [653, 335] on textarea "**********" at bounding box center [691, 326] width 123 height 22
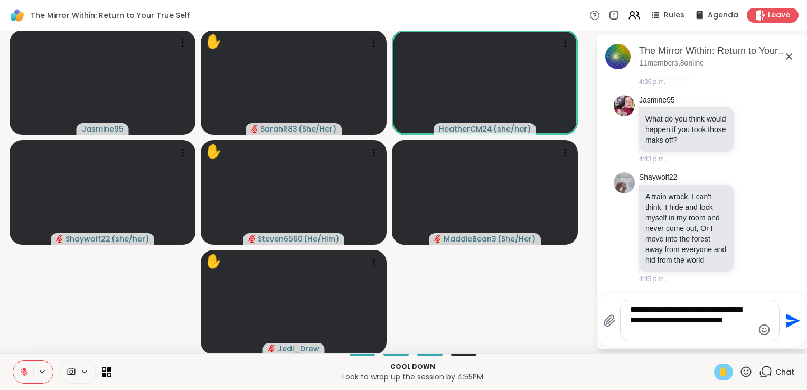
type textarea "**********"
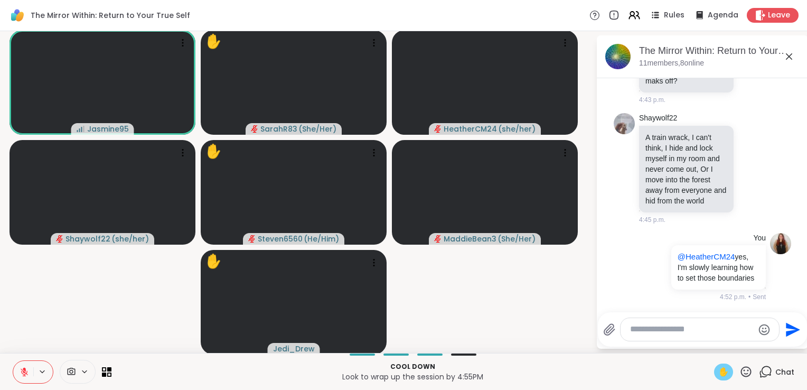
click at [24, 370] on icon at bounding box center [24, 369] width 3 height 4
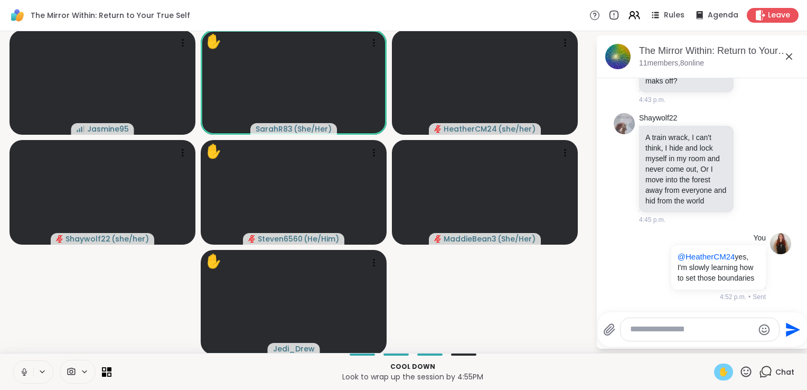
click at [20, 380] on button at bounding box center [23, 372] width 20 height 22
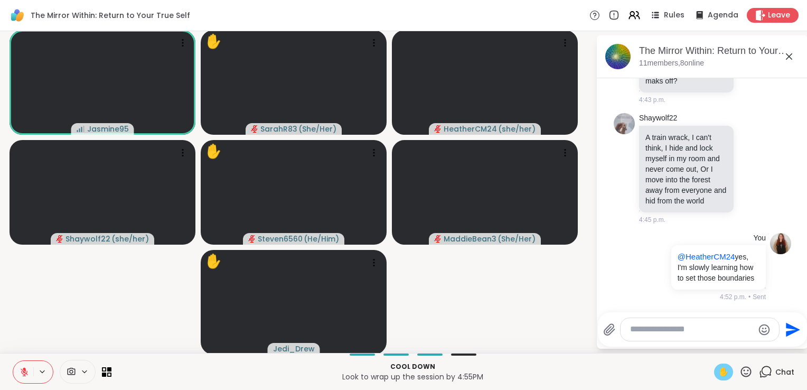
click at [718, 375] on span "✋" at bounding box center [723, 372] width 11 height 13
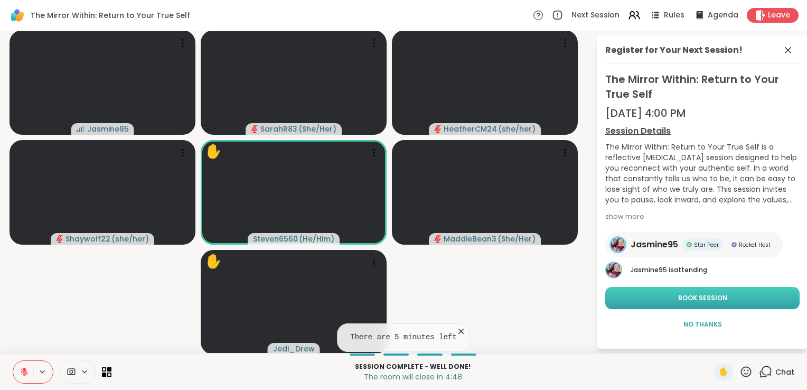
click at [721, 301] on button "Book Session" at bounding box center [702, 298] width 194 height 22
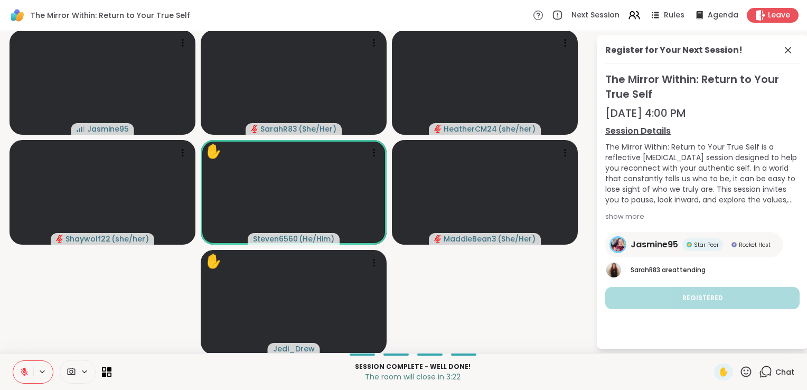
click at [742, 371] on icon at bounding box center [746, 371] width 13 height 13
click at [757, 346] on span "🌟" at bounding box center [762, 344] width 11 height 13
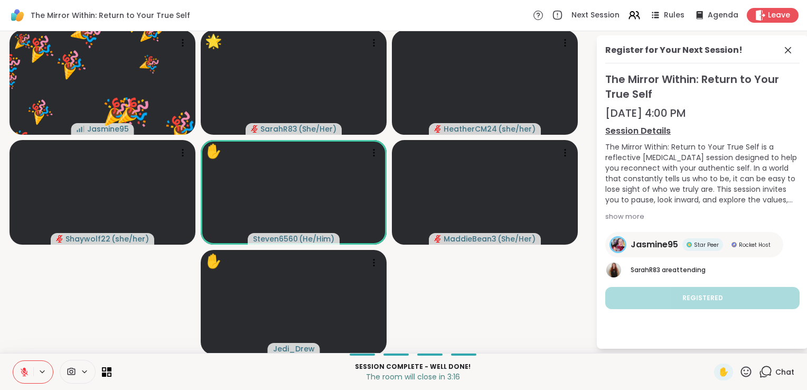
scroll to position [1, 0]
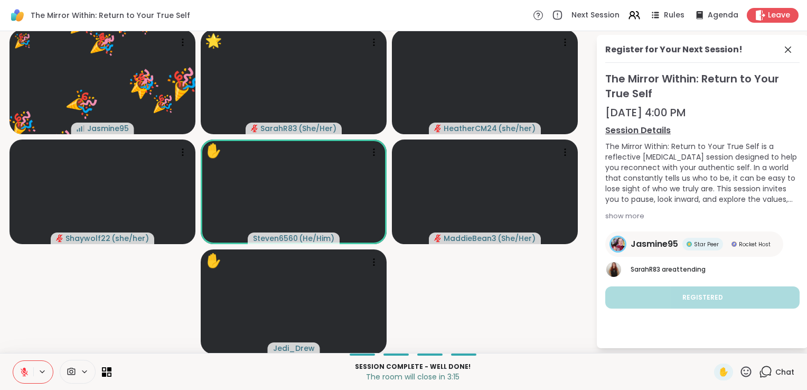
click at [740, 375] on icon at bounding box center [746, 371] width 13 height 13
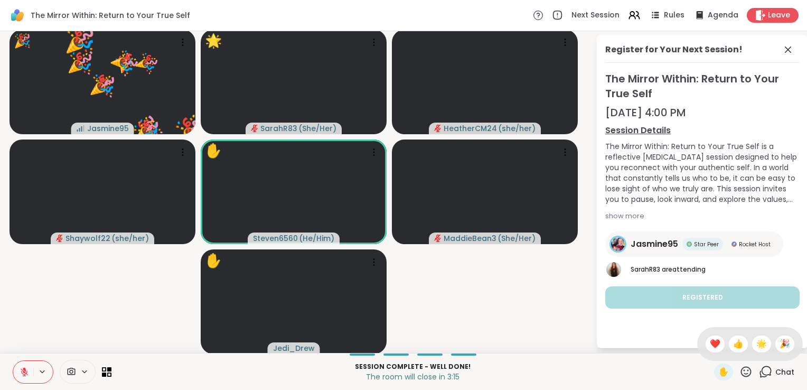
click at [740, 375] on icon at bounding box center [746, 371] width 13 height 13
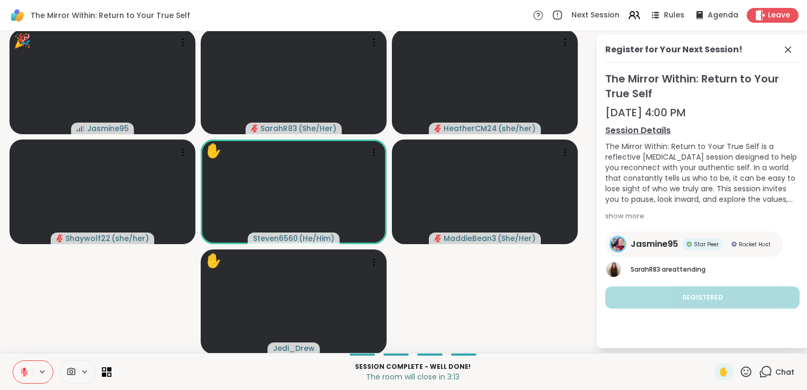
click at [740, 375] on icon at bounding box center [746, 371] width 13 height 13
click at [710, 343] on span "❤️" at bounding box center [715, 344] width 11 height 13
click at [740, 370] on icon at bounding box center [746, 371] width 13 height 13
click at [710, 348] on div "❤️" at bounding box center [715, 343] width 19 height 17
click at [741, 373] on icon at bounding box center [746, 371] width 11 height 11
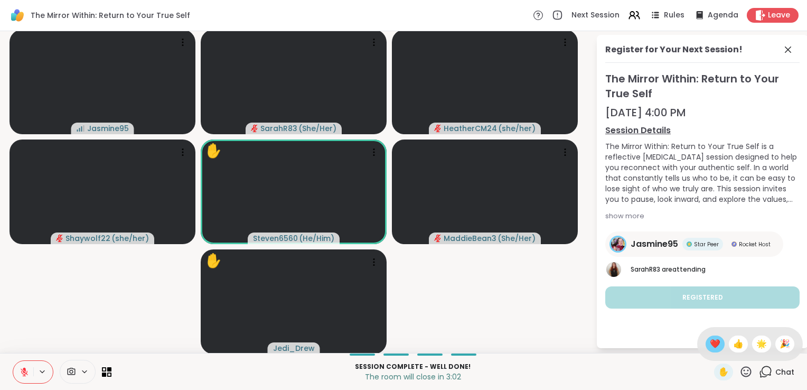
click at [710, 345] on span "❤️" at bounding box center [715, 344] width 11 height 13
click at [550, 322] on video-player-container "Jasmine95 ❤️ SarahR83 ( She/Her ) ❤️ ❤️ ❤️ ❤️ ❤️ ❤️ ❤️ ❤️ ❤️ ❤️ ❤️ ❤️ ❤️ ❤️ ❤️ …" at bounding box center [297, 191] width 583 height 313
click at [782, 49] on icon at bounding box center [788, 49] width 13 height 13
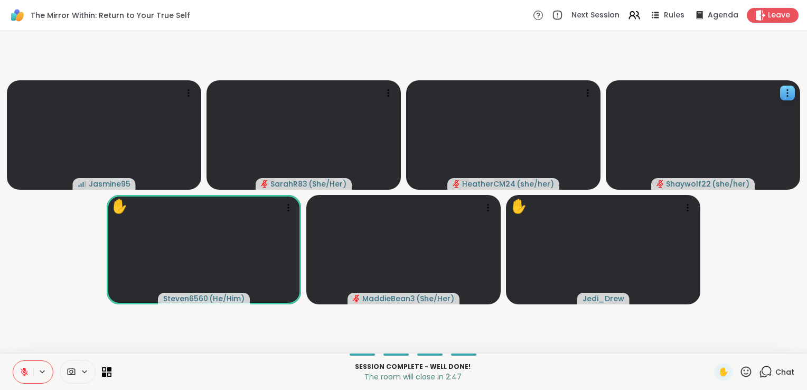
scroll to position [0, 0]
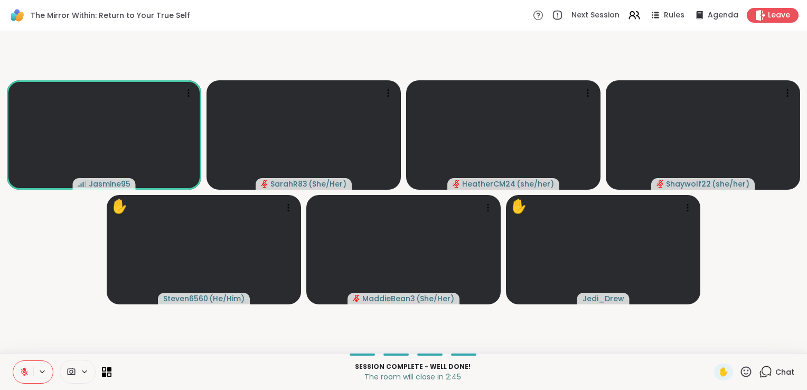
click at [761, 372] on icon at bounding box center [765, 371] width 13 height 13
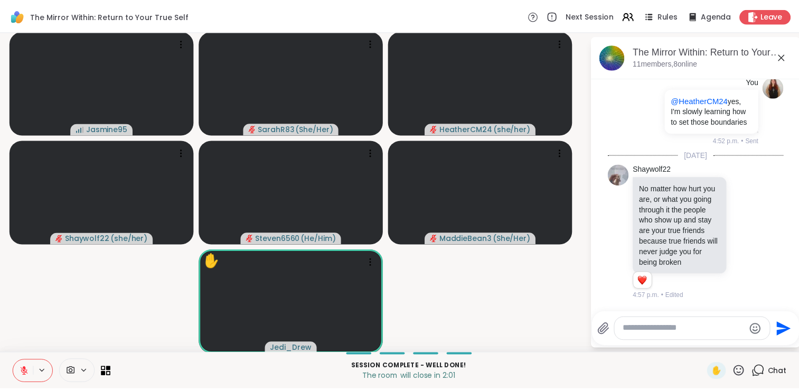
scroll to position [2481, 0]
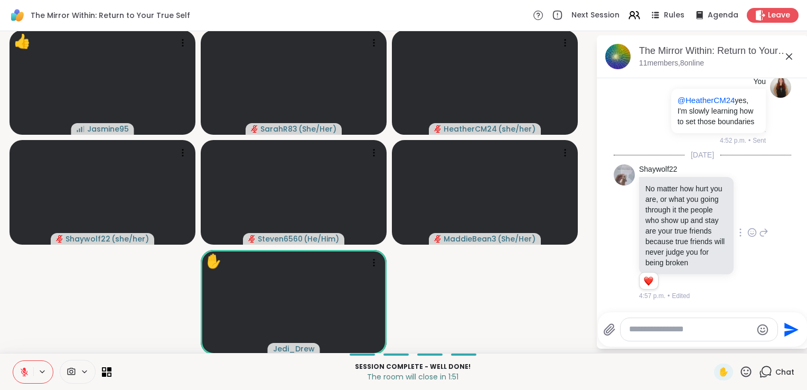
click at [748, 229] on icon at bounding box center [753, 232] width 10 height 11
click at [748, 211] on div "Select Reaction: Heart" at bounding box center [753, 216] width 10 height 10
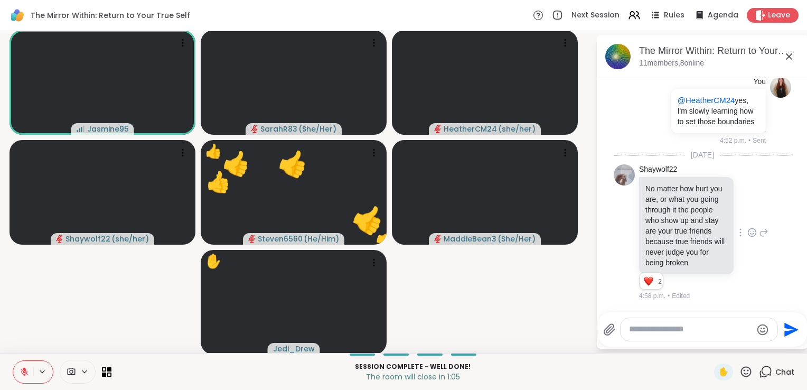
click at [741, 370] on icon at bounding box center [746, 371] width 11 height 11
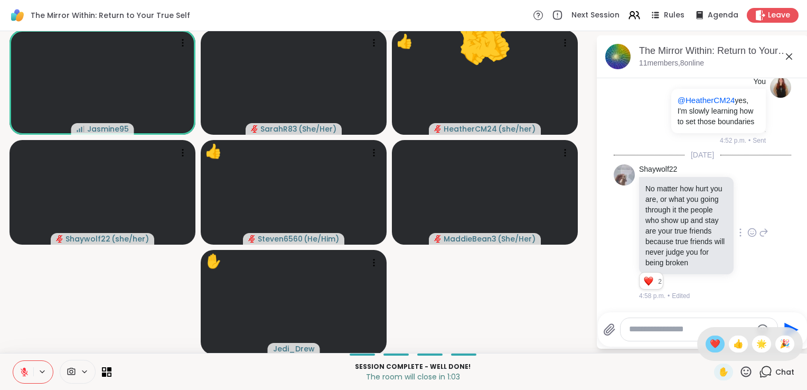
click at [710, 349] on span "❤️" at bounding box center [715, 344] width 11 height 13
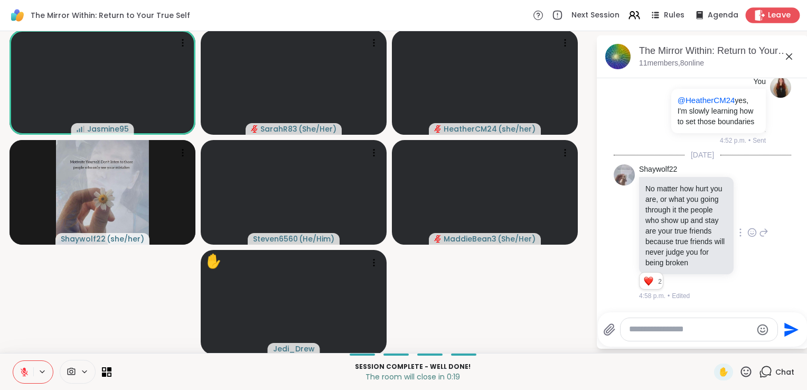
click at [768, 15] on span "Leave" at bounding box center [779, 15] width 23 height 11
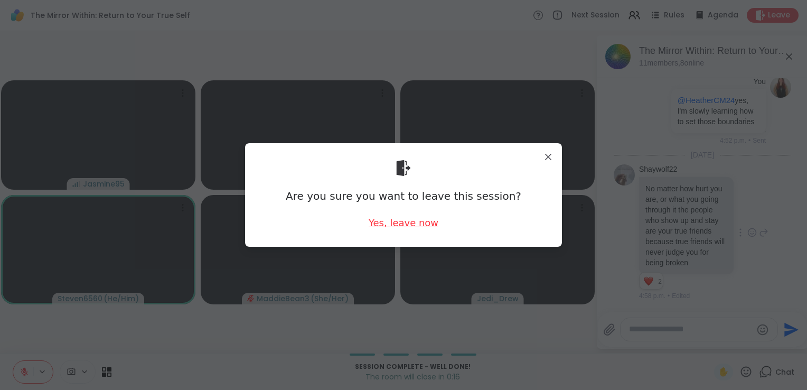
click at [423, 222] on div "Yes, leave now" at bounding box center [404, 222] width 70 height 13
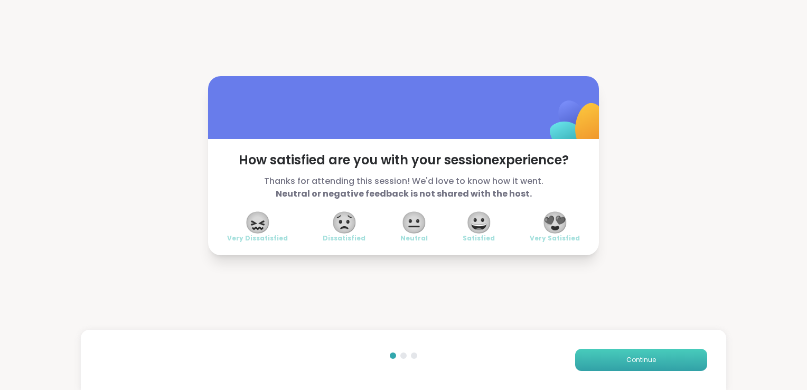
click at [645, 358] on span "Continue" at bounding box center [642, 360] width 30 height 10
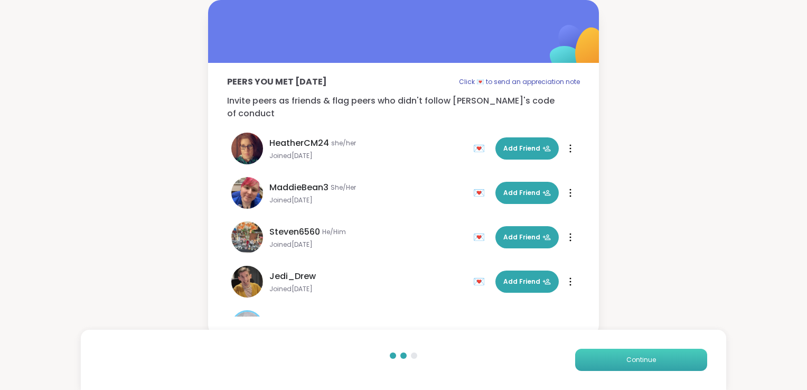
click at [644, 358] on span "Continue" at bounding box center [642, 360] width 30 height 10
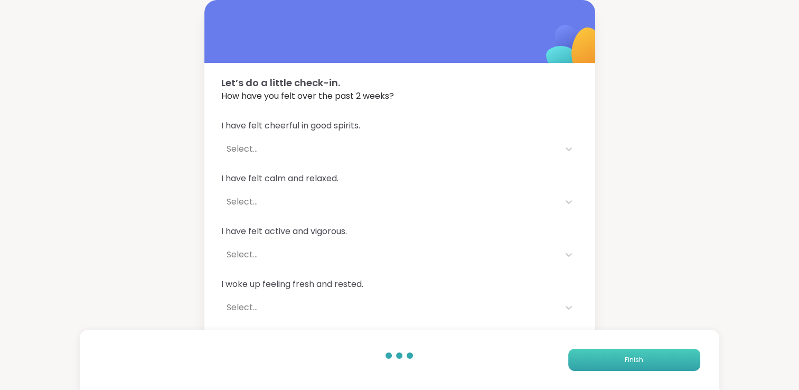
click at [644, 358] on button "Finish" at bounding box center [634, 360] width 132 height 22
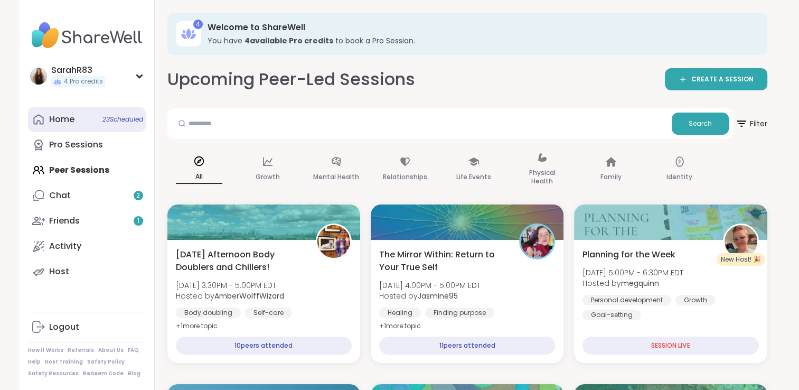
click at [66, 124] on div "Home 23 Scheduled" at bounding box center [61, 120] width 25 height 12
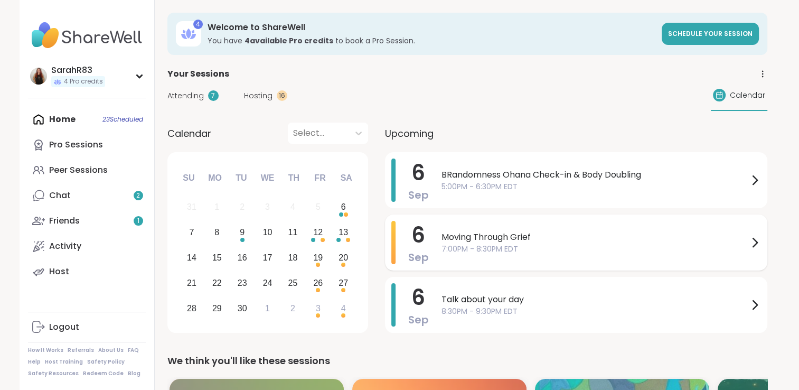
click at [469, 247] on span "7:00PM - 8:30PM EDT" at bounding box center [595, 249] width 307 height 11
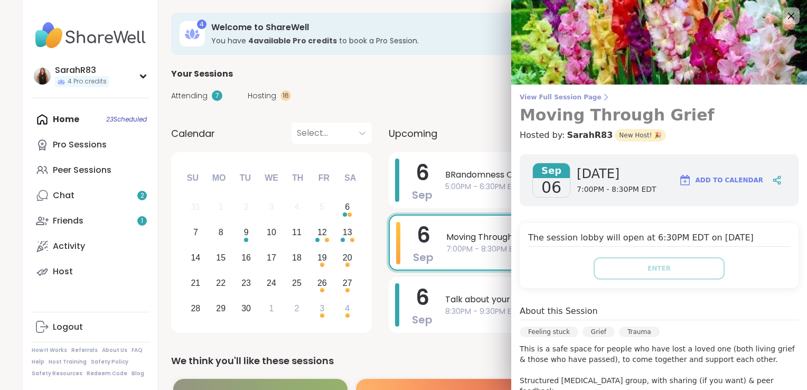
click at [565, 98] on span "View Full Session Page" at bounding box center [659, 97] width 279 height 8
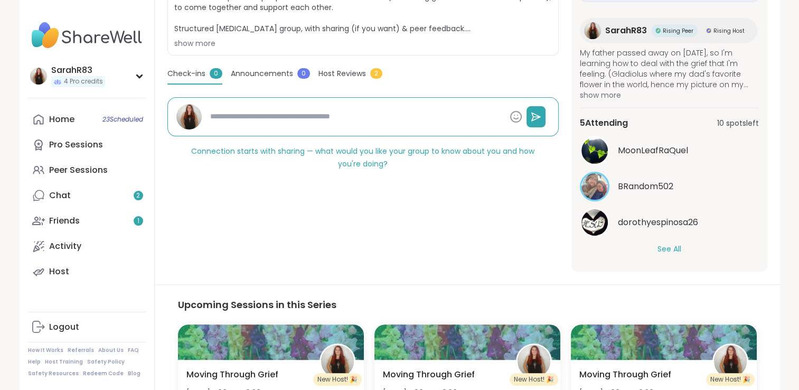
scroll to position [283, 0]
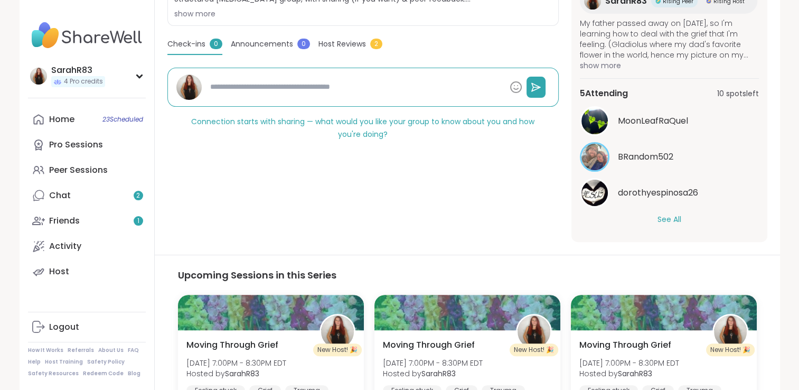
click at [666, 219] on button "See All" at bounding box center [670, 219] width 24 height 11
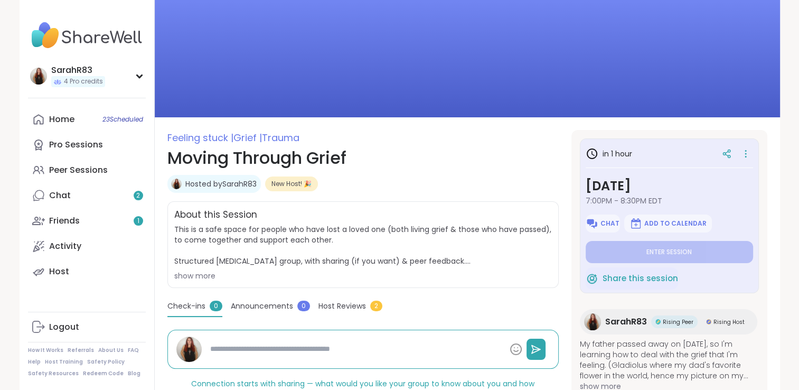
scroll to position [0, 0]
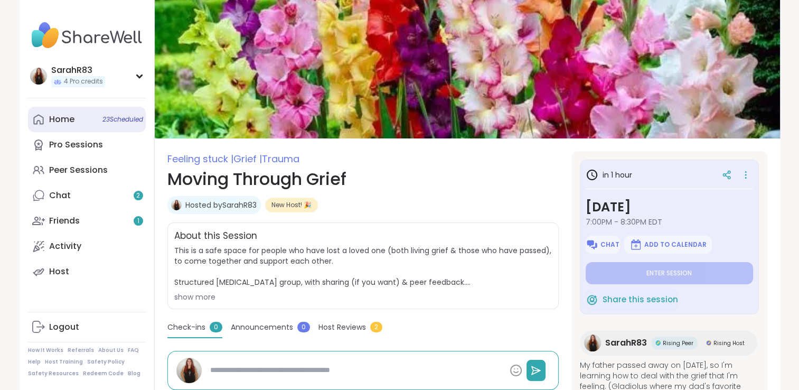
click at [69, 119] on div "Home 23 Scheduled" at bounding box center [61, 120] width 25 height 12
type textarea "*"
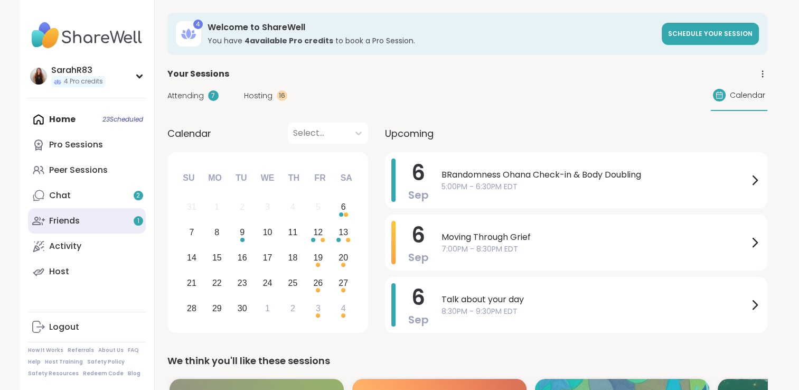
click at [101, 228] on link "Friends 1" at bounding box center [87, 220] width 118 height 25
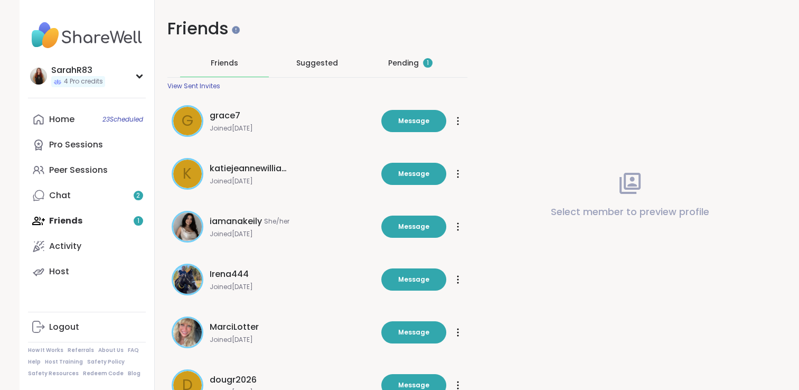
click at [398, 61] on div "Pending 1" at bounding box center [410, 63] width 44 height 11
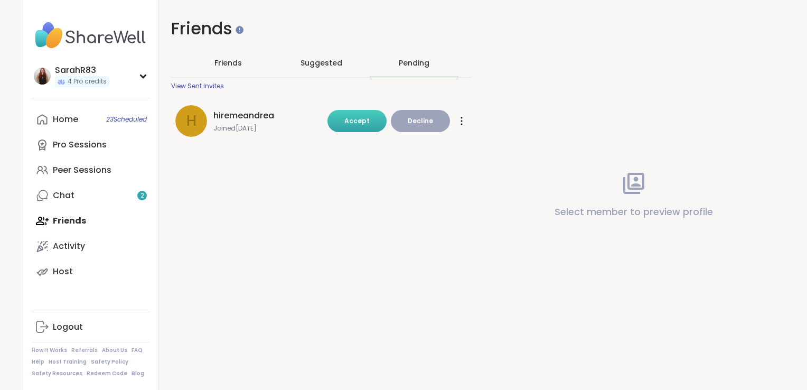
click at [349, 115] on button "Accept" at bounding box center [357, 121] width 59 height 22
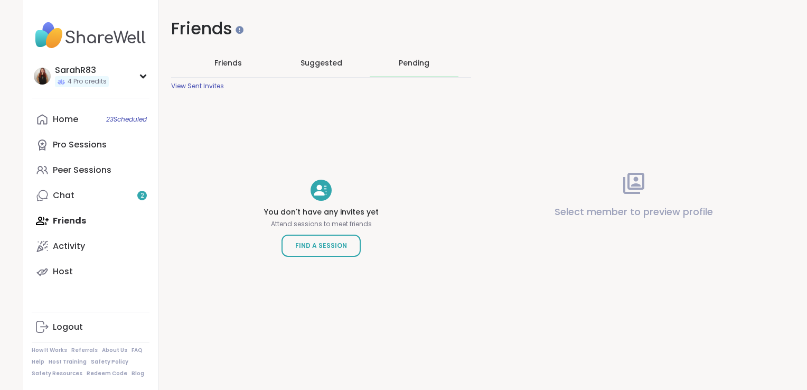
click at [223, 63] on span "Friends" at bounding box center [227, 63] width 27 height 11
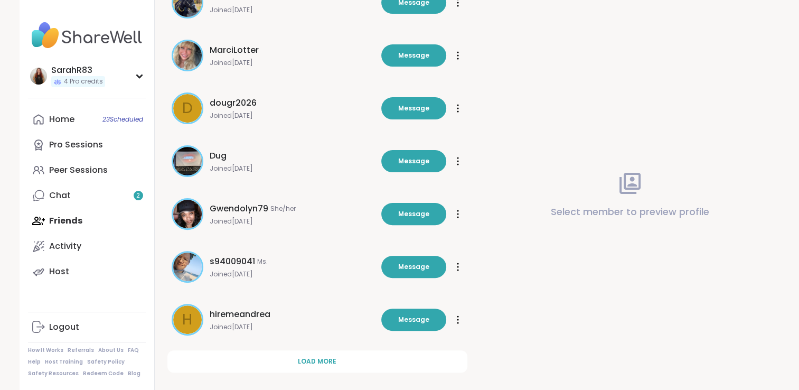
scroll to position [288, 0]
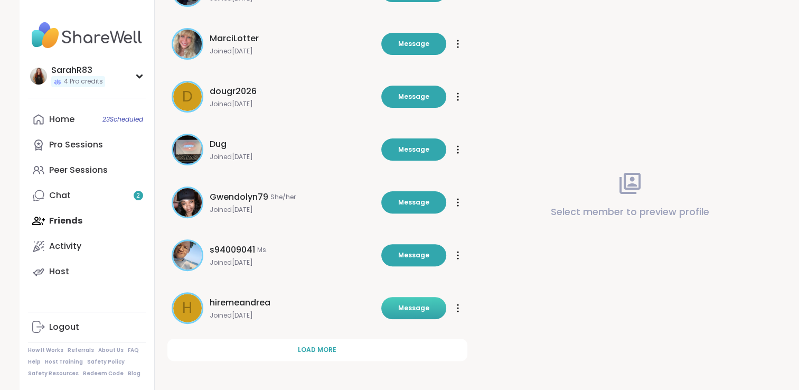
click at [389, 304] on button "Message" at bounding box center [413, 308] width 65 height 22
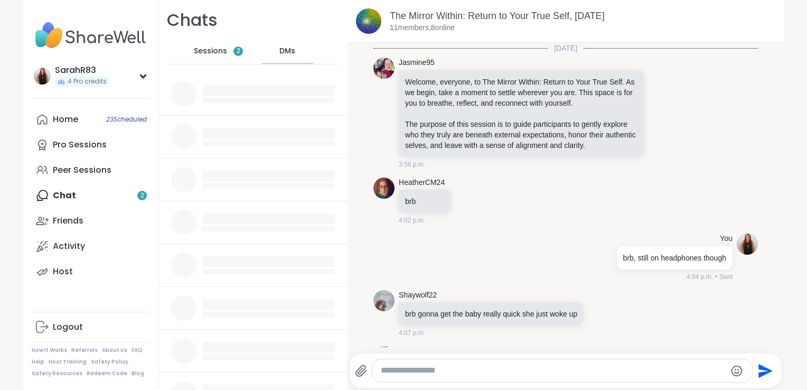
scroll to position [1650, 0]
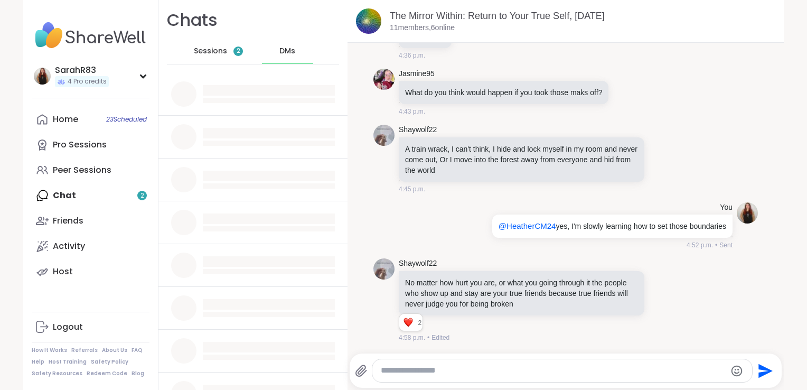
click at [279, 55] on span "DMs" at bounding box center [287, 51] width 16 height 11
click at [279, 50] on span "DMs" at bounding box center [287, 51] width 16 height 11
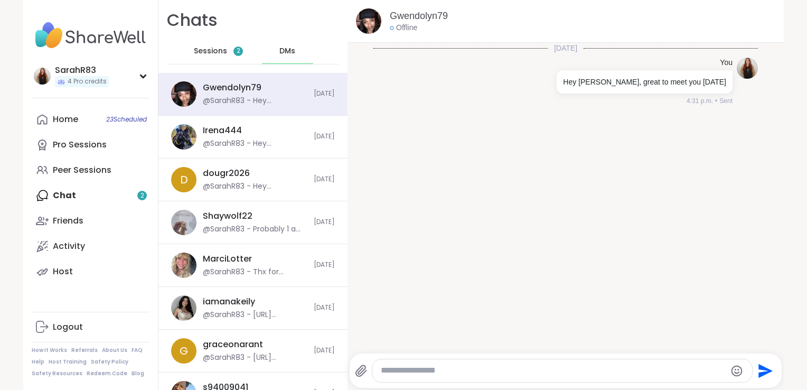
click at [281, 52] on span "DMs" at bounding box center [287, 51] width 16 height 11
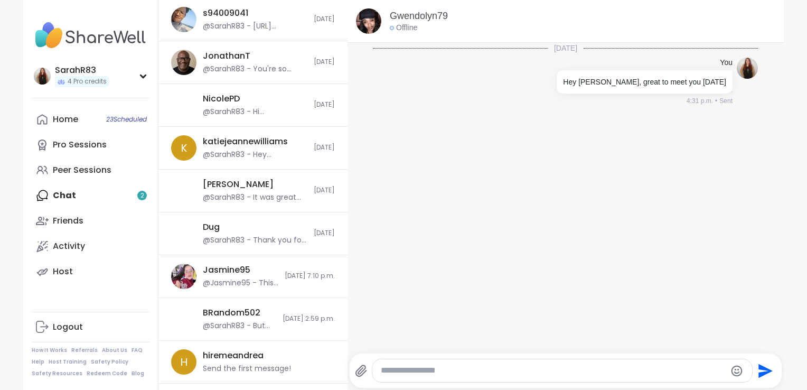
scroll to position [392, 0]
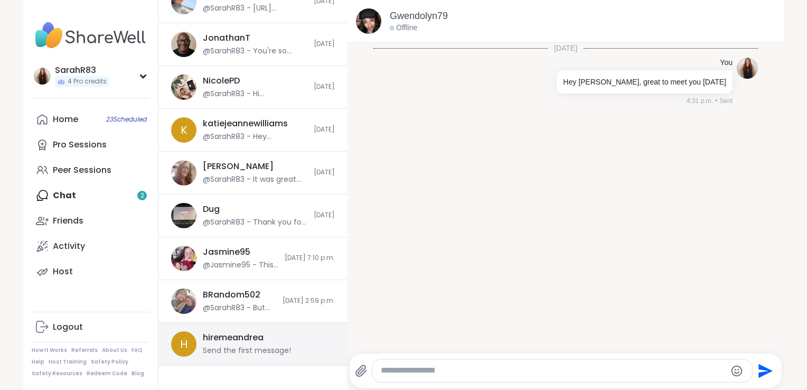
click at [254, 346] on div "Send the first message!" at bounding box center [247, 351] width 88 height 11
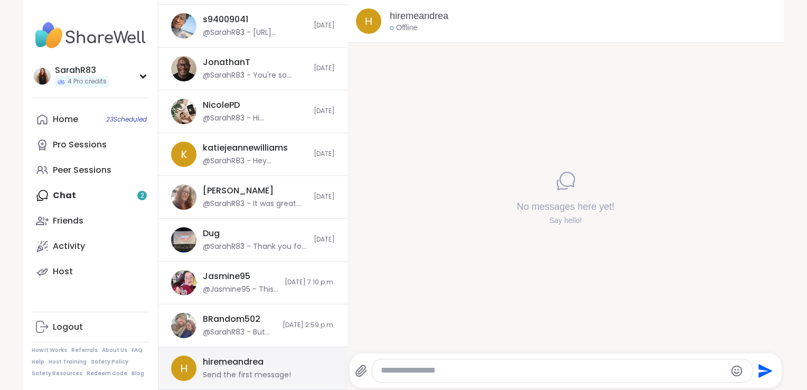
scroll to position [366, 0]
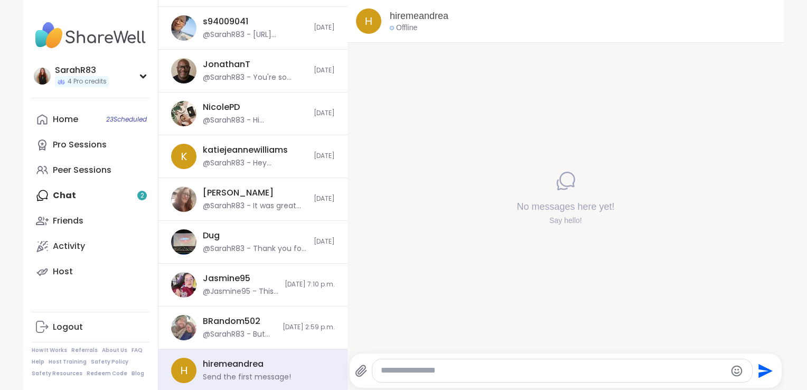
click at [423, 369] on textarea "Type your message" at bounding box center [553, 370] width 345 height 11
type textarea "*"
type textarea "**********"
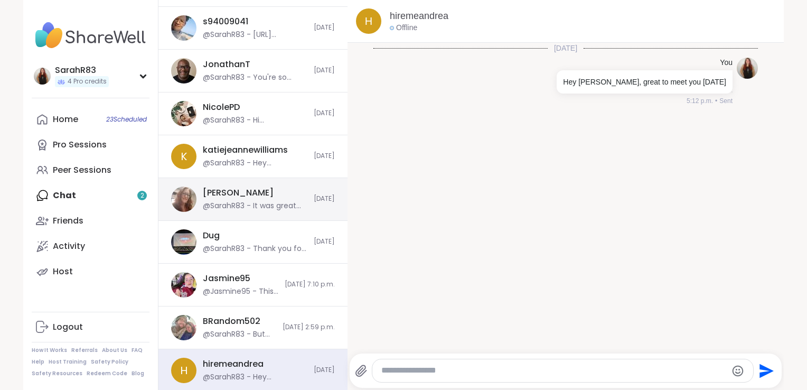
scroll to position [0, 0]
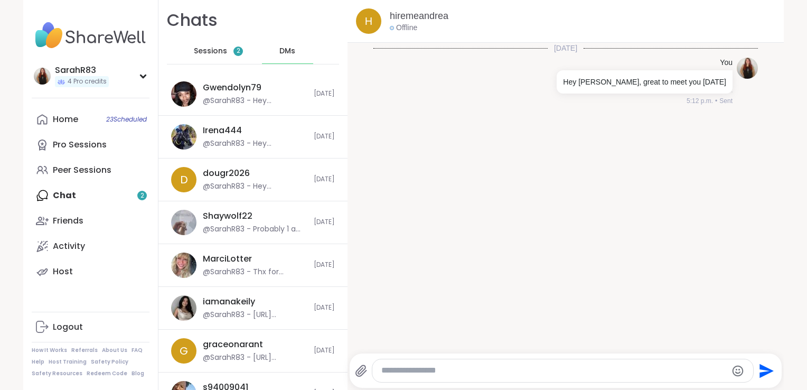
click at [202, 53] on span "Sessions" at bounding box center [210, 51] width 33 height 11
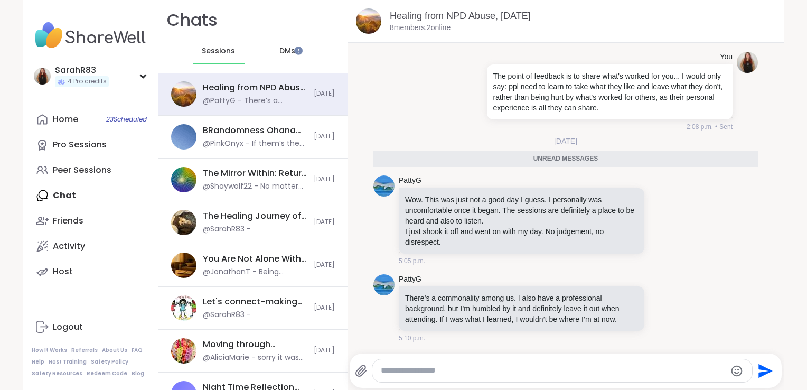
click at [223, 49] on span "Sessions" at bounding box center [218, 51] width 33 height 11
click at [70, 194] on div "Home 23 Scheduled Pro Sessions Peer Sessions Chat Friends Activity Host" at bounding box center [91, 196] width 118 height 178
click at [70, 126] on link "Home 23 Scheduled" at bounding box center [91, 119] width 118 height 25
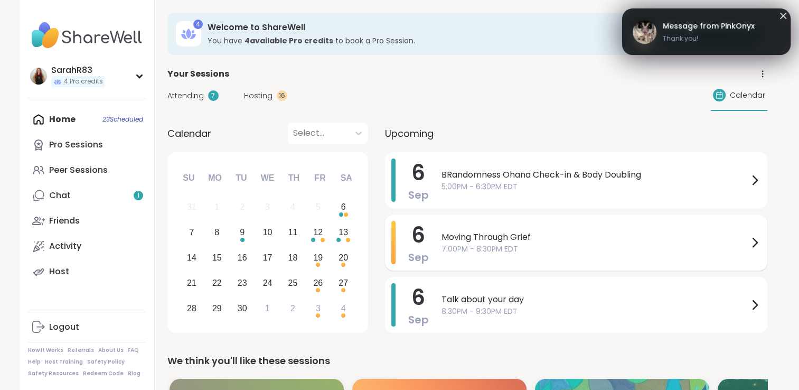
click at [478, 246] on span "7:00PM - 8:30PM EDT" at bounding box center [595, 249] width 307 height 11
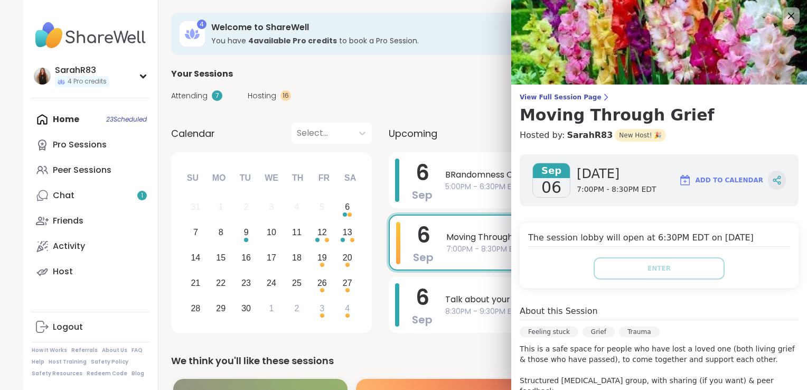
click at [768, 178] on div at bounding box center [777, 180] width 18 height 19
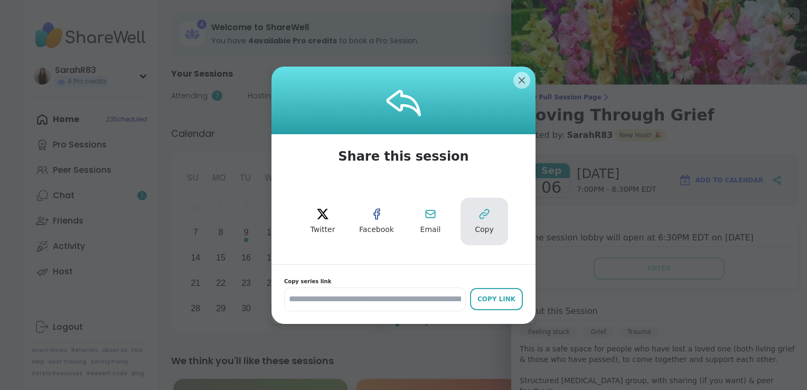
click at [478, 219] on icon at bounding box center [484, 214] width 13 height 13
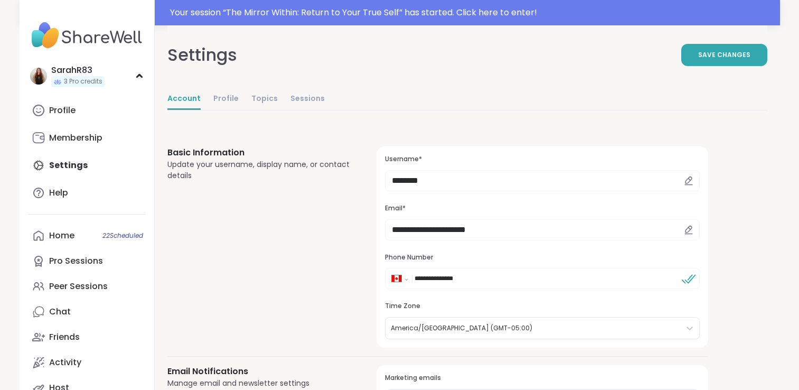
select select "**"
click at [59, 235] on div "Home 22 Scheduled" at bounding box center [61, 236] width 25 height 12
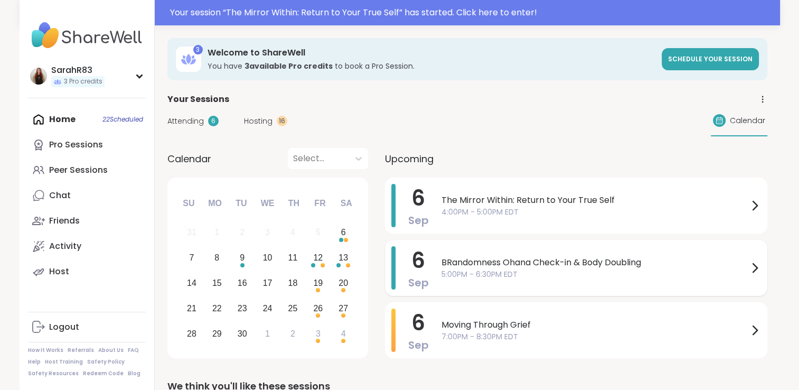
click at [564, 258] on span "BRandomness Ohana Check-in & Body Doubling" at bounding box center [595, 262] width 307 height 13
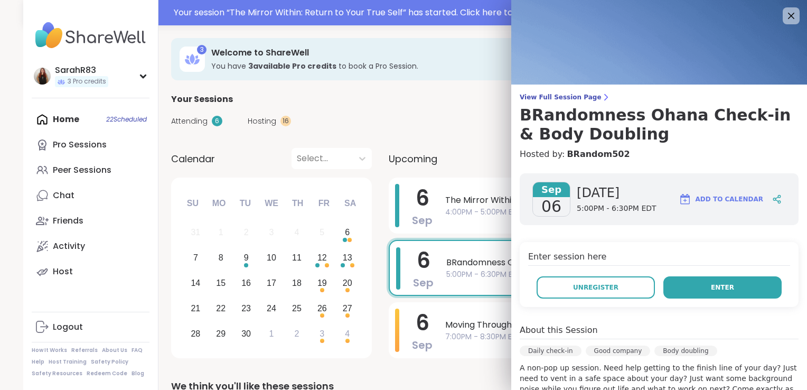
click at [685, 282] on button "Enter" at bounding box center [723, 287] width 118 height 22
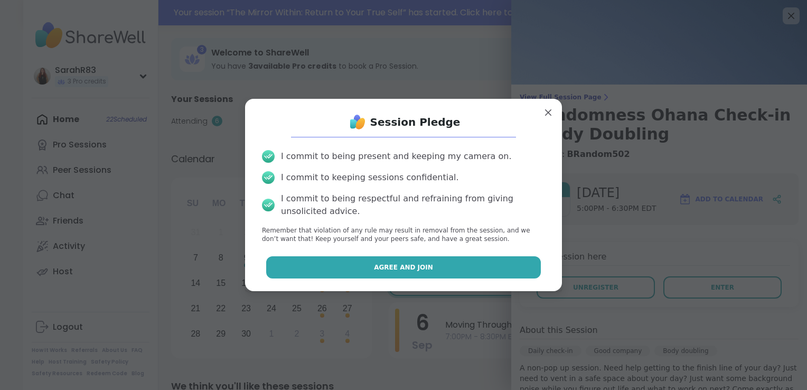
click at [470, 270] on button "Agree and Join" at bounding box center [403, 267] width 275 height 22
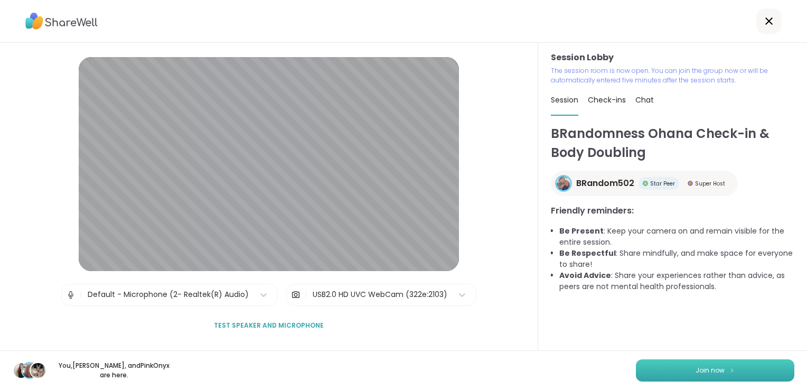
click at [729, 371] on button "Join now" at bounding box center [715, 370] width 158 height 22
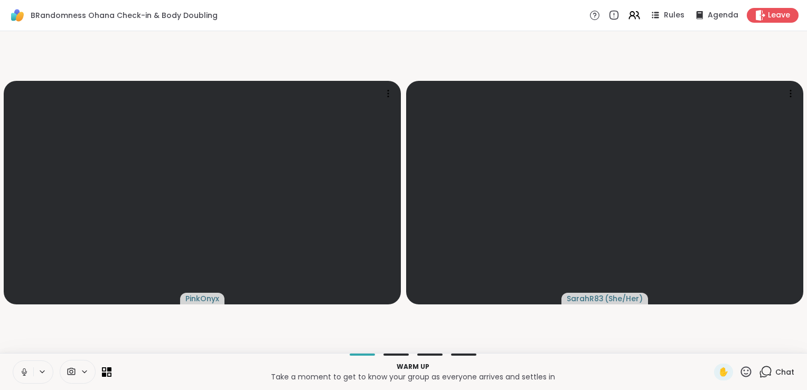
click at [21, 370] on icon at bounding box center [25, 372] width 10 height 10
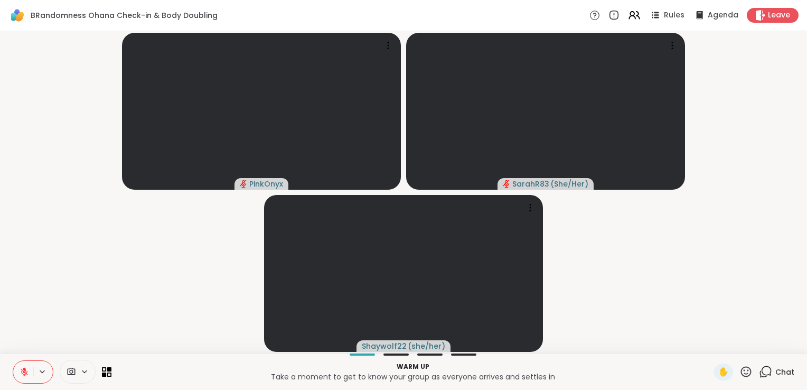
click at [21, 374] on icon at bounding box center [25, 372] width 10 height 10
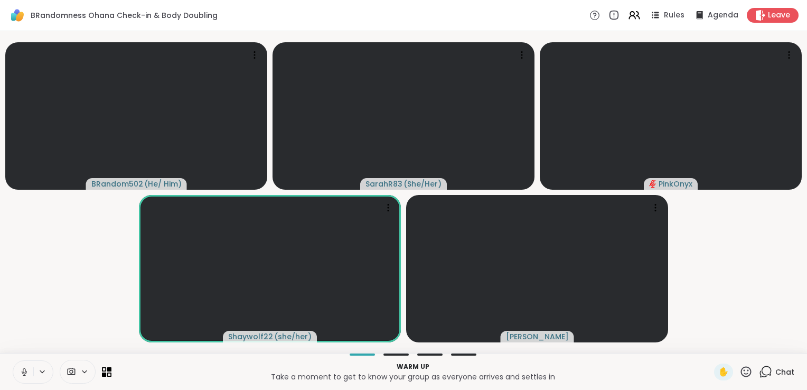
click at [760, 377] on icon at bounding box center [763, 374] width 7 height 7
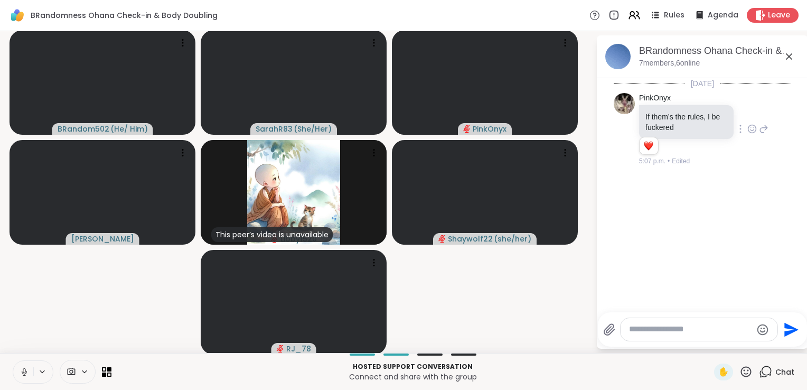
click at [748, 129] on icon at bounding box center [753, 129] width 10 height 11
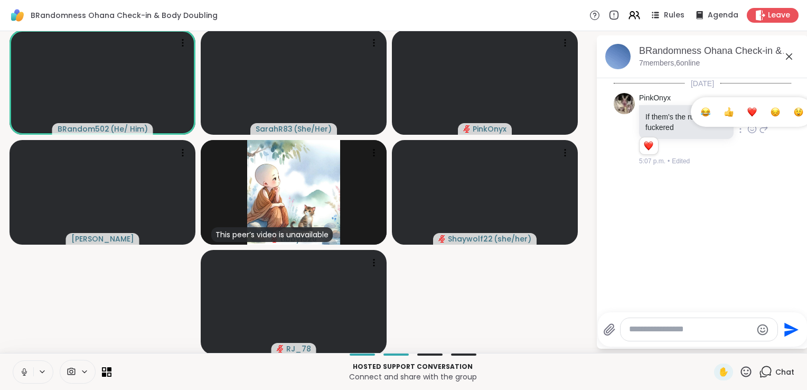
click at [748, 111] on div "Select Reaction: Heart" at bounding box center [753, 112] width 10 height 10
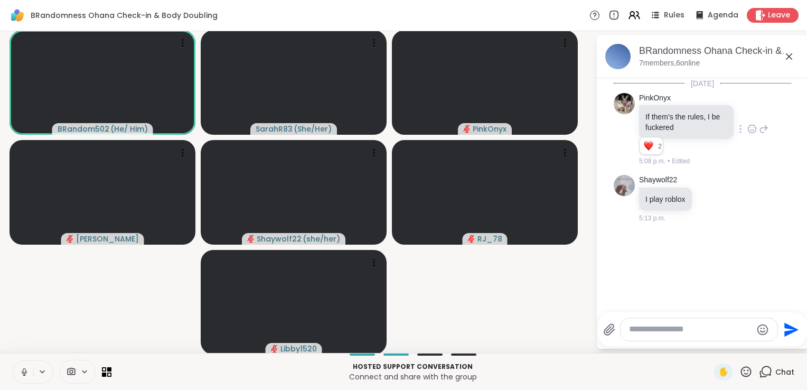
click at [25, 373] on icon at bounding box center [25, 372] width 10 height 10
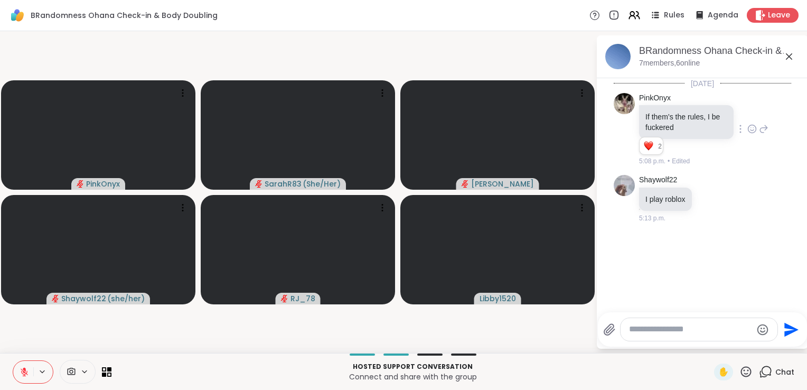
click at [21, 369] on icon at bounding box center [25, 372] width 10 height 10
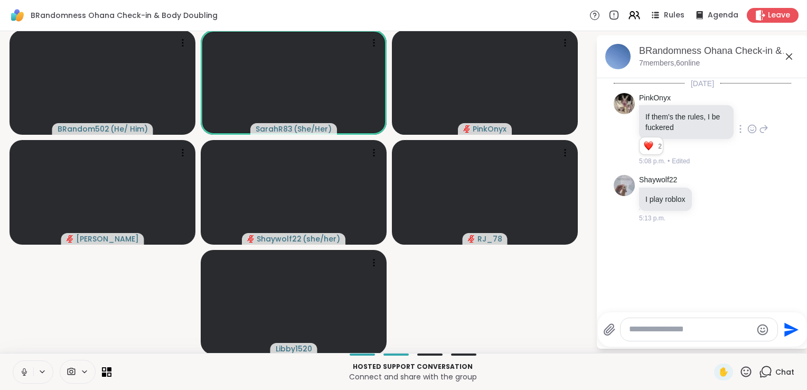
click at [23, 372] on icon at bounding box center [25, 372] width 10 height 10
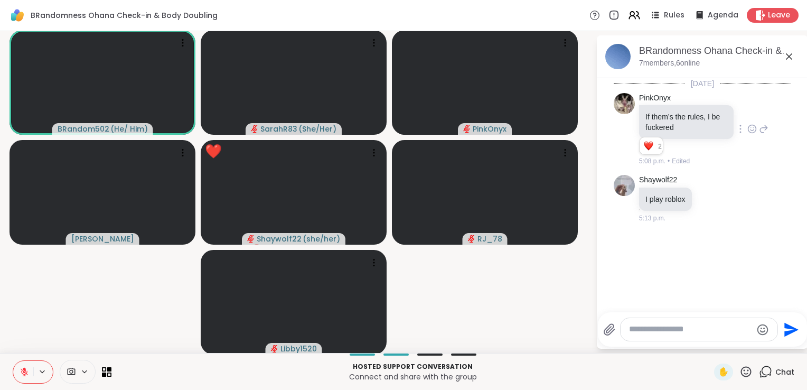
click at [636, 335] on textarea "Type your message" at bounding box center [690, 329] width 123 height 11
type textarea "**********"
click at [19, 374] on button at bounding box center [23, 372] width 20 height 22
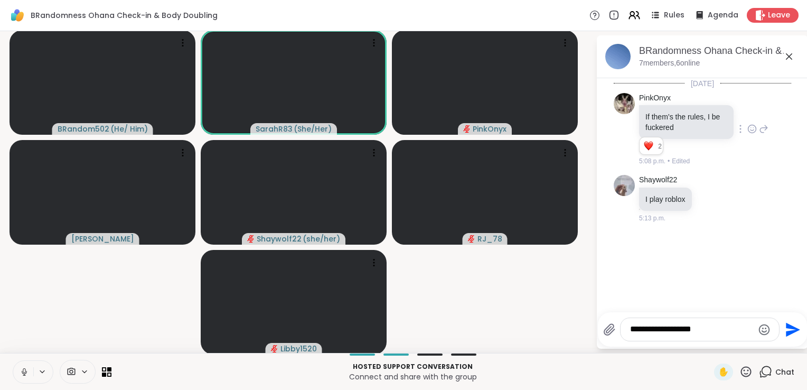
drag, startPoint x: 699, startPoint y: 329, endPoint x: 614, endPoint y: 341, distance: 86.4
click at [614, 341] on div "**********" at bounding box center [702, 330] width 199 height 24
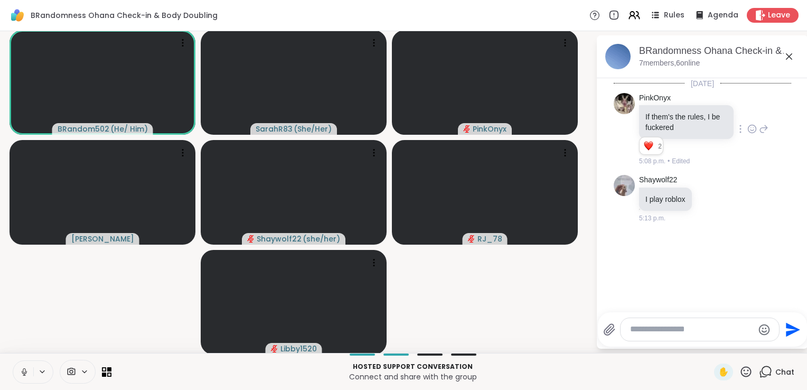
click at [20, 373] on icon at bounding box center [25, 372] width 10 height 10
click at [26, 373] on icon at bounding box center [24, 371] width 7 height 7
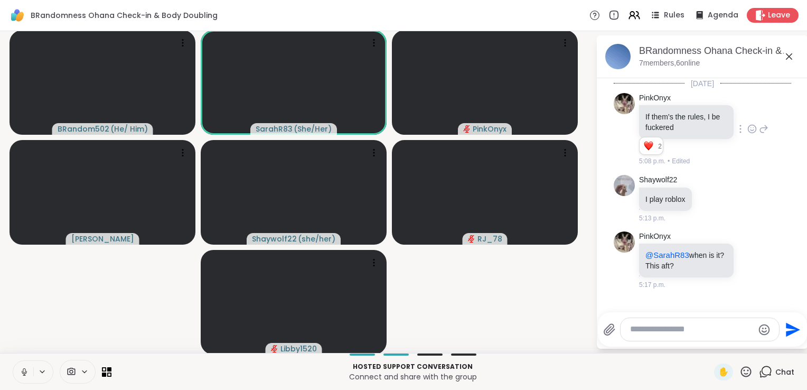
click at [23, 373] on icon at bounding box center [25, 372] width 10 height 10
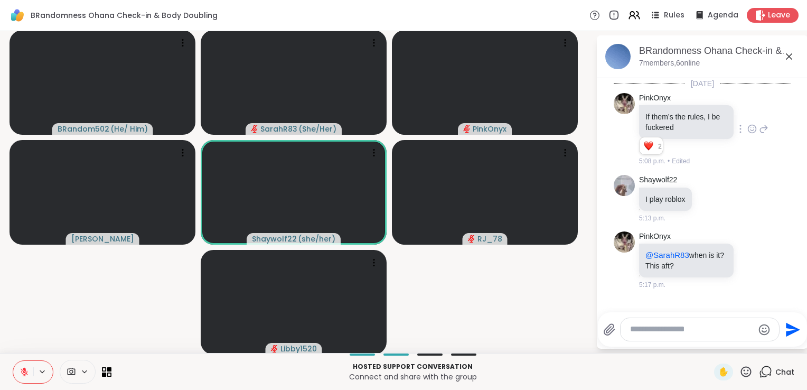
click at [630, 331] on textarea "Type your message" at bounding box center [691, 329] width 123 height 11
type textarea "***"
click at [786, 333] on icon "Send" at bounding box center [793, 329] width 14 height 14
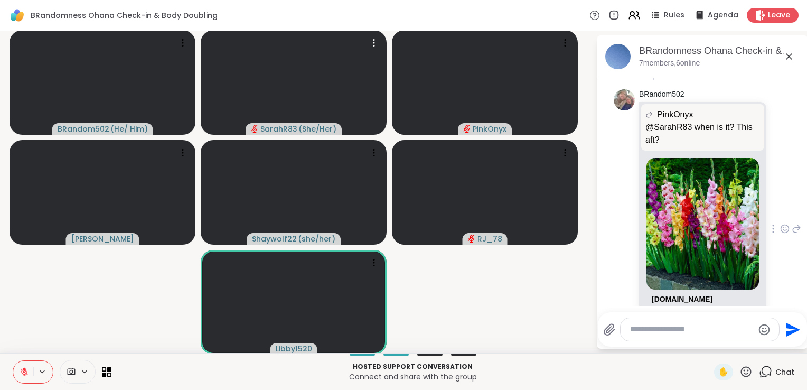
scroll to position [408, 0]
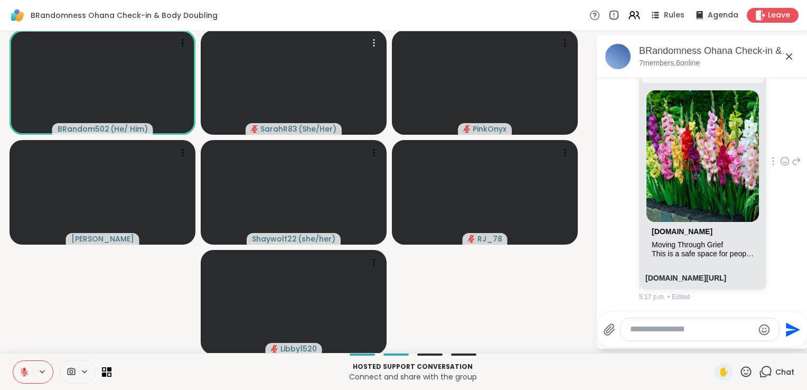
click at [780, 156] on icon at bounding box center [785, 161] width 10 height 11
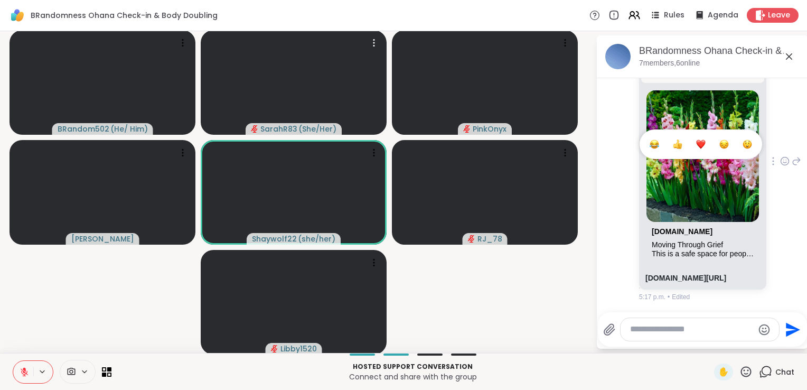
click at [696, 139] on div "Select Reaction: Heart" at bounding box center [701, 144] width 10 height 10
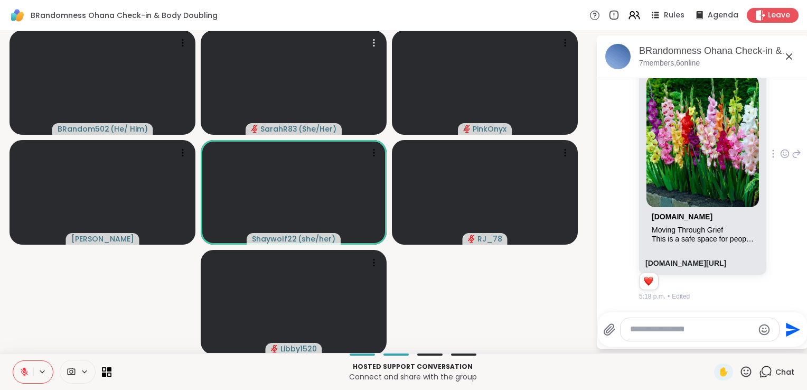
scroll to position [423, 0]
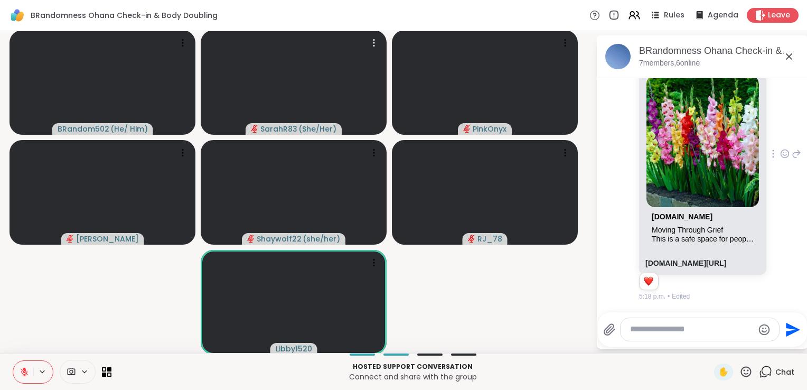
click at [25, 372] on icon at bounding box center [24, 371] width 7 height 7
click at [25, 374] on icon at bounding box center [24, 371] width 5 height 3
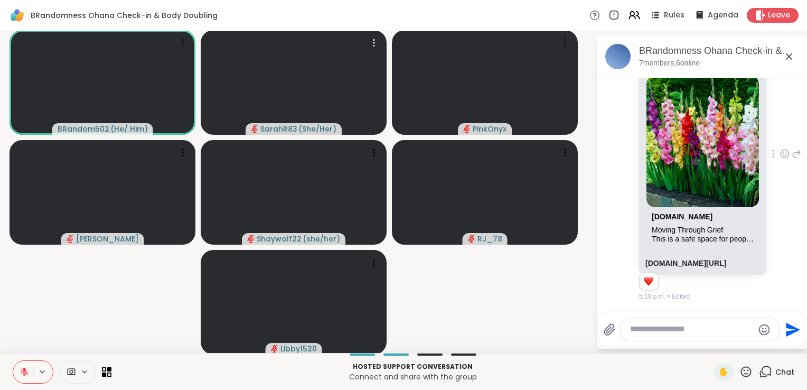
click at [24, 373] on icon at bounding box center [25, 372] width 10 height 10
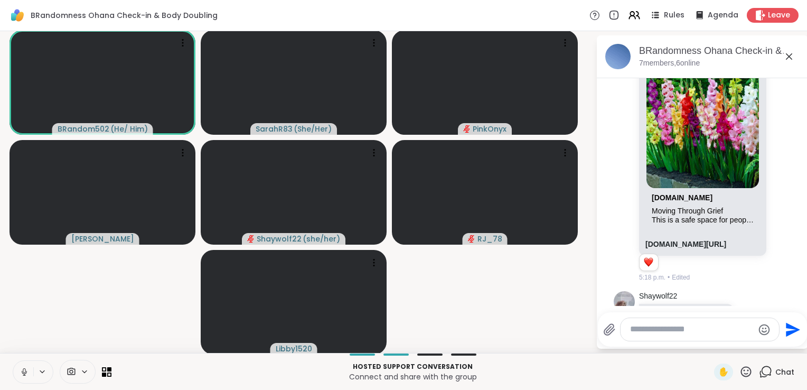
scroll to position [510, 0]
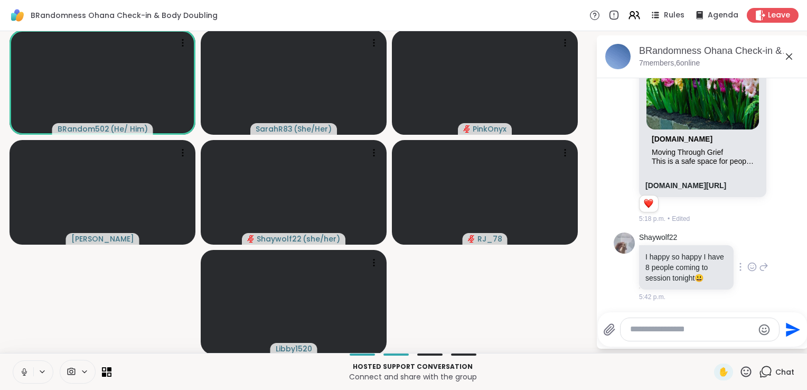
click at [748, 262] on icon at bounding box center [753, 267] width 10 height 11
click at [748, 245] on div "Select Reaction: Heart" at bounding box center [753, 250] width 10 height 10
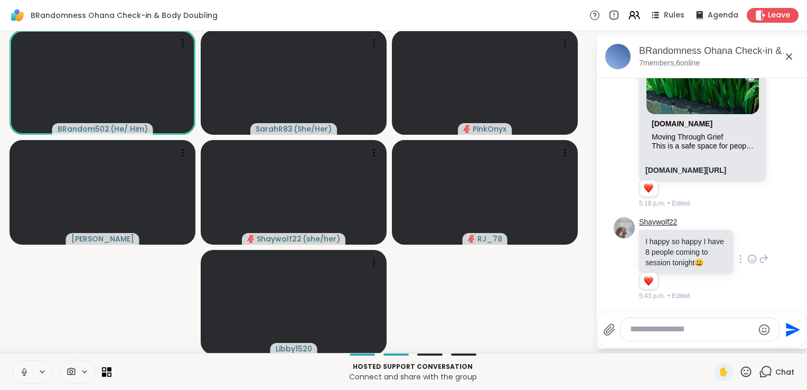
click at [639, 217] on link "Shaywolf22" at bounding box center [658, 222] width 38 height 11
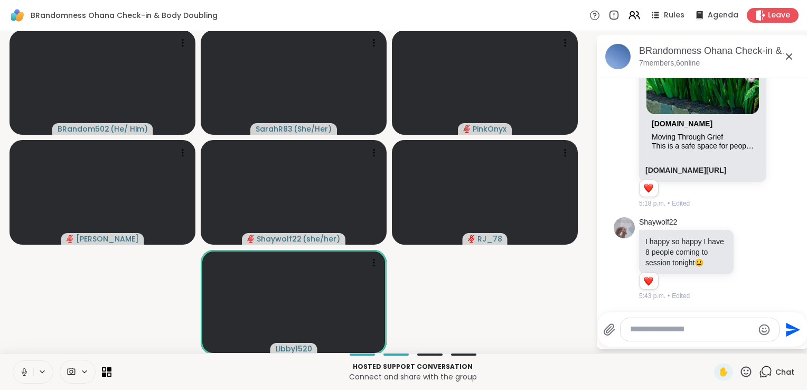
click at [24, 374] on icon at bounding box center [24, 371] width 5 height 3
click at [23, 377] on button at bounding box center [23, 372] width 20 height 22
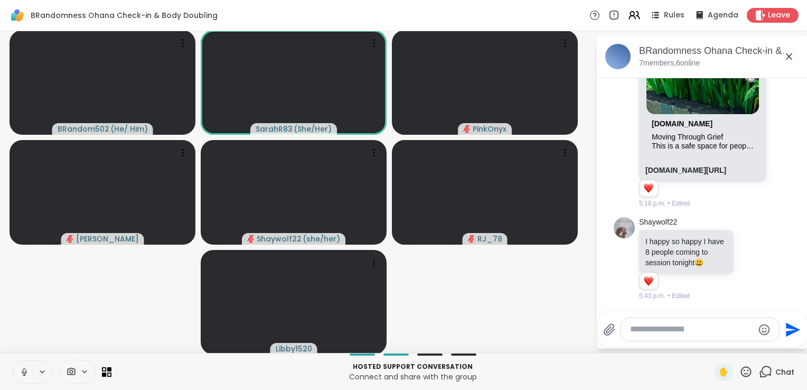
click at [27, 375] on icon at bounding box center [25, 372] width 10 height 10
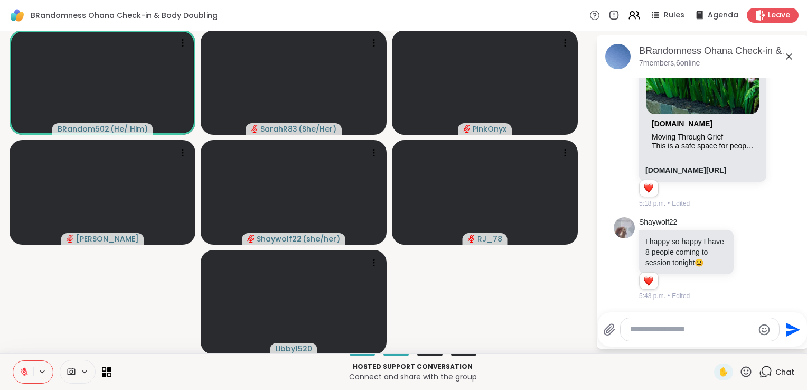
click at [27, 375] on icon at bounding box center [25, 372] width 10 height 10
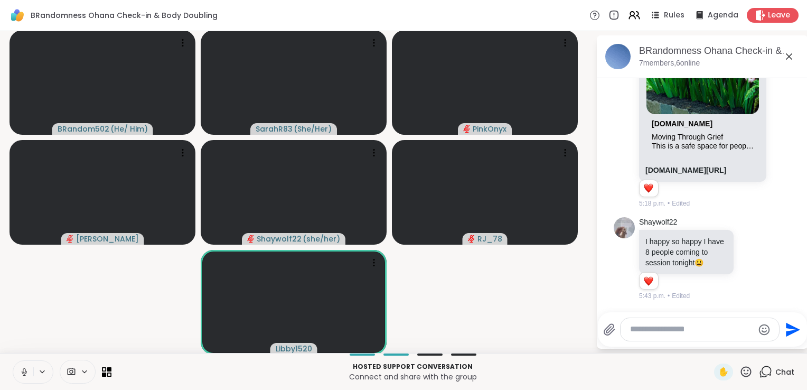
click at [26, 374] on icon at bounding box center [25, 372] width 10 height 10
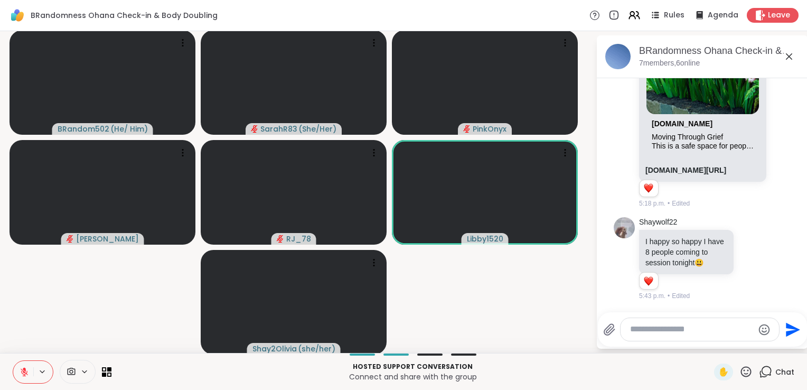
click at [16, 377] on button at bounding box center [23, 372] width 20 height 22
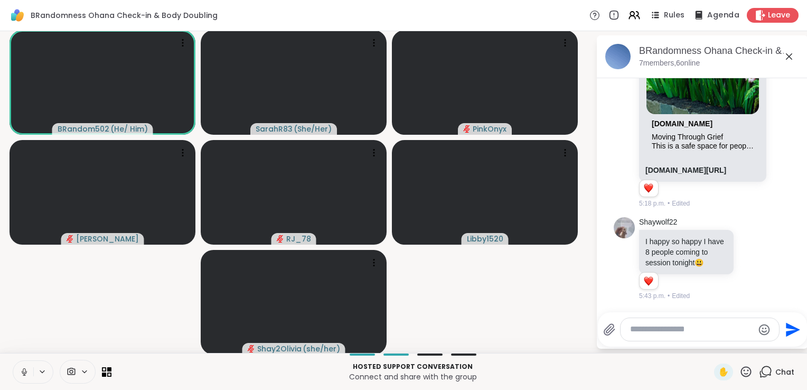
click at [698, 15] on icon at bounding box center [698, 14] width 13 height 13
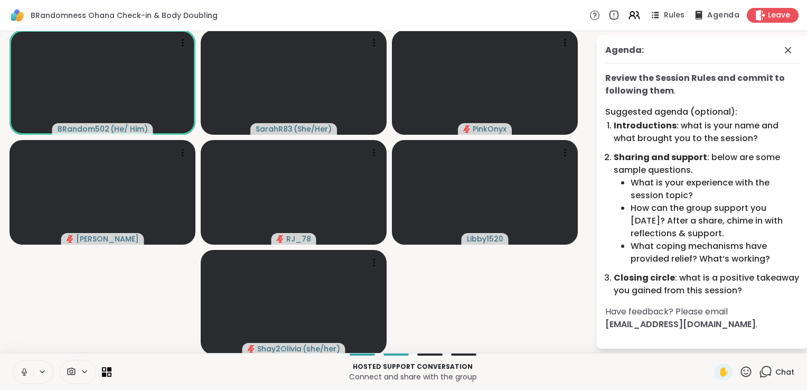
click at [698, 15] on icon at bounding box center [698, 14] width 13 height 13
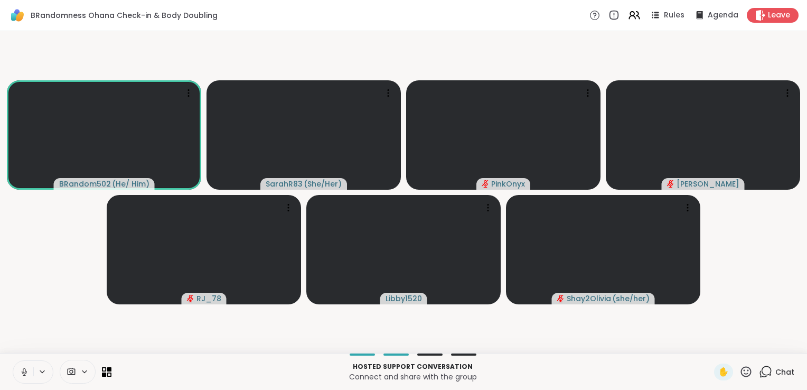
click at [759, 373] on icon at bounding box center [765, 371] width 13 height 13
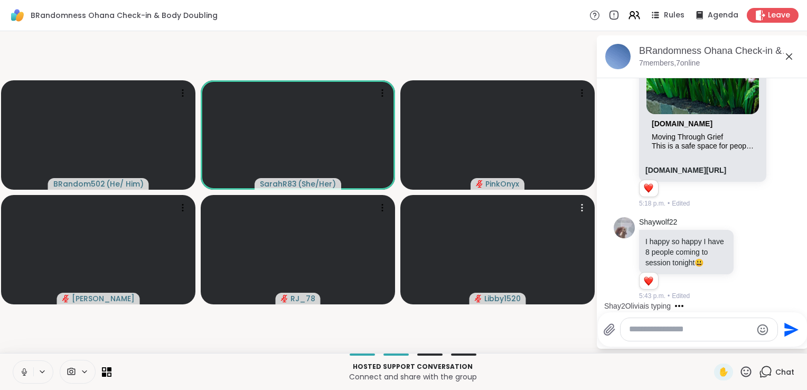
scroll to position [603, 0]
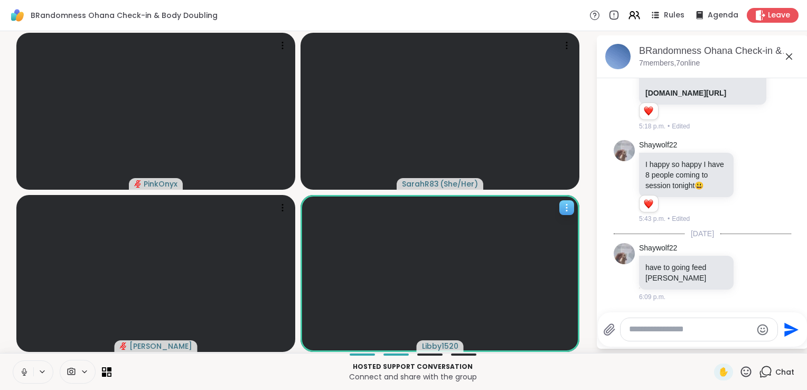
click at [442, 344] on span "Libby1520" at bounding box center [440, 346] width 36 height 11
click at [475, 316] on h4 "View Profile" at bounding box center [485, 318] width 44 height 11
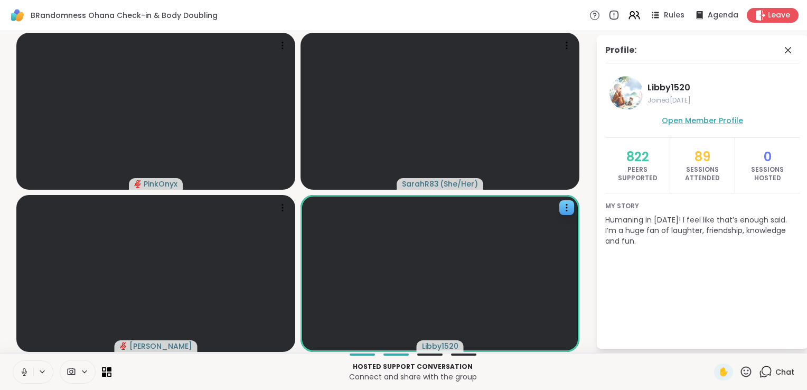
click at [704, 119] on span "Open Member Profile" at bounding box center [702, 120] width 81 height 11
click at [162, 183] on span "PinkOnyx" at bounding box center [161, 184] width 34 height 11
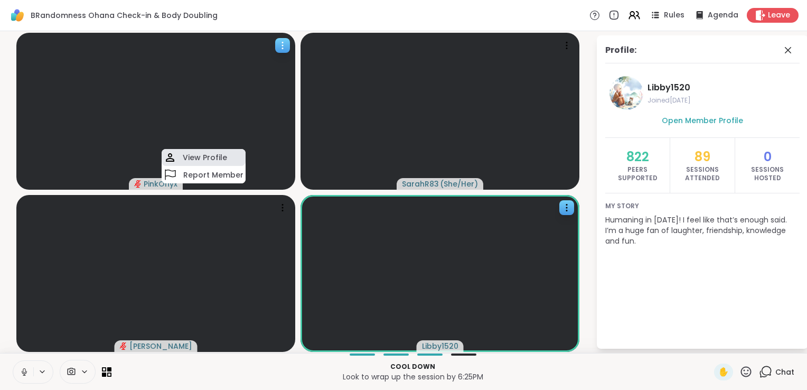
click at [195, 155] on h4 "View Profile" at bounding box center [205, 157] width 44 height 11
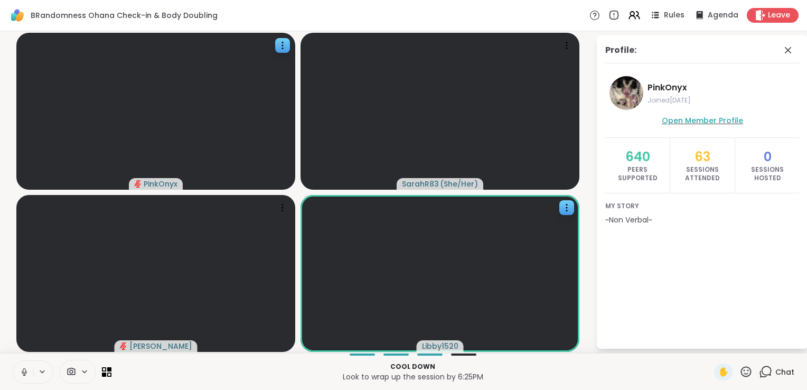
click at [683, 119] on span "Open Member Profile" at bounding box center [702, 120] width 81 height 11
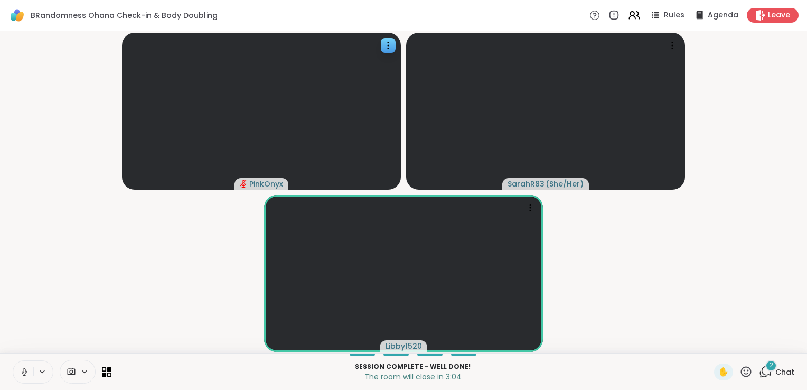
click at [762, 375] on icon at bounding box center [765, 371] width 13 height 13
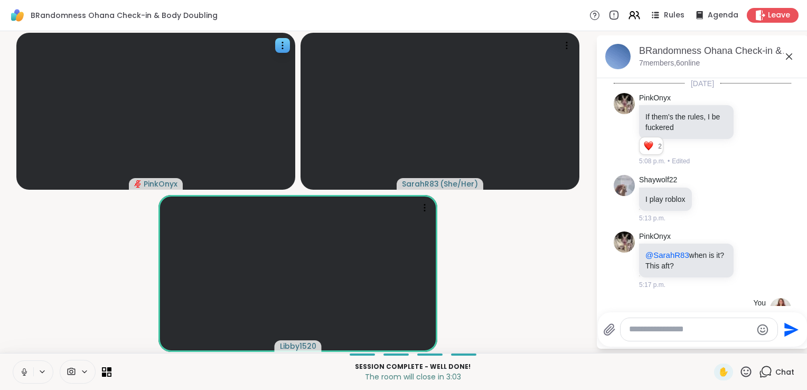
scroll to position [740, 0]
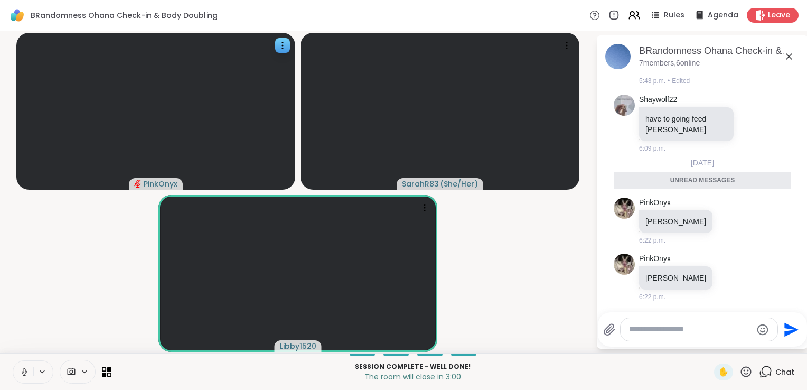
click at [670, 332] on textarea "Type your message" at bounding box center [690, 329] width 123 height 11
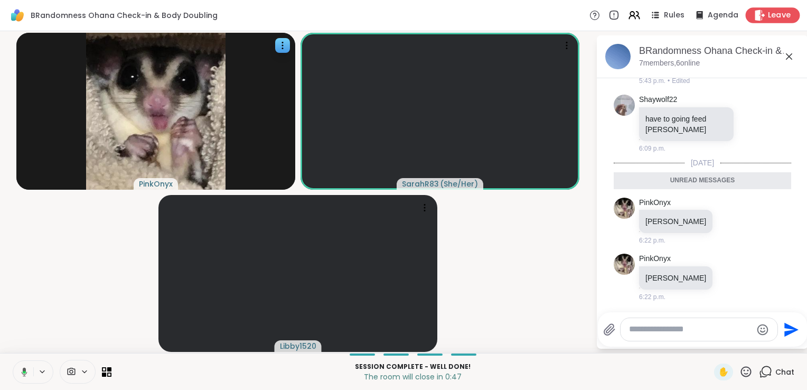
click at [768, 18] on span "Leave" at bounding box center [779, 15] width 23 height 11
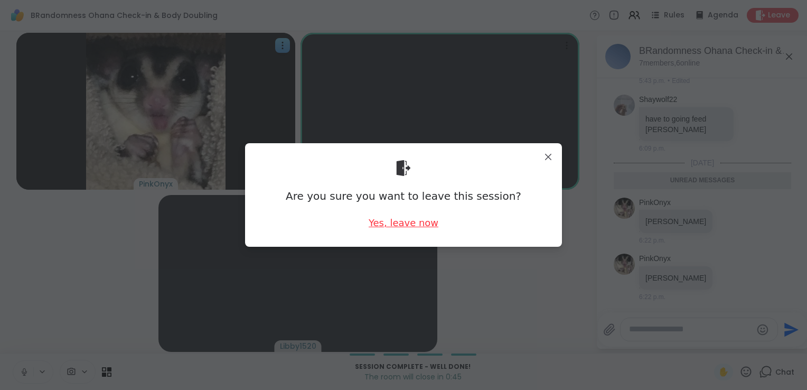
click at [386, 229] on div "Yes, leave now" at bounding box center [404, 222] width 70 height 13
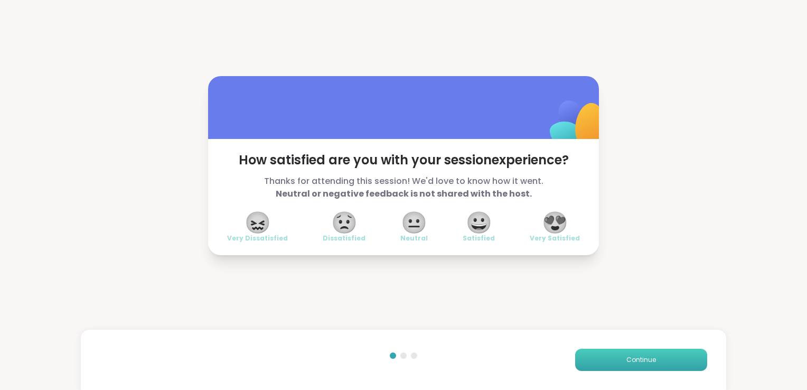
click at [605, 365] on button "Continue" at bounding box center [641, 360] width 132 height 22
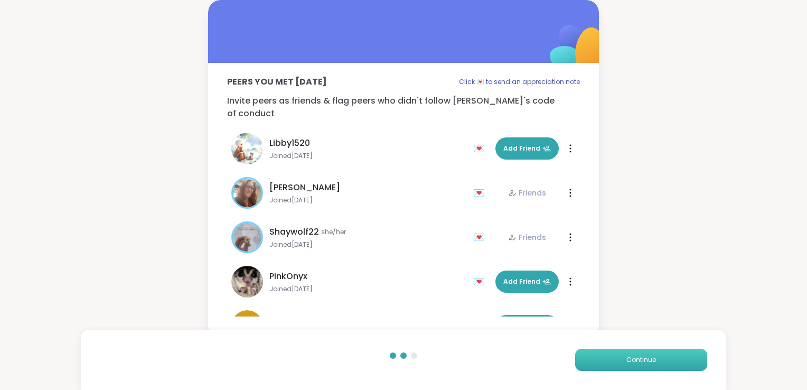
drag, startPoint x: 605, startPoint y: 365, endPoint x: 599, endPoint y: 360, distance: 7.6
click at [599, 360] on button "Continue" at bounding box center [641, 360] width 132 height 22
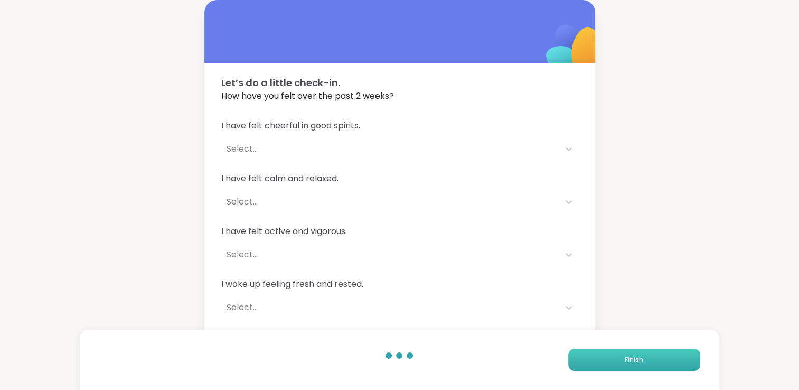
click at [595, 360] on button "Finish" at bounding box center [634, 360] width 132 height 22
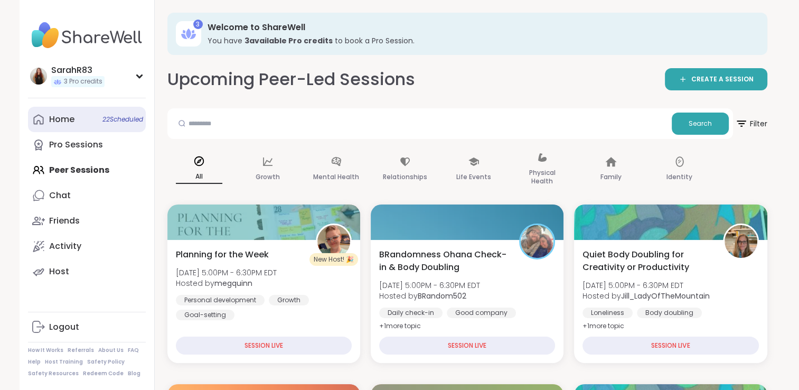
click at [52, 122] on div "Home 22 Scheduled" at bounding box center [61, 120] width 25 height 12
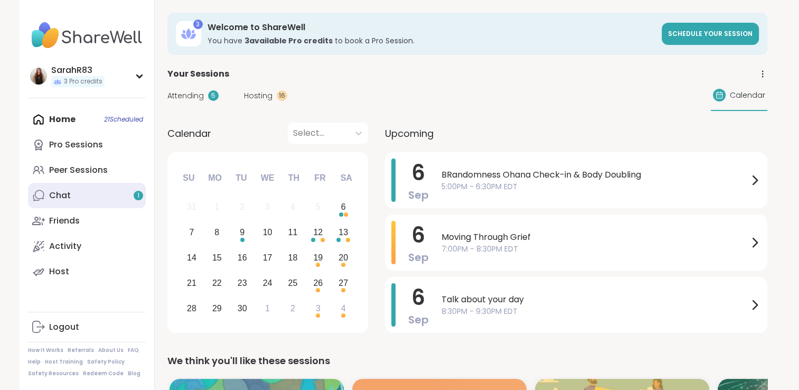
click at [137, 197] on span "1" at bounding box center [138, 195] width 2 height 9
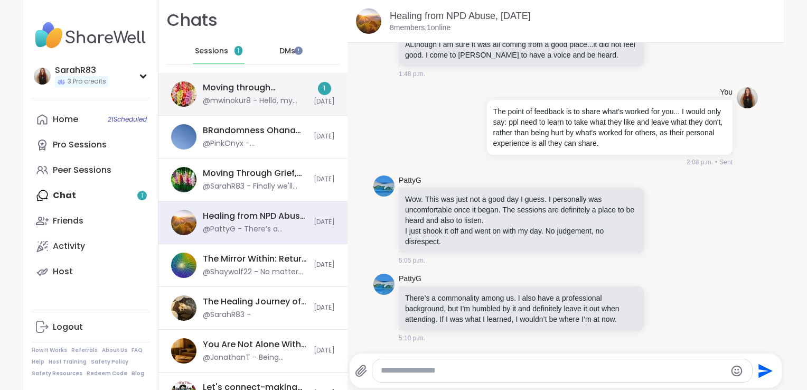
click at [260, 94] on div "Moving through Grief, [DATE] @mwinokur8 - Hello, my first time putting somethin…" at bounding box center [255, 94] width 105 height 24
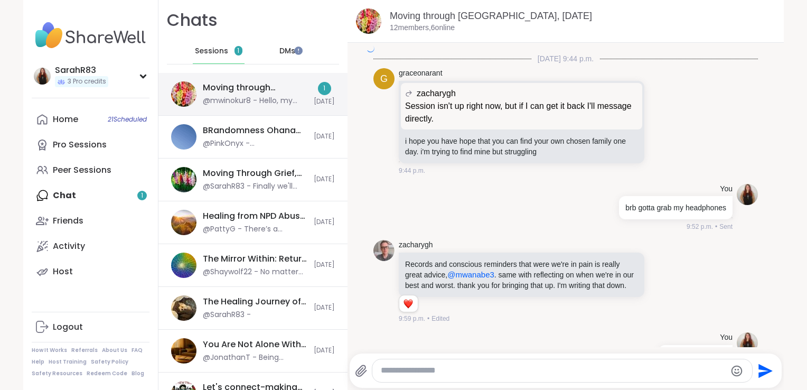
scroll to position [2781, 0]
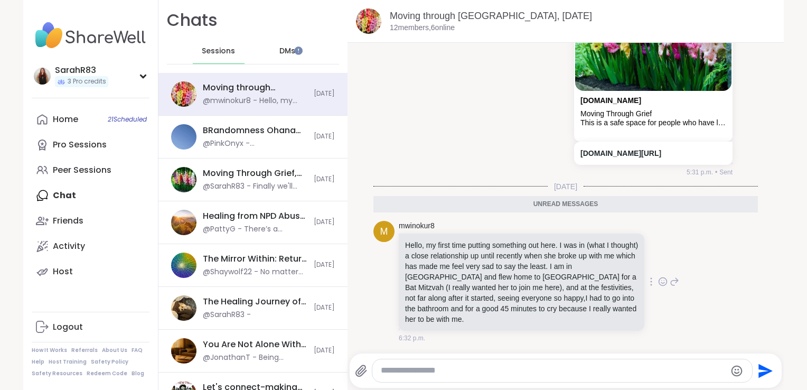
click at [658, 287] on icon at bounding box center [663, 281] width 10 height 11
click at [642, 348] on div "[DATE] 9:31 p.m. [PERSON_NAME] hey [PERSON_NAME] 9:31 p.m. [PERSON_NAME] really…" at bounding box center [566, 198] width 436 height 311
click at [232, 186] on div "@SarahR83 - Finally we'll check out" at bounding box center [255, 186] width 105 height 11
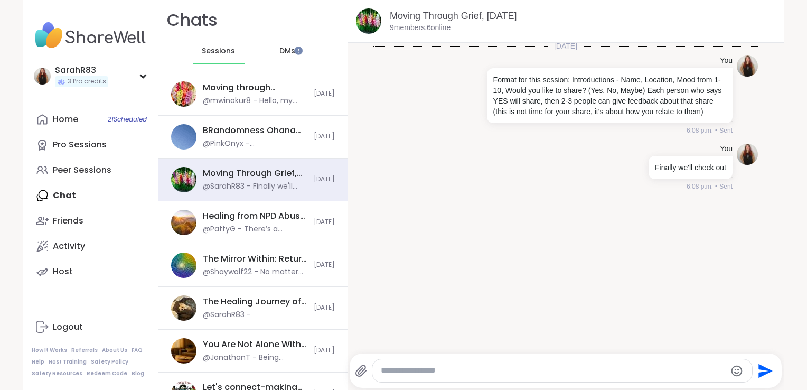
scroll to position [0, 0]
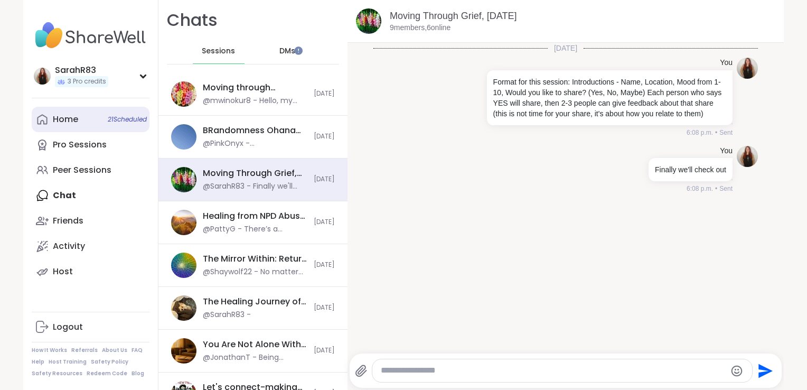
click at [71, 122] on div "Home 21 Scheduled" at bounding box center [65, 120] width 25 height 12
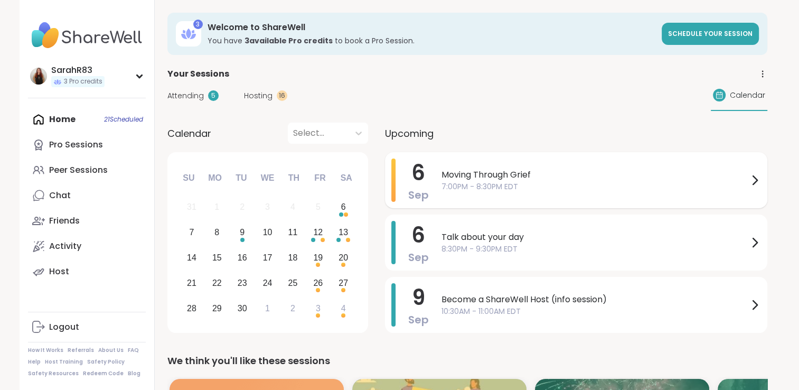
click at [473, 183] on span "7:00PM - 8:30PM EDT" at bounding box center [595, 186] width 307 height 11
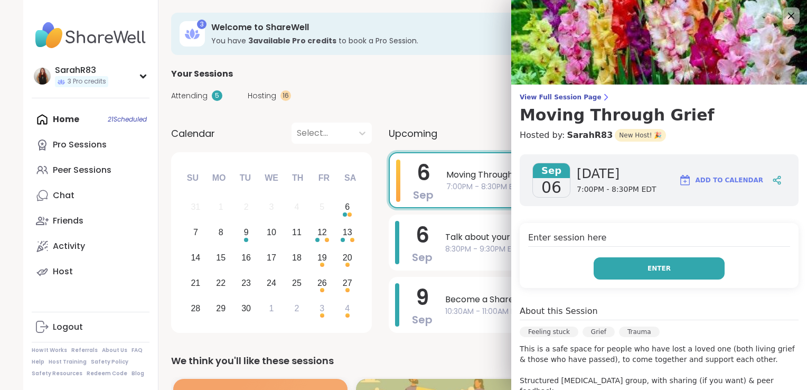
click at [632, 266] on button "Enter" at bounding box center [659, 268] width 131 height 22
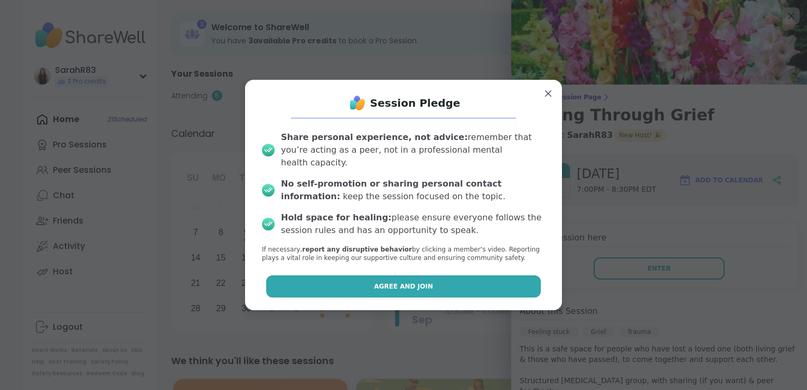
click at [470, 290] on button "Agree and Join" at bounding box center [403, 286] width 275 height 22
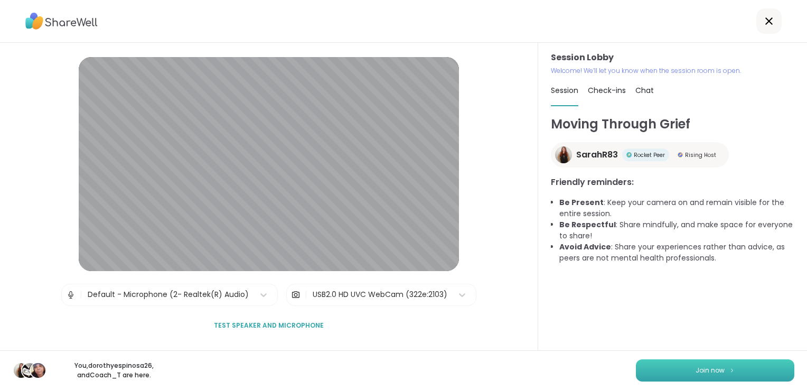
click at [696, 375] on span "Join now" at bounding box center [710, 371] width 29 height 10
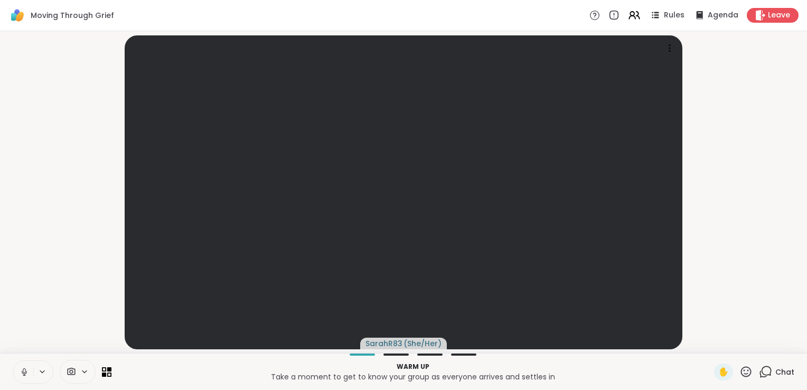
click at [762, 371] on icon at bounding box center [765, 371] width 13 height 13
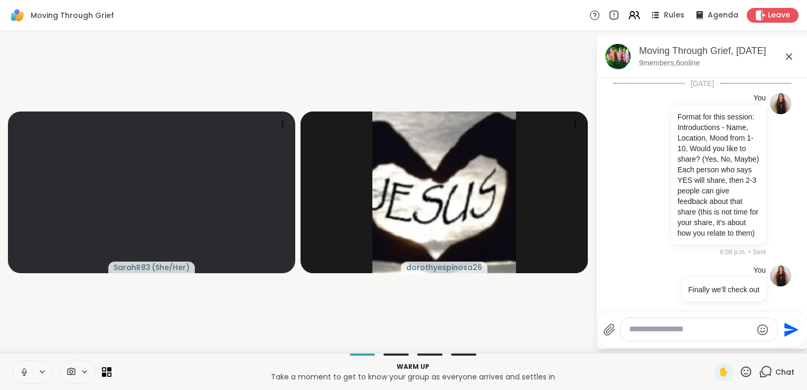
scroll to position [42, 0]
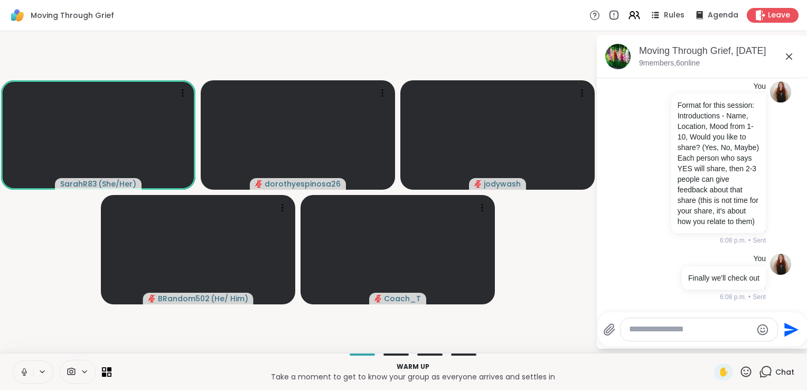
click at [666, 333] on textarea "Type your message" at bounding box center [690, 329] width 123 height 11
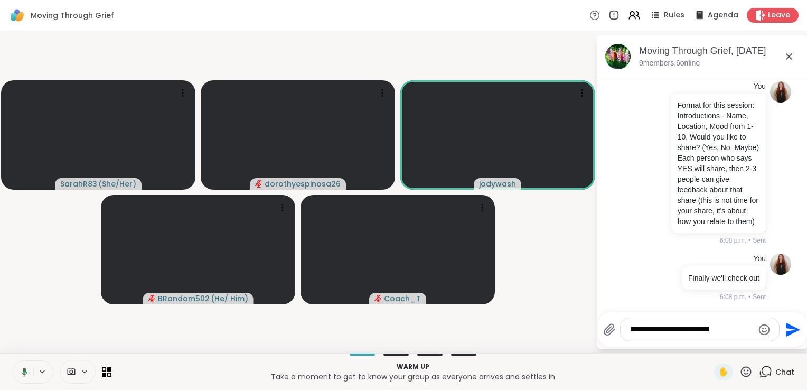
click at [714, 331] on textarea "**********" at bounding box center [691, 329] width 123 height 11
click at [752, 328] on textarea "**********" at bounding box center [691, 329] width 123 height 11
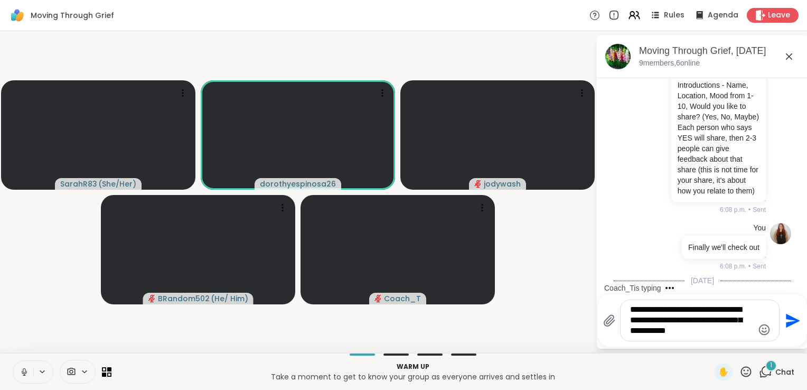
scroll to position [137, 0]
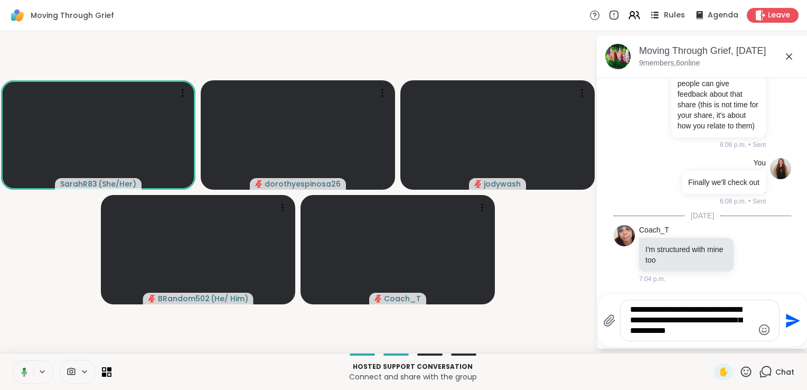
type textarea "**********"
click at [657, 14] on div "Rules" at bounding box center [666, 14] width 37 height 13
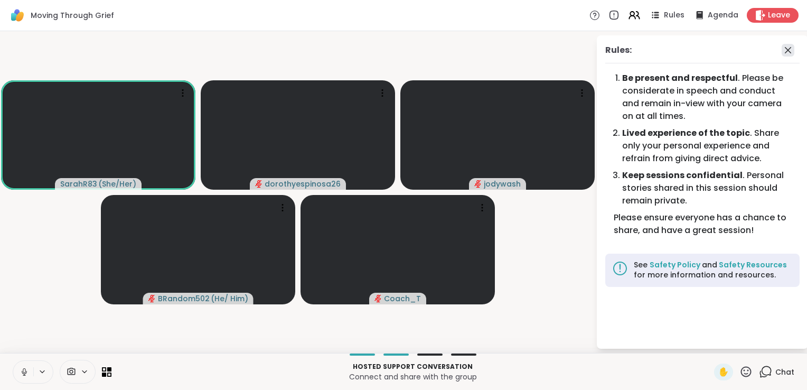
click at [788, 48] on icon at bounding box center [788, 50] width 13 height 13
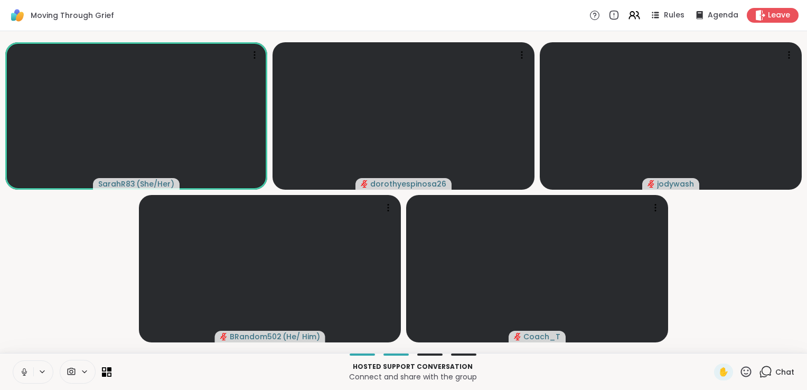
click at [763, 377] on icon at bounding box center [765, 371] width 13 height 13
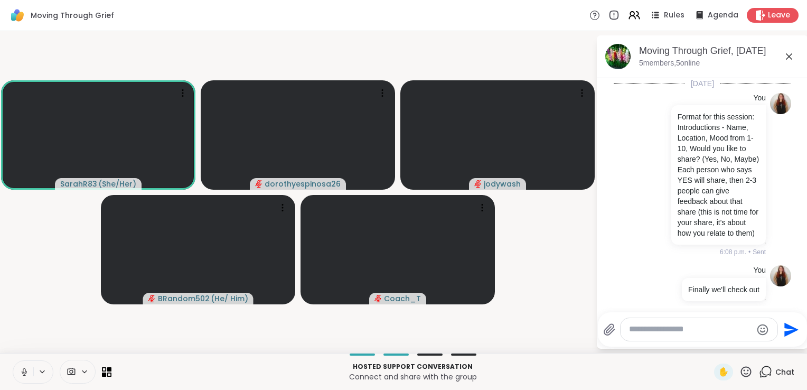
scroll to position [108, 0]
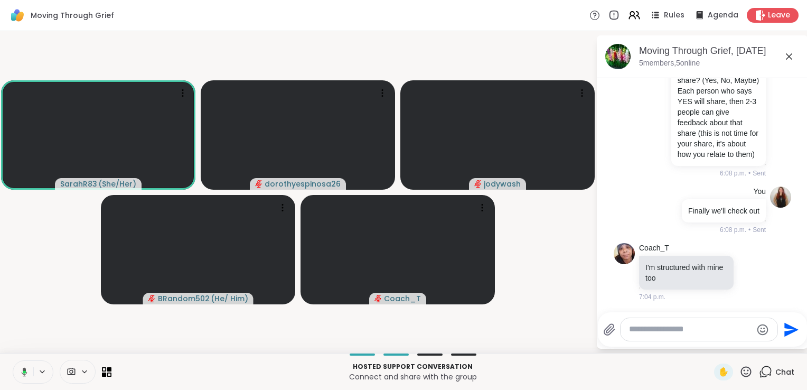
click at [683, 328] on textarea "Type your message" at bounding box center [690, 329] width 123 height 11
click at [656, 330] on textarea "Type your message" at bounding box center [690, 329] width 123 height 11
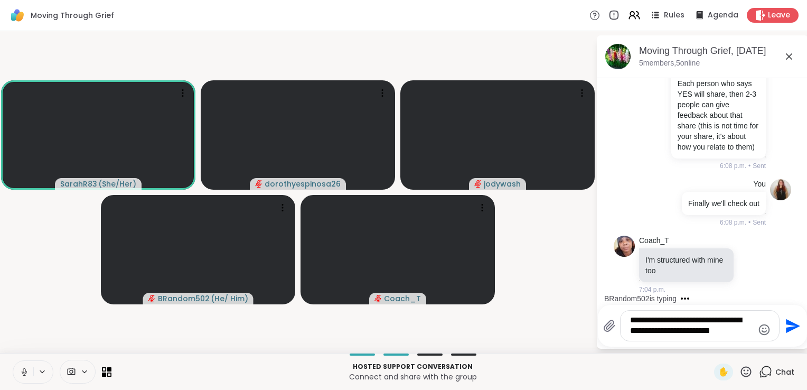
type textarea "**********"
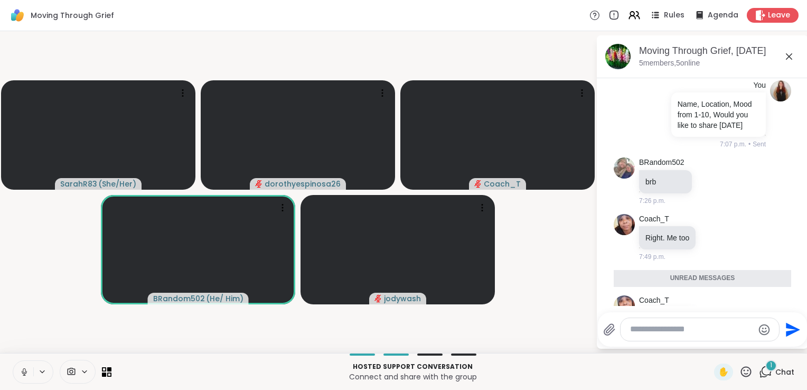
scroll to position [365, 0]
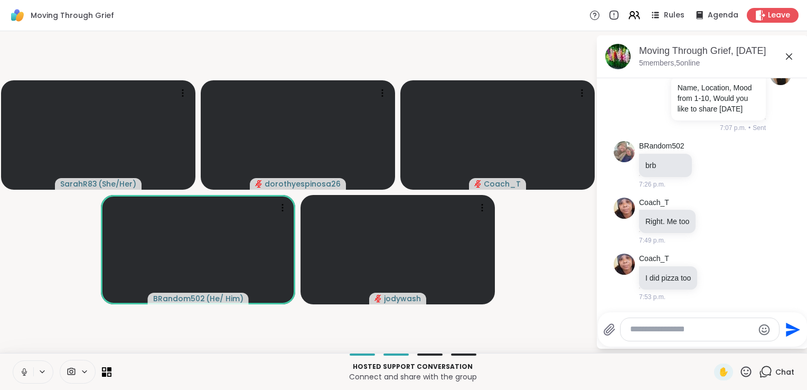
click at [21, 372] on icon at bounding box center [25, 372] width 10 height 10
click at [23, 370] on icon at bounding box center [25, 372] width 10 height 10
click at [26, 370] on icon at bounding box center [23, 372] width 10 height 10
click at [27, 375] on icon at bounding box center [24, 371] width 7 height 7
click at [24, 378] on button at bounding box center [23, 372] width 20 height 22
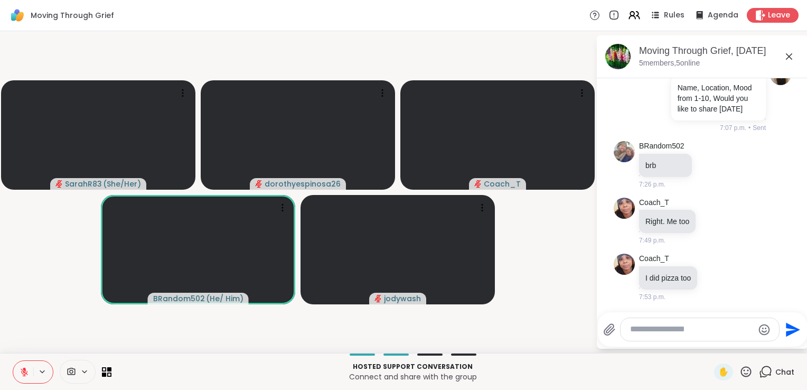
click at [653, 335] on textarea "Type your message" at bounding box center [691, 329] width 123 height 11
type textarea "*"
type textarea "**********"
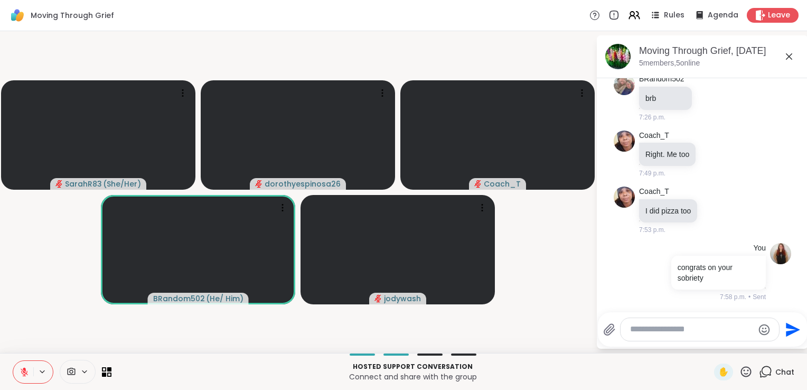
click at [740, 376] on icon at bounding box center [746, 371] width 13 height 13
click at [710, 346] on span "❤️" at bounding box center [715, 344] width 11 height 13
drag, startPoint x: 23, startPoint y: 372, endPoint x: 9, endPoint y: 347, distance: 29.6
click at [9, 347] on video-player-container "SarahR83 ( She/Her ) dorothyespinosa26 Coach_T BRandom502 ( He/ Him ) jodywash" at bounding box center [297, 191] width 583 height 313
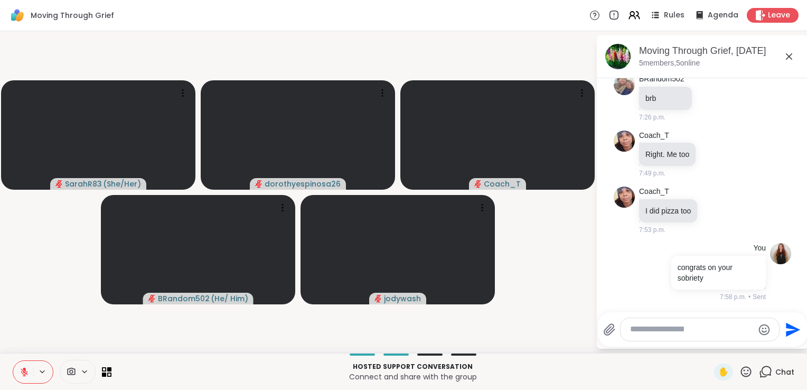
click at [22, 370] on icon at bounding box center [24, 371] width 7 height 7
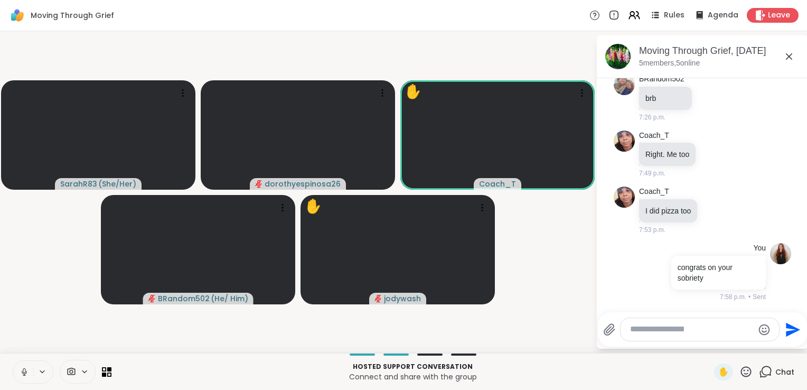
click at [22, 372] on icon at bounding box center [25, 372] width 10 height 10
click at [741, 369] on icon at bounding box center [746, 371] width 11 height 11
click at [697, 339] on div "✋ ❤️ 👍 🌟 🎉" at bounding box center [750, 344] width 106 height 34
click at [738, 382] on div "Hosted support conversation Connect and share with the group ✋ Chat" at bounding box center [403, 371] width 807 height 37
click at [741, 374] on icon at bounding box center [746, 371] width 11 height 11
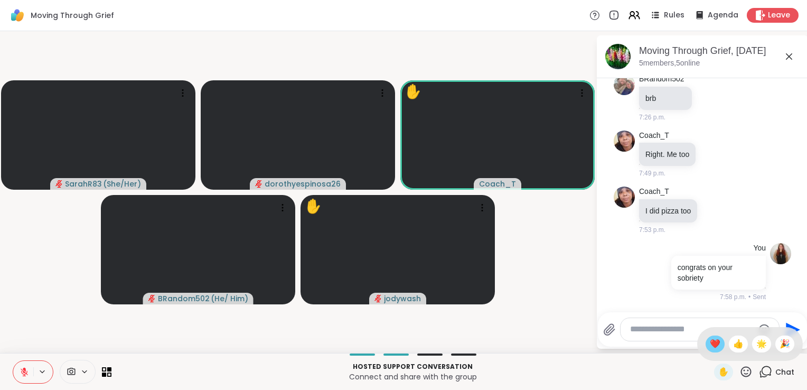
click at [706, 351] on div "❤️" at bounding box center [715, 343] width 19 height 17
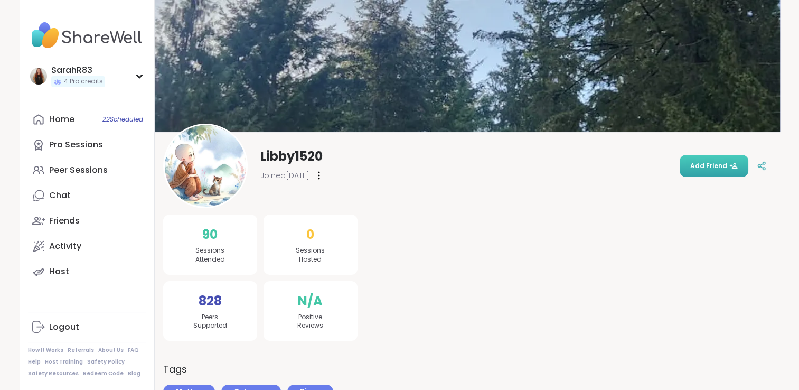
click at [712, 163] on span "Add Friend" at bounding box center [714, 166] width 48 height 10
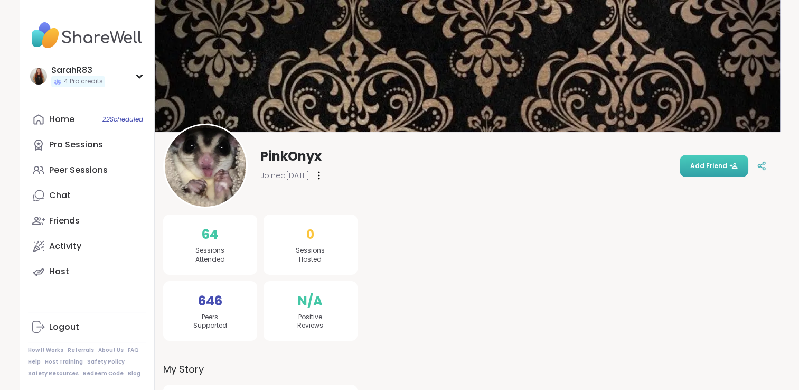
click at [707, 162] on span "Add Friend" at bounding box center [714, 166] width 48 height 10
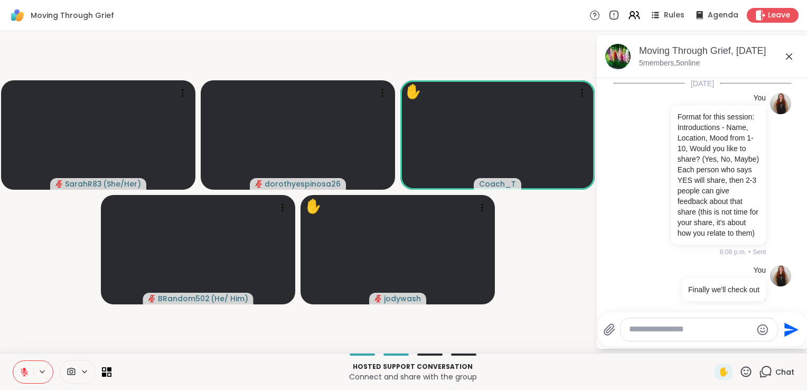
scroll to position [431, 0]
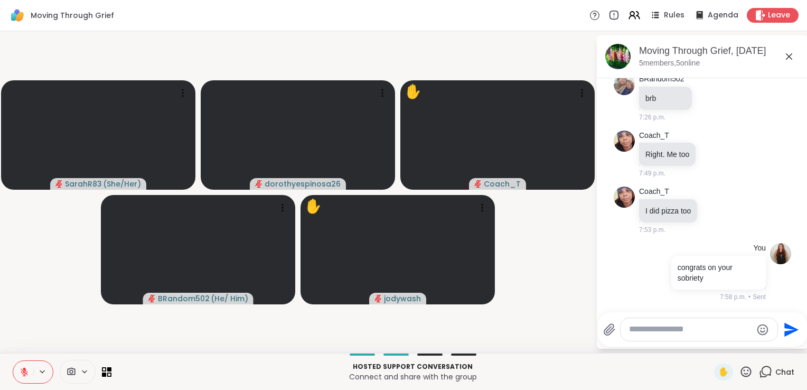
click at [19, 366] on button at bounding box center [23, 372] width 20 height 22
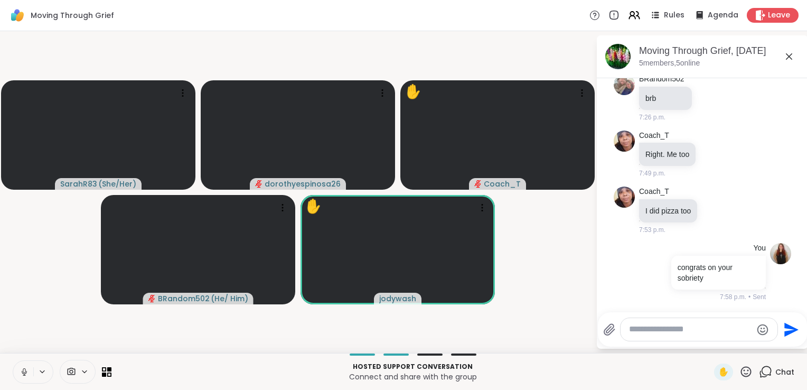
click at [21, 369] on icon at bounding box center [25, 372] width 10 height 10
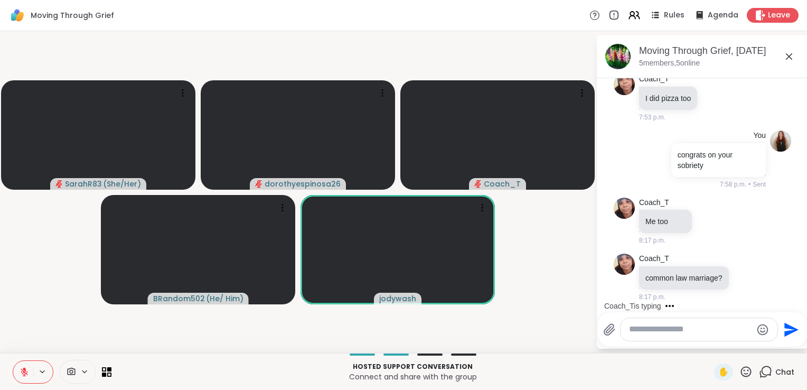
scroll to position [610, 0]
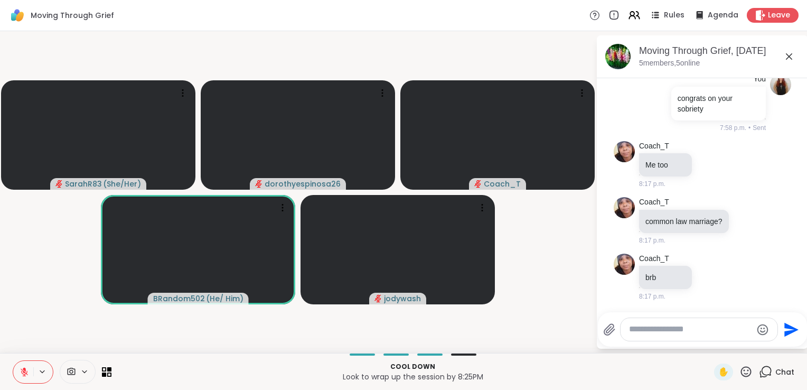
click at [741, 375] on icon at bounding box center [746, 371] width 11 height 11
click at [710, 348] on span "❤️" at bounding box center [715, 344] width 11 height 13
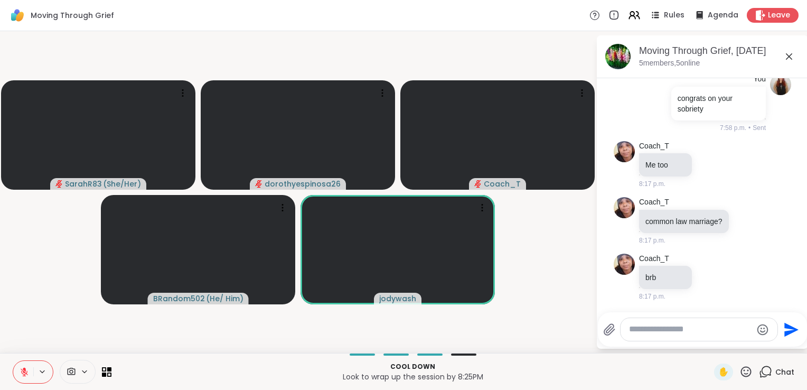
click at [25, 372] on icon at bounding box center [24, 371] width 7 height 7
click at [24, 372] on icon at bounding box center [25, 372] width 10 height 10
click at [24, 372] on icon at bounding box center [24, 371] width 7 height 7
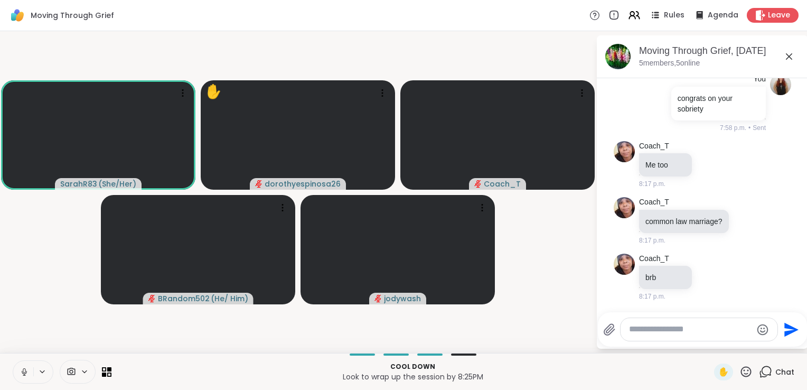
click at [24, 370] on icon at bounding box center [25, 372] width 10 height 10
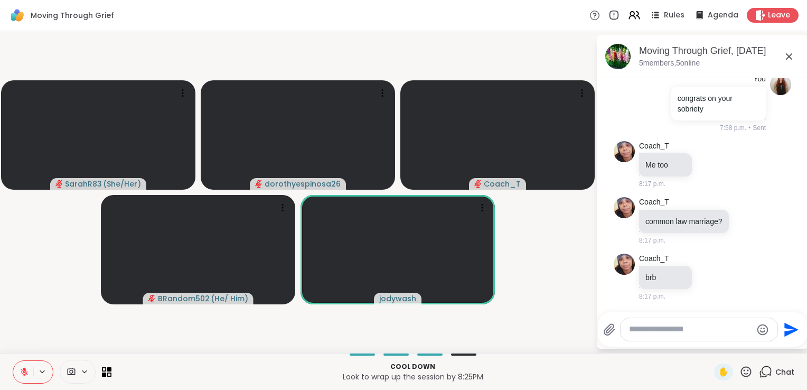
click at [23, 373] on icon at bounding box center [25, 372] width 10 height 10
click at [22, 371] on icon at bounding box center [24, 371] width 5 height 3
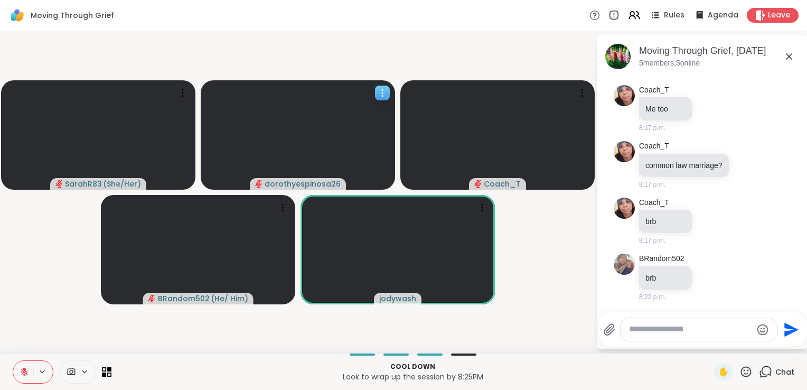
click at [325, 184] on span "dorothyespinosa26" at bounding box center [303, 184] width 76 height 11
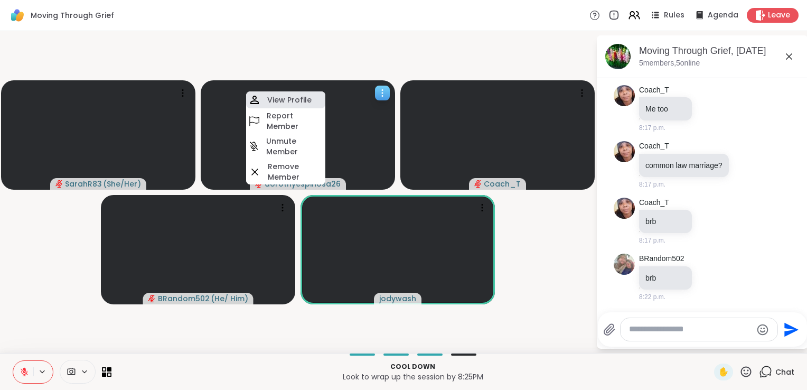
click at [281, 101] on h4 "View Profile" at bounding box center [289, 100] width 44 height 11
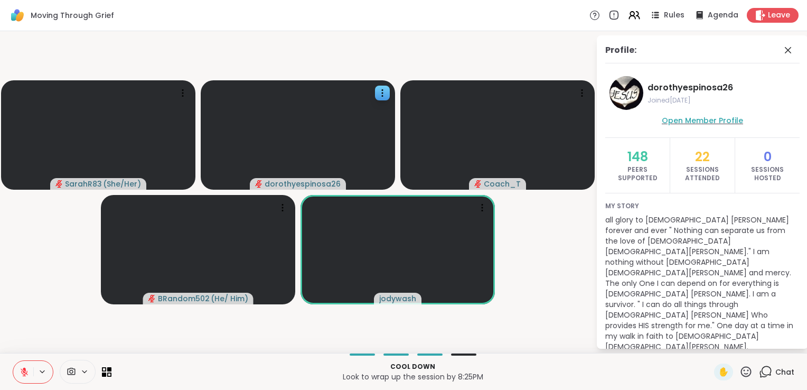
click at [670, 124] on span "Open Member Profile" at bounding box center [702, 120] width 81 height 11
click at [492, 184] on span "Coach_T" at bounding box center [502, 184] width 37 height 11
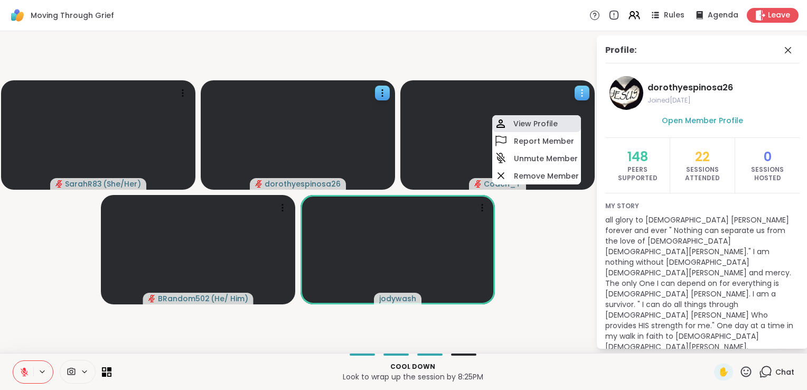
click at [518, 122] on h4 "View Profile" at bounding box center [536, 123] width 44 height 11
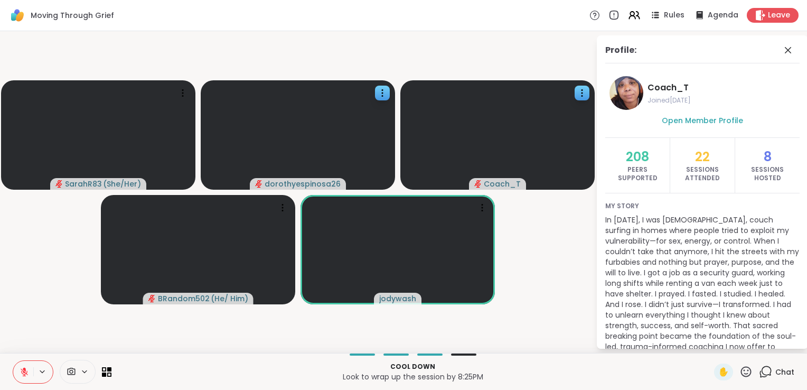
click at [677, 128] on div "Open Member Profile" at bounding box center [702, 126] width 194 height 24
click at [674, 119] on span "Open Member Profile" at bounding box center [702, 120] width 81 height 11
click at [403, 301] on span "jodywash" at bounding box center [397, 298] width 37 height 11
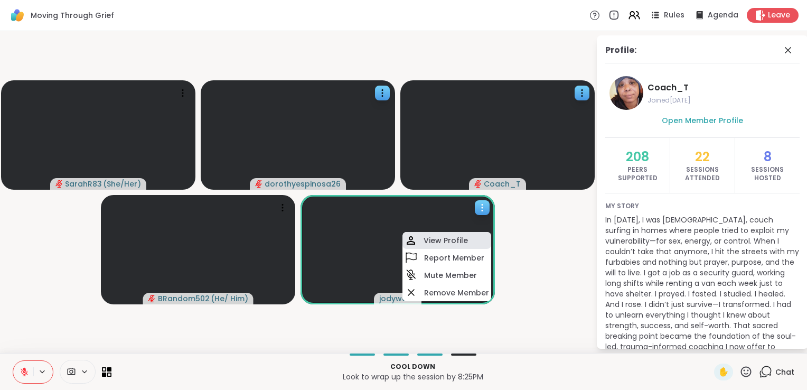
click at [424, 244] on h4 "View Profile" at bounding box center [446, 240] width 44 height 11
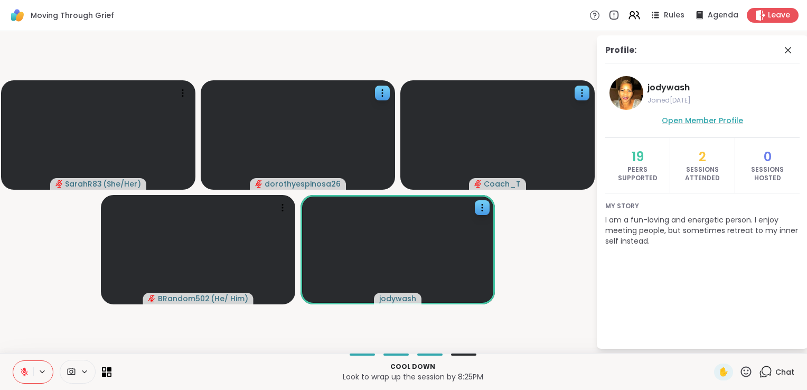
click at [670, 124] on span "Open Member Profile" at bounding box center [702, 120] width 81 height 11
click at [792, 51] on icon at bounding box center [788, 50] width 13 height 13
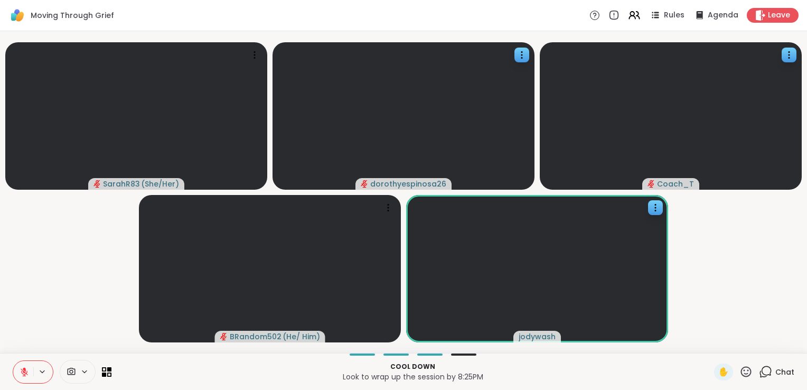
click at [762, 375] on icon at bounding box center [767, 371] width 10 height 10
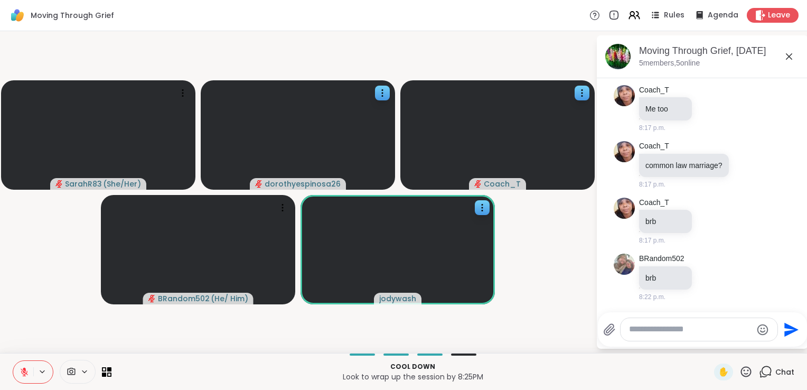
click at [21, 367] on icon at bounding box center [25, 372] width 10 height 10
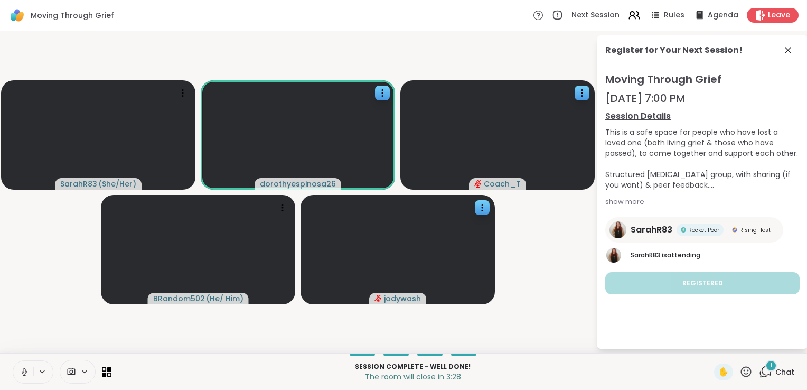
click at [766, 371] on div "1" at bounding box center [772, 366] width 12 height 12
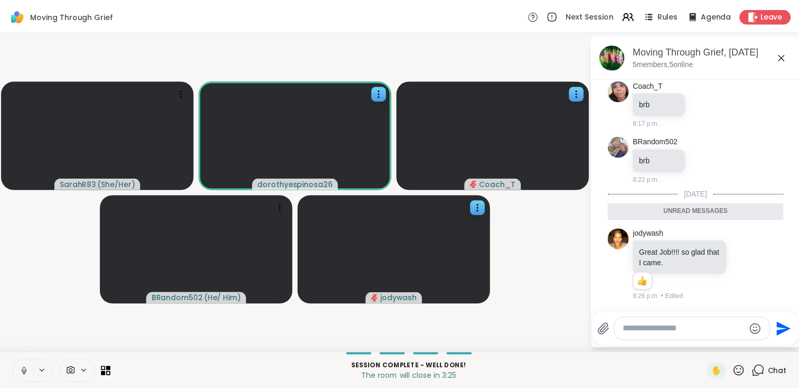
scroll to position [784, 0]
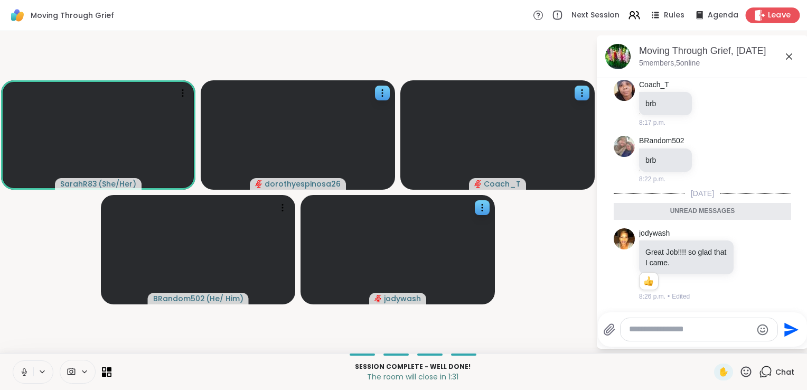
click at [768, 14] on span "Leave" at bounding box center [779, 15] width 23 height 11
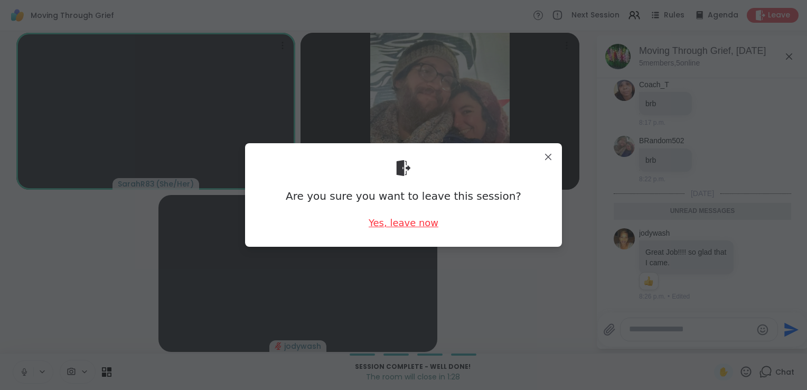
click at [415, 226] on div "Yes, leave now" at bounding box center [404, 222] width 70 height 13
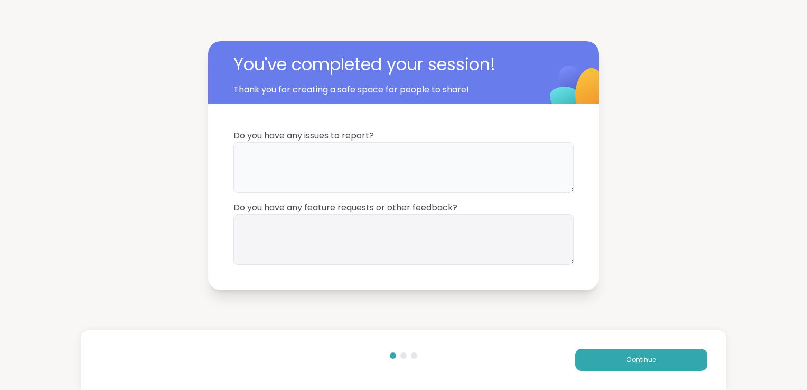
click at [399, 165] on textarea at bounding box center [404, 167] width 340 height 51
type textarea "**"
click at [380, 235] on textarea at bounding box center [404, 239] width 340 height 51
type textarea "**"
click at [596, 354] on button "Continue" at bounding box center [641, 360] width 132 height 22
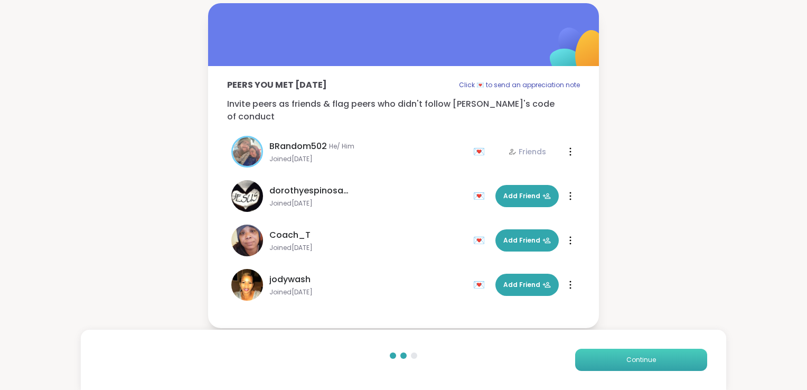
click at [598, 361] on button "Continue" at bounding box center [641, 360] width 132 height 22
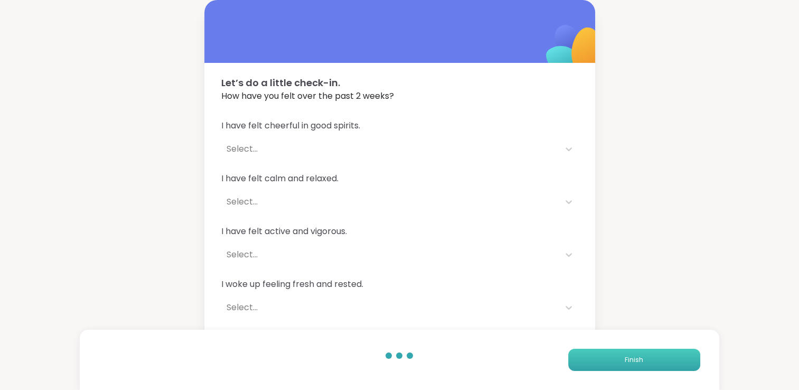
click at [598, 362] on button "Finish" at bounding box center [634, 360] width 132 height 22
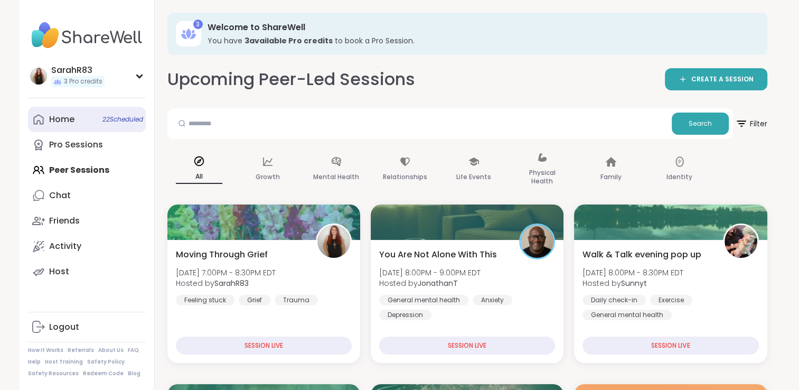
click at [63, 124] on div "Home 22 Scheduled" at bounding box center [61, 120] width 25 height 12
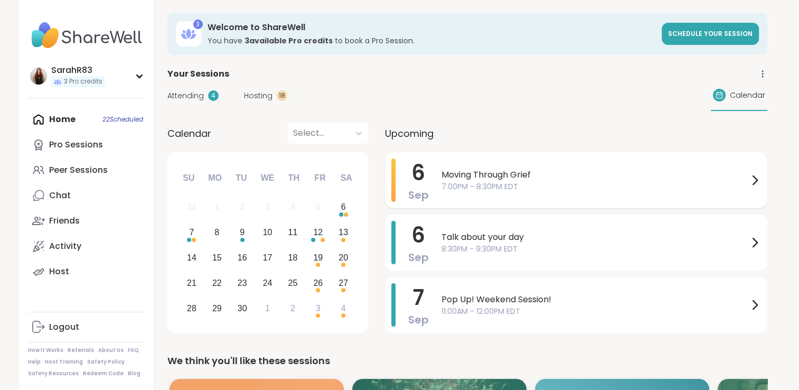
click at [424, 189] on span "Sep" at bounding box center [418, 195] width 21 height 15
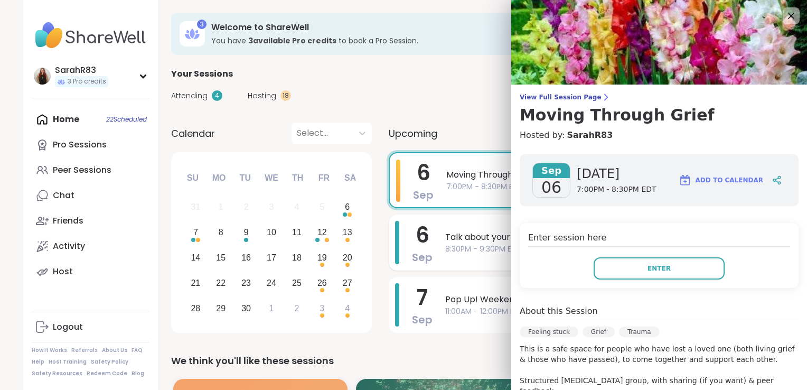
click at [435, 241] on div "6 Sep Talk about your day 8:30PM - 9:30PM EDT" at bounding box center [580, 242] width 382 height 56
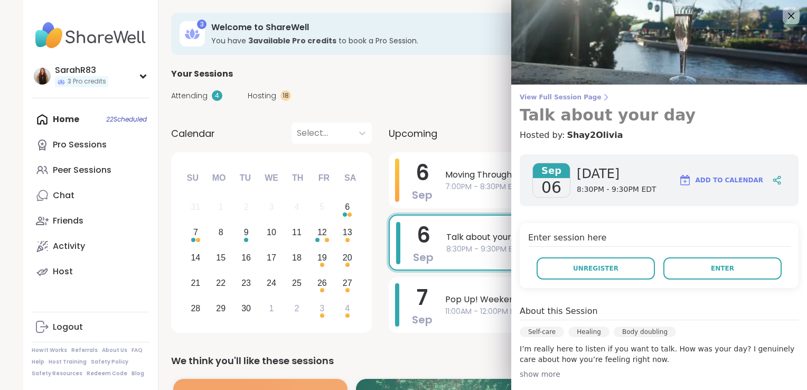
click at [564, 101] on span "View Full Session Page" at bounding box center [659, 97] width 279 height 8
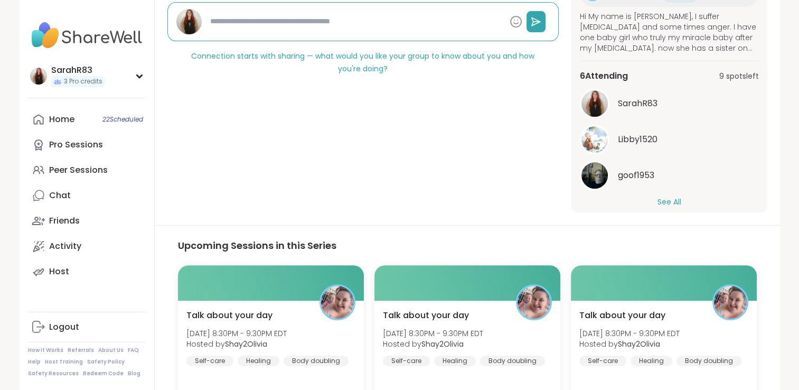
scroll to position [72, 0]
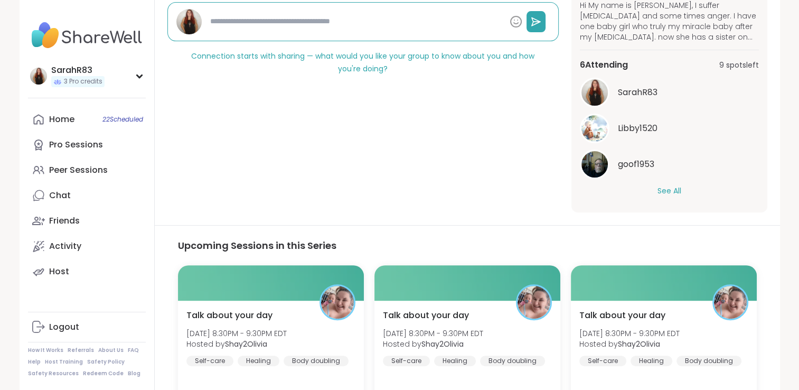
click at [668, 186] on button "See All" at bounding box center [670, 190] width 24 height 11
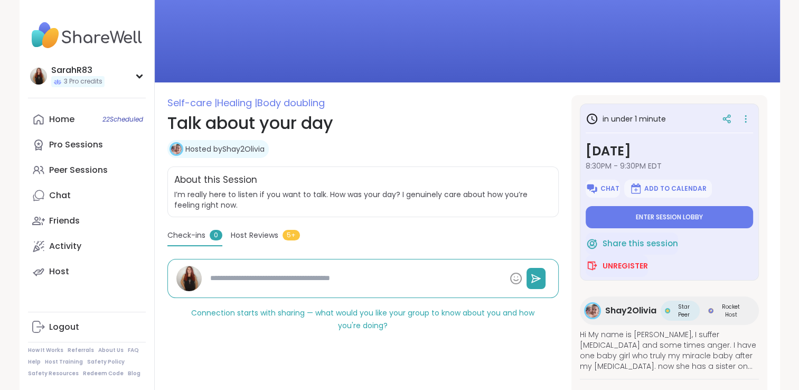
scroll to position [55, 0]
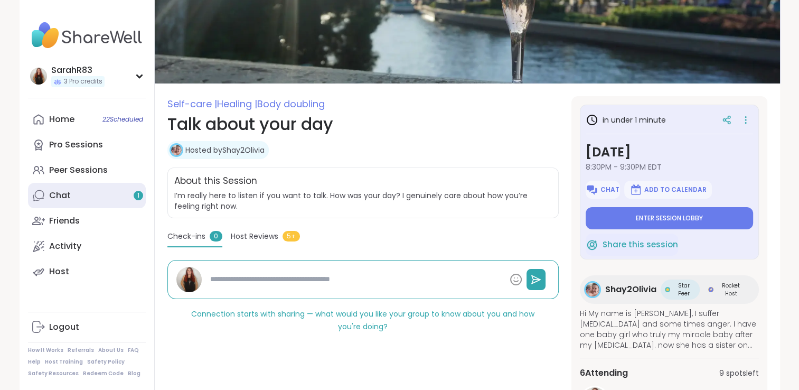
click at [81, 191] on link "Chat 1" at bounding box center [87, 195] width 118 height 25
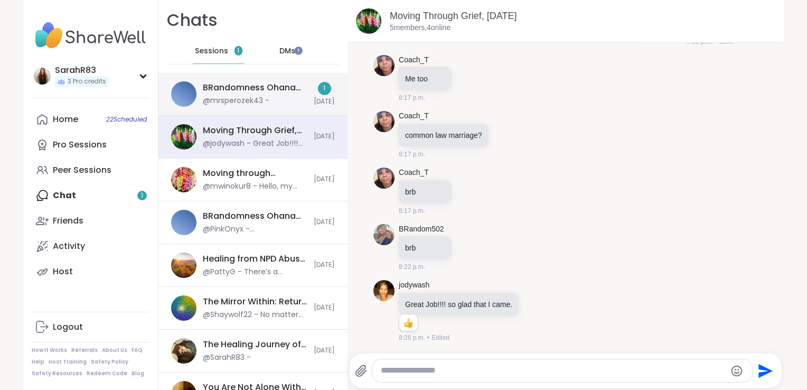
click at [263, 91] on div "BRandomness Ohana Check-in & Body Doubling, Sep 05" at bounding box center [255, 88] width 105 height 12
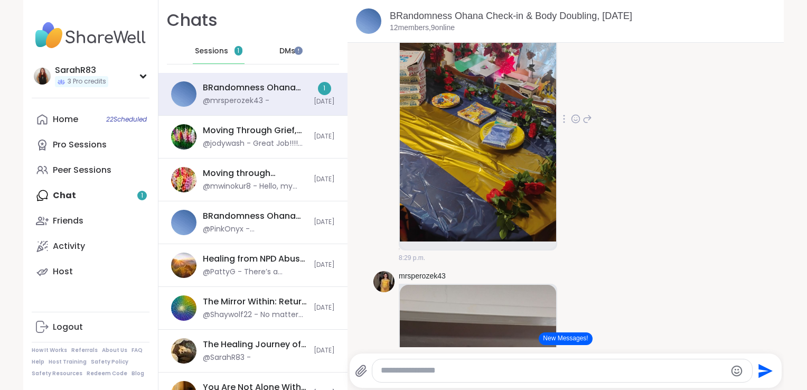
scroll to position [3433, 0]
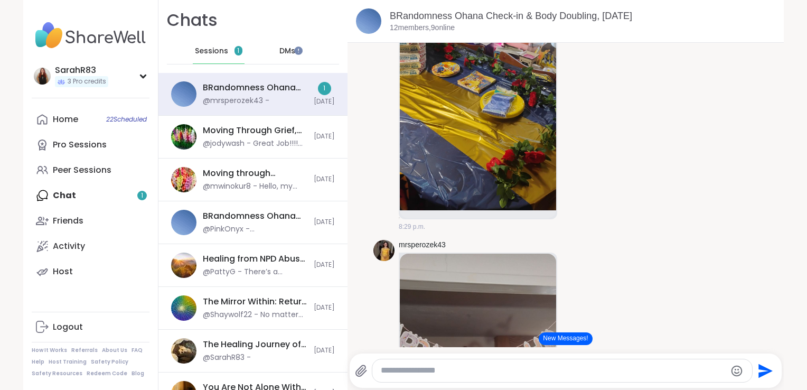
click at [262, 61] on div "DMs" at bounding box center [288, 51] width 52 height 25
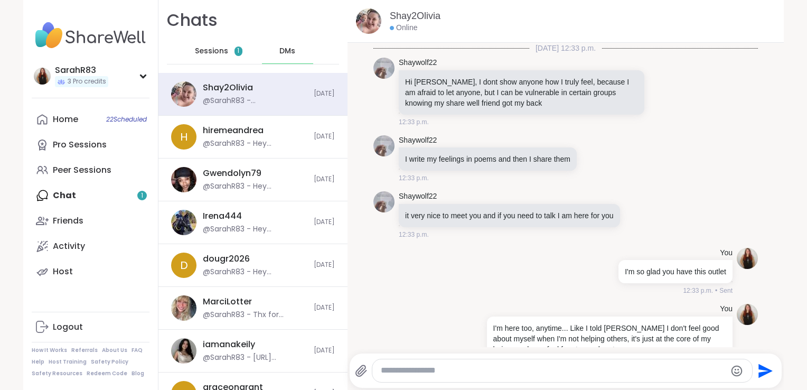
scroll to position [4598, 0]
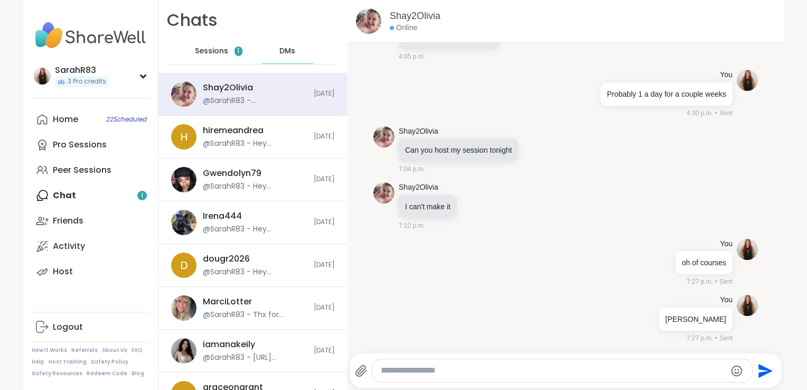
click at [279, 52] on span "DMs" at bounding box center [287, 51] width 16 height 11
click at [88, 198] on div "Home 22 Scheduled Pro Sessions Peer Sessions Chat 3 Friends Activity Host" at bounding box center [91, 196] width 118 height 178
click at [59, 198] on div "Home 22 Scheduled Pro Sessions Peer Sessions Chat 3 Friends Activity Host" at bounding box center [91, 196] width 118 height 178
click at [220, 53] on div "Sessions 3" at bounding box center [219, 51] width 52 height 25
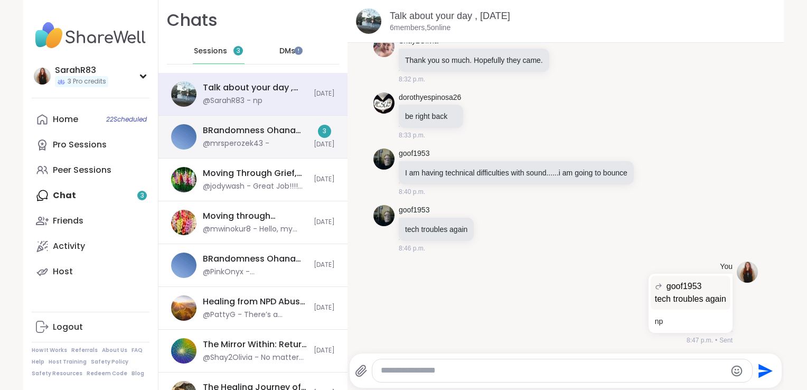
click at [240, 125] on div "BRandomness Ohana Check-in & Body Doubling, Sep 05" at bounding box center [255, 131] width 105 height 12
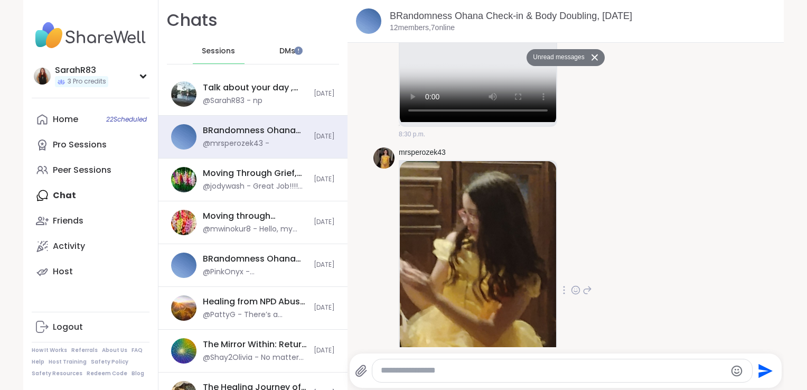
scroll to position [4129, 0]
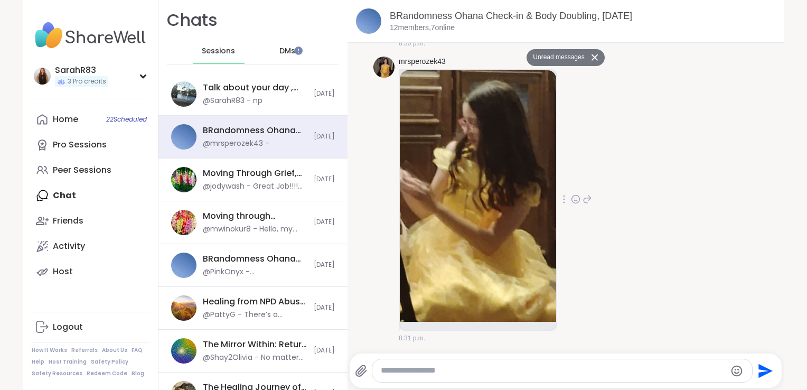
click at [571, 200] on icon at bounding box center [576, 199] width 10 height 11
click at [571, 181] on div "Select Reaction: Heart" at bounding box center [576, 183] width 10 height 10
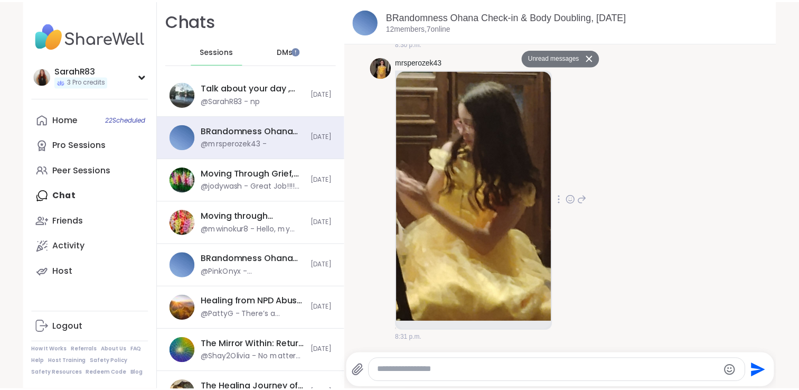
scroll to position [4144, 0]
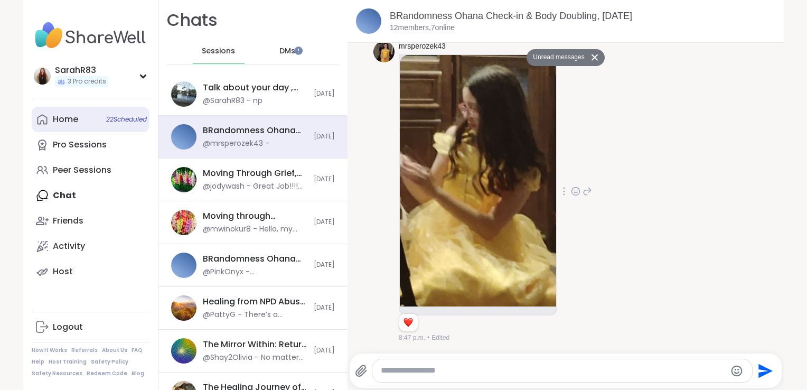
click at [59, 122] on div "Home 22 Scheduled" at bounding box center [65, 120] width 25 height 12
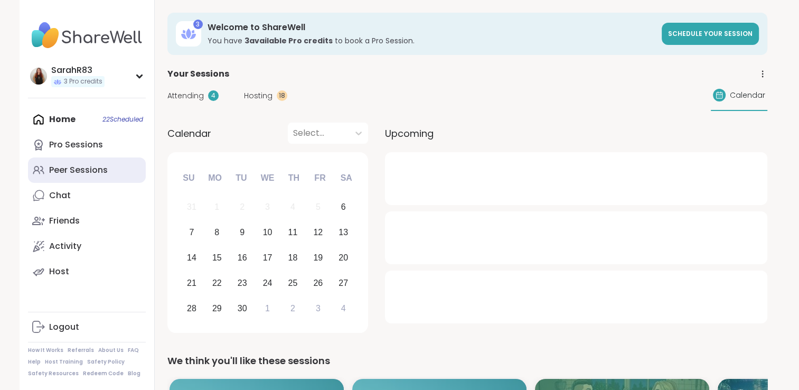
click at [61, 165] on div "Peer Sessions" at bounding box center [78, 170] width 59 height 12
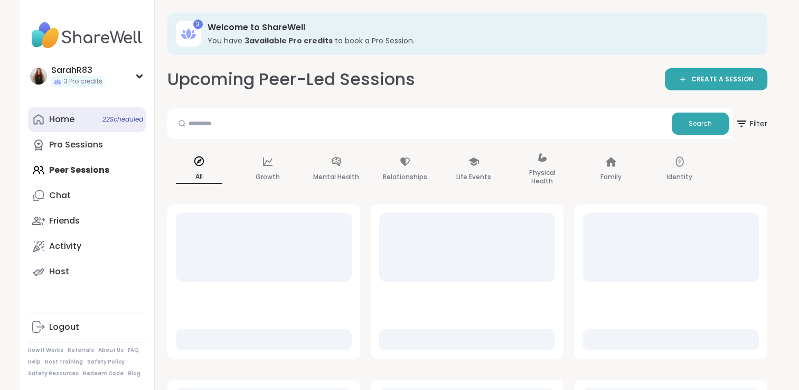
click at [63, 121] on div "Home 22 Scheduled" at bounding box center [61, 120] width 25 height 12
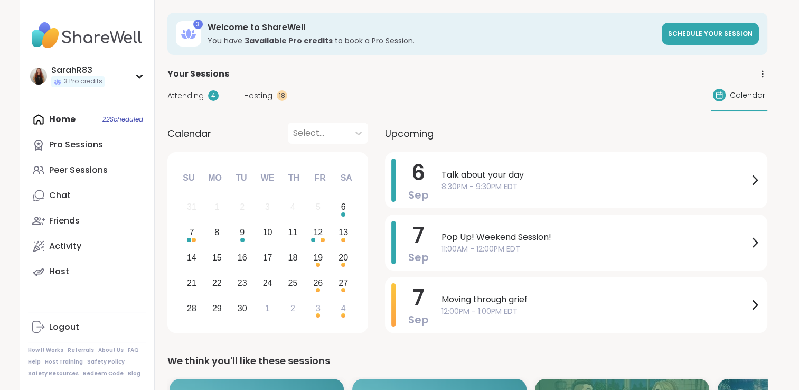
click at [61, 119] on div "Home 22 Scheduled Pro Sessions Peer Sessions Chat Friends Activity Host" at bounding box center [87, 196] width 118 height 178
click at [55, 119] on div "Home 22 Scheduled Pro Sessions Peer Sessions Chat Friends Activity Host" at bounding box center [87, 196] width 118 height 178
click at [59, 165] on div "Peer Sessions" at bounding box center [78, 170] width 59 height 12
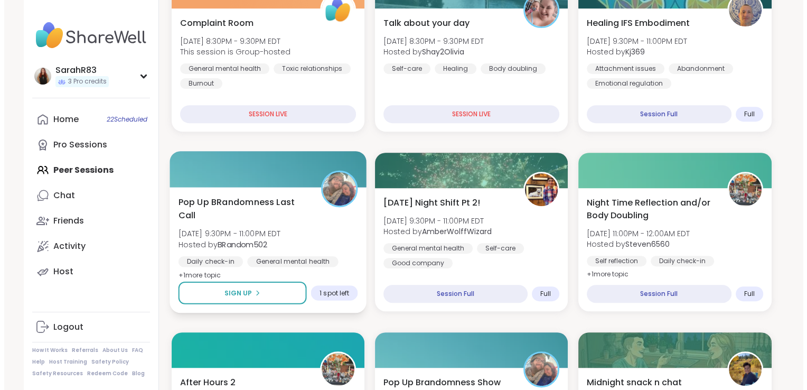
scroll to position [410, 0]
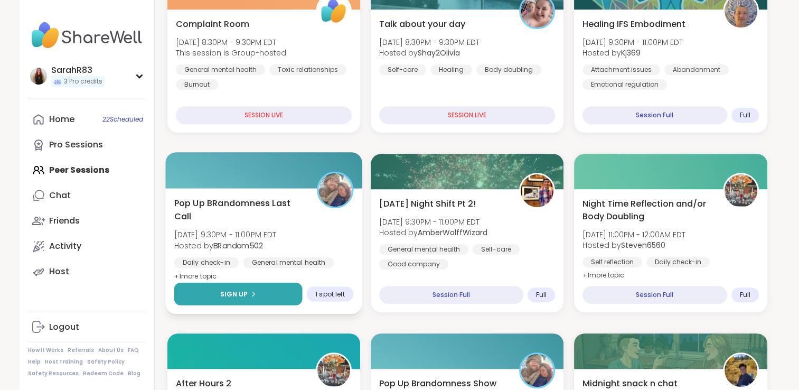
click at [274, 291] on button "Sign Up" at bounding box center [238, 294] width 128 height 23
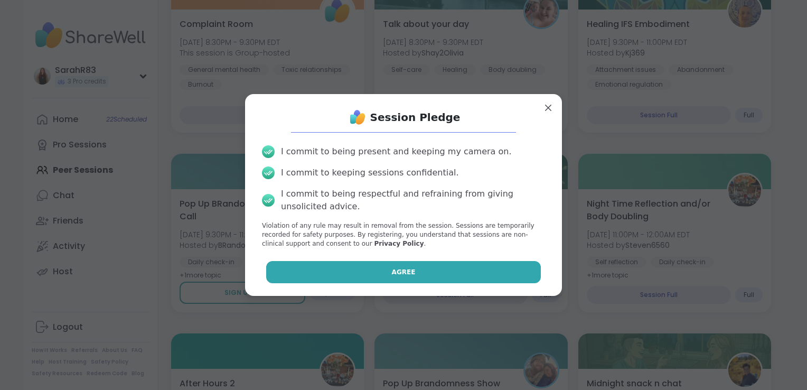
click at [325, 273] on button "Agree" at bounding box center [403, 272] width 275 height 22
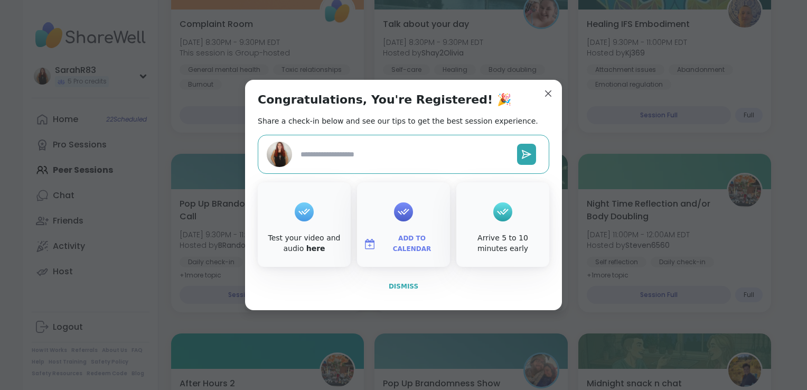
type textarea "*"
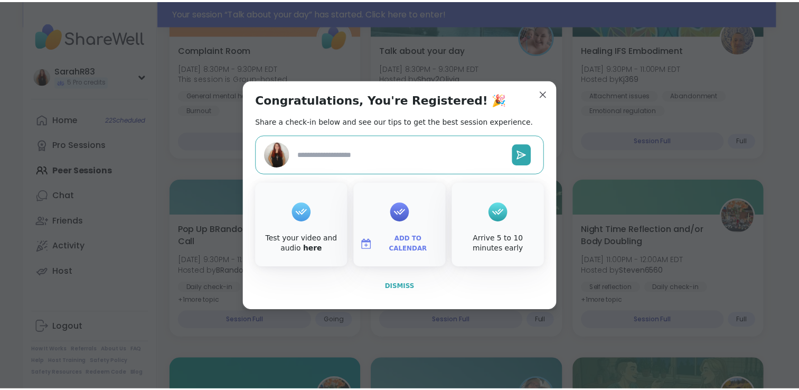
scroll to position [435, 0]
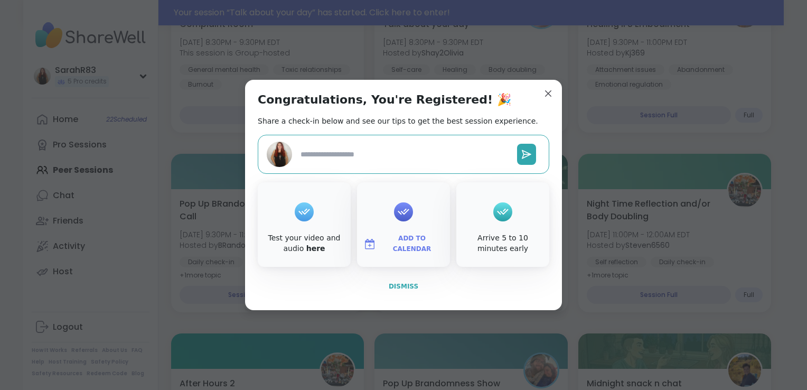
click at [387, 284] on button "Dismiss" at bounding box center [404, 286] width 292 height 22
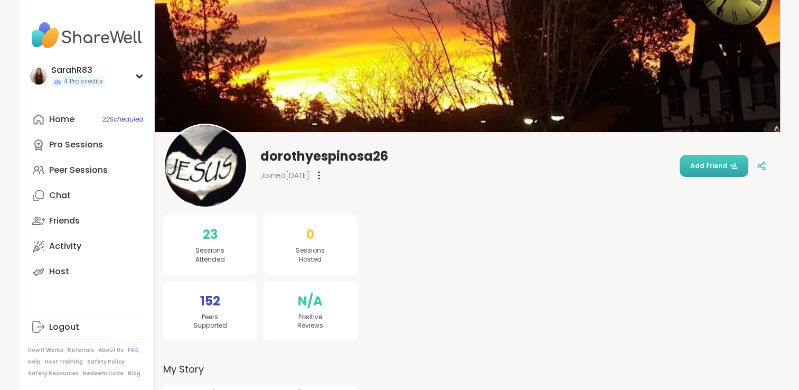
click at [692, 163] on button "Add Friend" at bounding box center [714, 166] width 69 height 22
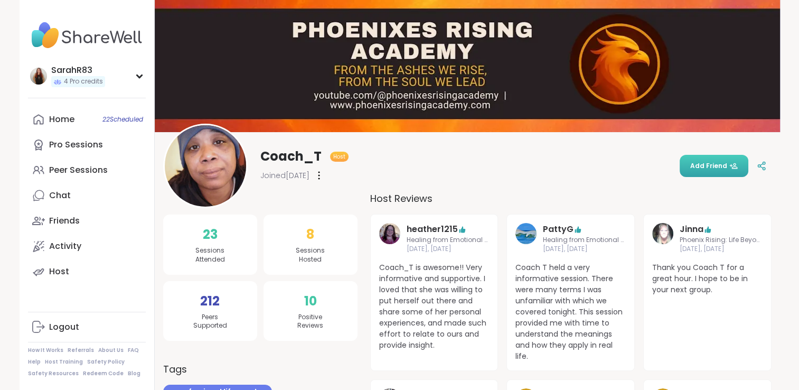
click at [698, 169] on span "Add Friend" at bounding box center [714, 166] width 48 height 10
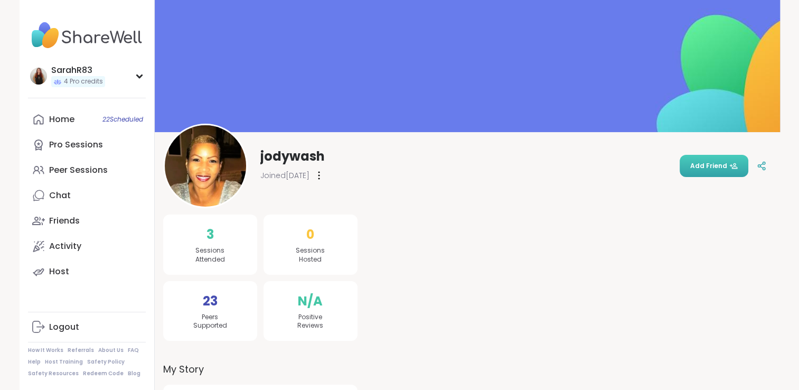
click at [707, 160] on button "Add Friend" at bounding box center [714, 166] width 69 height 22
